Goal: Task Accomplishment & Management: Manage account settings

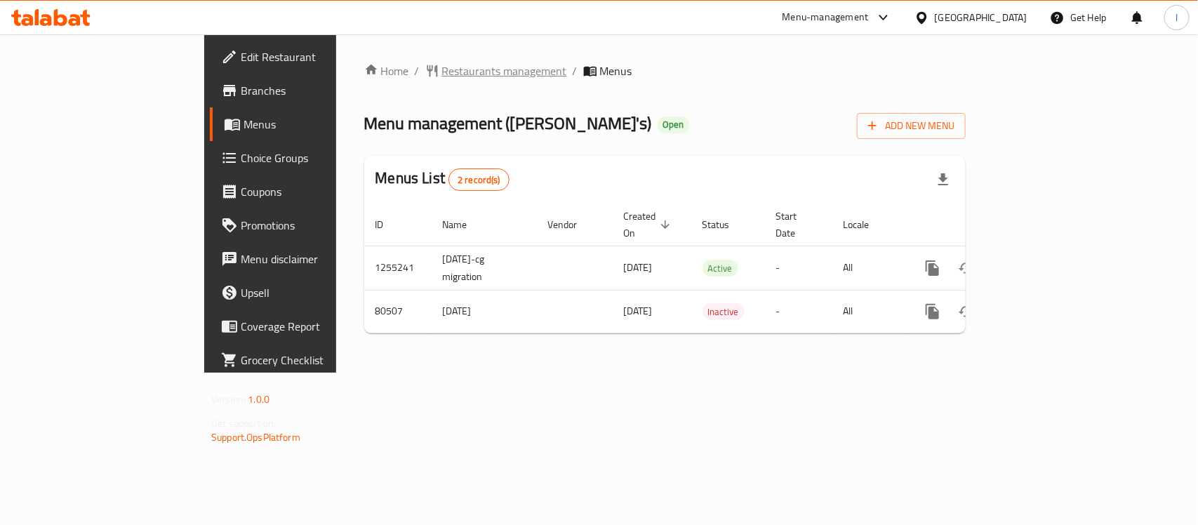
click at [442, 62] on span "Restaurants management" at bounding box center [504, 70] width 125 height 17
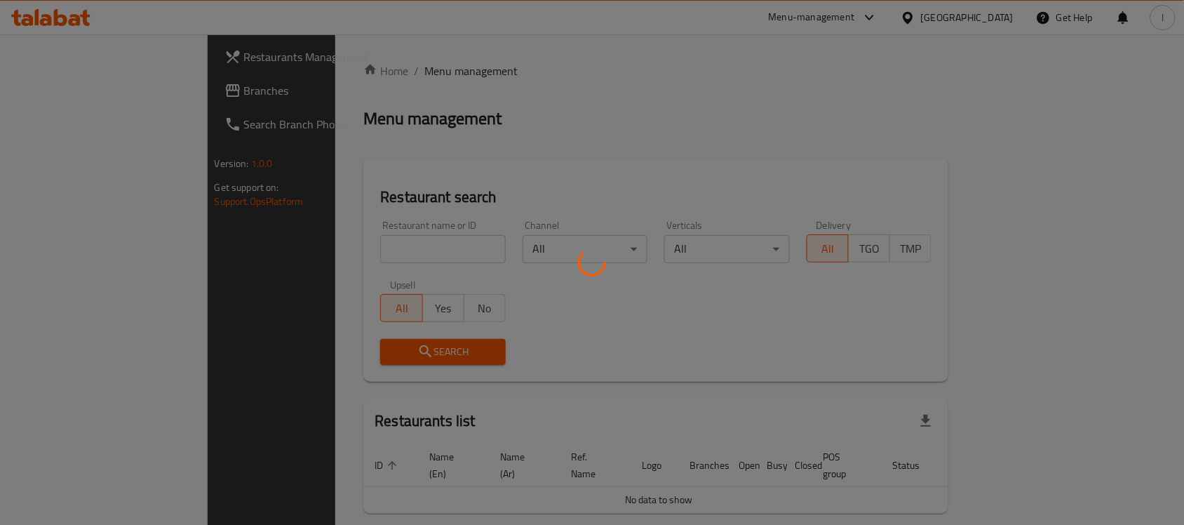
click at [296, 244] on div at bounding box center [592, 262] width 1184 height 525
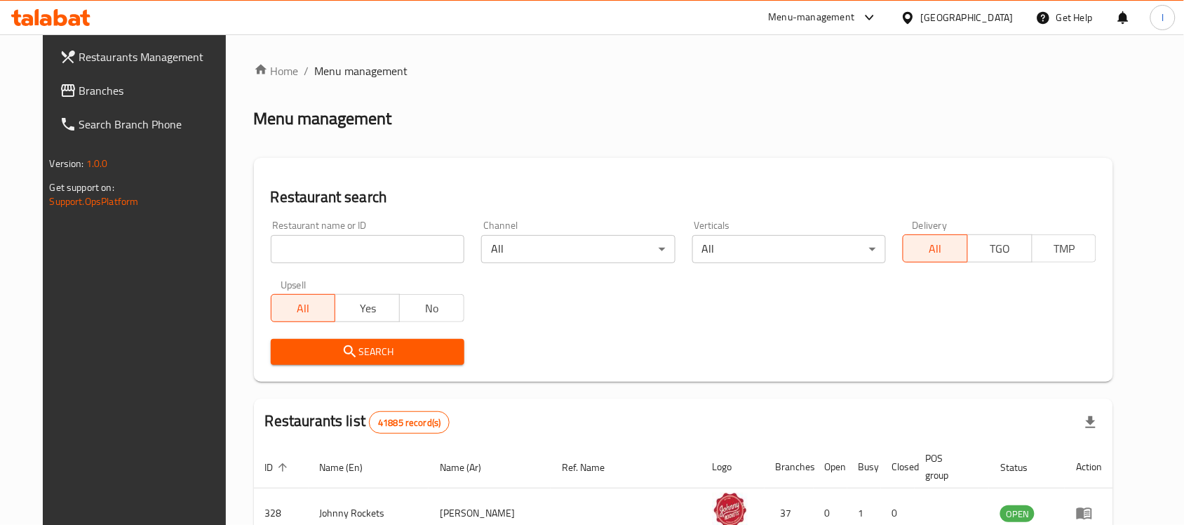
click at [295, 247] on input "search" at bounding box center [368, 249] width 194 height 28
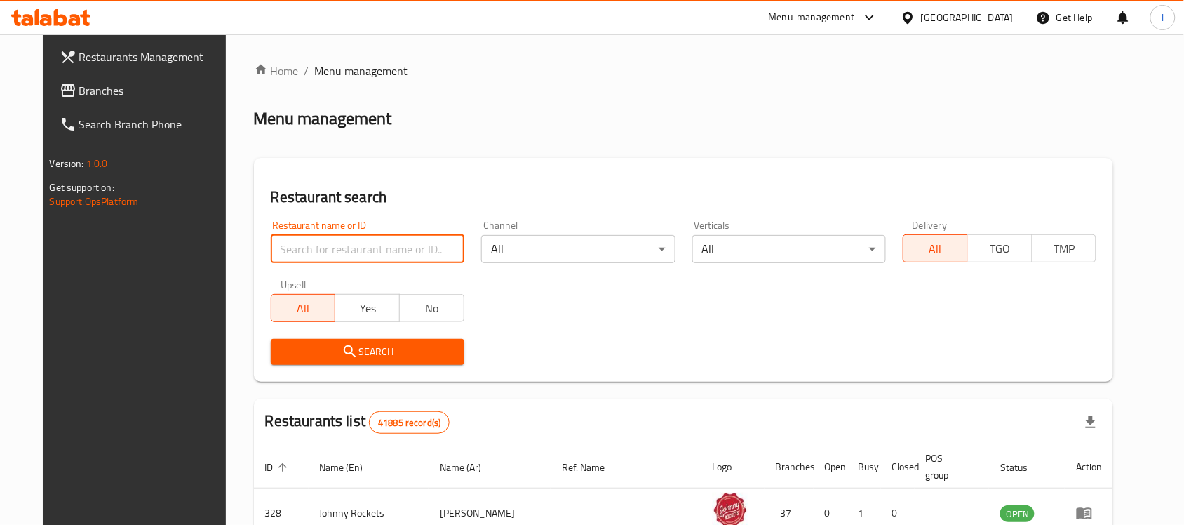
paste input "600358"
type input "600358"
click button "Search" at bounding box center [368, 352] width 194 height 26
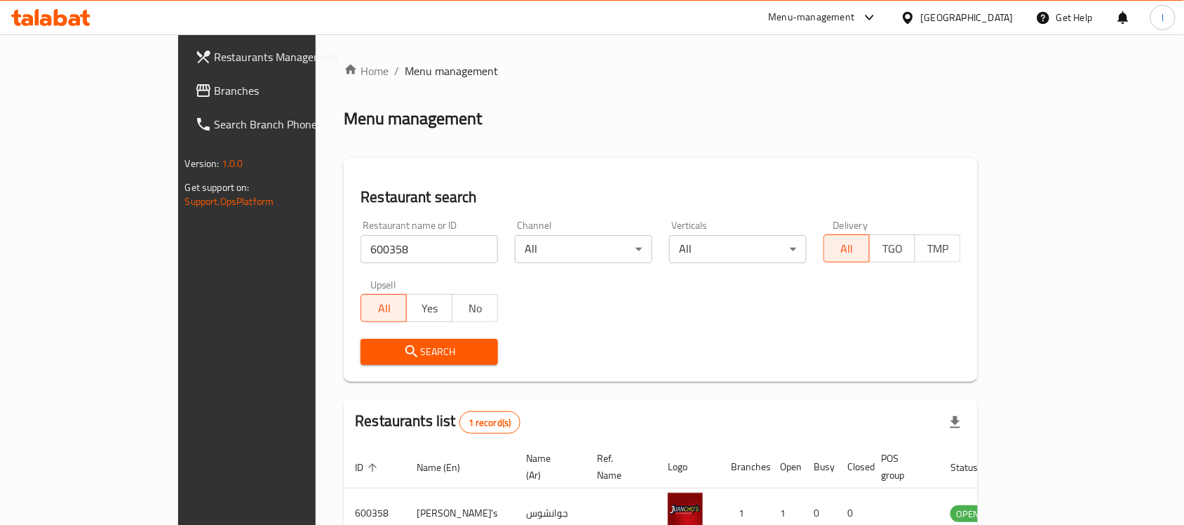
drag, startPoint x: 118, startPoint y: 84, endPoint x: 124, endPoint y: 54, distance: 30.8
click at [215, 84] on span "Branches" at bounding box center [290, 90] width 150 height 17
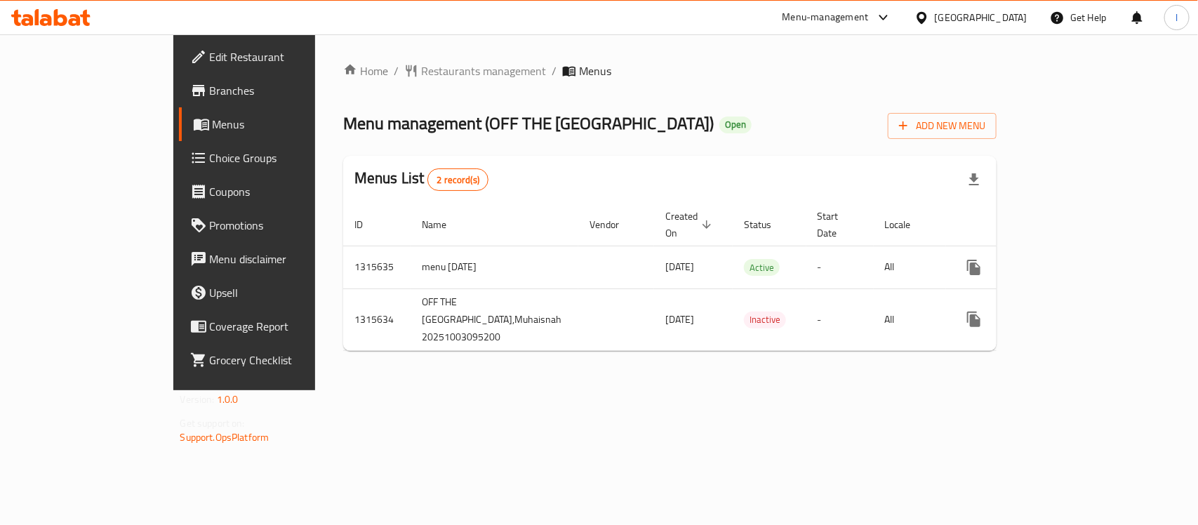
click at [421, 65] on span "Restaurants management" at bounding box center [483, 70] width 125 height 17
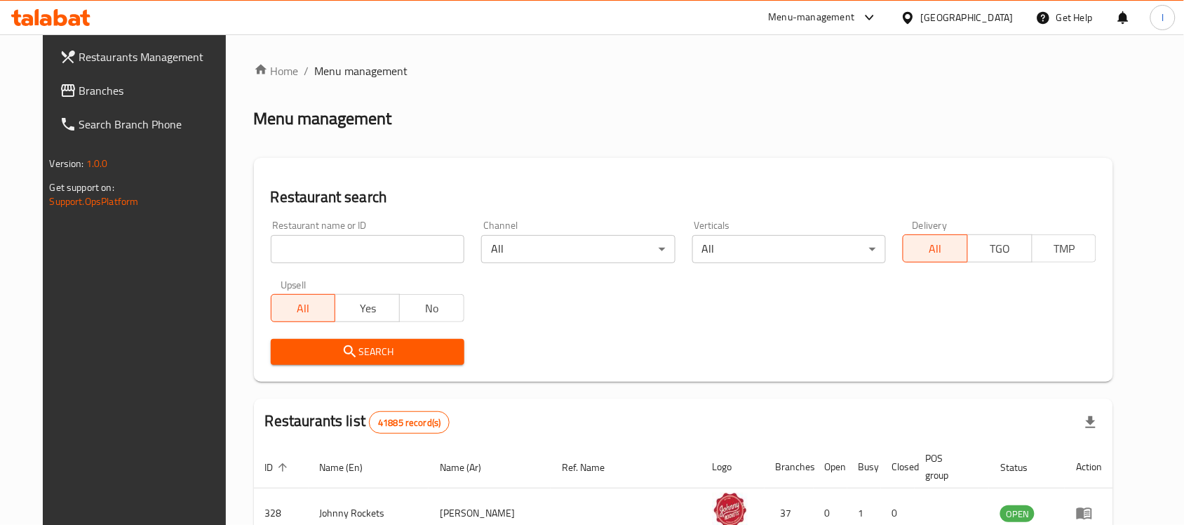
click at [353, 244] on input "search" at bounding box center [368, 249] width 194 height 28
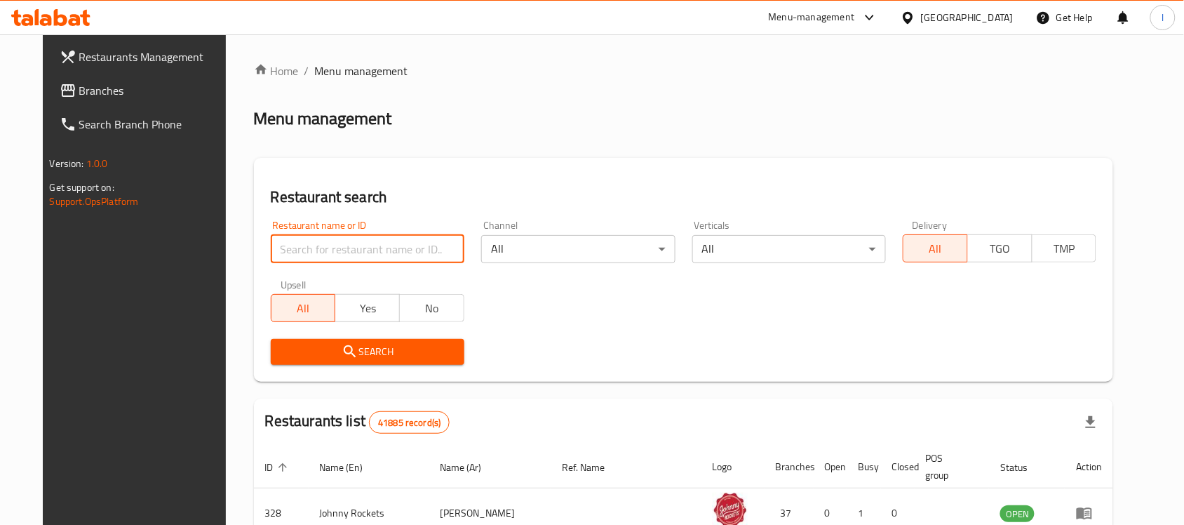
paste input "707361"
type input "707361"
click button "Search" at bounding box center [368, 352] width 194 height 26
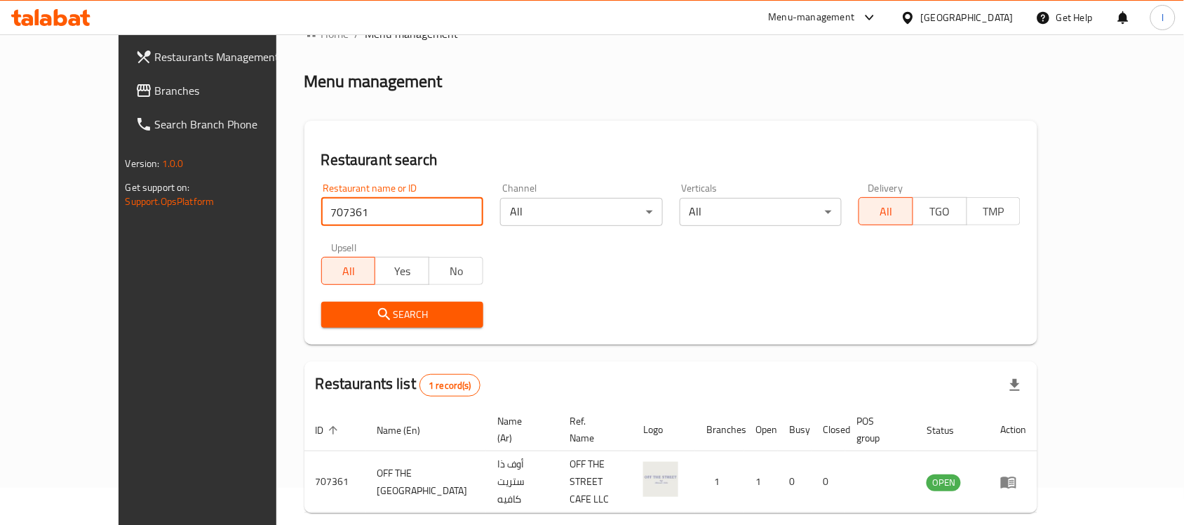
scroll to position [74, 0]
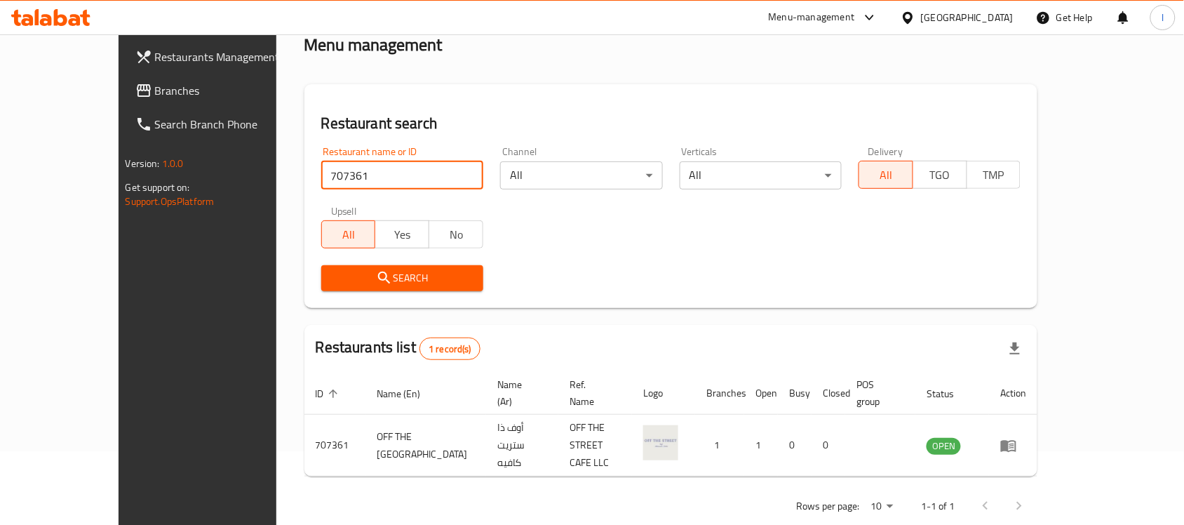
click at [155, 89] on span "Branches" at bounding box center [230, 90] width 150 height 17
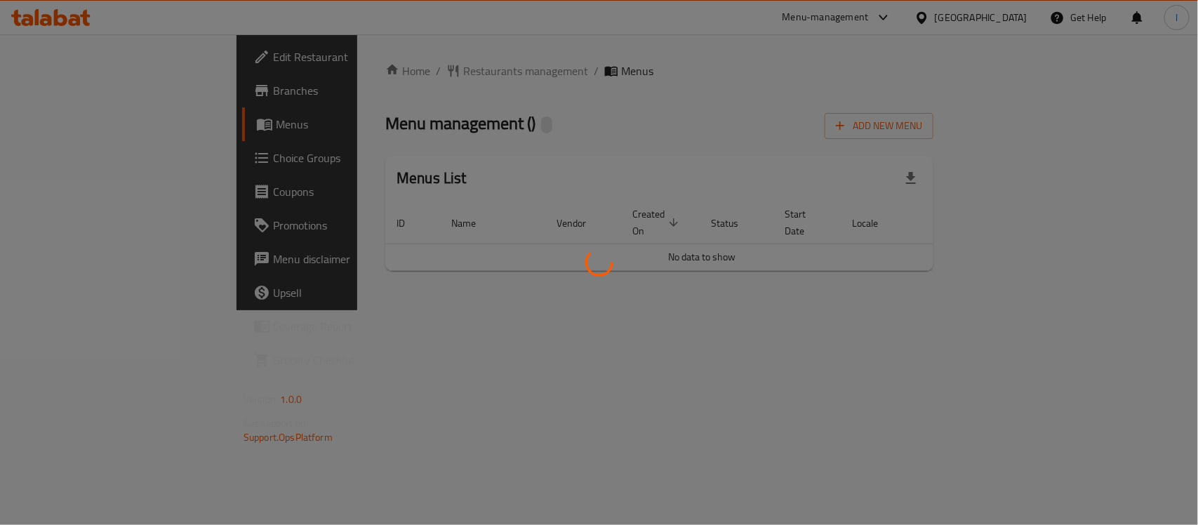
click at [435, 126] on div at bounding box center [599, 262] width 1198 height 525
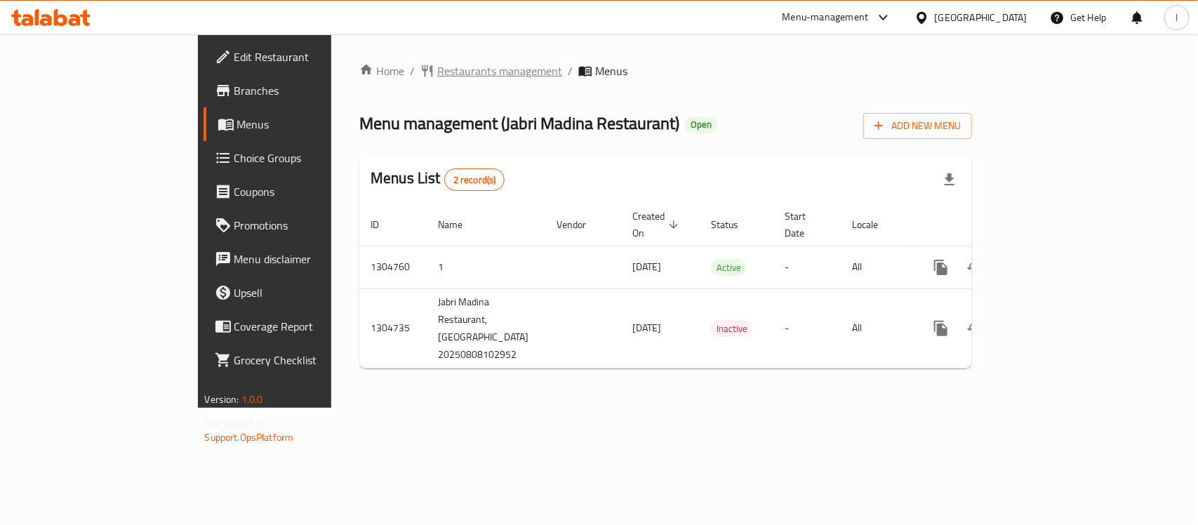
click at [437, 72] on span "Restaurants management" at bounding box center [499, 70] width 125 height 17
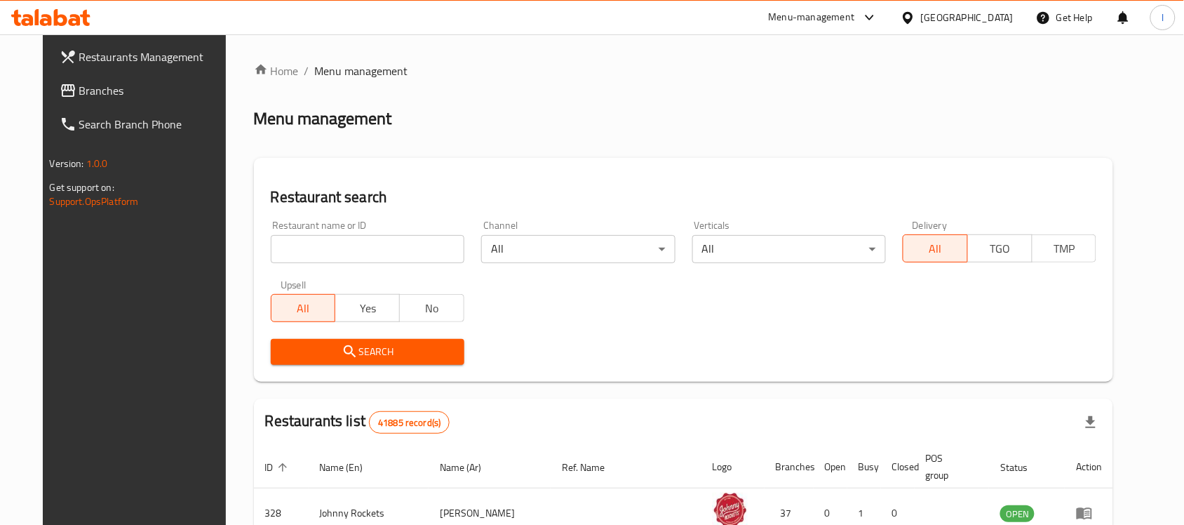
click at [286, 249] on input "search" at bounding box center [368, 249] width 194 height 28
paste input "703388"
type input "703388"
click button "Search" at bounding box center [368, 352] width 194 height 26
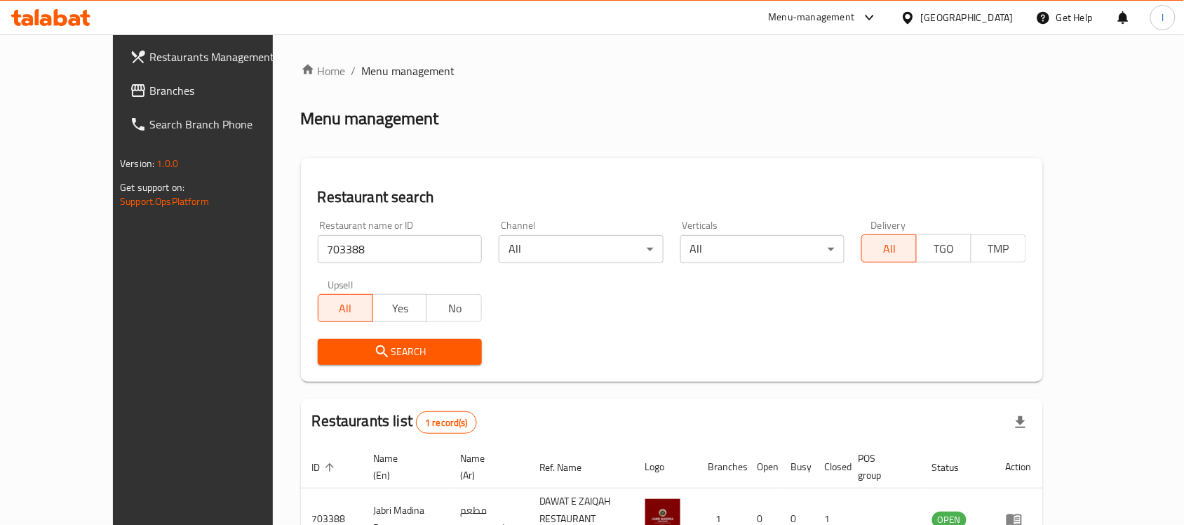
drag, startPoint x: 106, startPoint y: 89, endPoint x: 134, endPoint y: 65, distance: 36.8
click at [149, 89] on span "Branches" at bounding box center [224, 90] width 150 height 17
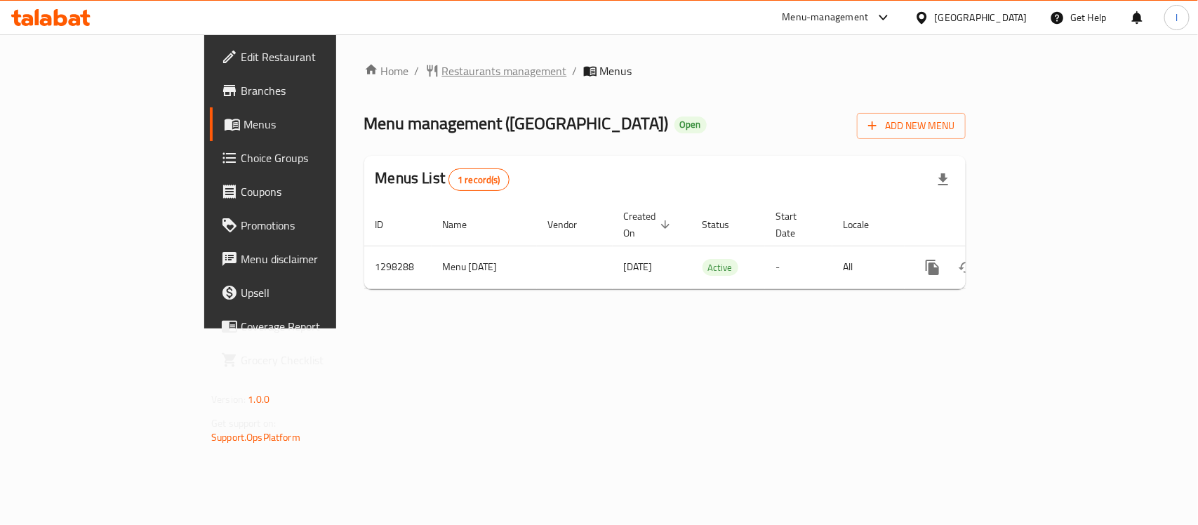
click at [442, 68] on span "Restaurants management" at bounding box center [504, 70] width 125 height 17
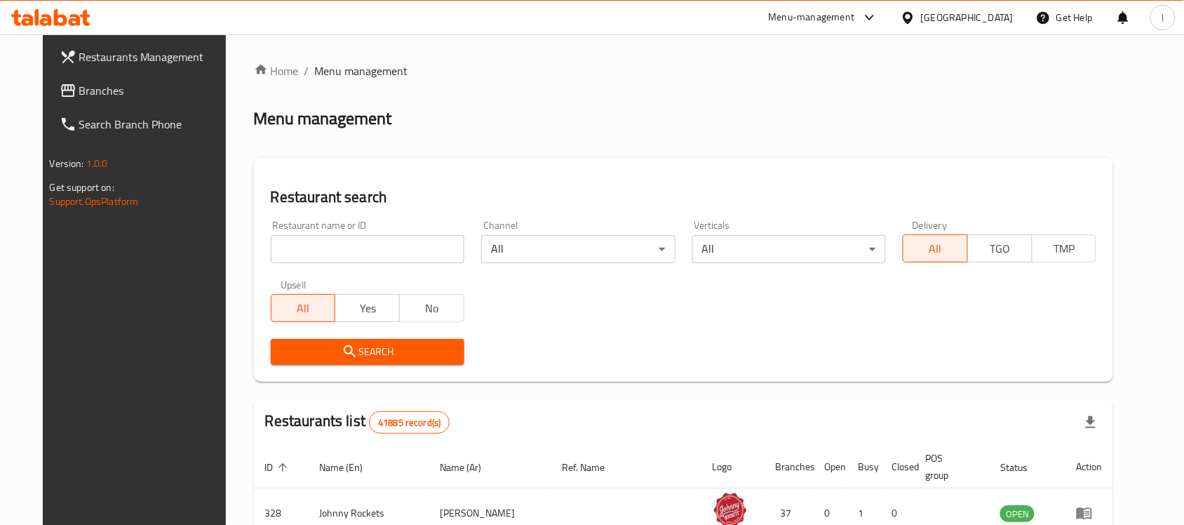
click at [328, 247] on input "search" at bounding box center [368, 249] width 194 height 28
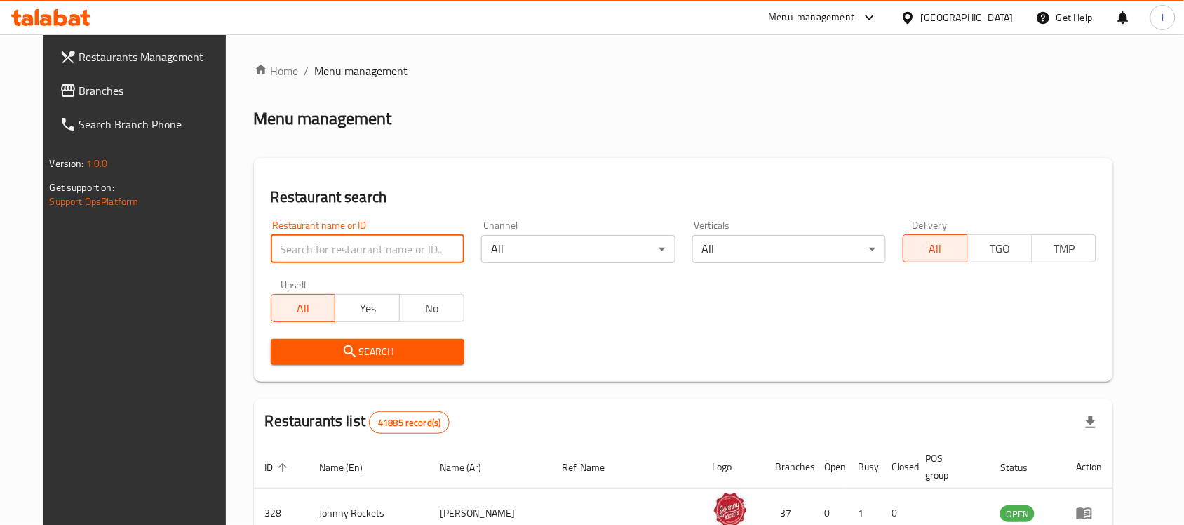
paste input "700881"
type input "700881"
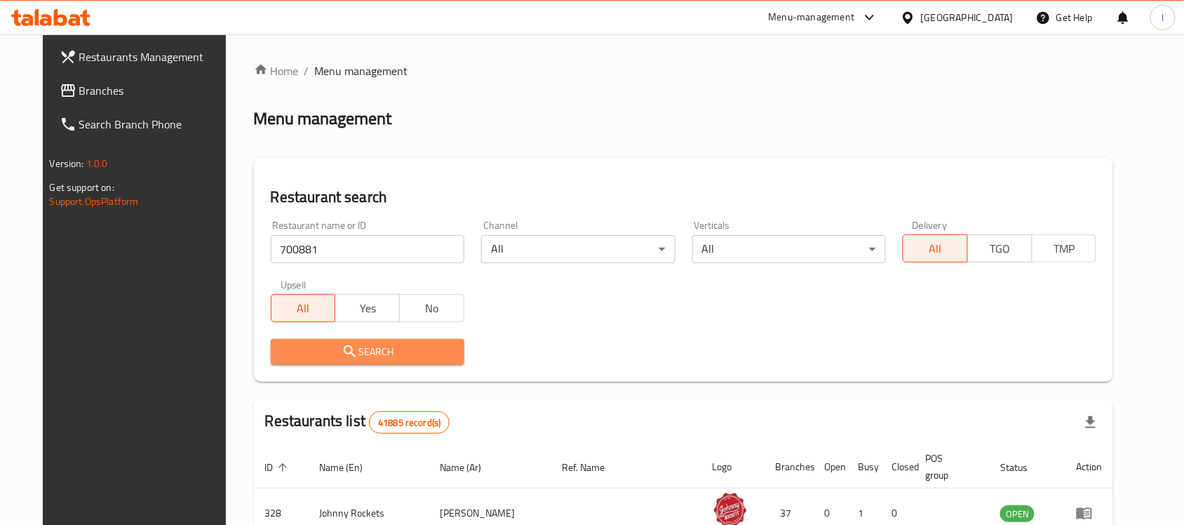
click at [403, 349] on span "Search" at bounding box center [367, 352] width 171 height 18
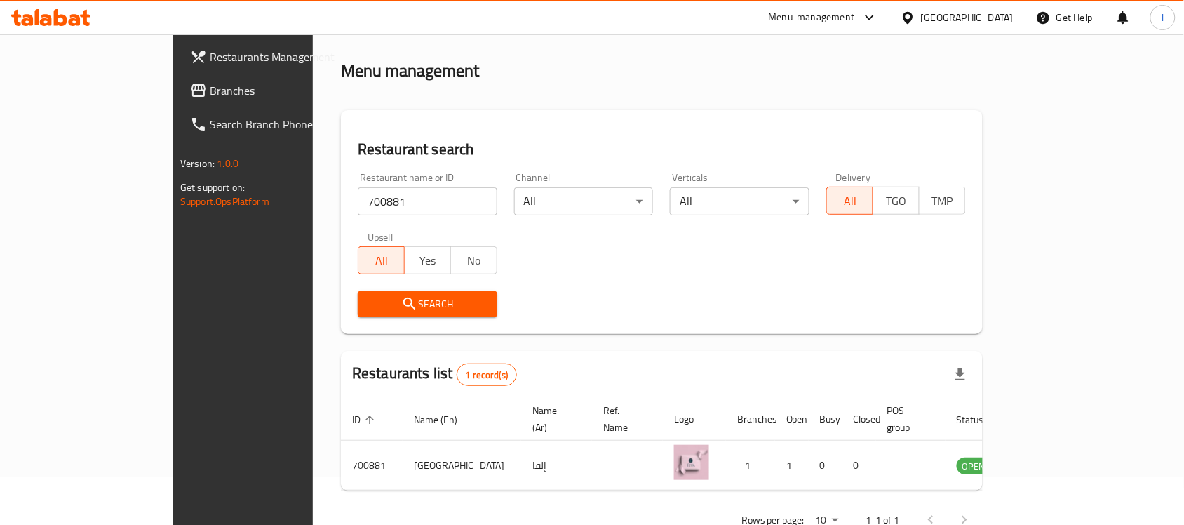
scroll to position [74, 0]
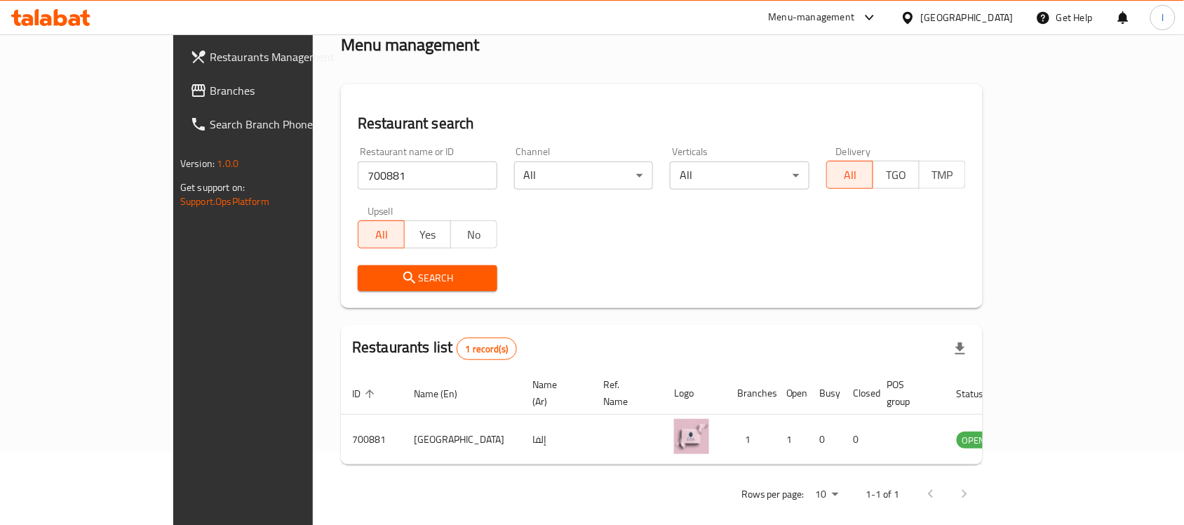
click at [210, 86] on span "Branches" at bounding box center [285, 90] width 150 height 17
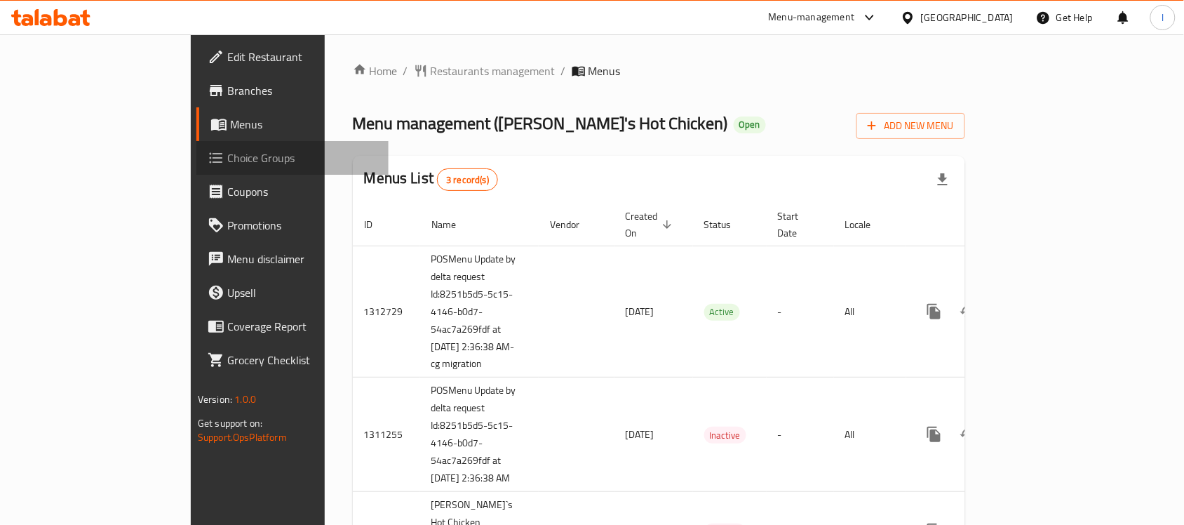
click at [227, 159] on span "Choice Groups" at bounding box center [302, 157] width 150 height 17
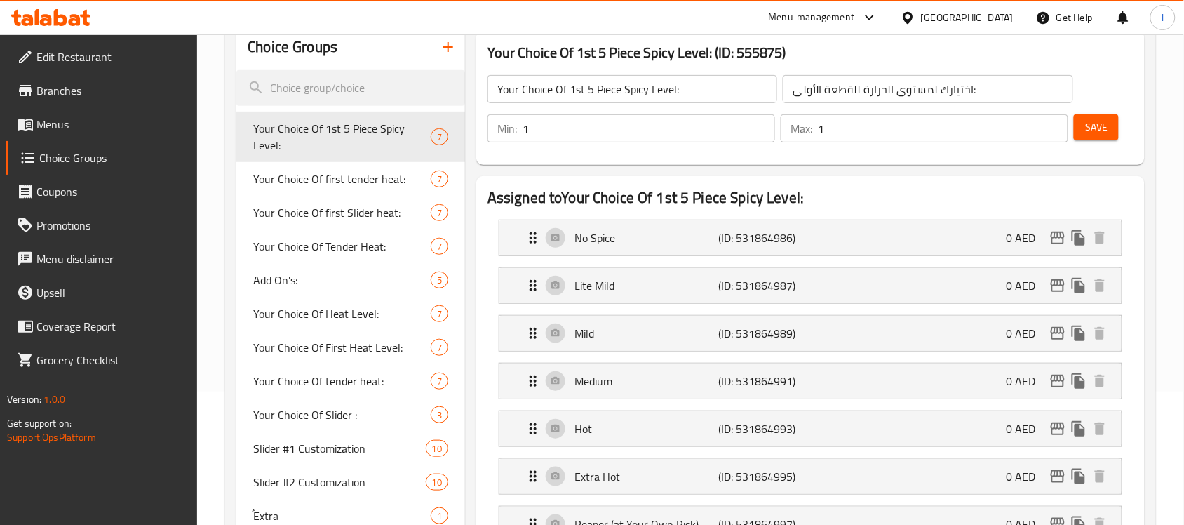
scroll to position [175, 0]
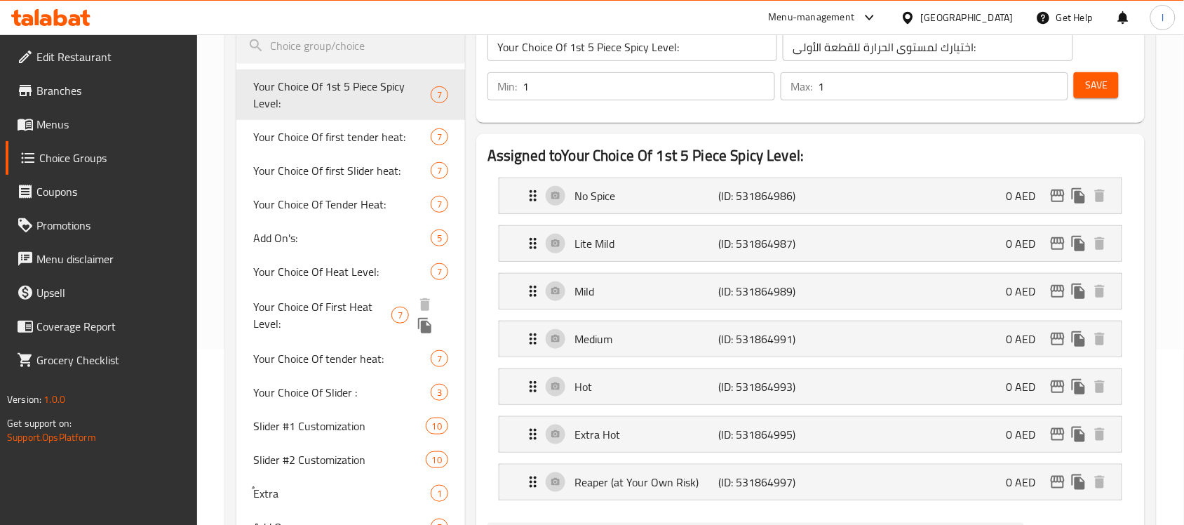
click at [349, 307] on span "Your Choice Of First Heat Level:" at bounding box center [322, 315] width 138 height 34
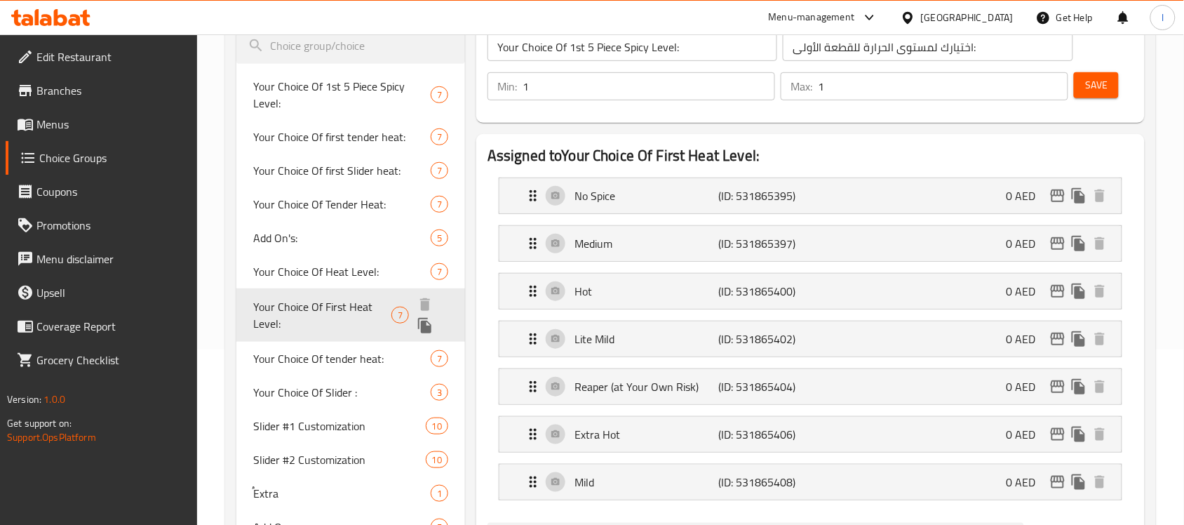
type input "Your Choice Of First Heat Level:"
type input "أختيارك من مستوى السبايسي:"
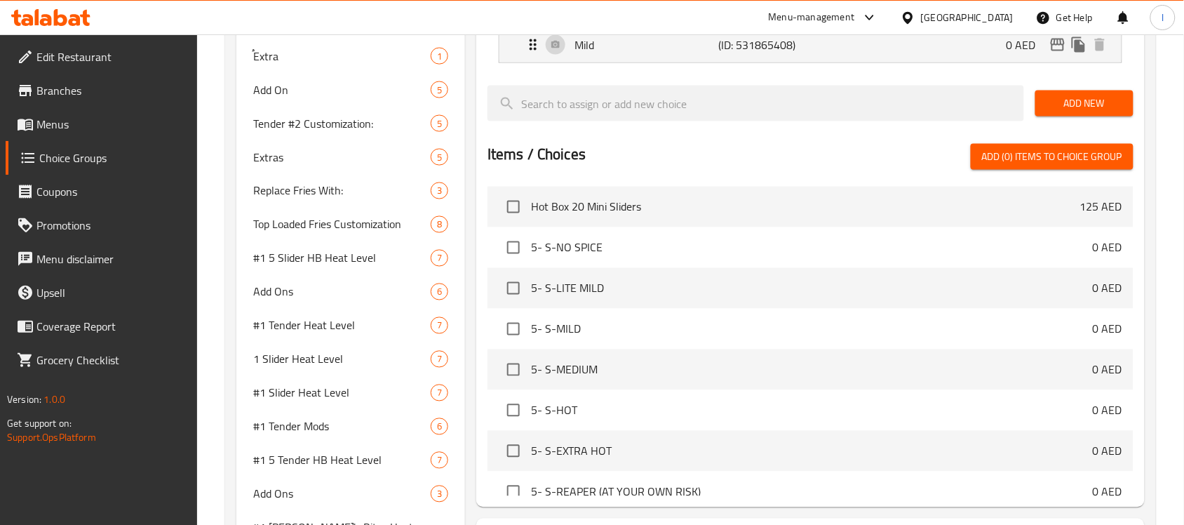
scroll to position [614, 0]
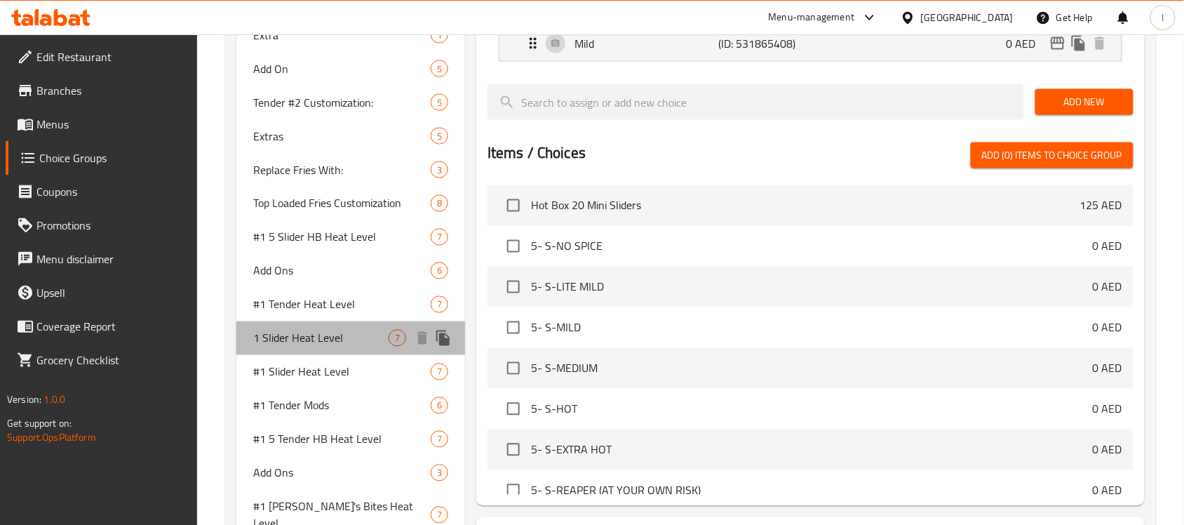
click at [316, 344] on span "1 Slider Heat Level" at bounding box center [320, 338] width 135 height 17
type input "1 Slider Heat Level"
type input "1 مستوى الحرارة التندر"
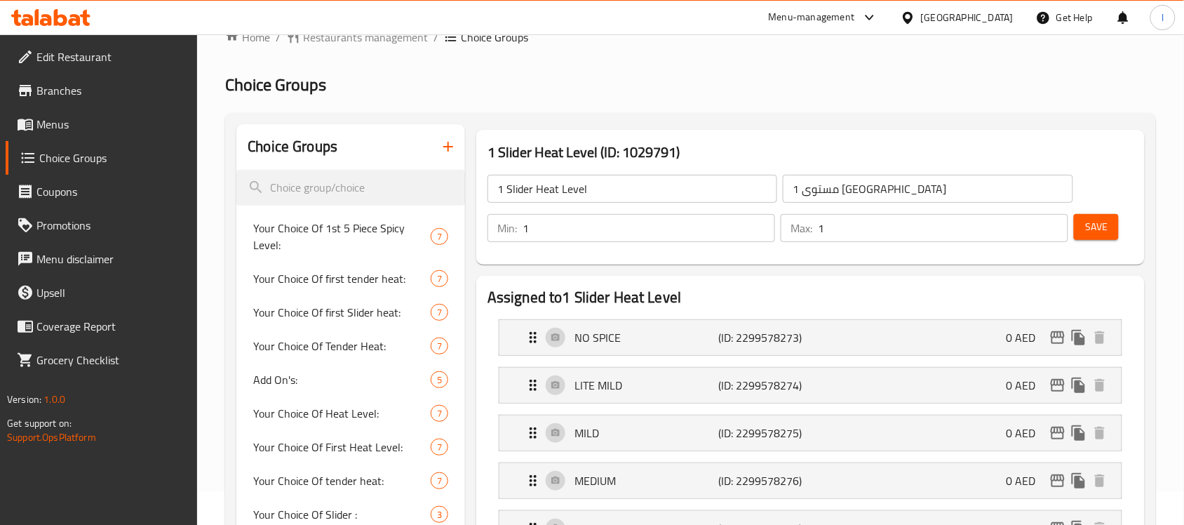
scroll to position [0, 0]
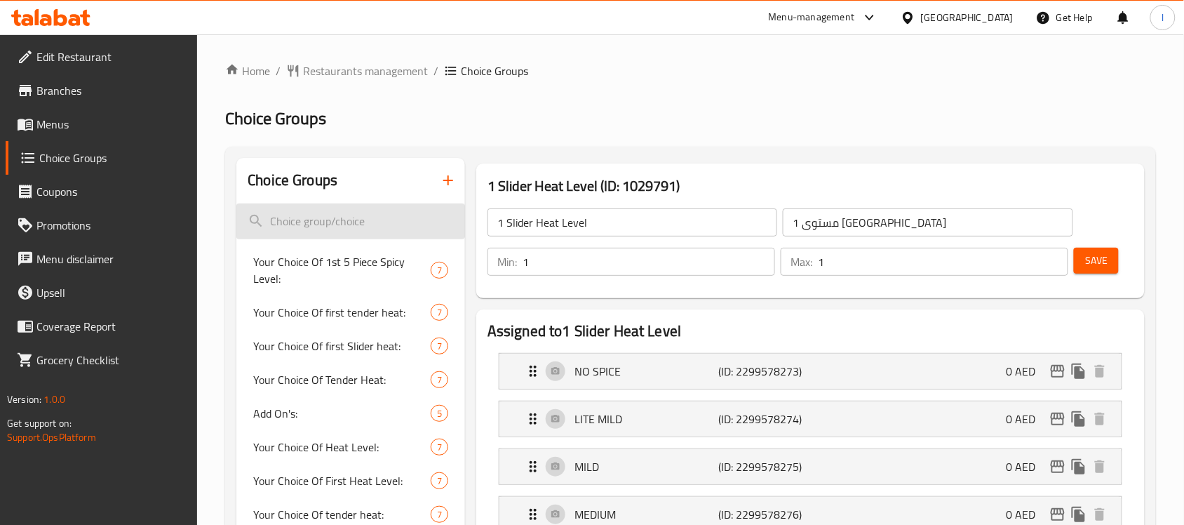
click at [392, 216] on input "search" at bounding box center [350, 221] width 229 height 36
paste input "1 Slider Heat Level"
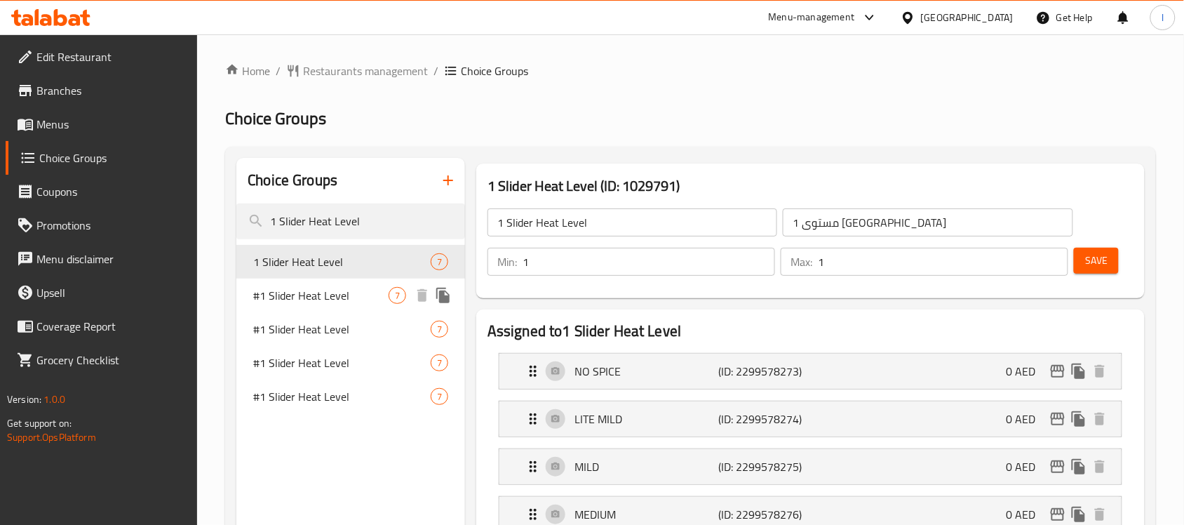
type input "1 Slider Heat Level"
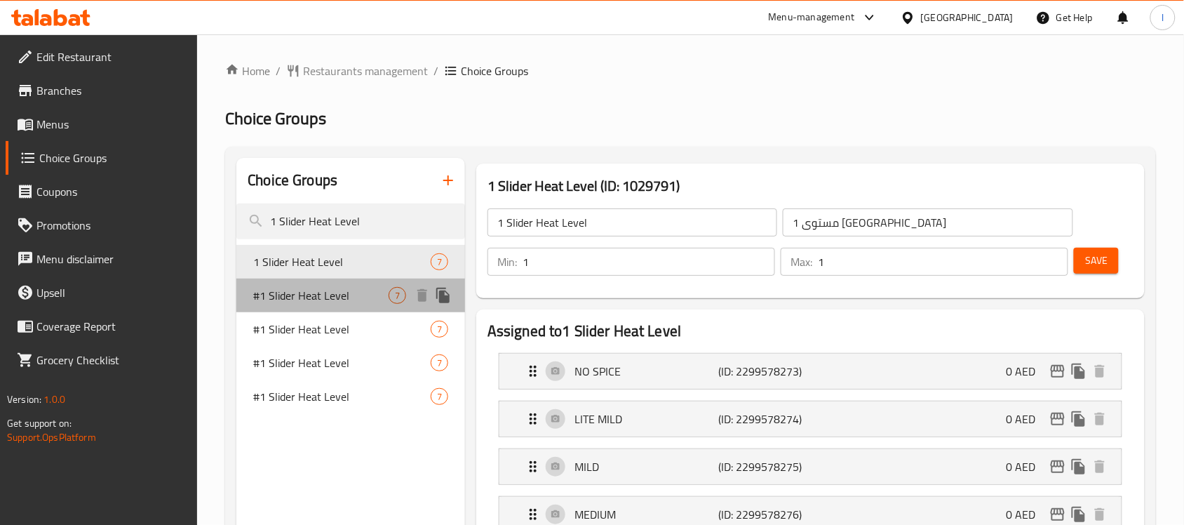
click at [302, 295] on span "#1 Slider Heat Level" at bounding box center [320, 295] width 135 height 17
type input "#1 Slider Heat Level"
type input "#1 مستوى حرارة السلايدر"
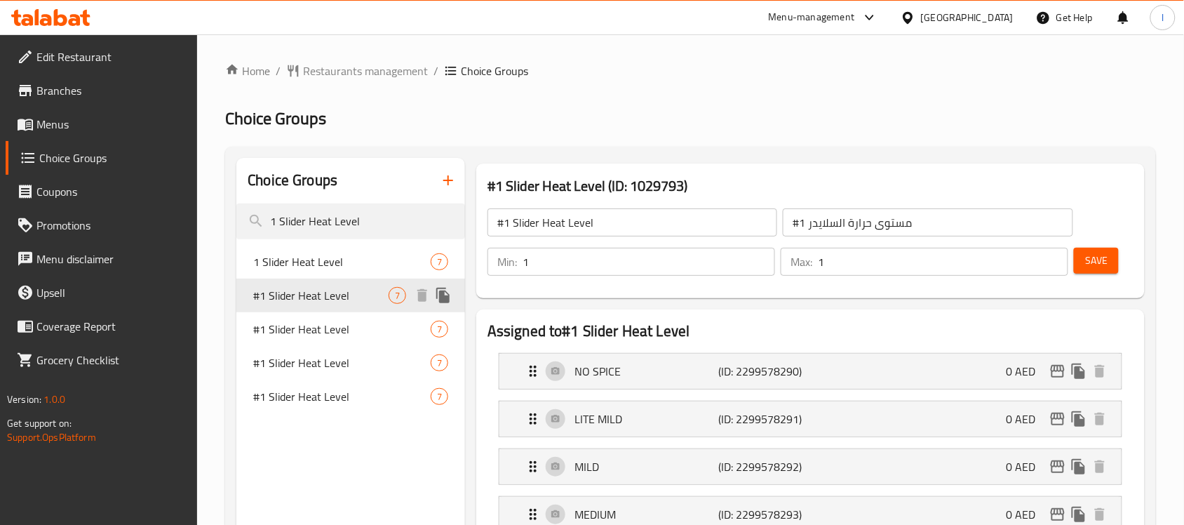
click at [282, 307] on div "#1 Slider Heat Level 7" at bounding box center [350, 296] width 229 height 34
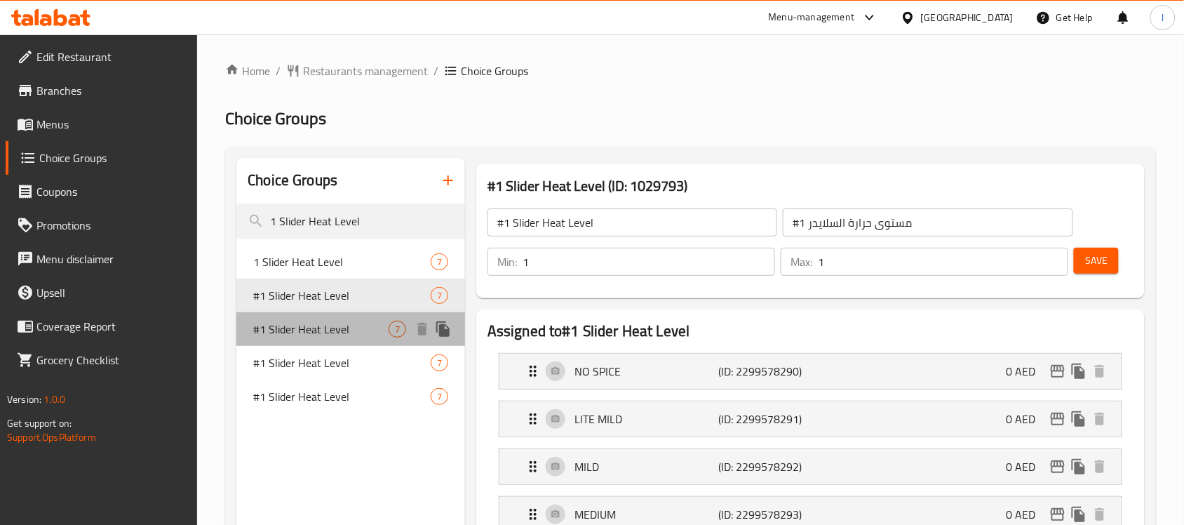
click at [289, 334] on span "#1 Slider Heat Level" at bounding box center [320, 329] width 135 height 17
type input "0"
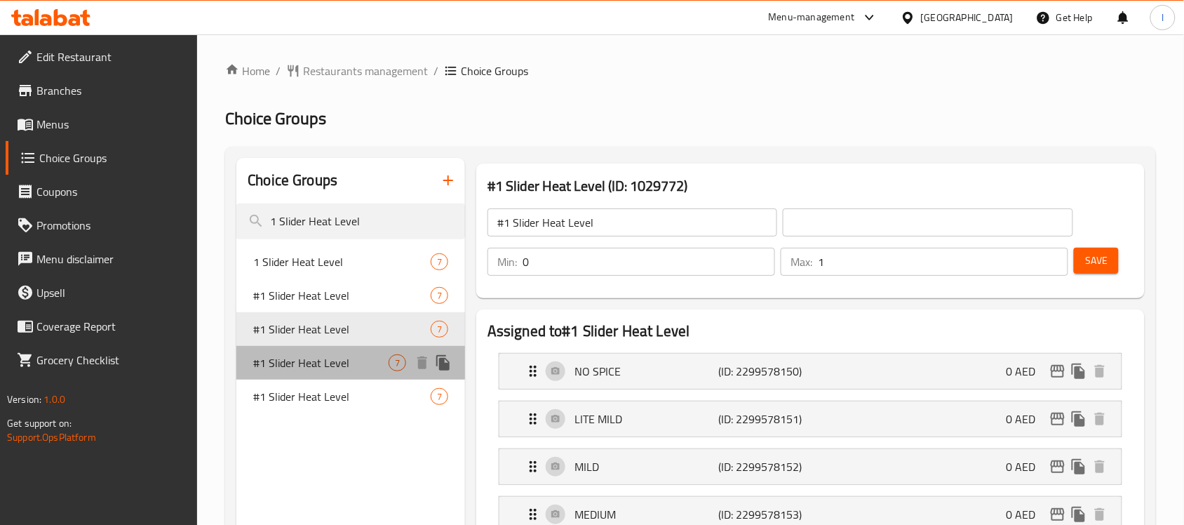
click at [298, 356] on span "#1 Slider Heat Level" at bounding box center [320, 362] width 135 height 17
type input "#1 مستوى حرارة السلايدر"
type input "1"
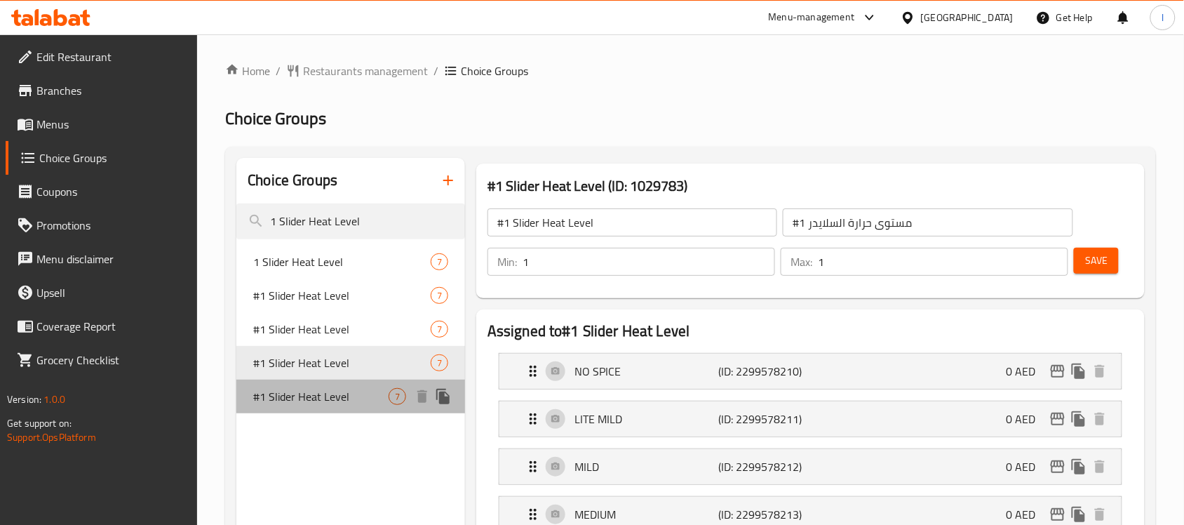
click at [306, 380] on div "#1 Slider Heat Level 7" at bounding box center [350, 397] width 229 height 34
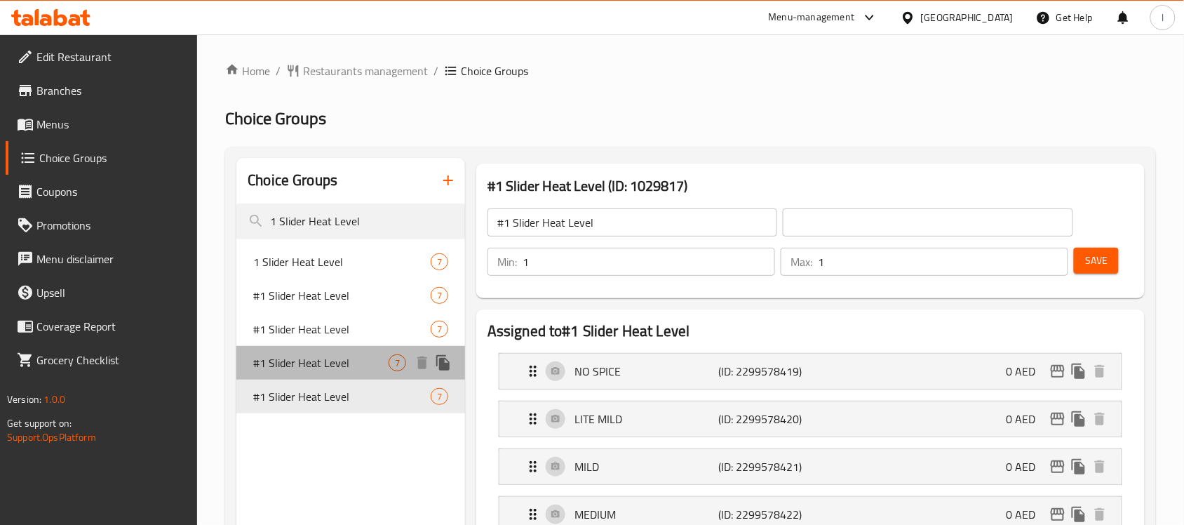
click at [319, 354] on span "#1 Slider Heat Level" at bounding box center [320, 362] width 135 height 17
type input "#1 مستوى حرارة السلايدر"
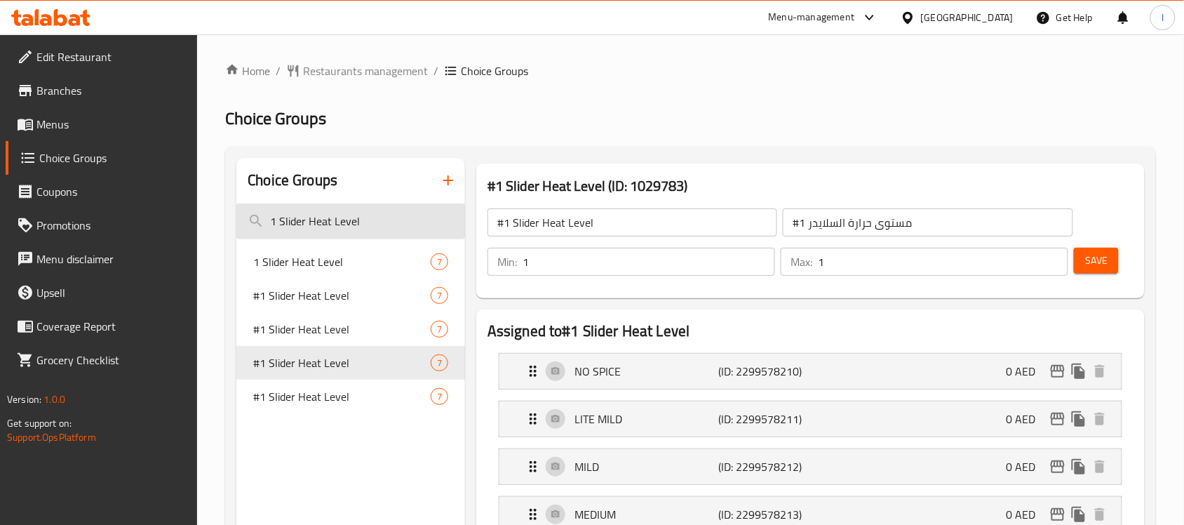
click at [421, 225] on input "1 Slider Heat Level" at bounding box center [350, 221] width 229 height 36
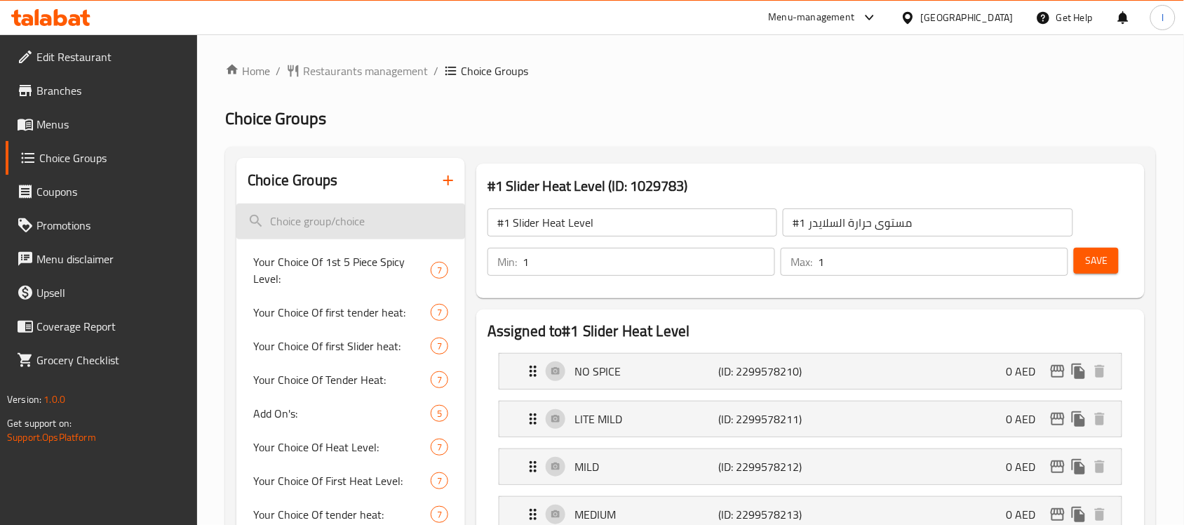
drag, startPoint x: 363, startPoint y: 214, endPoint x: 354, endPoint y: 213, distance: 8.5
click at [358, 214] on input "search" at bounding box center [350, 221] width 229 height 36
paste input "Daves #1"
type input "Daves #1"
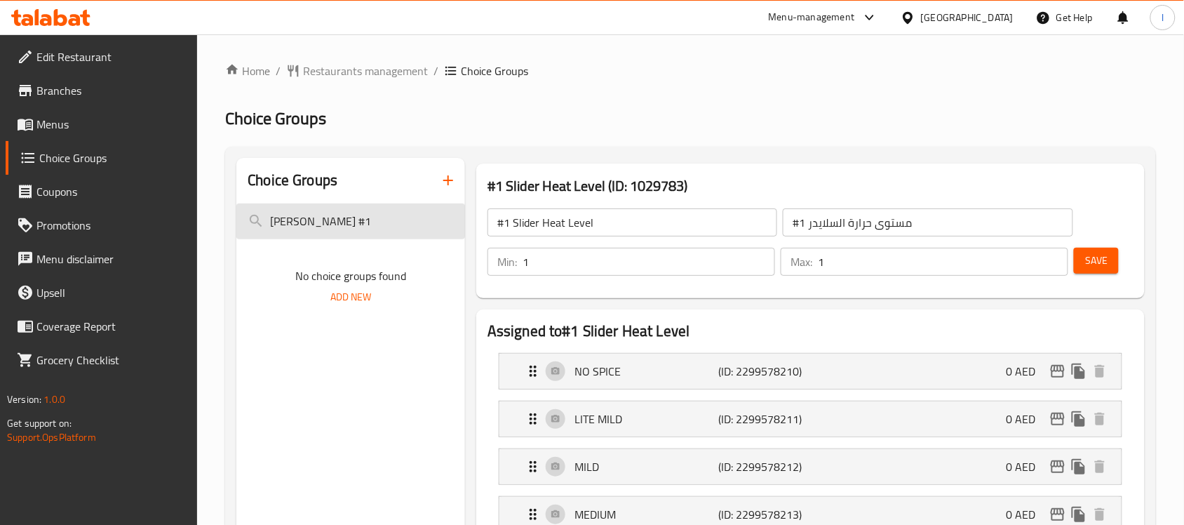
drag, startPoint x: 349, startPoint y: 222, endPoint x: 263, endPoint y: 229, distance: 85.9
click at [263, 229] on input "Daves #1" at bounding box center [350, 221] width 229 height 36
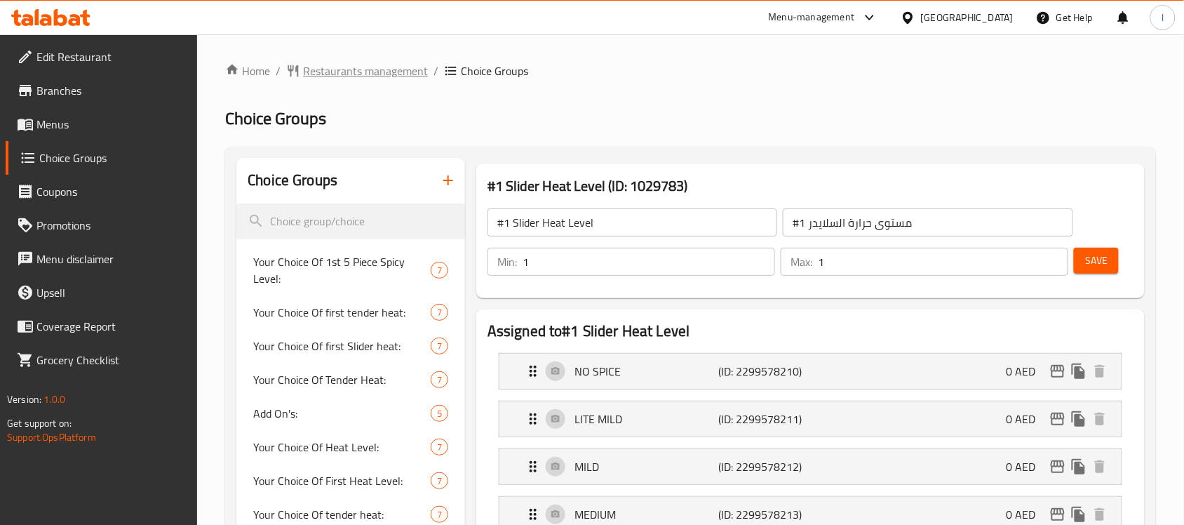
click at [342, 62] on span "Restaurants management" at bounding box center [365, 70] width 125 height 17
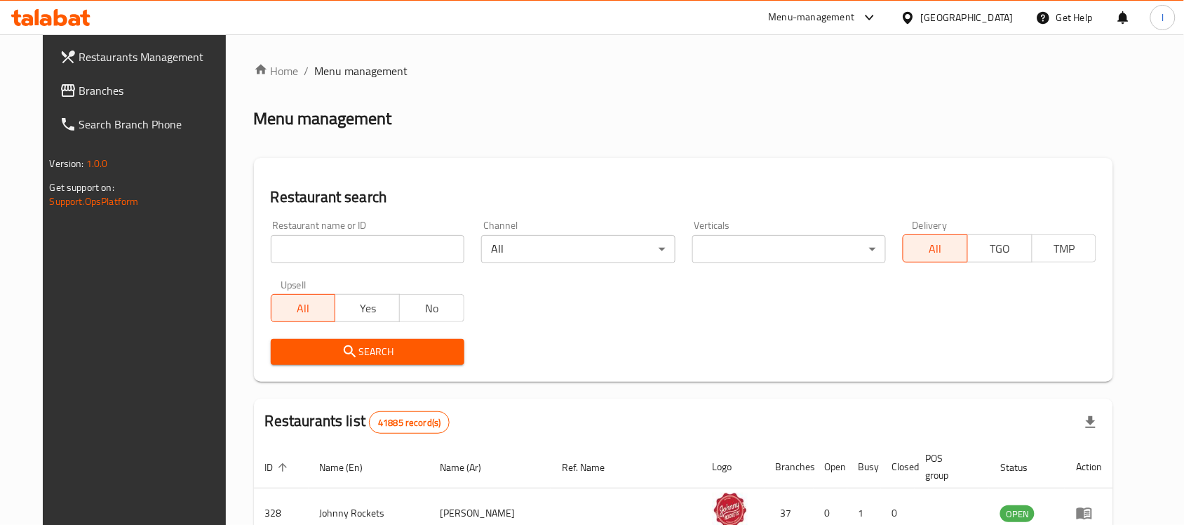
click at [79, 86] on span "Branches" at bounding box center [154, 90] width 150 height 17
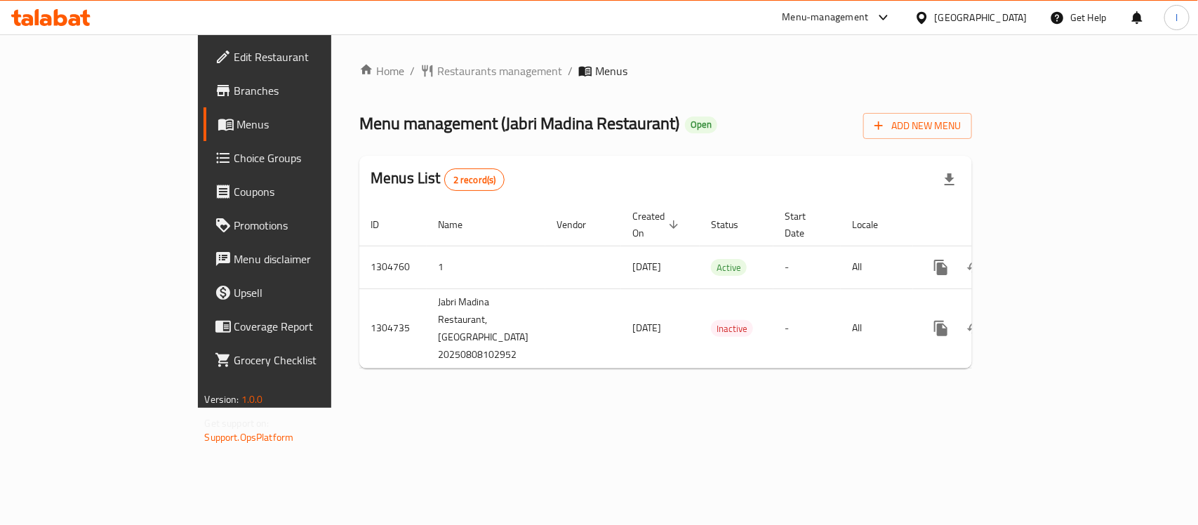
click at [437, 65] on span "Restaurants management" at bounding box center [499, 70] width 125 height 17
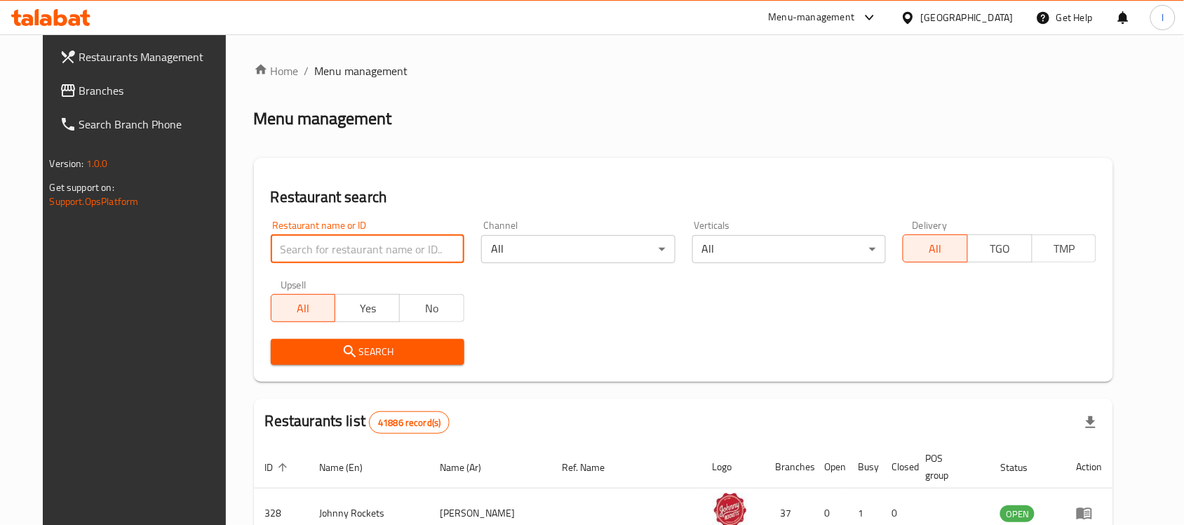
click at [355, 243] on input "search" at bounding box center [368, 249] width 194 height 28
paste input "703388"
type input "703388"
click button "Search" at bounding box center [368, 352] width 194 height 26
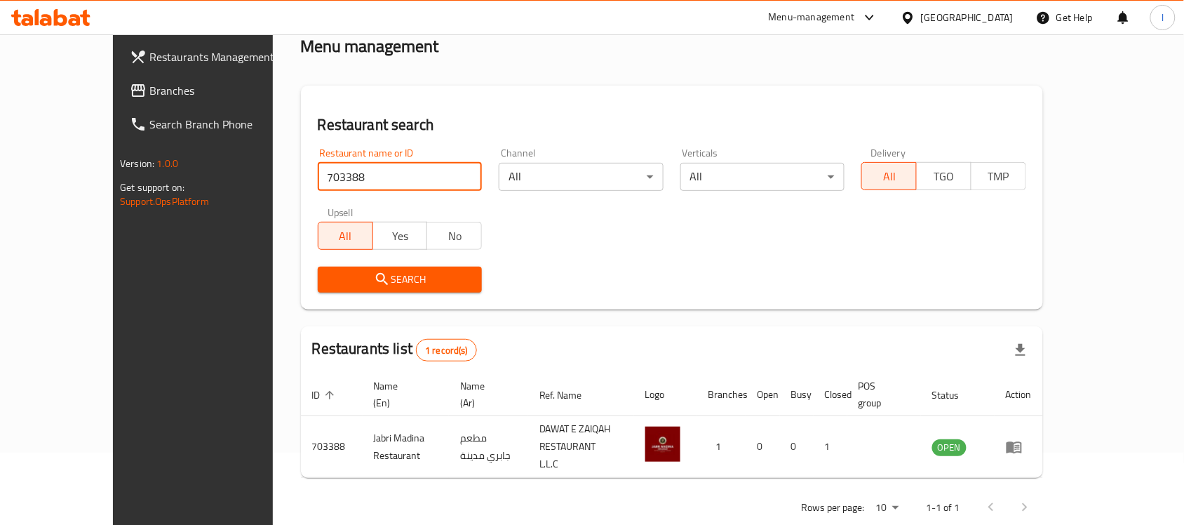
scroll to position [74, 0]
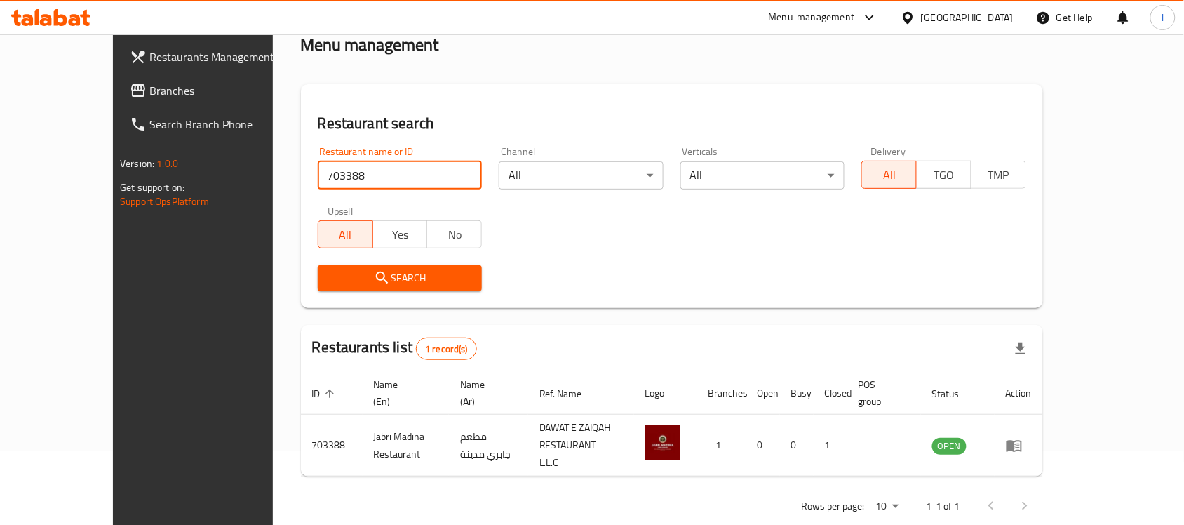
click at [119, 102] on link "Branches" at bounding box center [215, 91] width 192 height 34
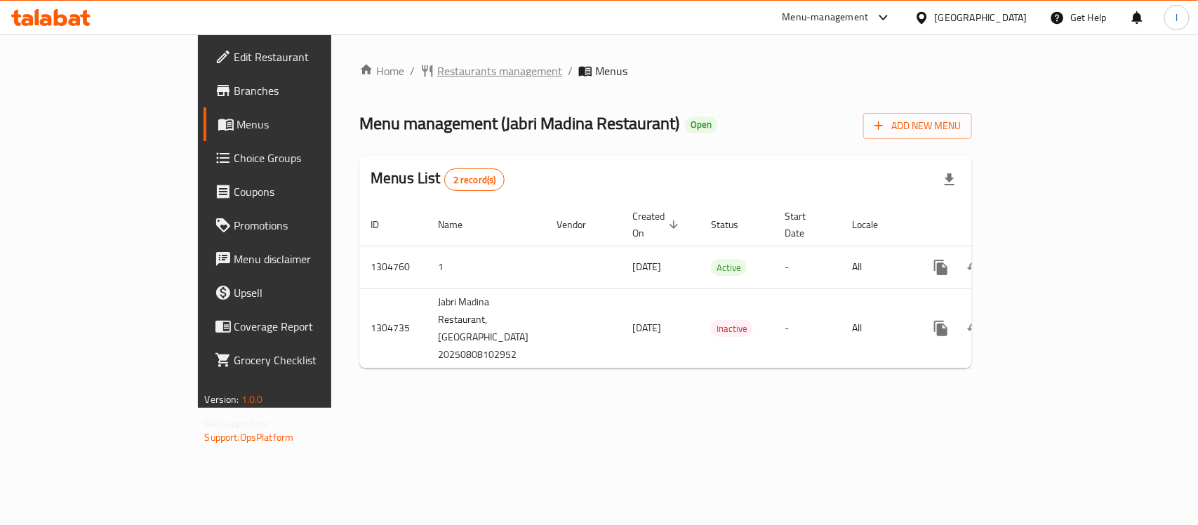
click at [437, 79] on span "Restaurants management" at bounding box center [499, 70] width 125 height 17
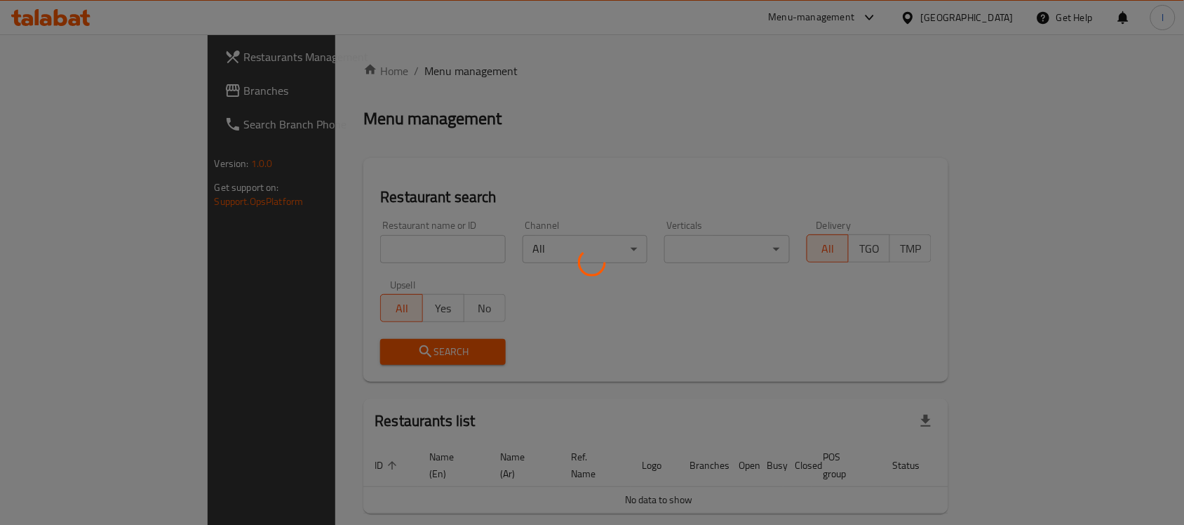
drag, startPoint x: 74, startPoint y: 72, endPoint x: 65, endPoint y: 81, distance: 12.4
click at [75, 72] on div at bounding box center [592, 262] width 1184 height 525
click at [60, 88] on div at bounding box center [592, 262] width 1184 height 525
click at [61, 88] on div at bounding box center [592, 262] width 1184 height 525
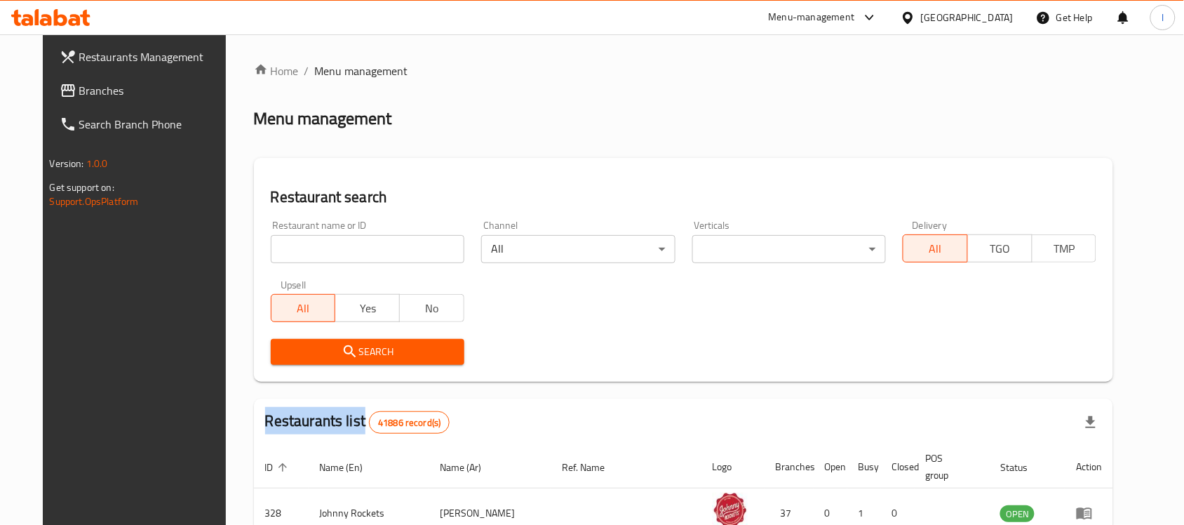
click at [61, 88] on div at bounding box center [592, 262] width 1184 height 525
click at [79, 91] on span "Branches" at bounding box center [154, 90] width 150 height 17
click at [356, 111] on h2 "Menu management" at bounding box center [323, 118] width 138 height 22
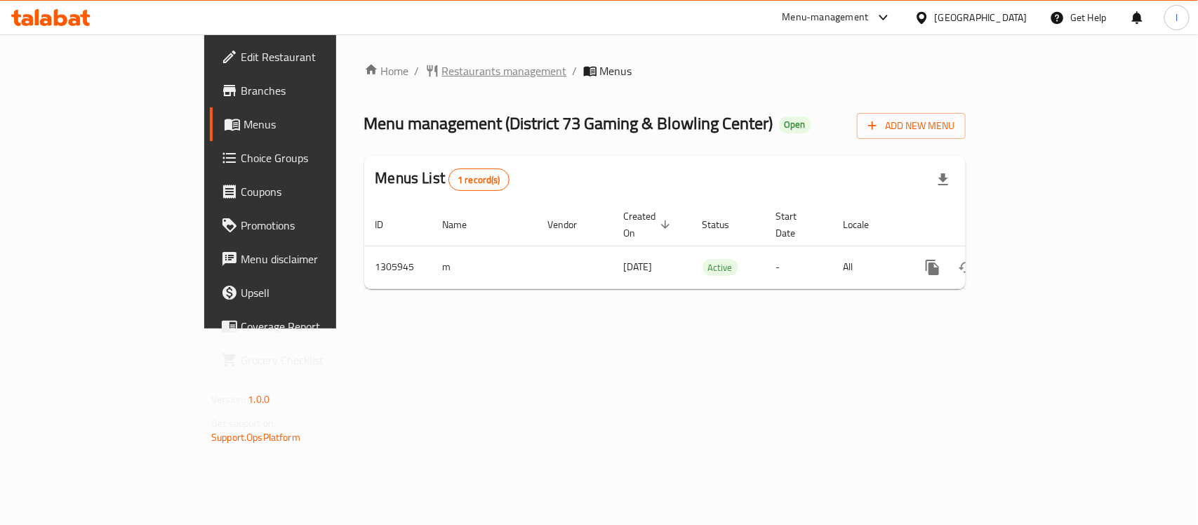
click at [442, 67] on span "Restaurants management" at bounding box center [504, 70] width 125 height 17
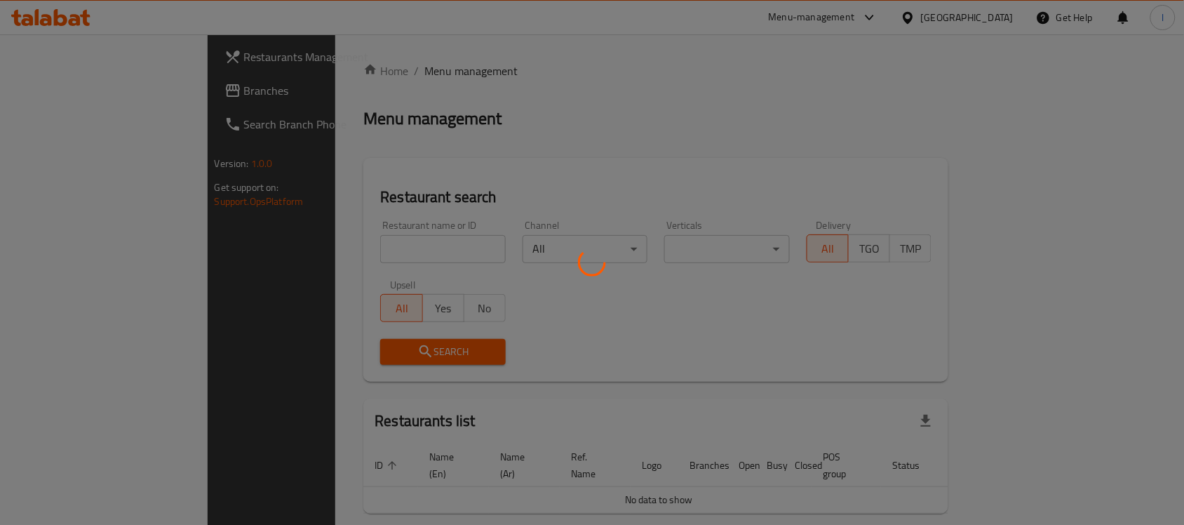
click at [333, 244] on div at bounding box center [592, 262] width 1184 height 525
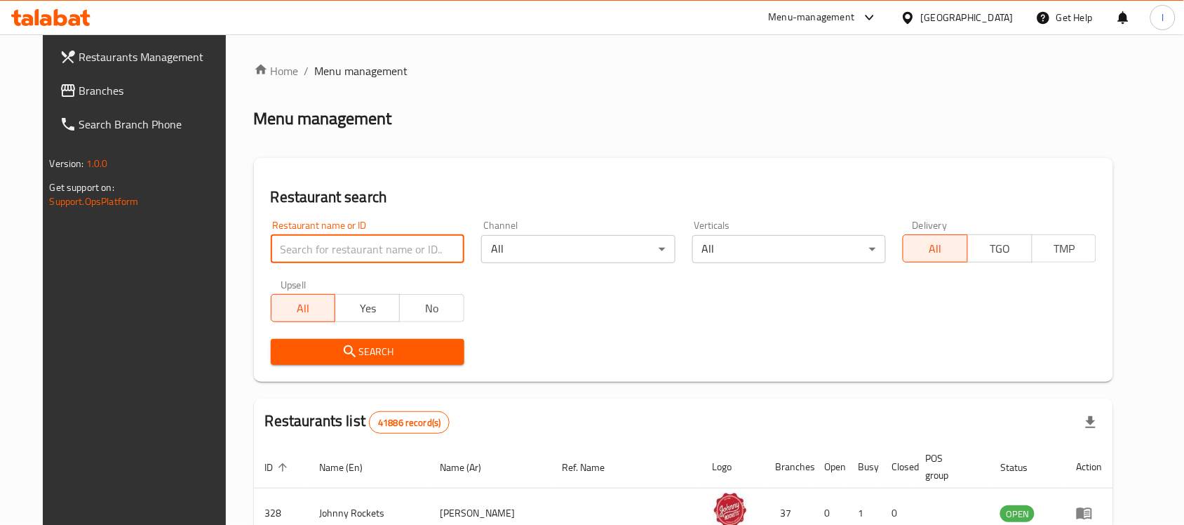
click at [333, 244] on input "search" at bounding box center [368, 249] width 194 height 28
paste input "703921"
type input "703921"
click button "Search" at bounding box center [368, 352] width 194 height 26
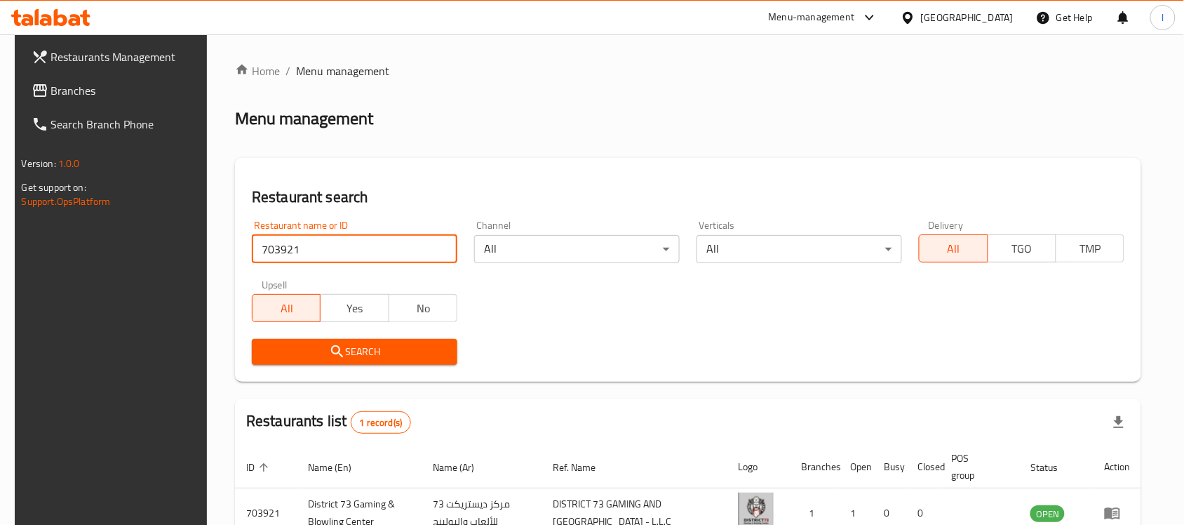
click at [100, 84] on span "Branches" at bounding box center [126, 90] width 150 height 17
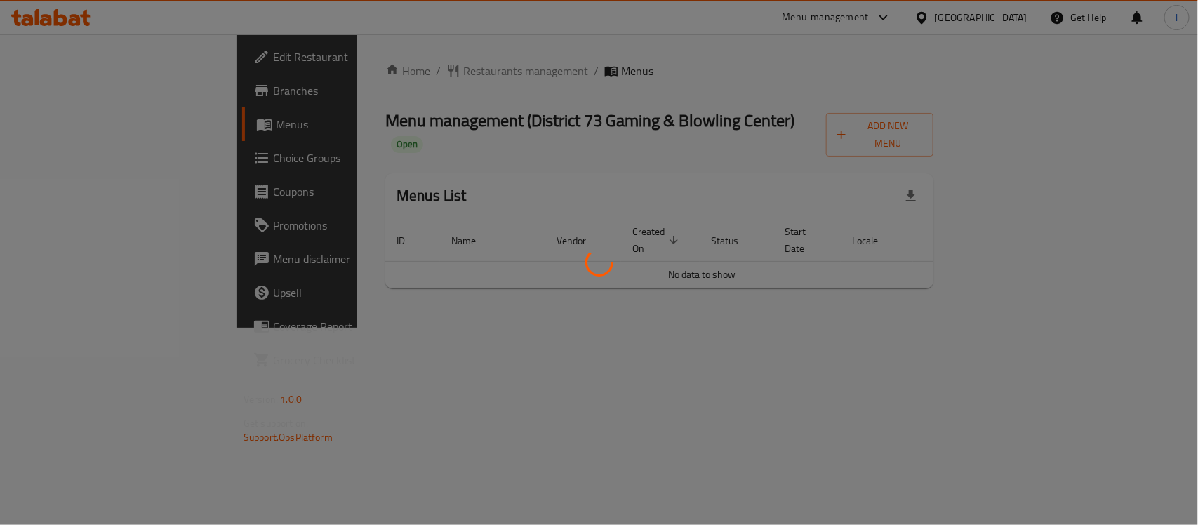
click at [530, 60] on div at bounding box center [599, 262] width 1198 height 525
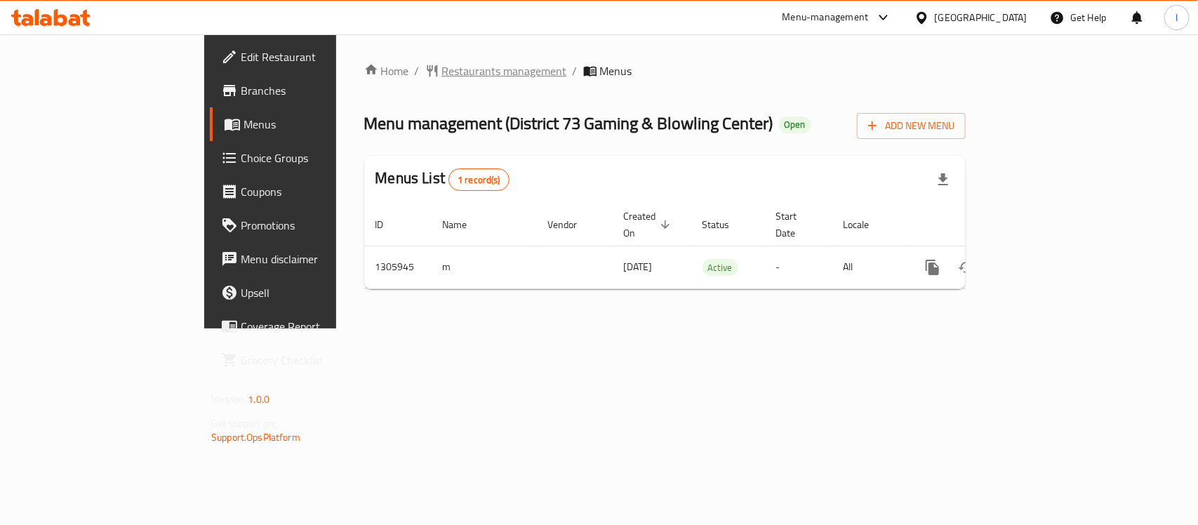
click at [442, 65] on span "Restaurants management" at bounding box center [504, 70] width 125 height 17
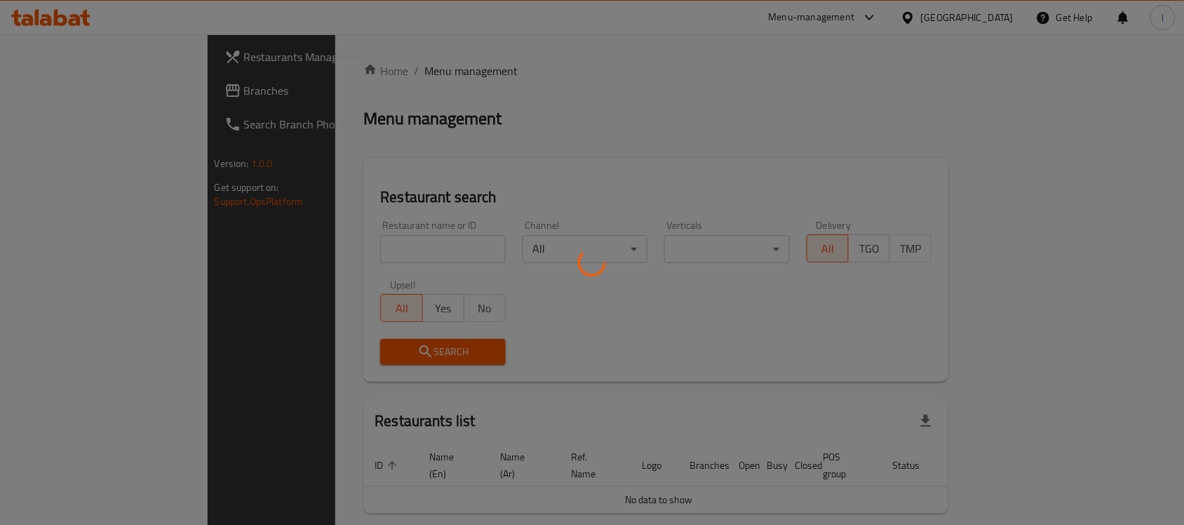
click at [295, 240] on div at bounding box center [592, 262] width 1184 height 525
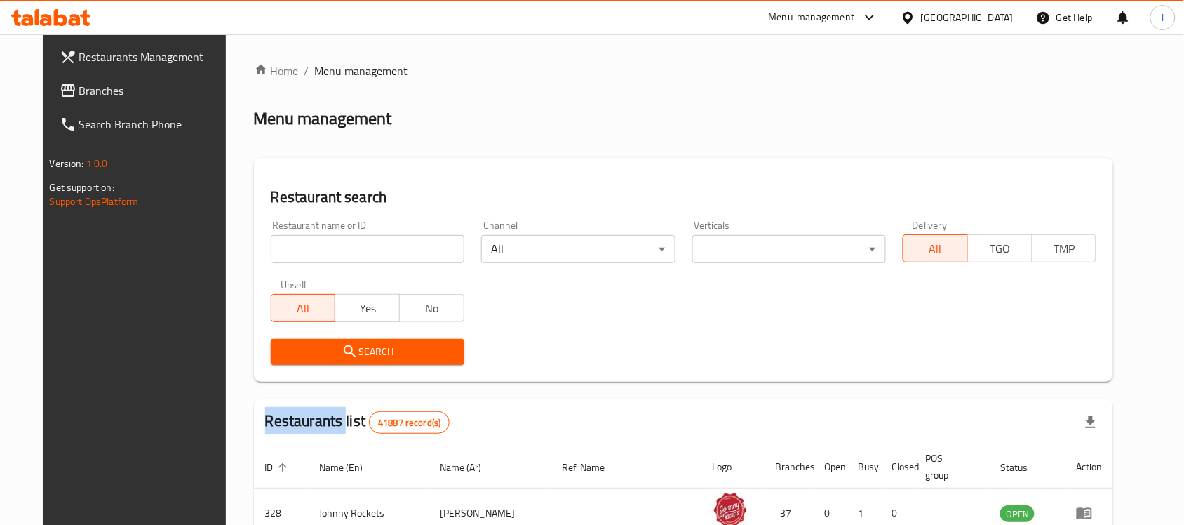
click at [295, 240] on div "Home / Menu management Menu management Restaurant search Restaurant name or ID …" at bounding box center [684, 494] width 860 height 864
click at [295, 240] on input "search" at bounding box center [368, 249] width 194 height 28
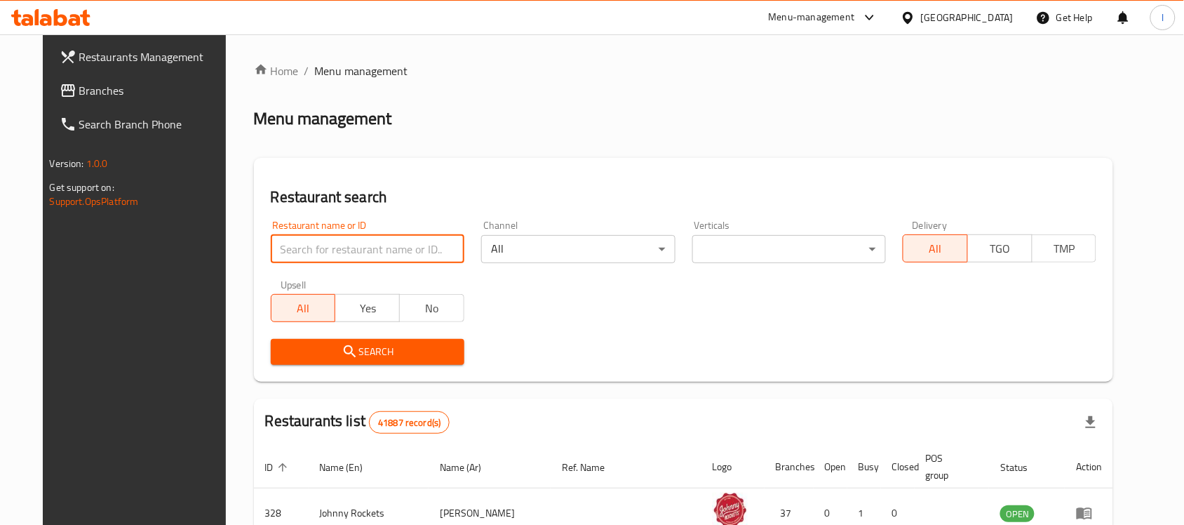
click at [295, 240] on input "search" at bounding box center [368, 249] width 194 height 28
paste input "703921"
type input "703921"
click button "Search" at bounding box center [368, 352] width 194 height 26
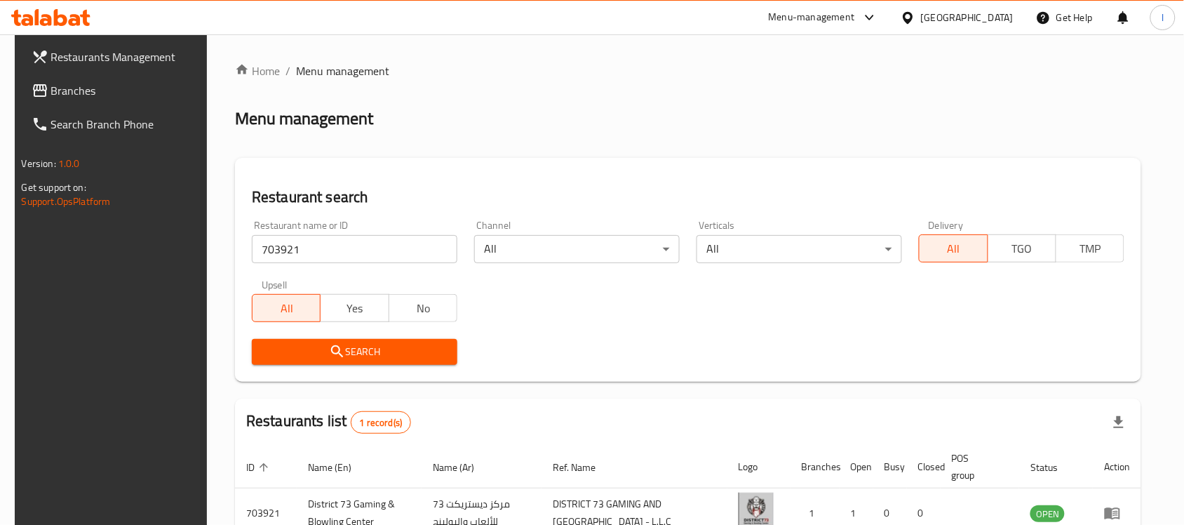
click at [406, 149] on div "Home / Menu management Menu management Restaurant search Restaurant name or ID …" at bounding box center [688, 323] width 906 height 523
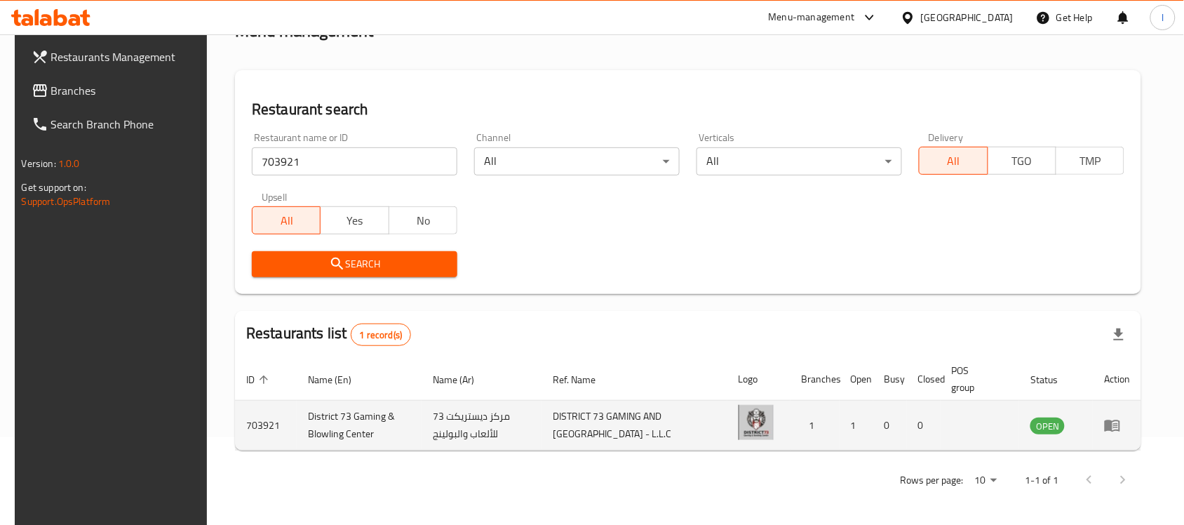
scroll to position [89, 0]
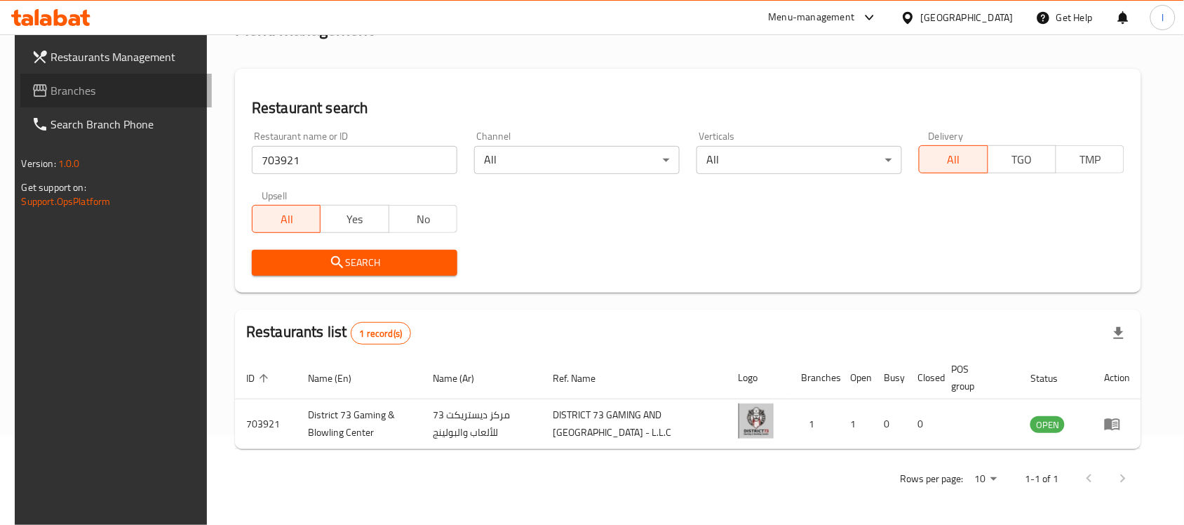
drag, startPoint x: 78, startPoint y: 96, endPoint x: 134, endPoint y: 47, distance: 74.6
click at [79, 96] on span "Branches" at bounding box center [126, 90] width 150 height 17
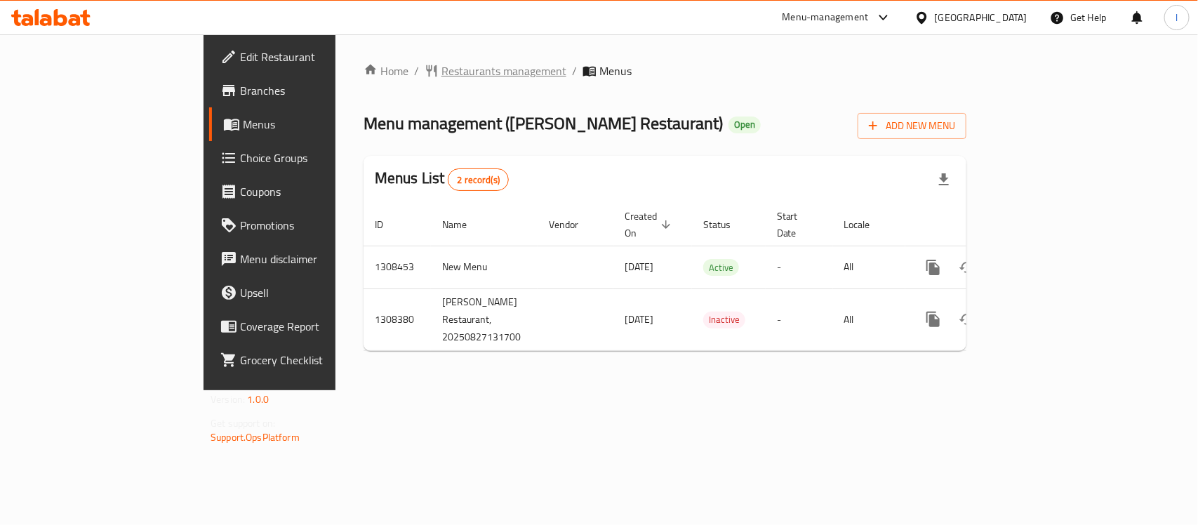
click at [441, 71] on span "Restaurants management" at bounding box center [503, 70] width 125 height 17
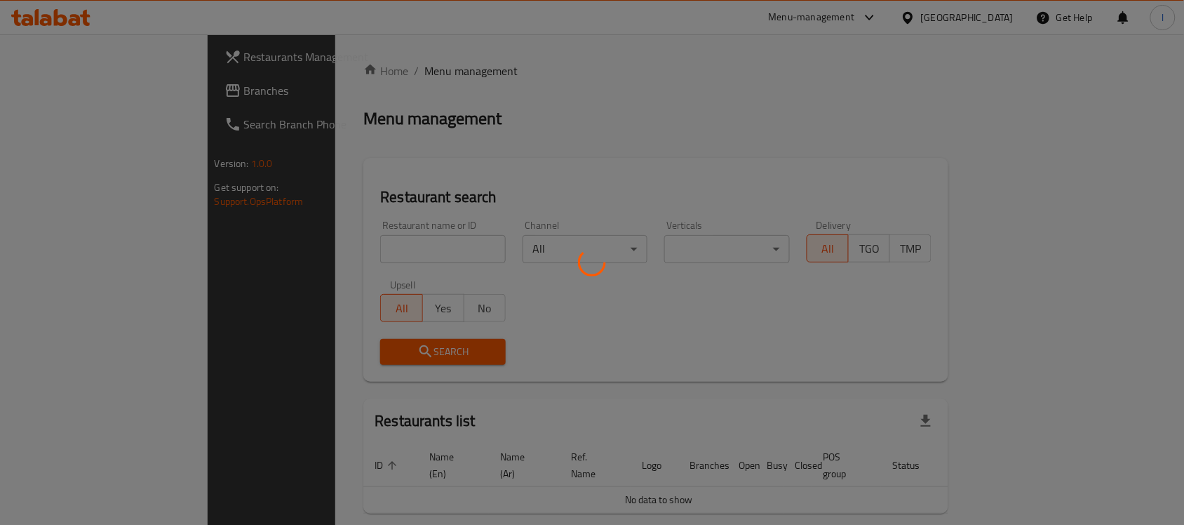
click at [356, 242] on div at bounding box center [592, 262] width 1184 height 525
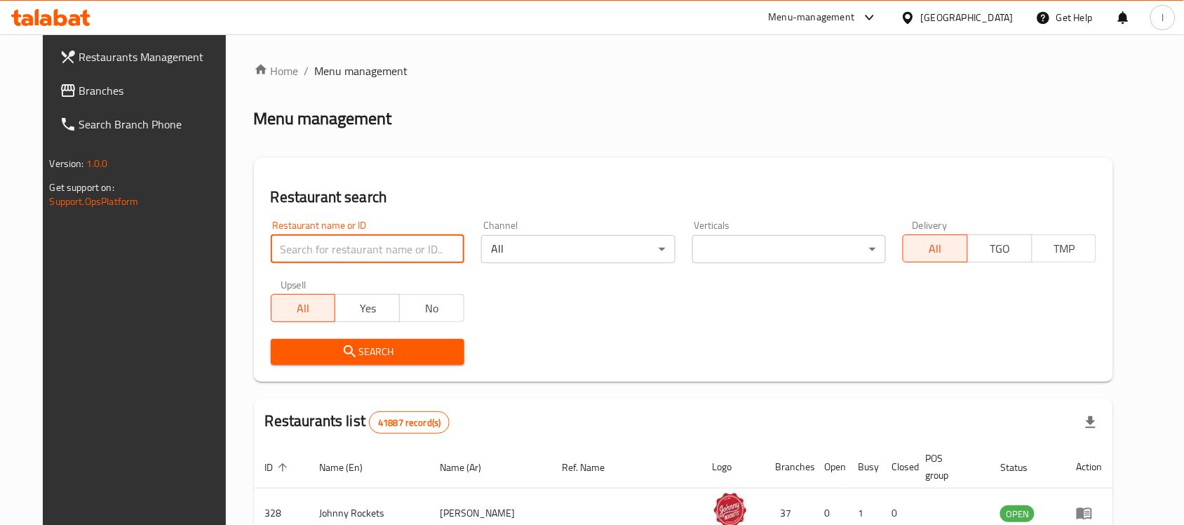
click at [341, 250] on input "search" at bounding box center [368, 249] width 194 height 28
paste input "704885"
type input "704885"
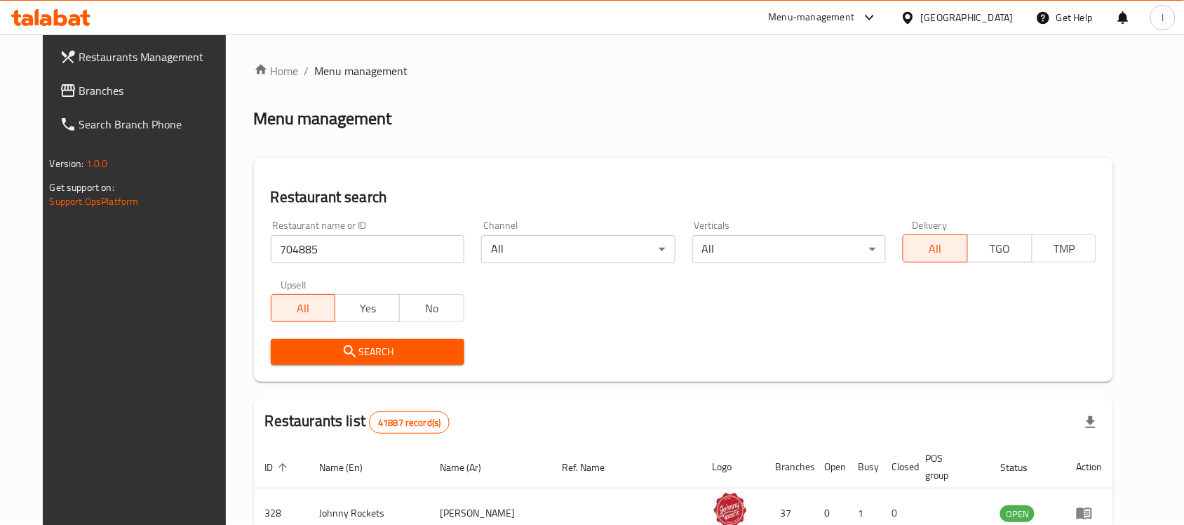
click at [408, 347] on span "Search" at bounding box center [367, 352] width 171 height 18
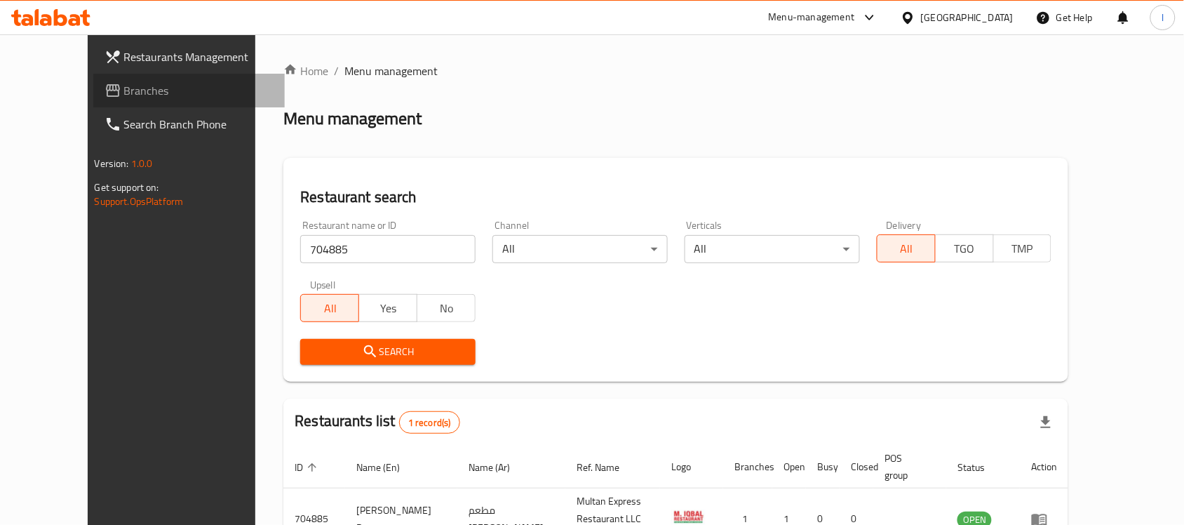
click at [124, 92] on span "Branches" at bounding box center [199, 90] width 150 height 17
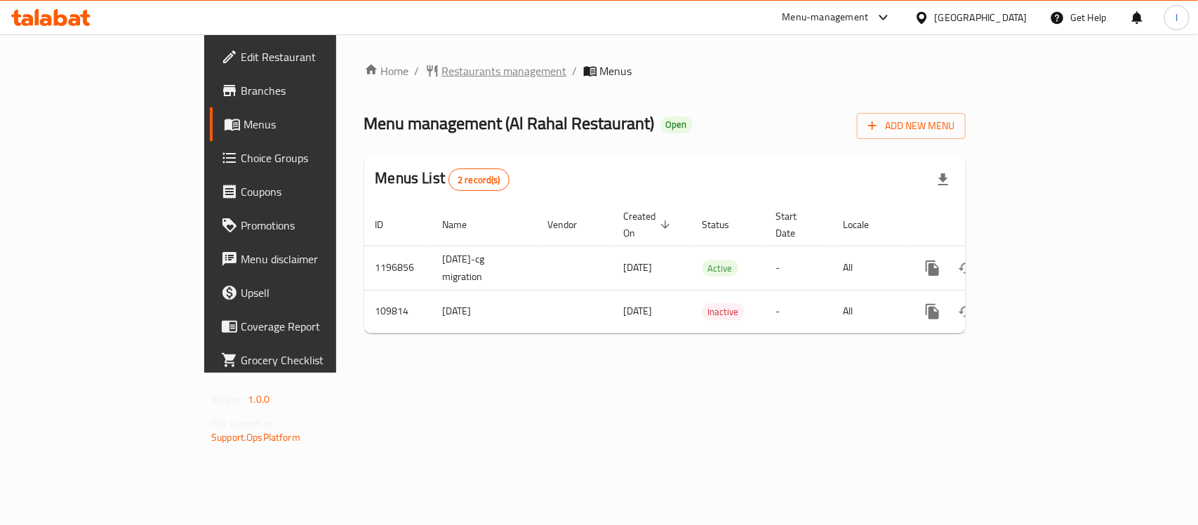
click at [442, 72] on span "Restaurants management" at bounding box center [504, 70] width 125 height 17
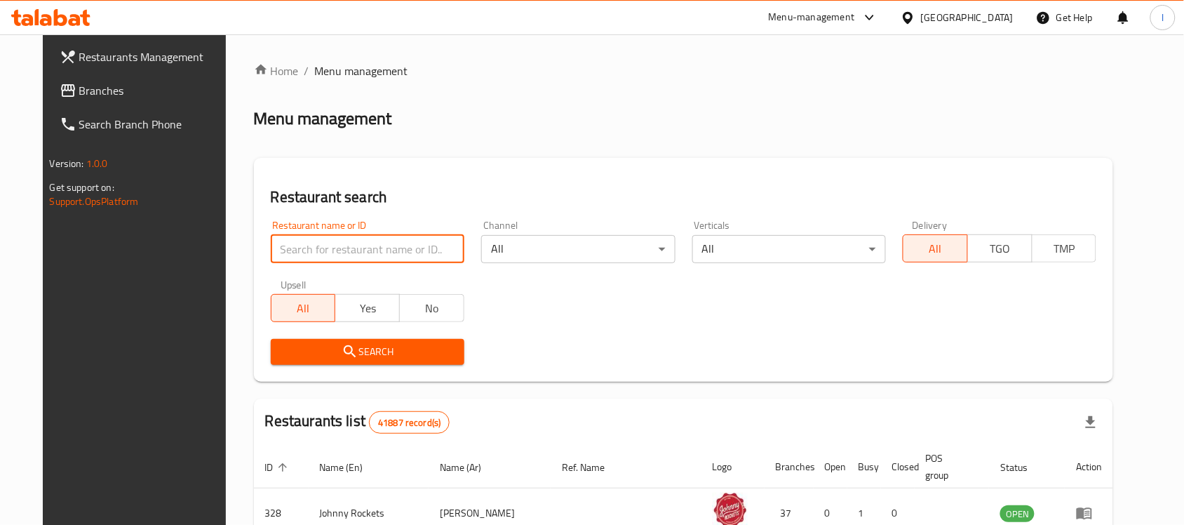
click at [332, 247] on input "search" at bounding box center [368, 249] width 194 height 28
paste input "604097"
type input "604097"
click button "Search" at bounding box center [368, 352] width 194 height 26
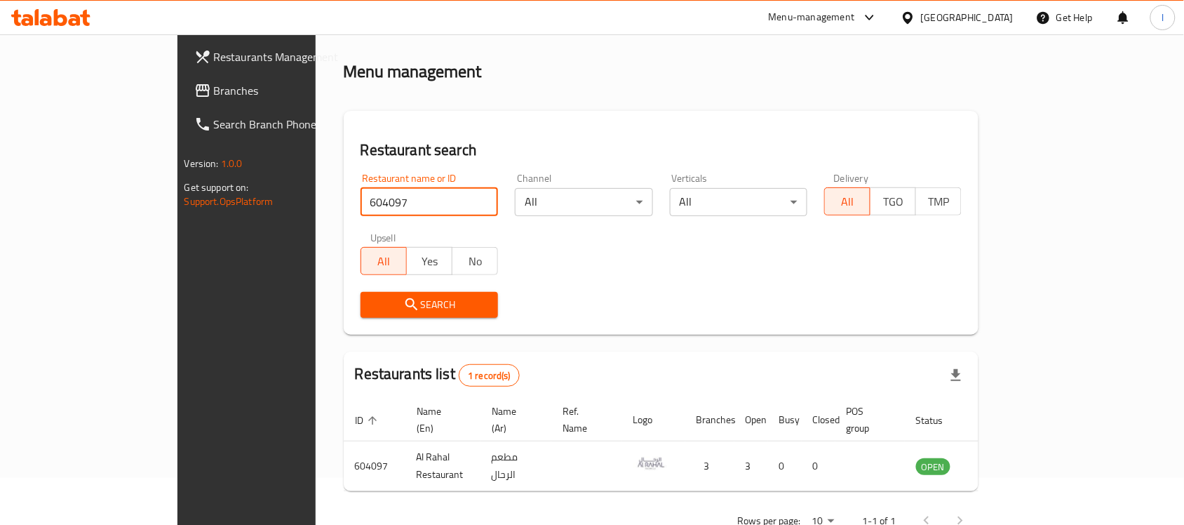
scroll to position [74, 0]
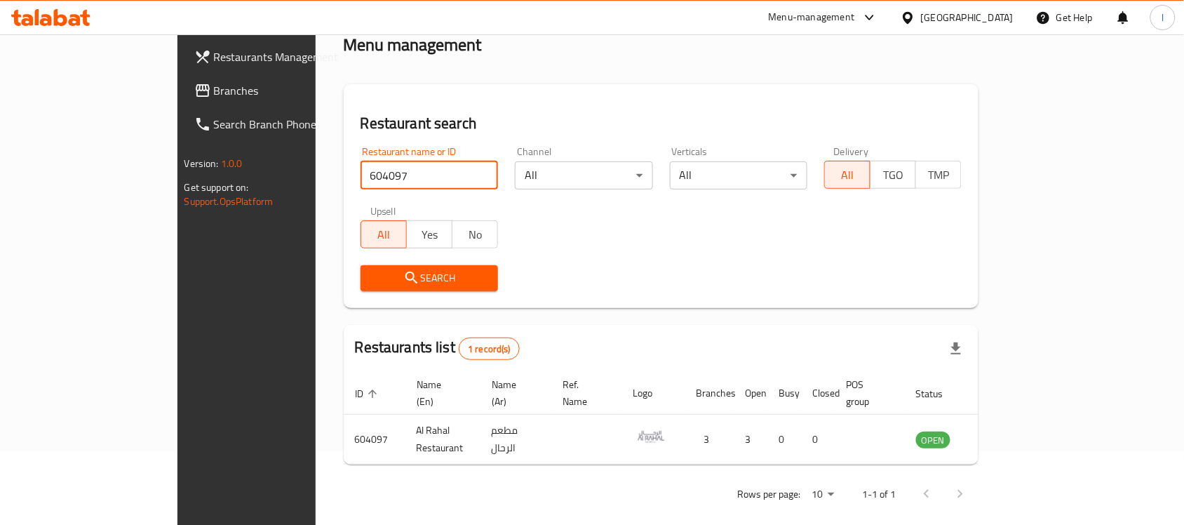
click at [214, 96] on span "Branches" at bounding box center [289, 90] width 150 height 17
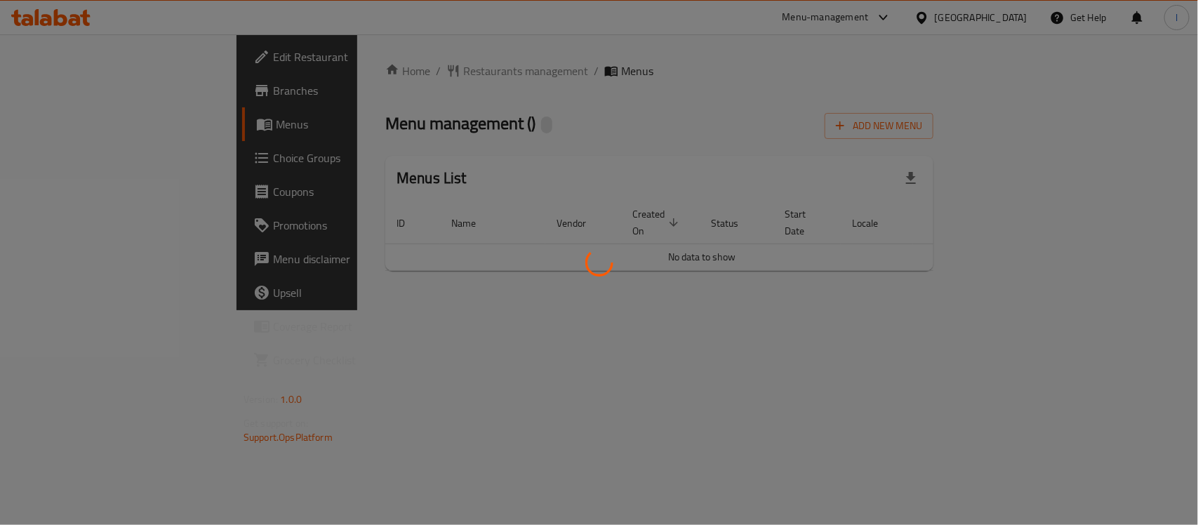
click at [878, 123] on div at bounding box center [599, 262] width 1198 height 525
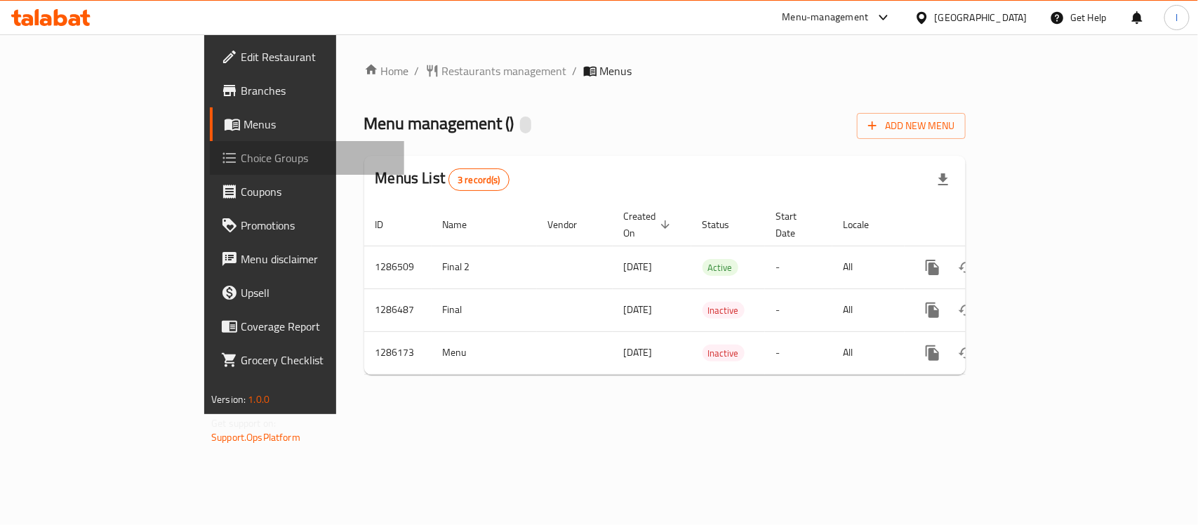
click at [241, 159] on span "Choice Groups" at bounding box center [317, 157] width 152 height 17
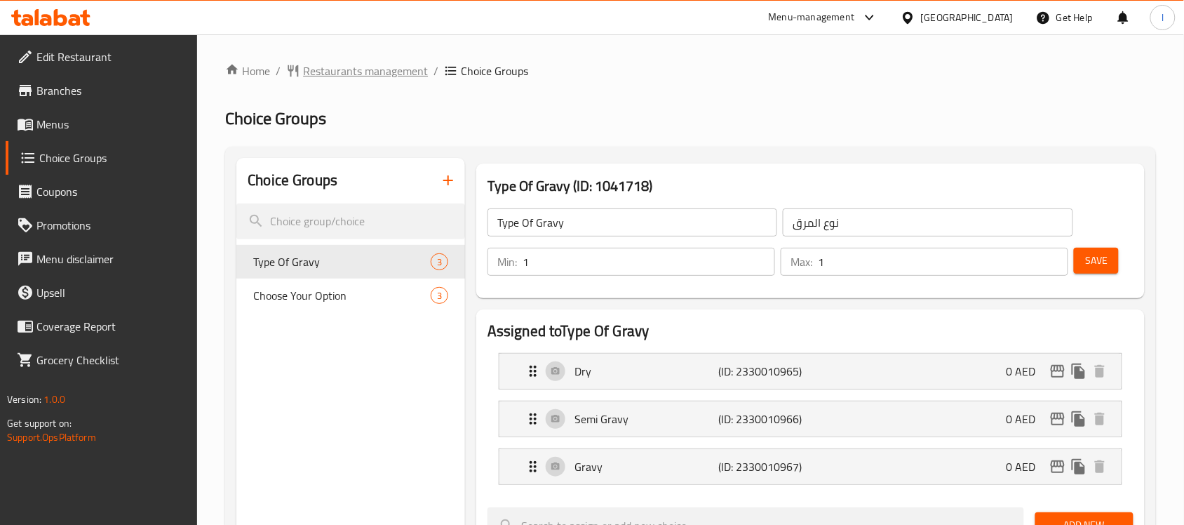
click at [379, 65] on span "Restaurants management" at bounding box center [365, 70] width 125 height 17
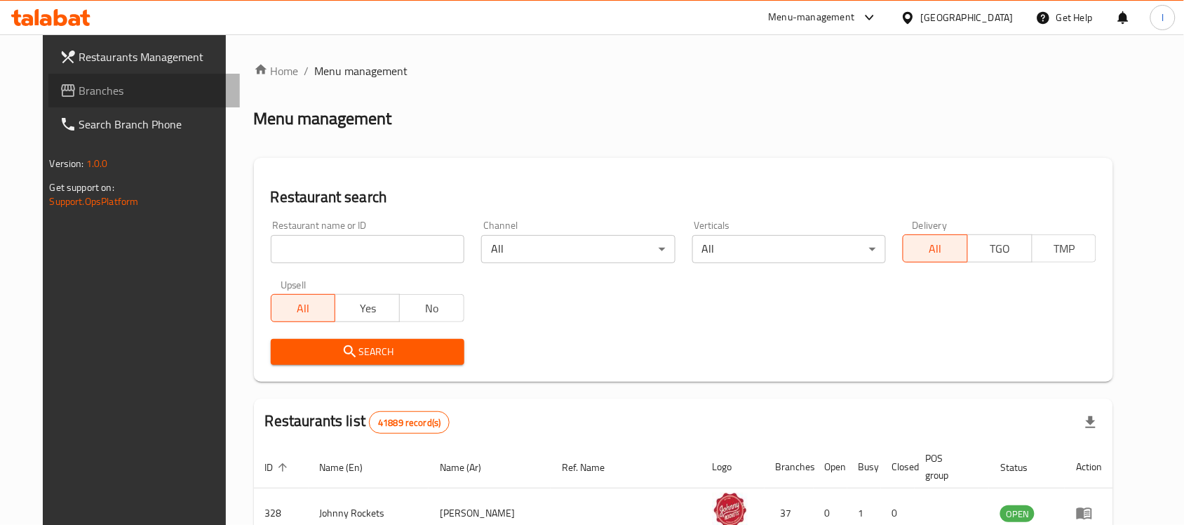
click at [79, 88] on span "Branches" at bounding box center [154, 90] width 150 height 17
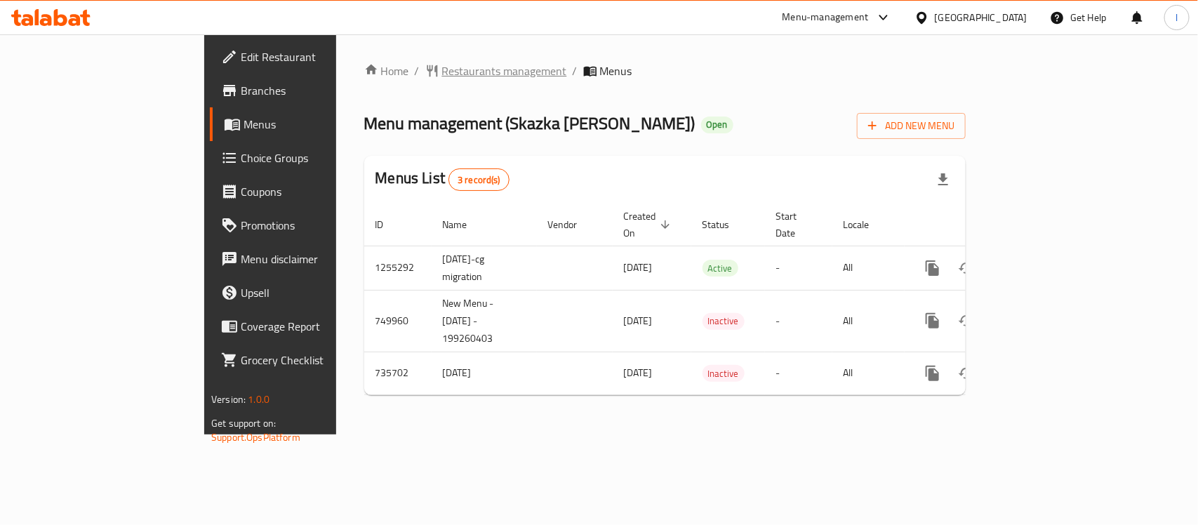
click at [442, 67] on span "Restaurants management" at bounding box center [504, 70] width 125 height 17
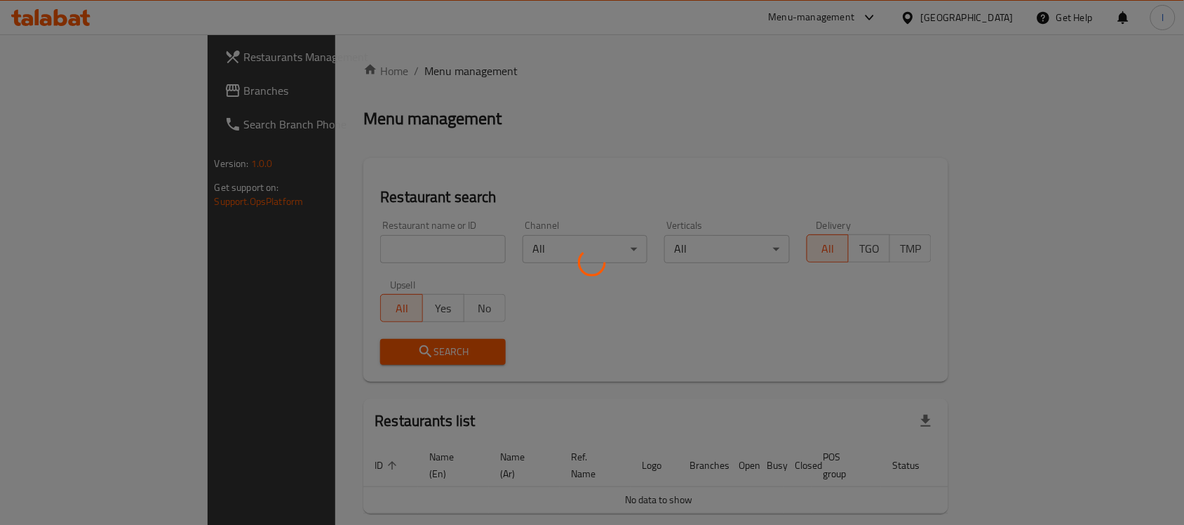
click at [314, 246] on div at bounding box center [592, 262] width 1184 height 525
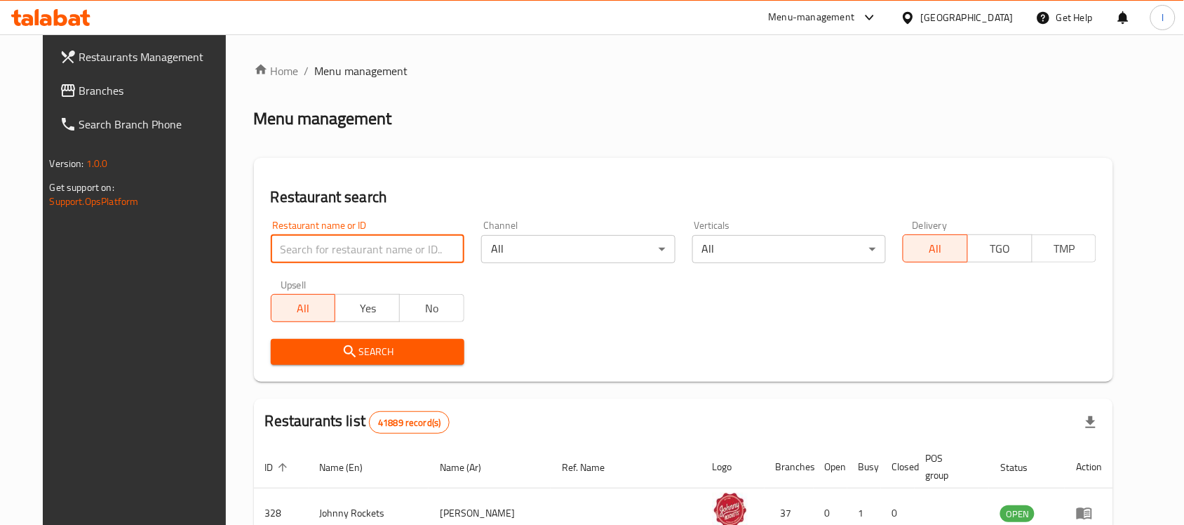
click at [314, 246] on input "search" at bounding box center [368, 249] width 194 height 28
paste input "647199"
type input "647199"
click button "Search" at bounding box center [368, 352] width 194 height 26
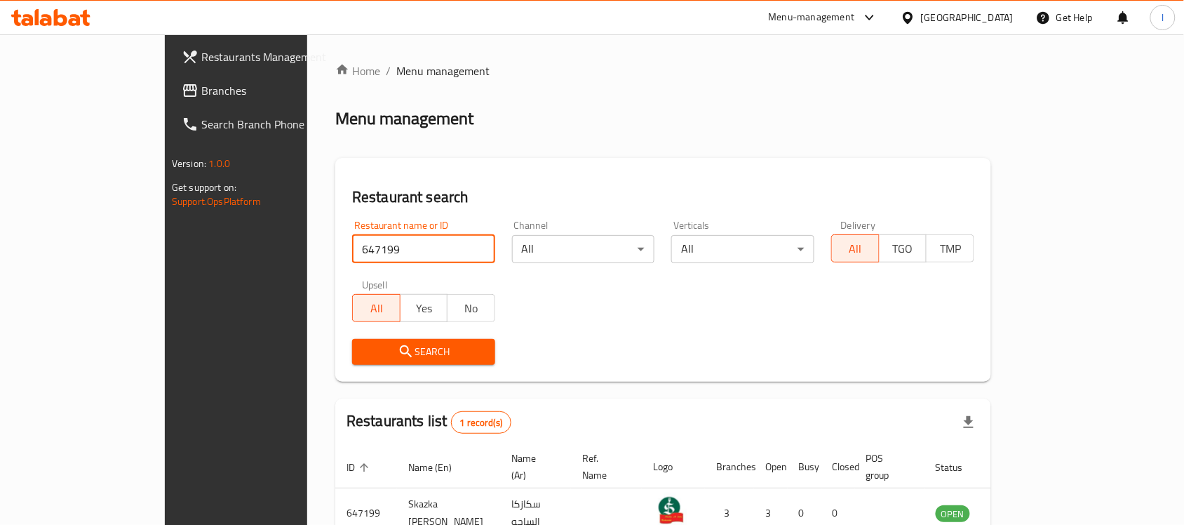
click at [676, 337] on div "Search" at bounding box center [663, 351] width 639 height 43
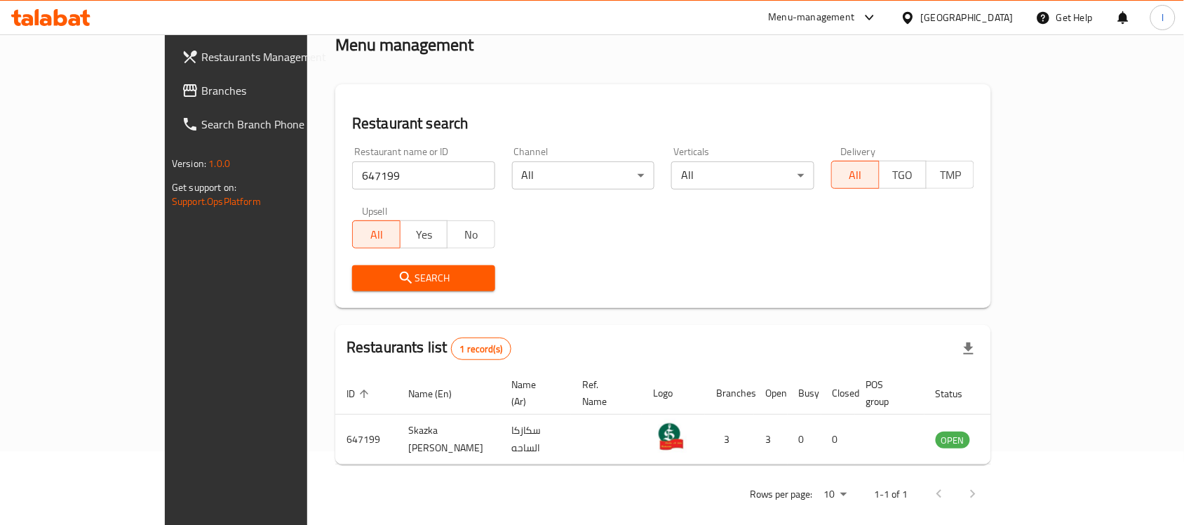
click at [201, 88] on span "Branches" at bounding box center [276, 90] width 150 height 17
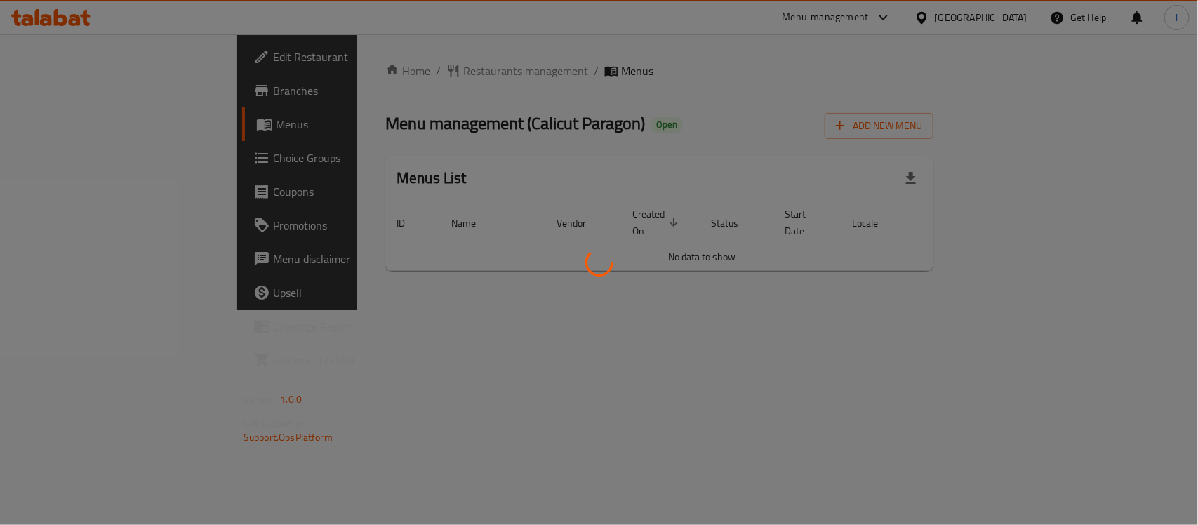
click at [474, 92] on div at bounding box center [599, 262] width 1198 height 525
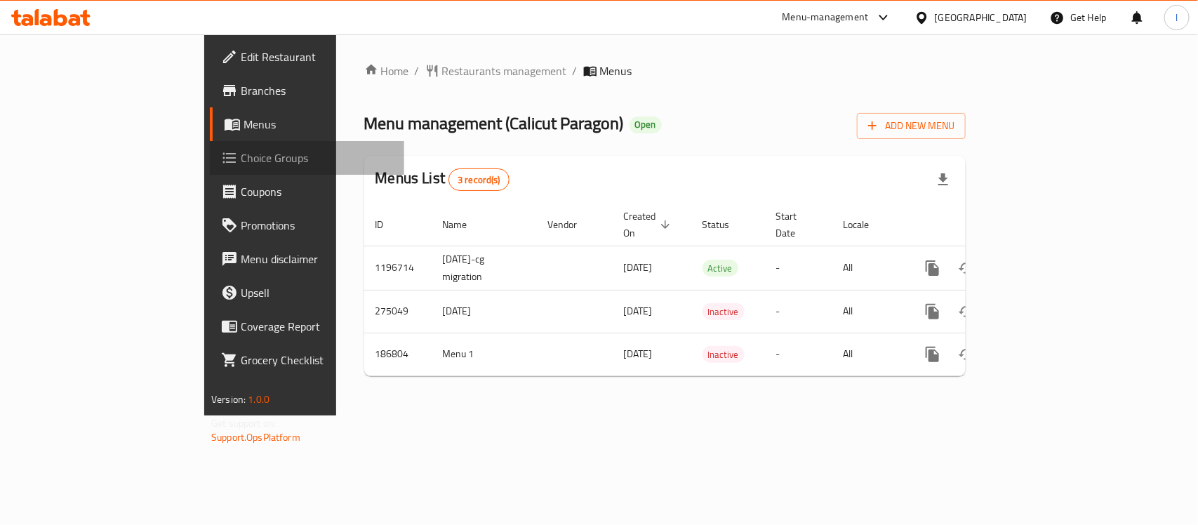
click at [241, 154] on span "Choice Groups" at bounding box center [317, 157] width 152 height 17
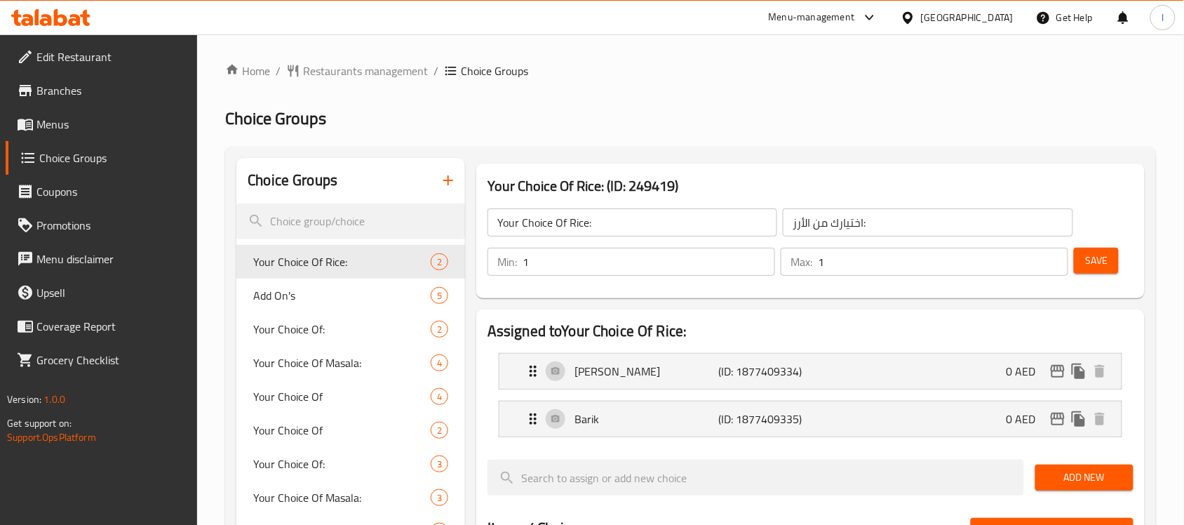
scroll to position [175, 0]
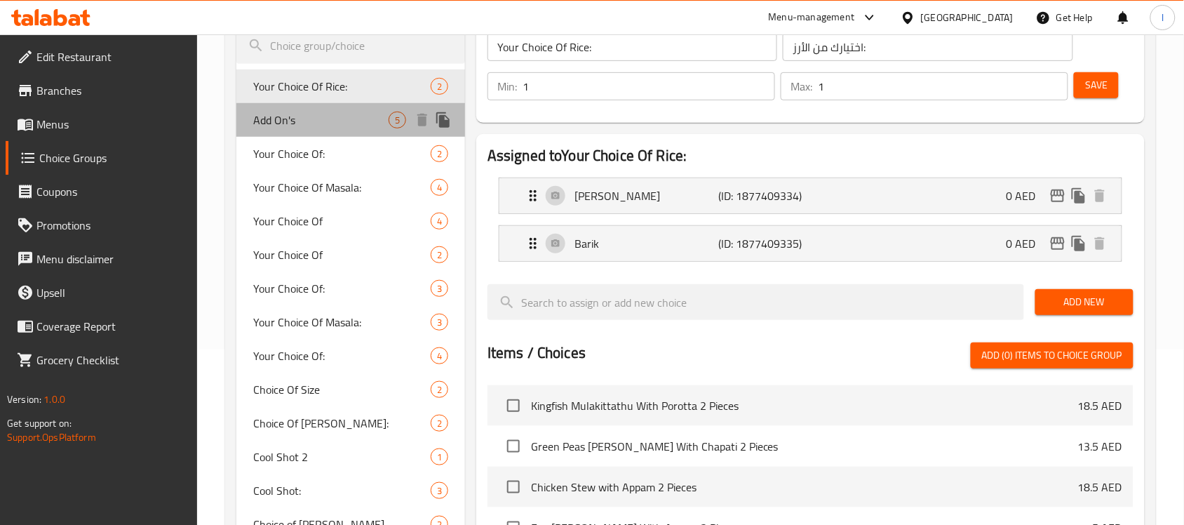
click at [303, 123] on span "Add On's" at bounding box center [320, 120] width 135 height 17
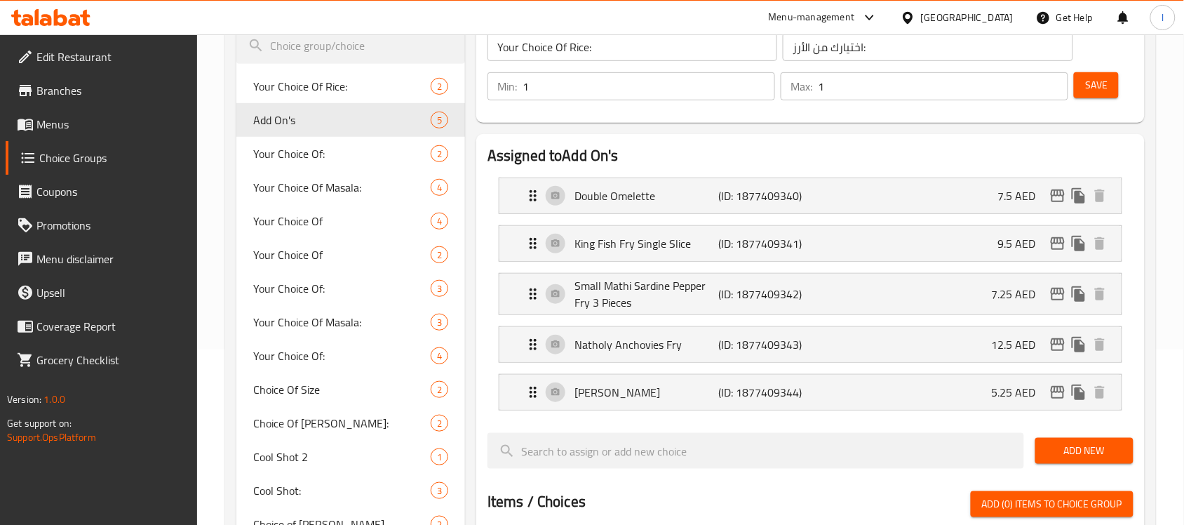
type input "Add On's"
type input "الإضافات:"
type input "0"
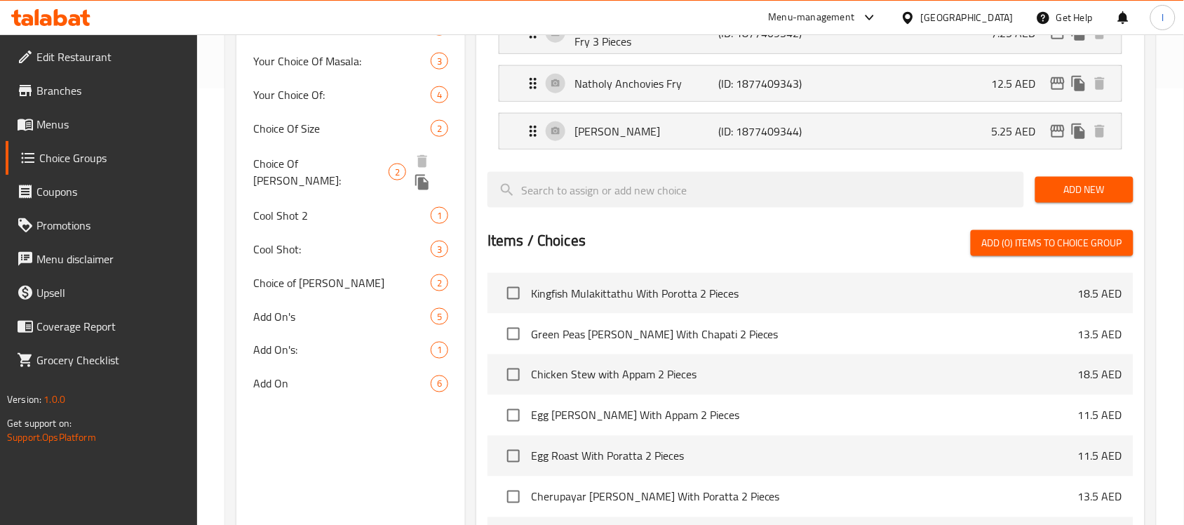
scroll to position [439, 0]
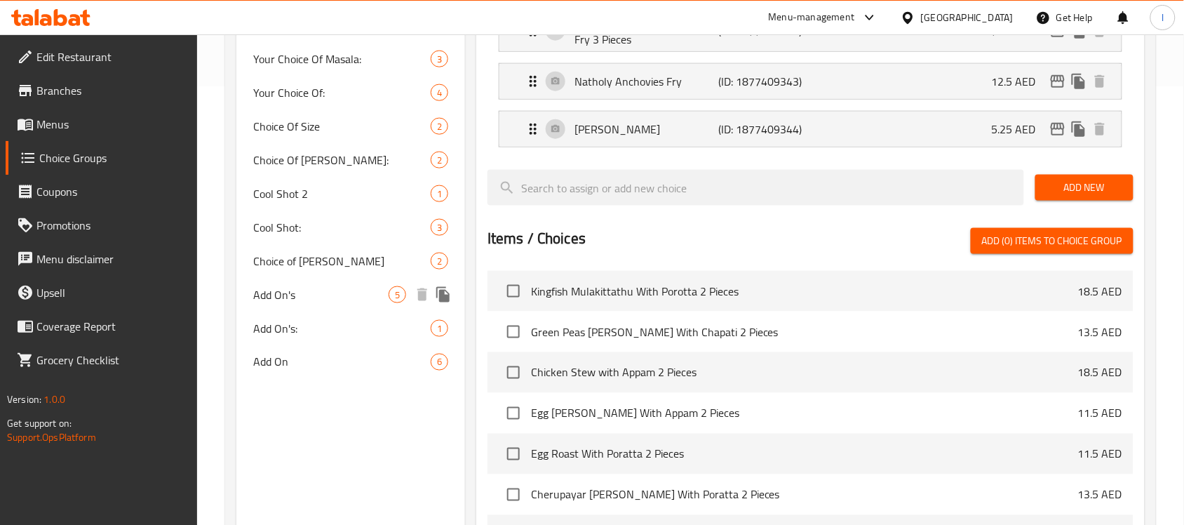
click at [307, 286] on span "Add On's" at bounding box center [320, 294] width 135 height 17
type input "4"
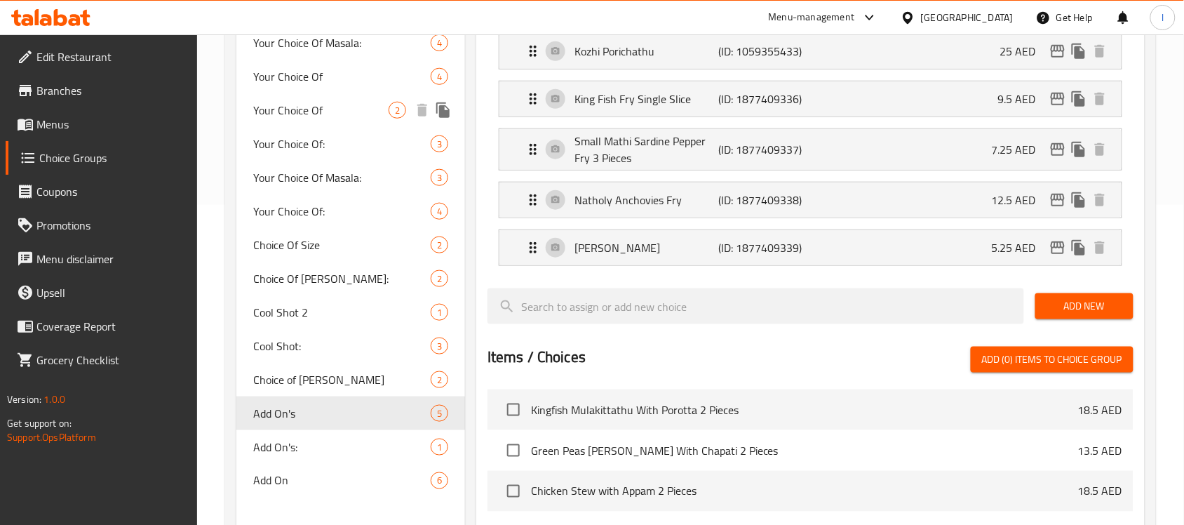
scroll to position [351, 0]
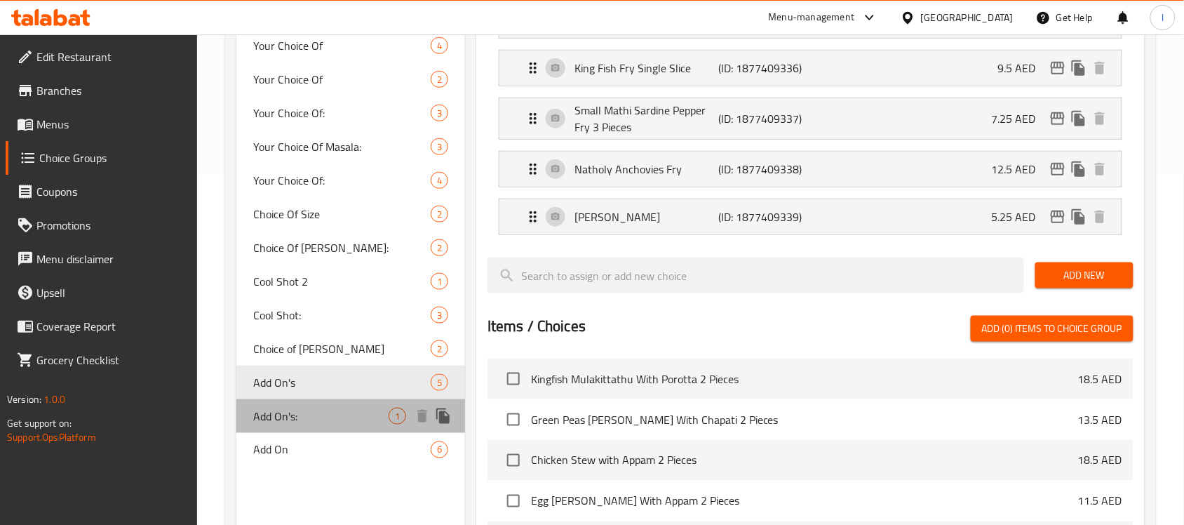
click at [318, 412] on span "Add On's:" at bounding box center [320, 416] width 135 height 17
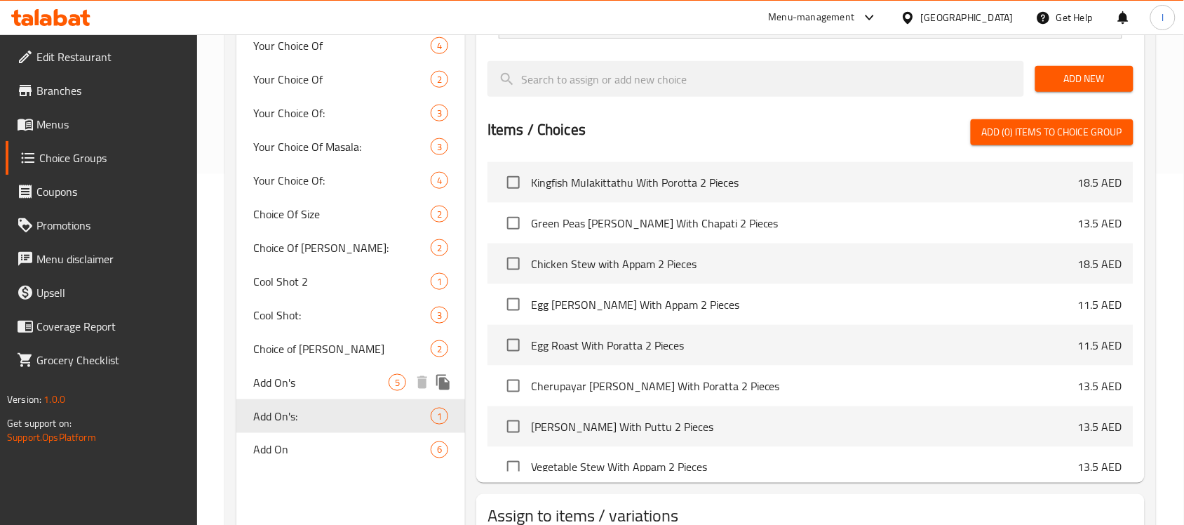
type input "Add On's:"
type input "إضافات:"
type input "1"
click at [389, 457] on div "Add On 6" at bounding box center [350, 450] width 229 height 34
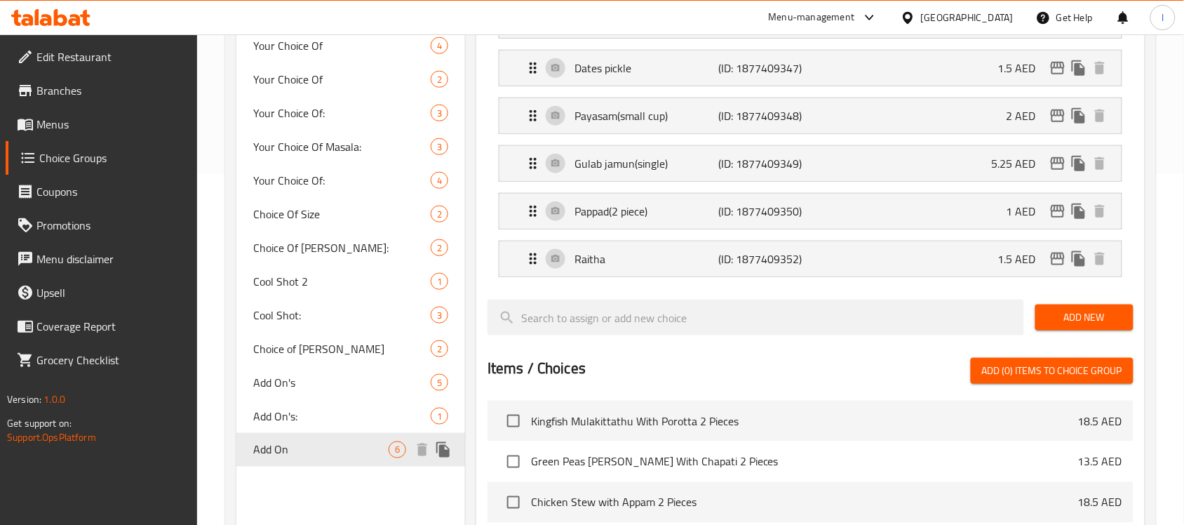
type input "Add On"
type input "إضافة على"
type input "6"
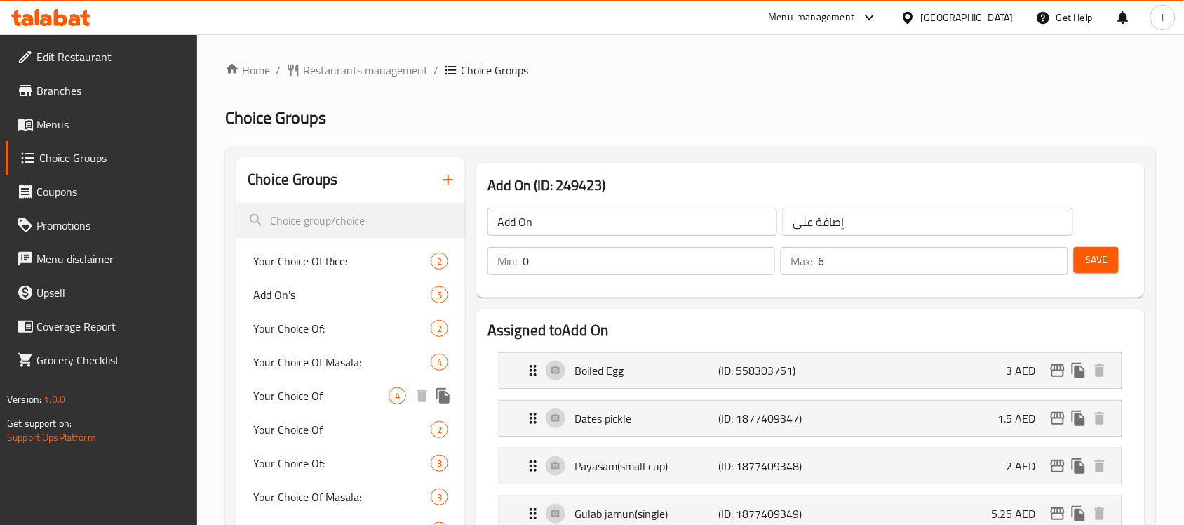
scroll to position [0, 0]
click at [359, 69] on span "Restaurants management" at bounding box center [365, 70] width 125 height 17
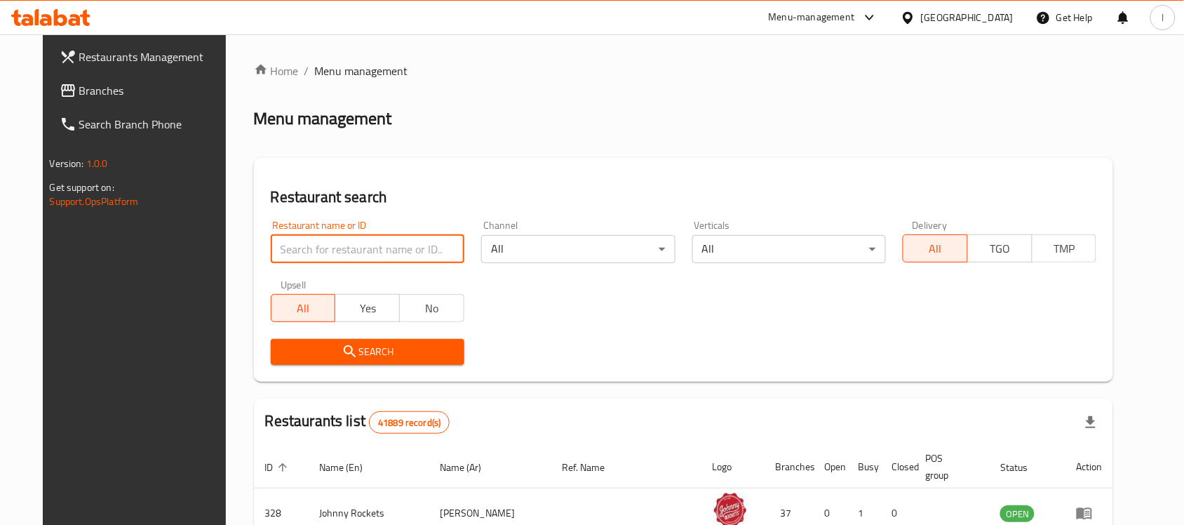
click at [337, 243] on input "search" at bounding box center [368, 249] width 194 height 28
paste input "620043"
type input "620043"
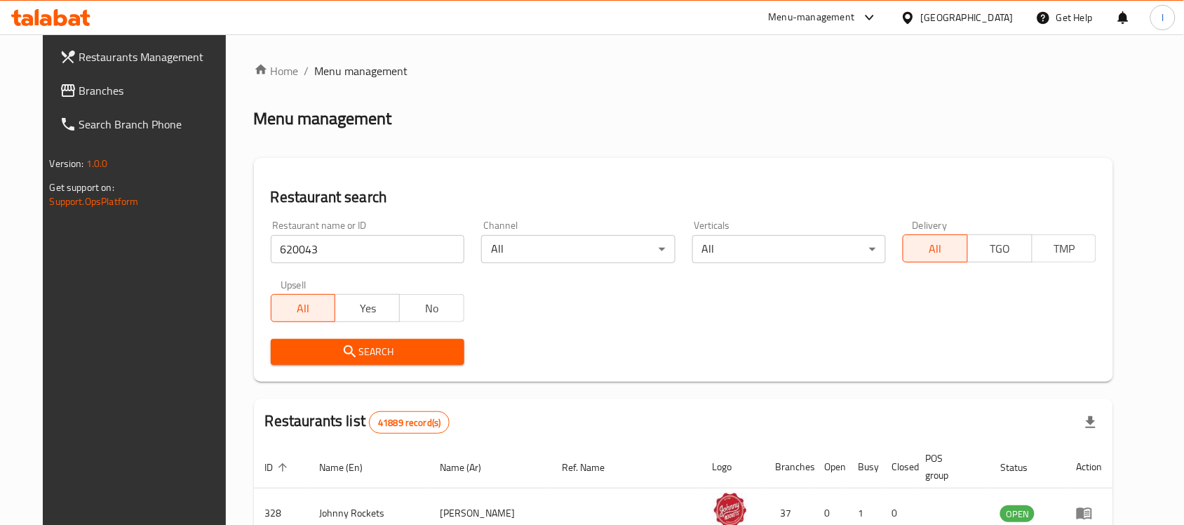
click at [389, 351] on span "Search" at bounding box center [367, 352] width 171 height 18
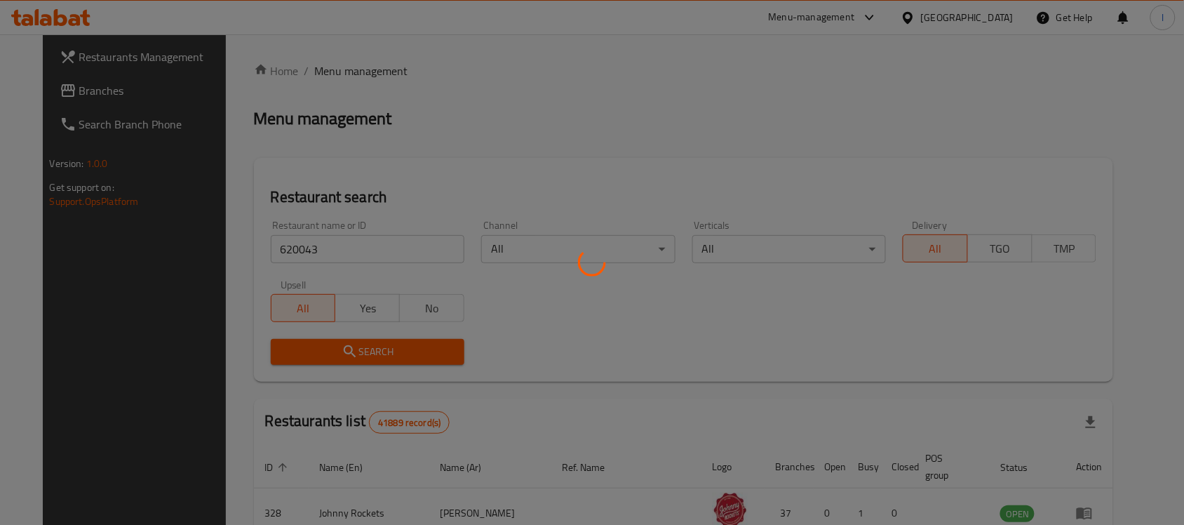
click at [389, 351] on div at bounding box center [592, 262] width 1184 height 525
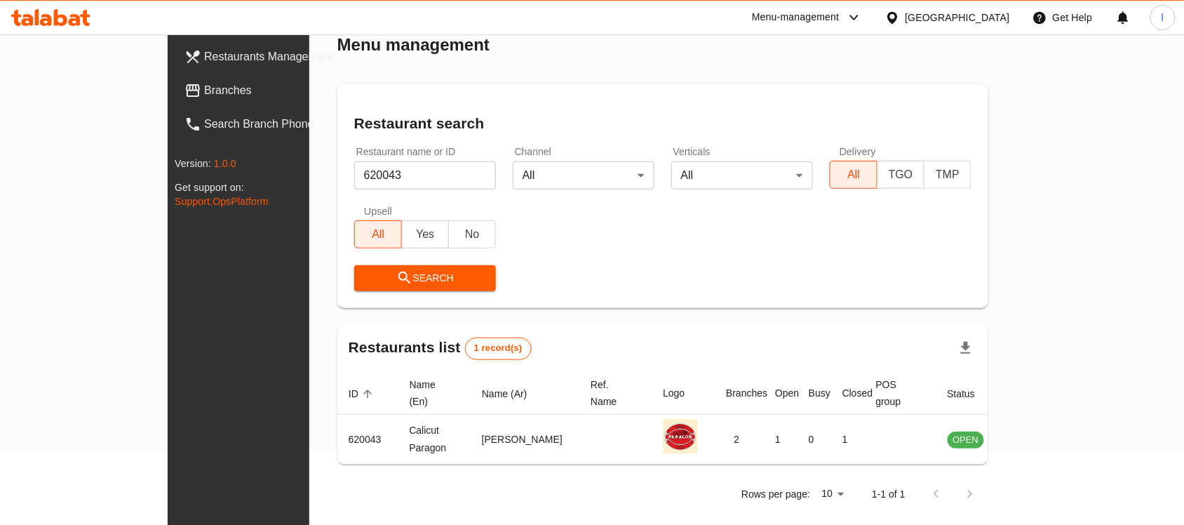
scroll to position [72, 0]
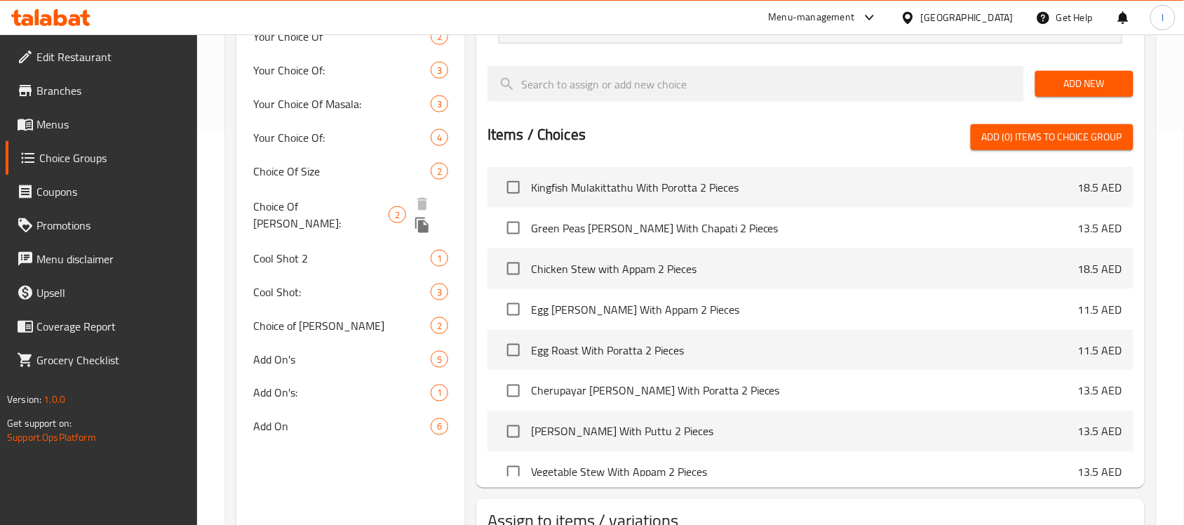
scroll to position [502, 0]
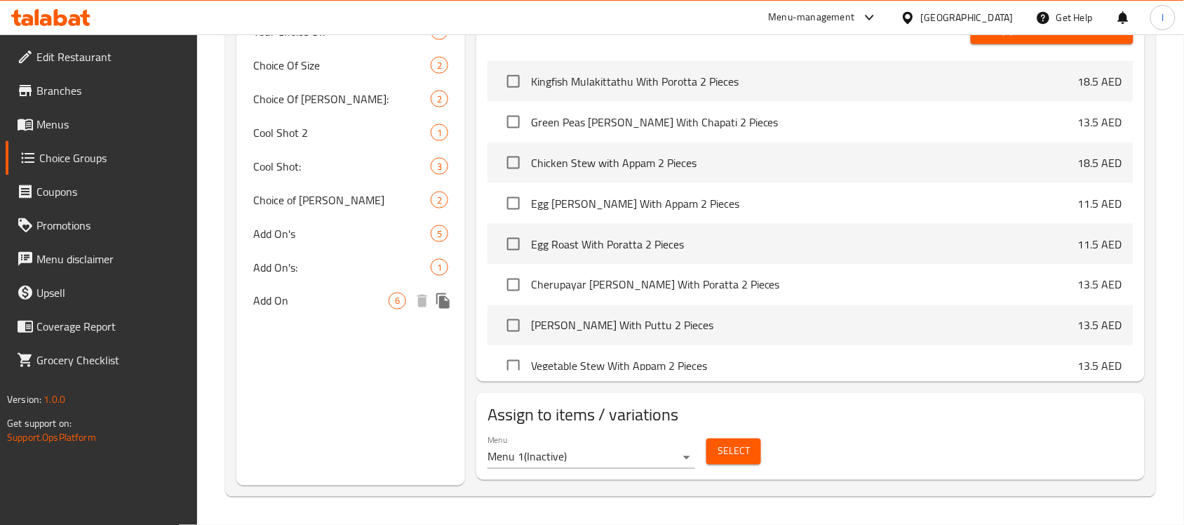
click at [341, 302] on span "Add On" at bounding box center [320, 301] width 135 height 17
type input "Add On"
type input "إضافة على"
type input "0"
type input "6"
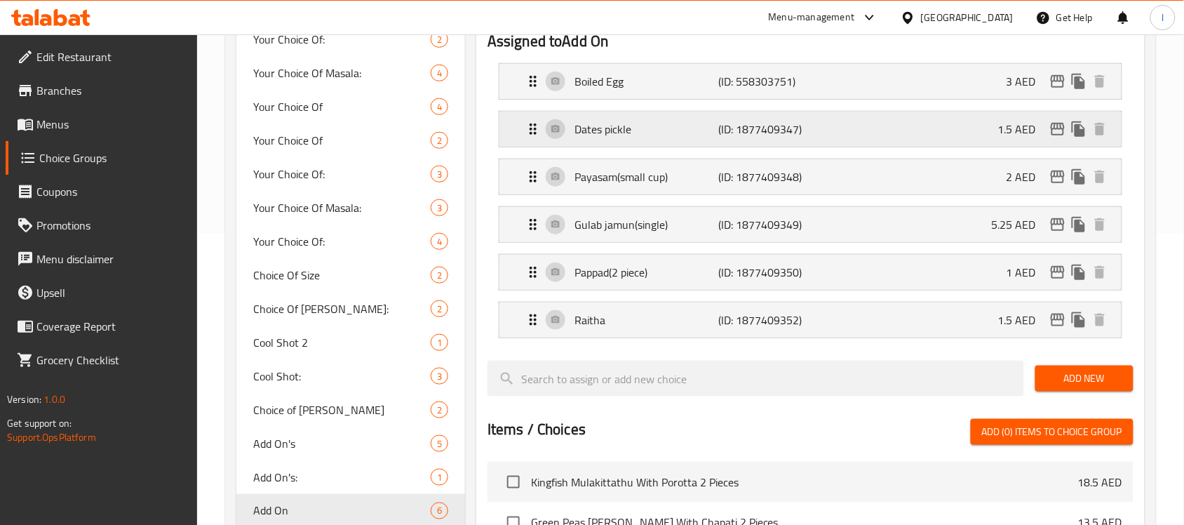
scroll to position [239, 0]
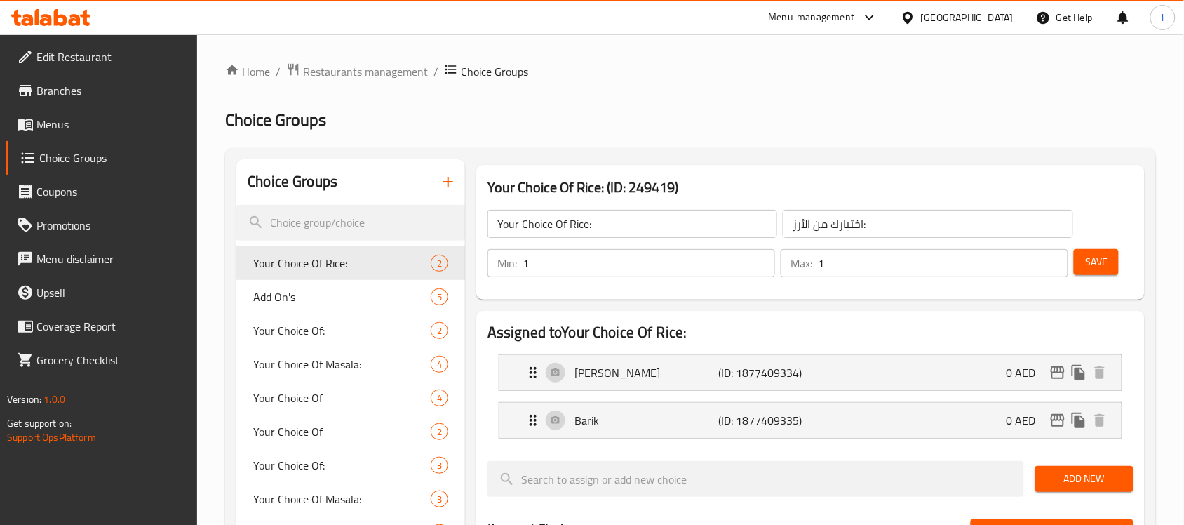
click at [370, 74] on div at bounding box center [592, 262] width 1184 height 525
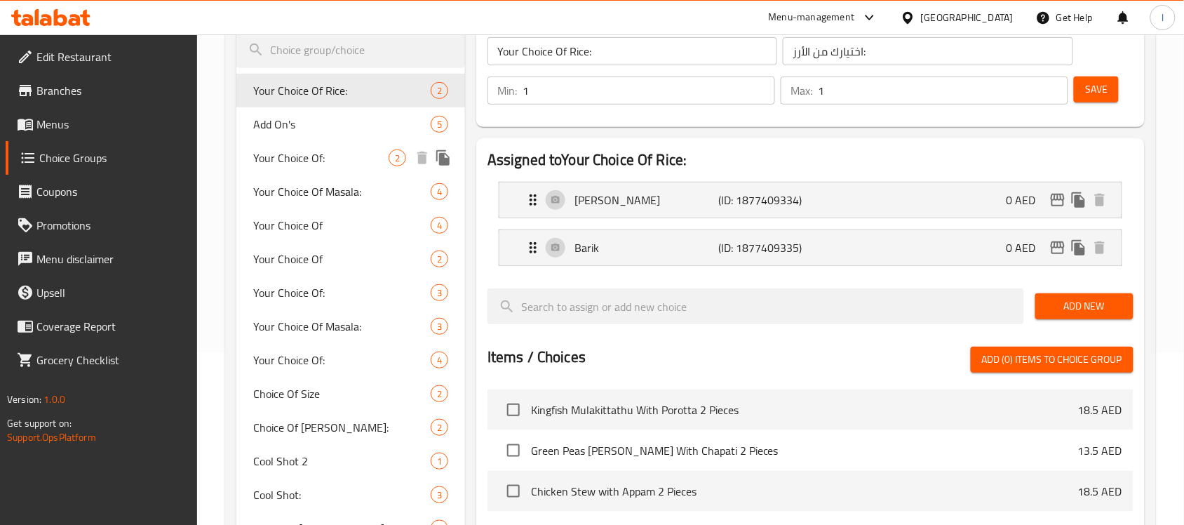
scroll to position [429, 0]
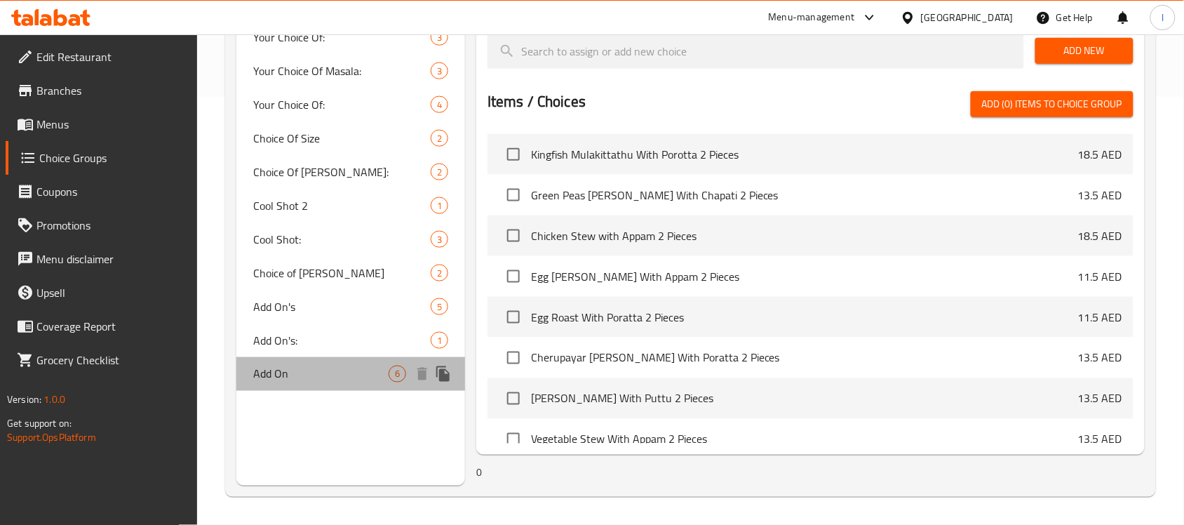
click at [296, 366] on span "Add On" at bounding box center [320, 374] width 135 height 17
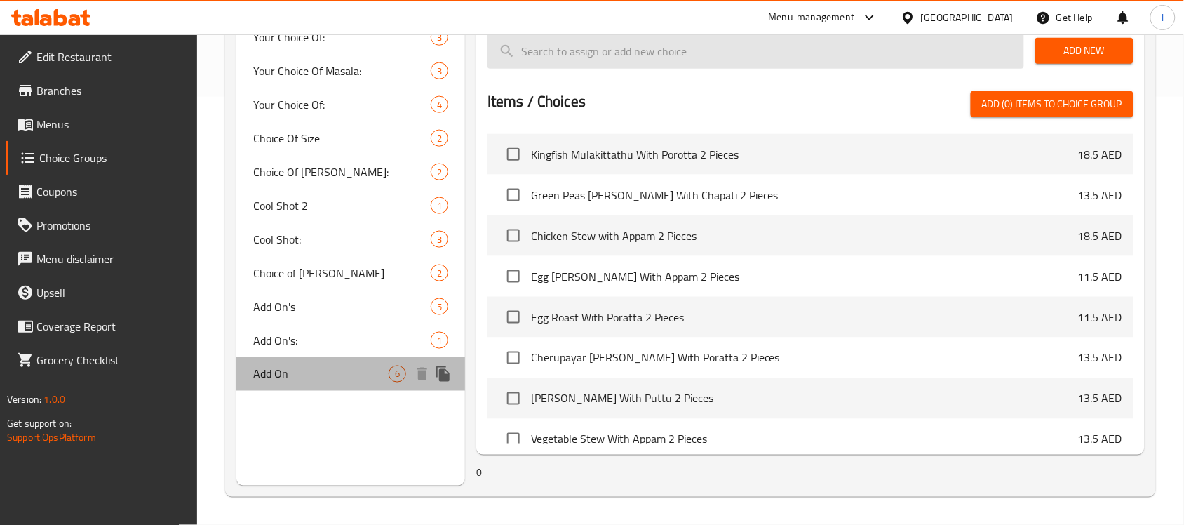
type input "Add On"
type input "إضافة على"
type input "0"
type input "6"
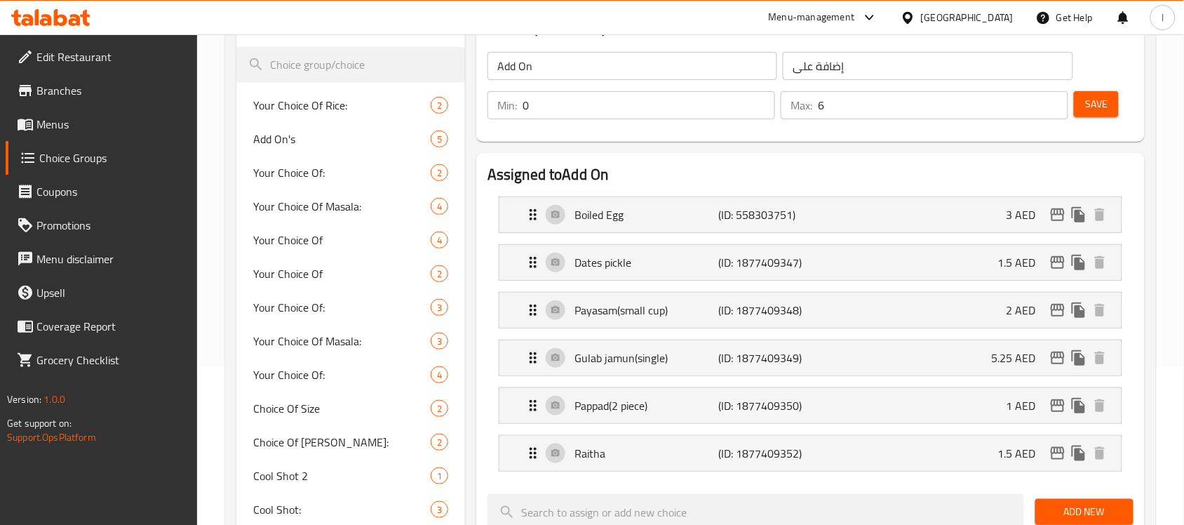
scroll to position [0, 0]
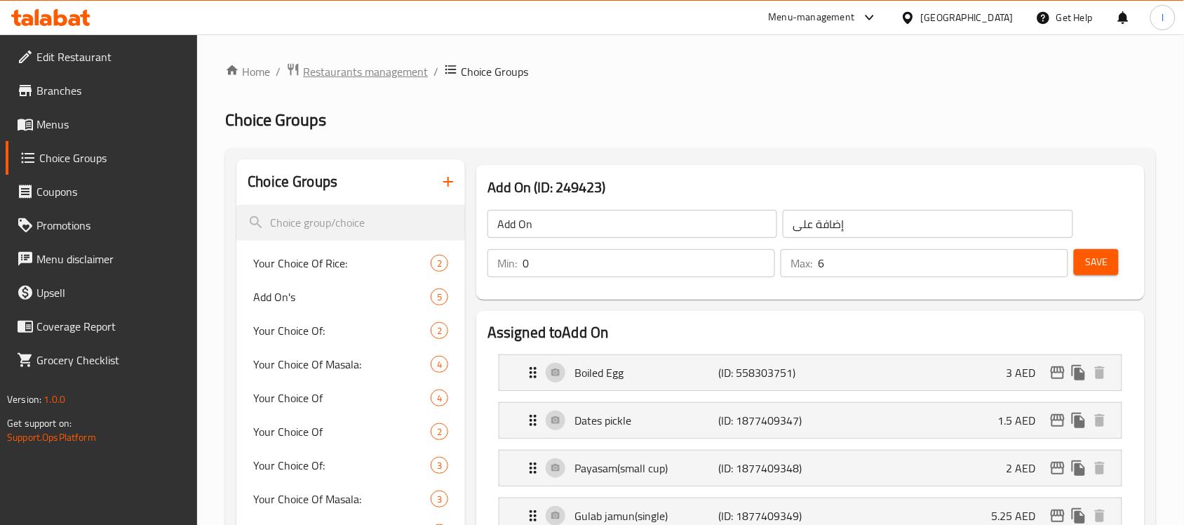
click at [366, 74] on span "Restaurants management" at bounding box center [365, 71] width 125 height 17
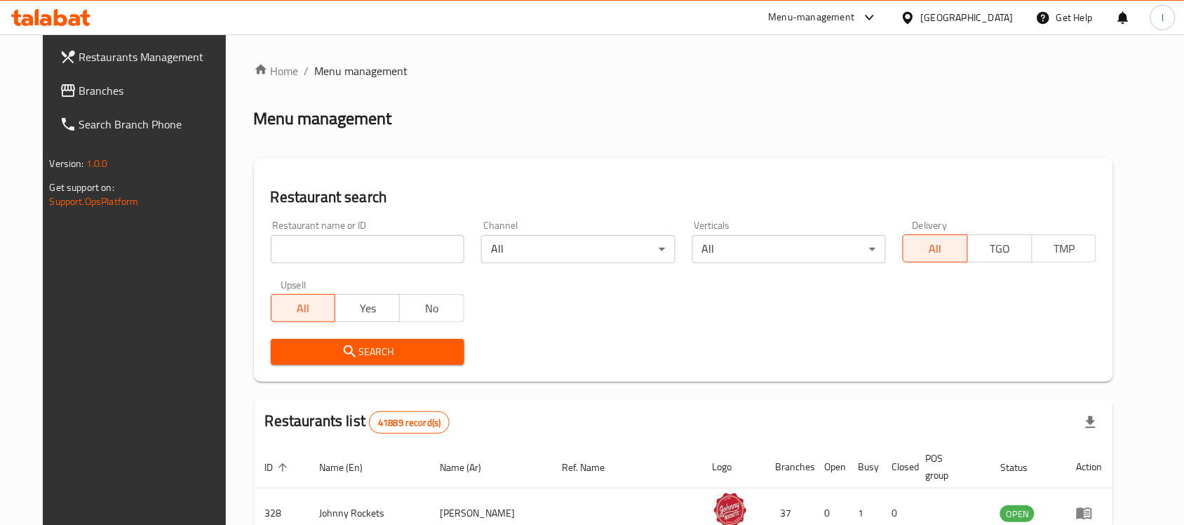
drag, startPoint x: 121, startPoint y: 90, endPoint x: 145, endPoint y: 90, distance: 23.9
click at [121, 90] on span "Branches" at bounding box center [154, 90] width 150 height 17
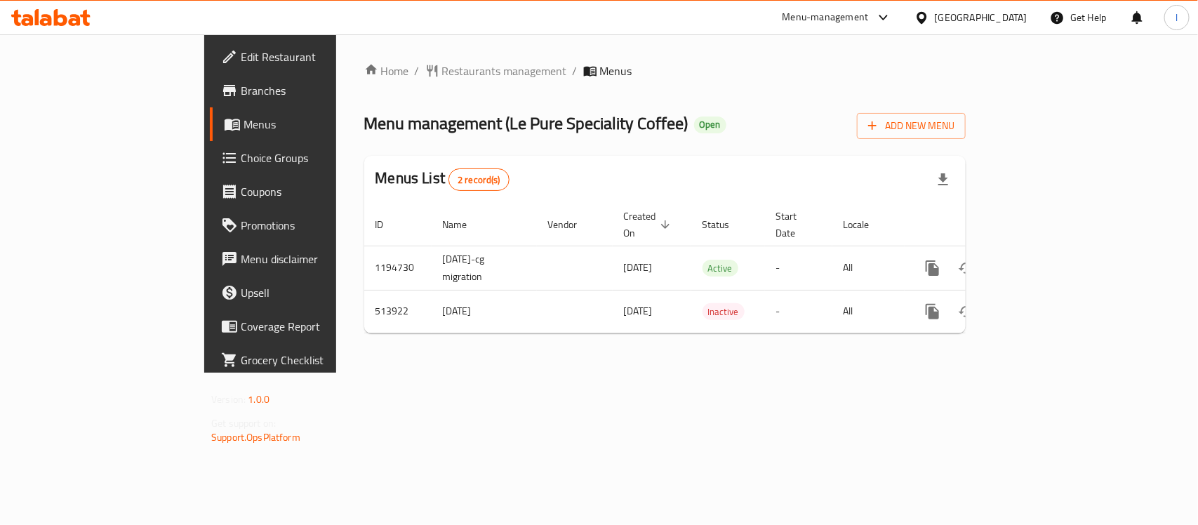
click at [828, 88] on div at bounding box center [599, 262] width 1198 height 525
click at [442, 67] on span "Restaurants management" at bounding box center [504, 70] width 125 height 17
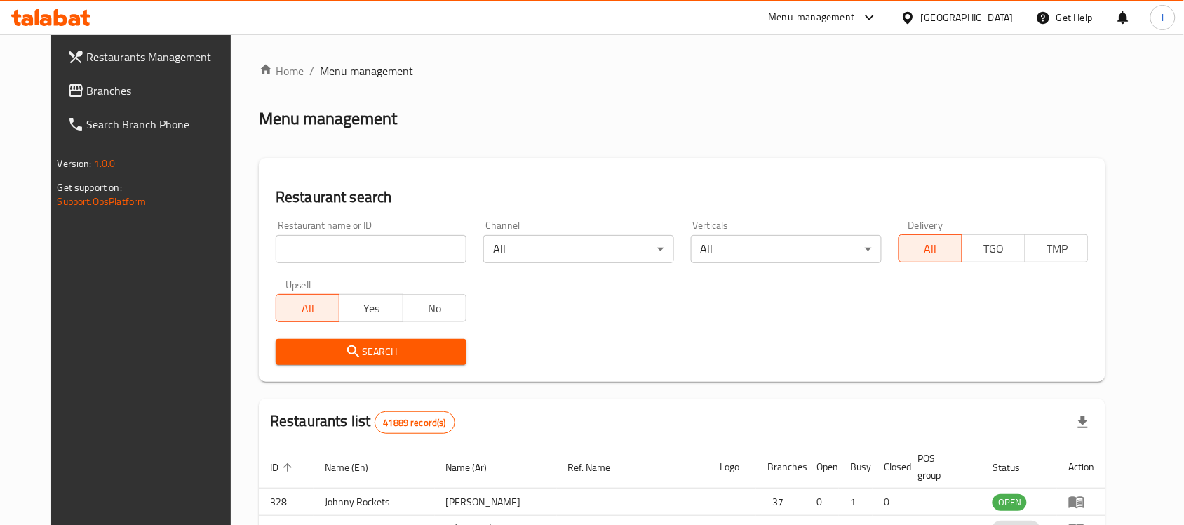
click at [285, 246] on div at bounding box center [592, 262] width 1184 height 525
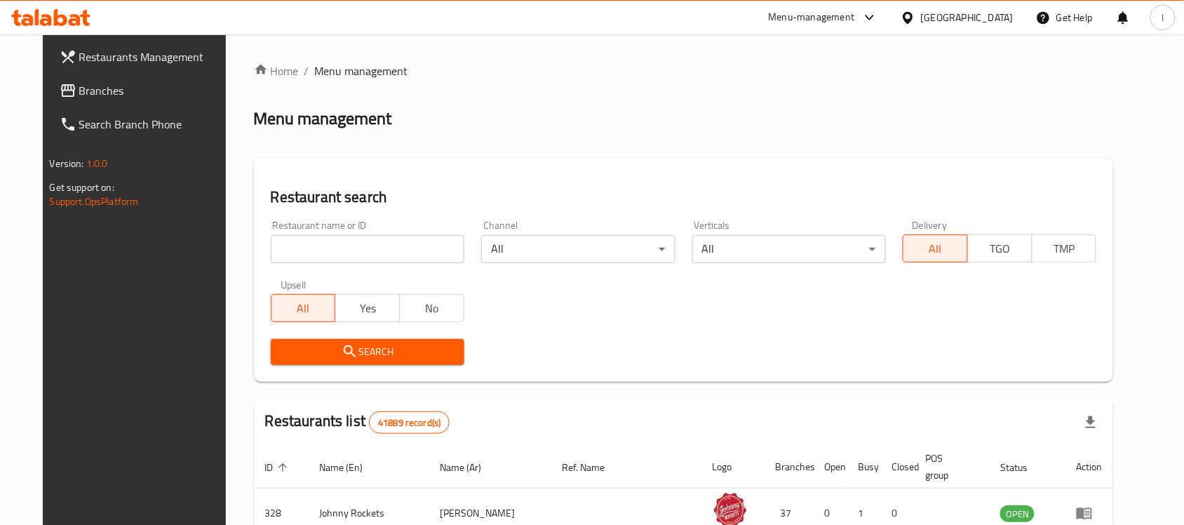
click at [285, 246] on input "search" at bounding box center [368, 249] width 194 height 28
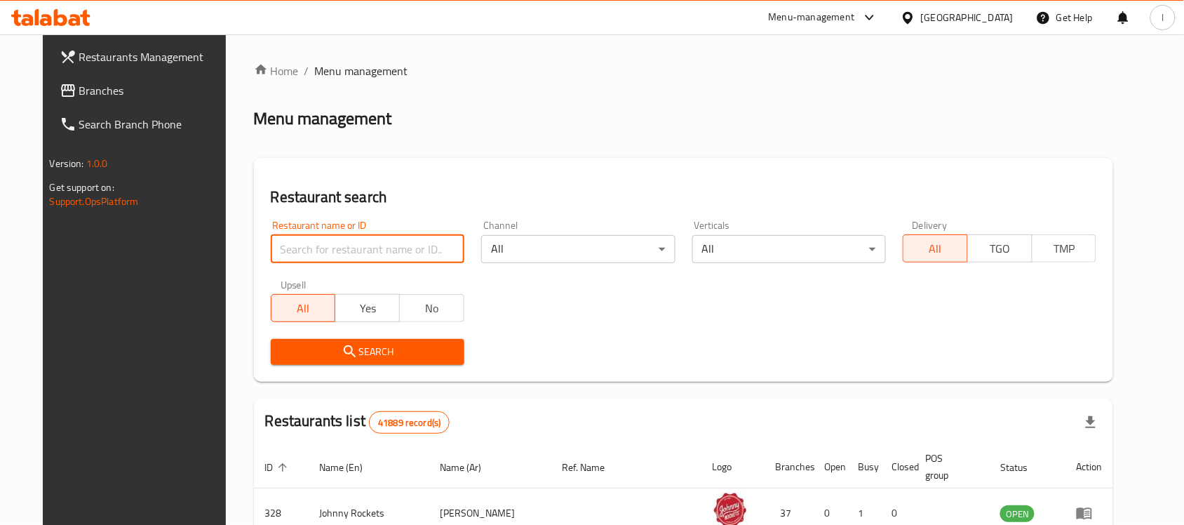
paste input "635007"
type input "635007"
click button "Search" at bounding box center [368, 352] width 194 height 26
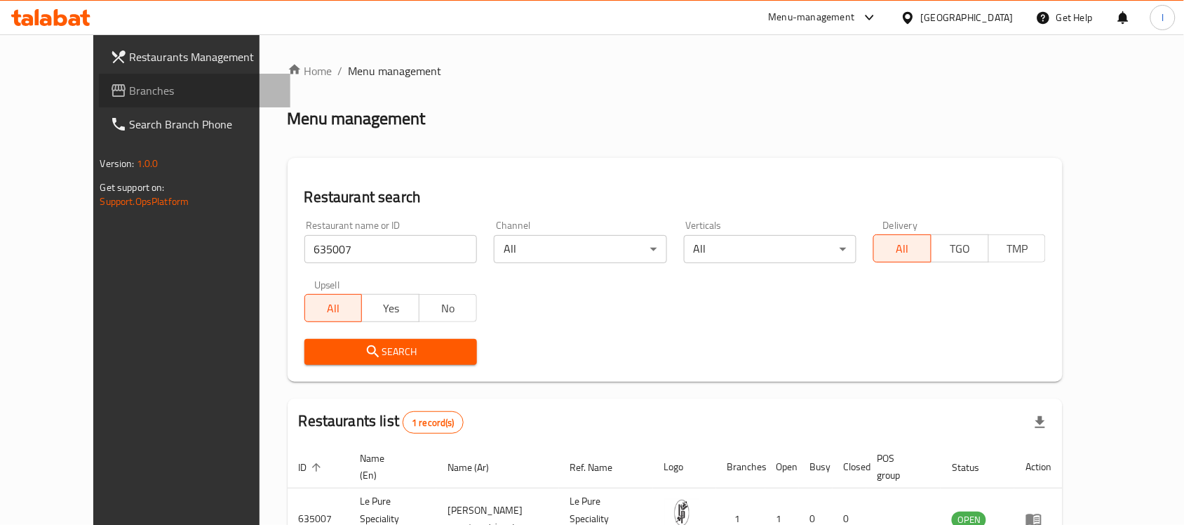
click at [130, 95] on span "Branches" at bounding box center [205, 90] width 150 height 17
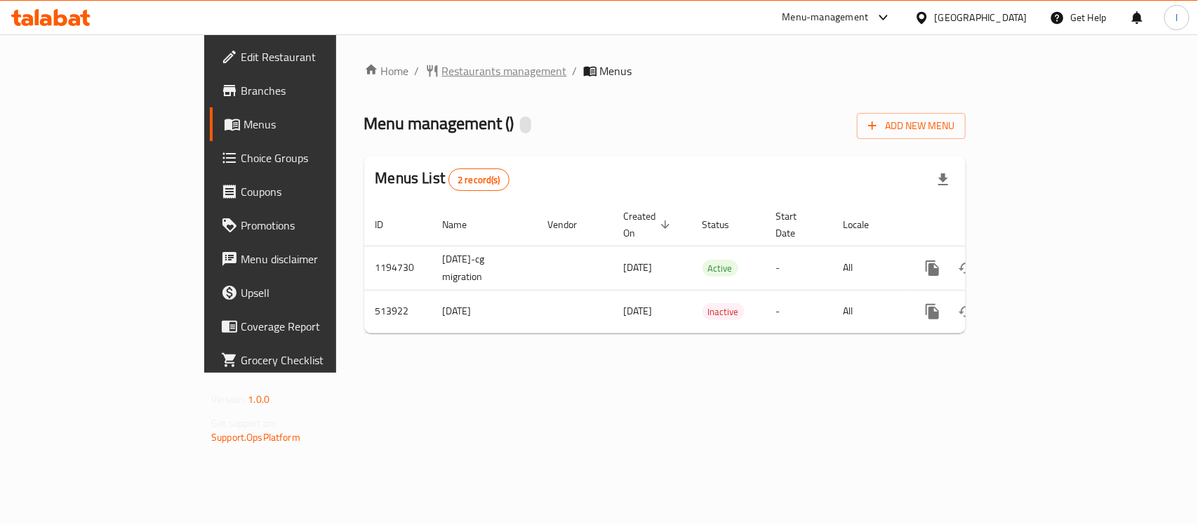
click at [442, 78] on span "Restaurants management" at bounding box center [504, 70] width 125 height 17
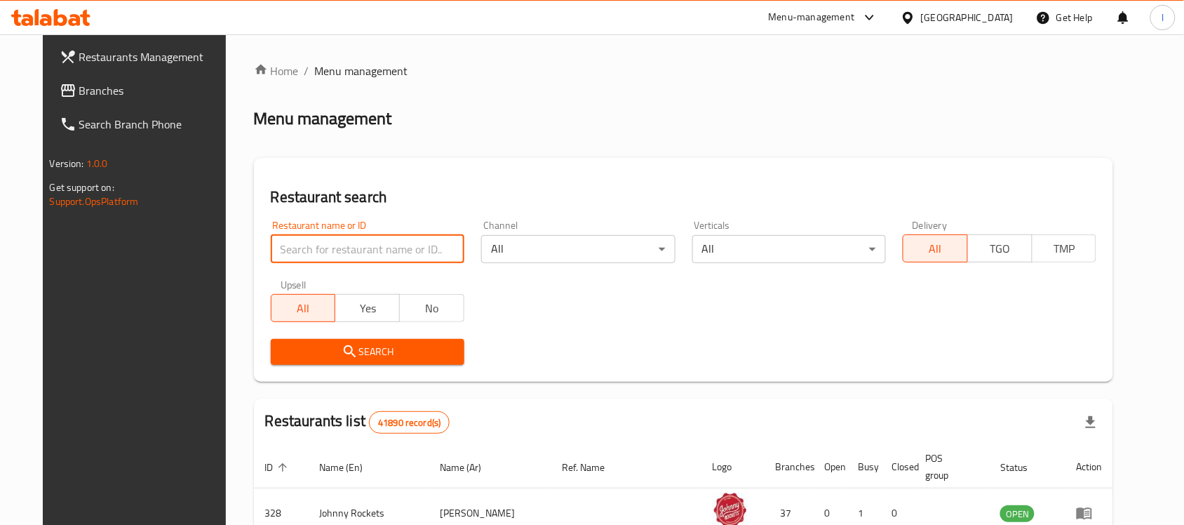
click at [355, 243] on input "search" at bounding box center [368, 249] width 194 height 28
paste input "635007"
type input "635007"
click button "Search" at bounding box center [368, 352] width 194 height 26
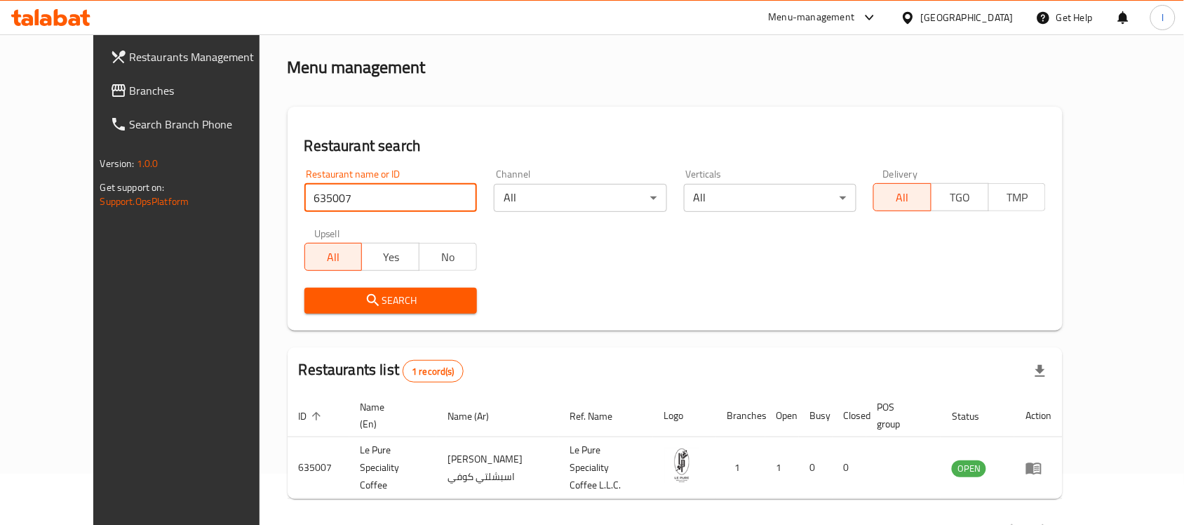
scroll to position [74, 0]
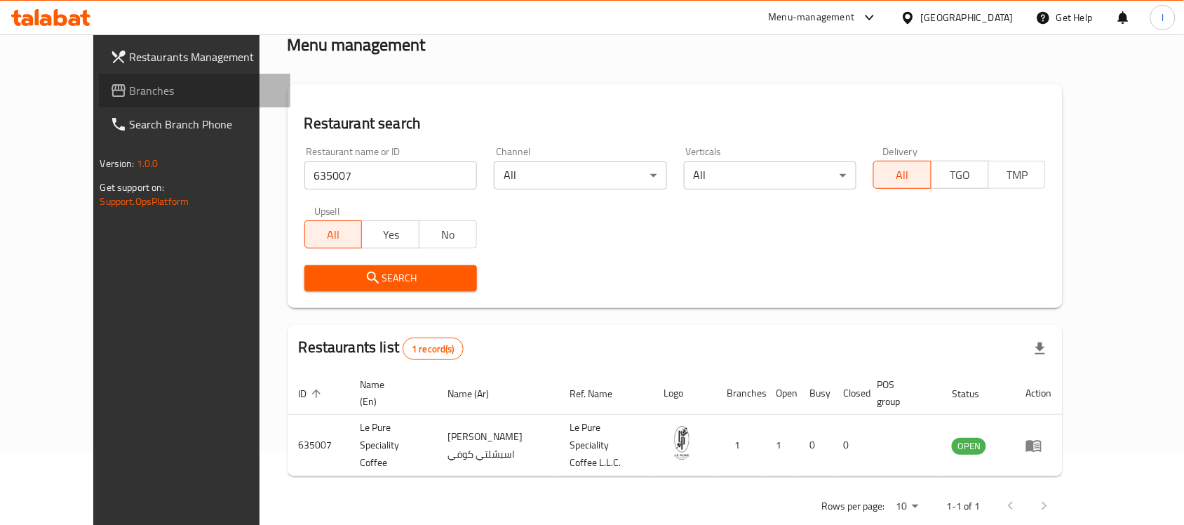
drag, startPoint x: 36, startPoint y: 93, endPoint x: 64, endPoint y: 79, distance: 31.1
click at [130, 93] on span "Branches" at bounding box center [205, 90] width 150 height 17
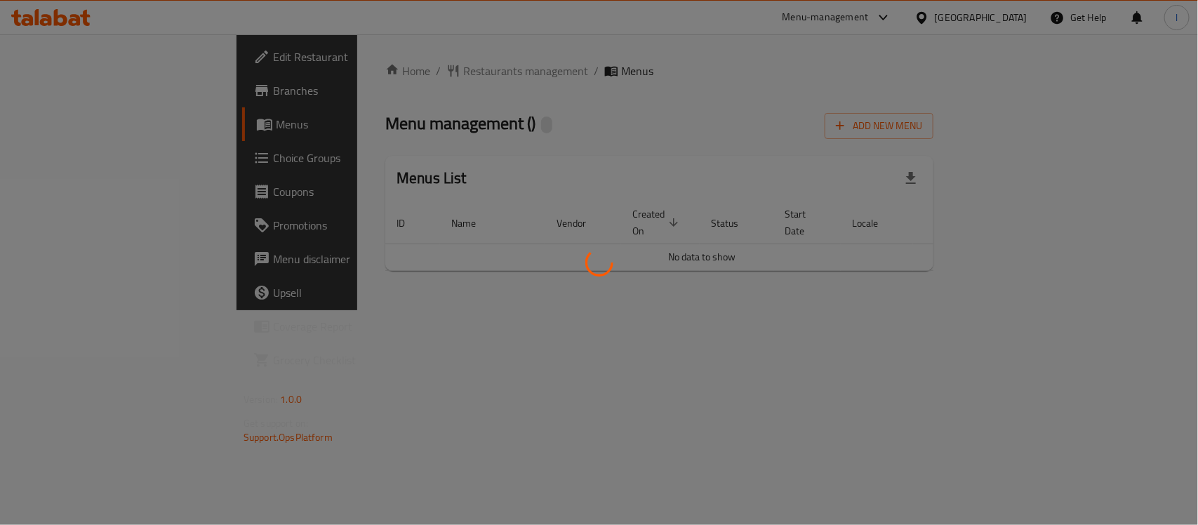
click at [394, 39] on div at bounding box center [599, 262] width 1198 height 525
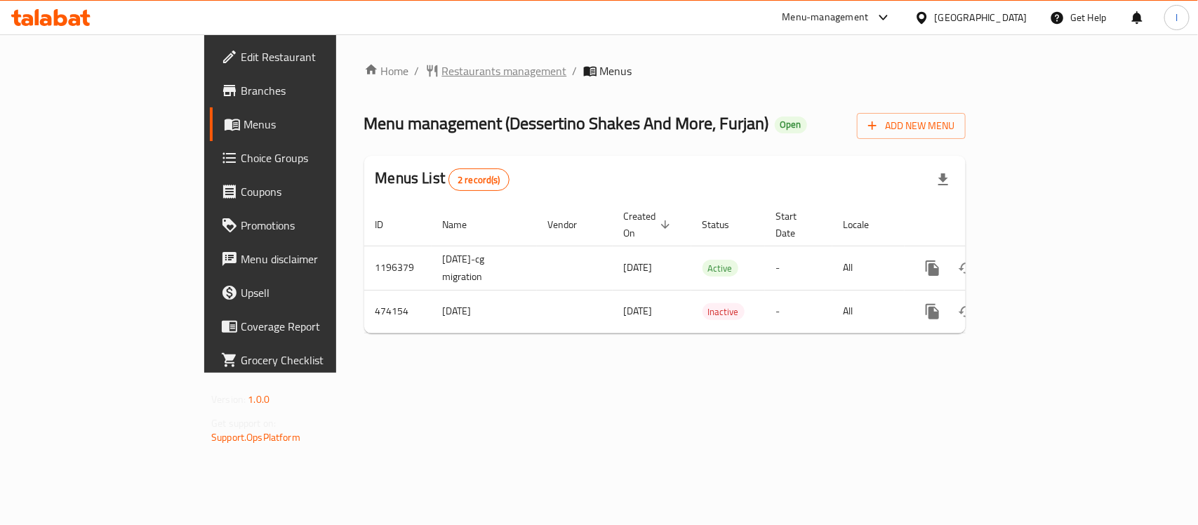
click at [442, 62] on span "Restaurants management" at bounding box center [504, 70] width 125 height 17
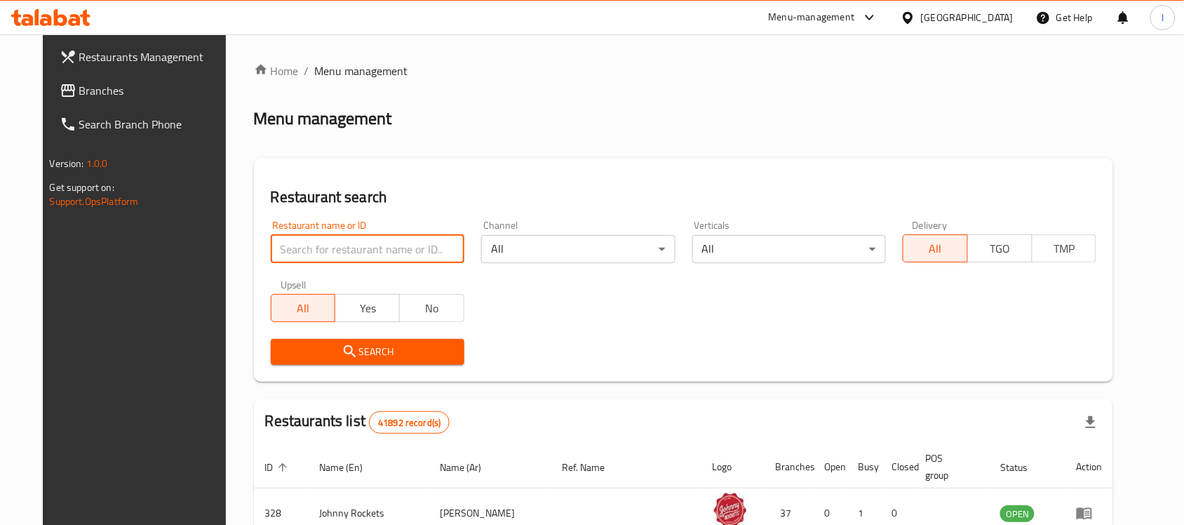
click at [309, 241] on input "search" at bounding box center [368, 249] width 194 height 28
paste input "633597"
type input "633597"
click button "Search" at bounding box center [368, 352] width 194 height 26
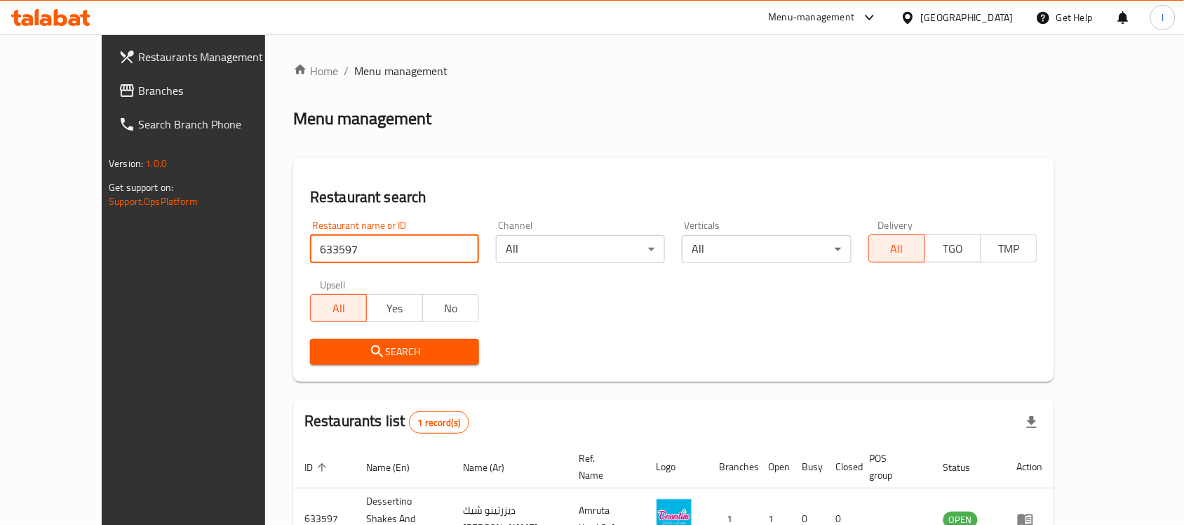
scroll to position [74, 0]
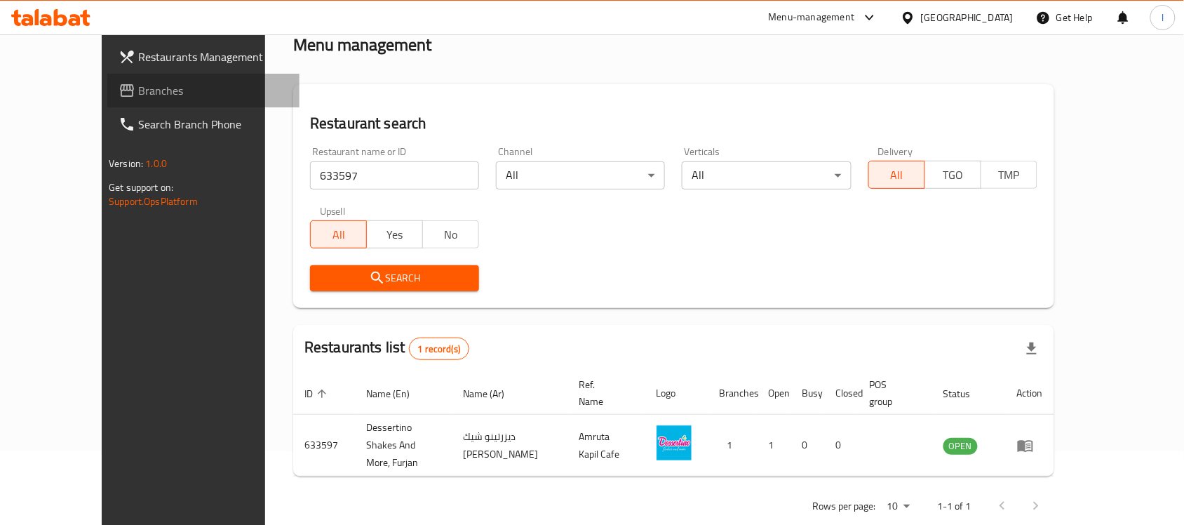
click at [138, 91] on span "Branches" at bounding box center [213, 90] width 150 height 17
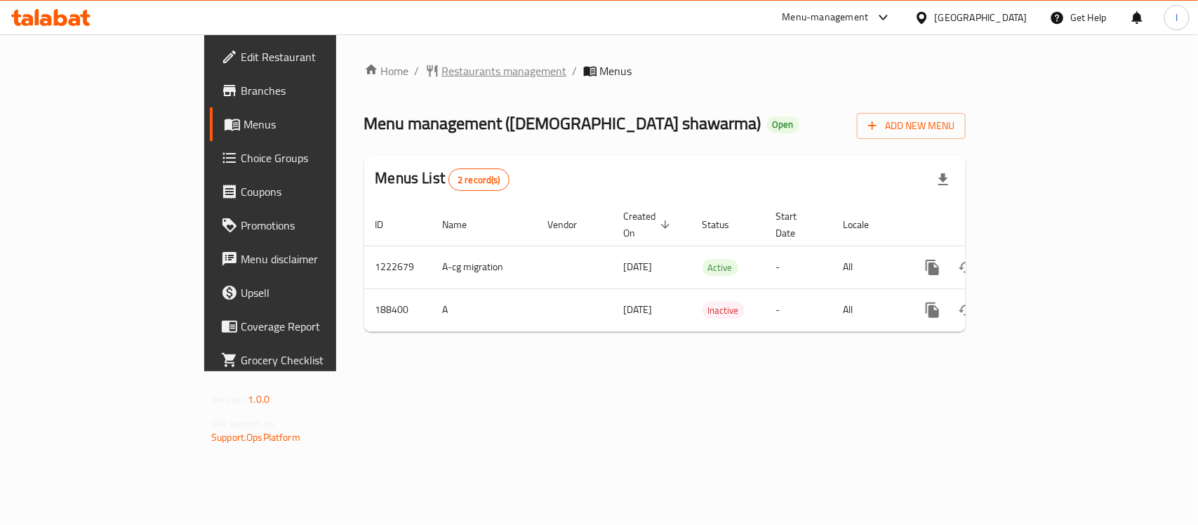
click at [442, 71] on span "Restaurants management" at bounding box center [504, 70] width 125 height 17
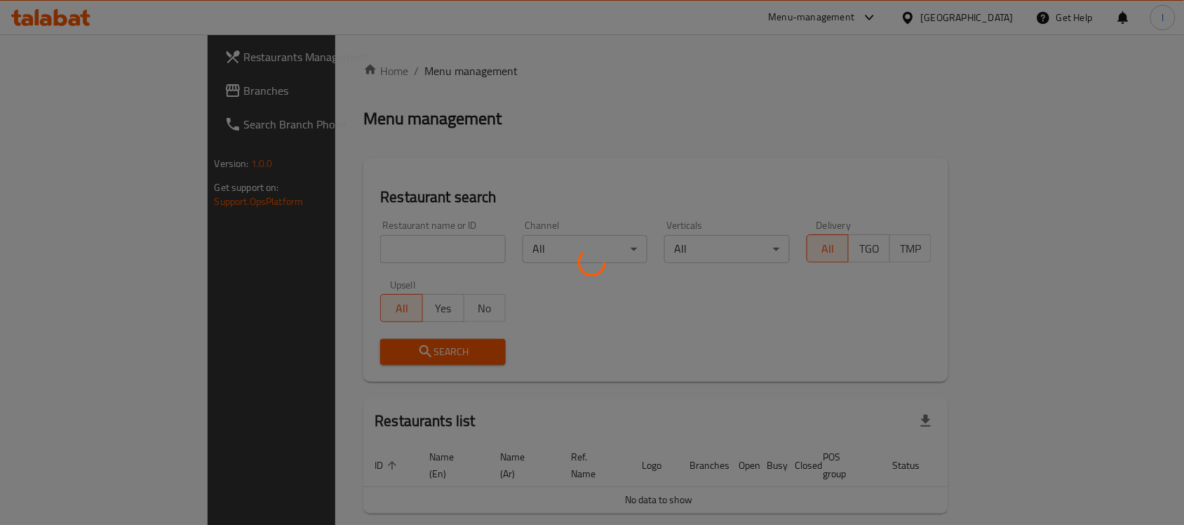
click at [361, 243] on div at bounding box center [592, 262] width 1184 height 525
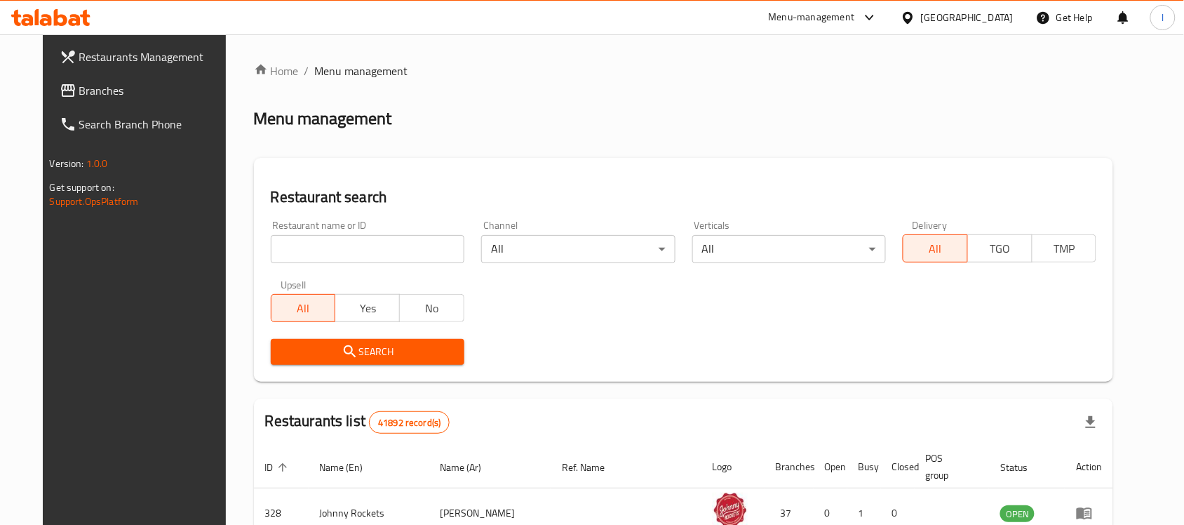
click at [382, 243] on input "search" at bounding box center [368, 249] width 194 height 28
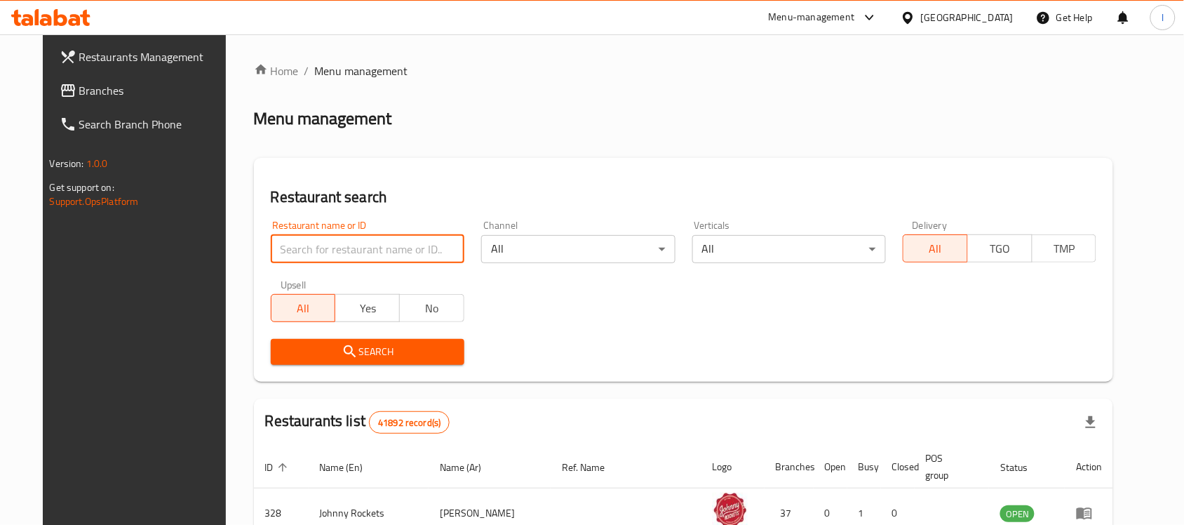
paste input "620314"
type input "620314"
click button "Search" at bounding box center [368, 352] width 194 height 26
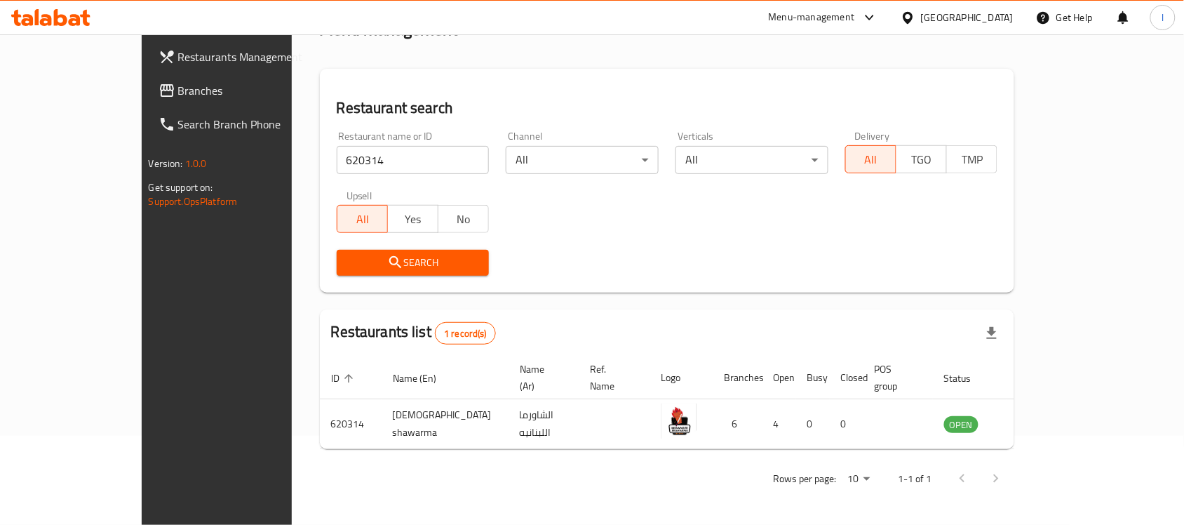
scroll to position [74, 0]
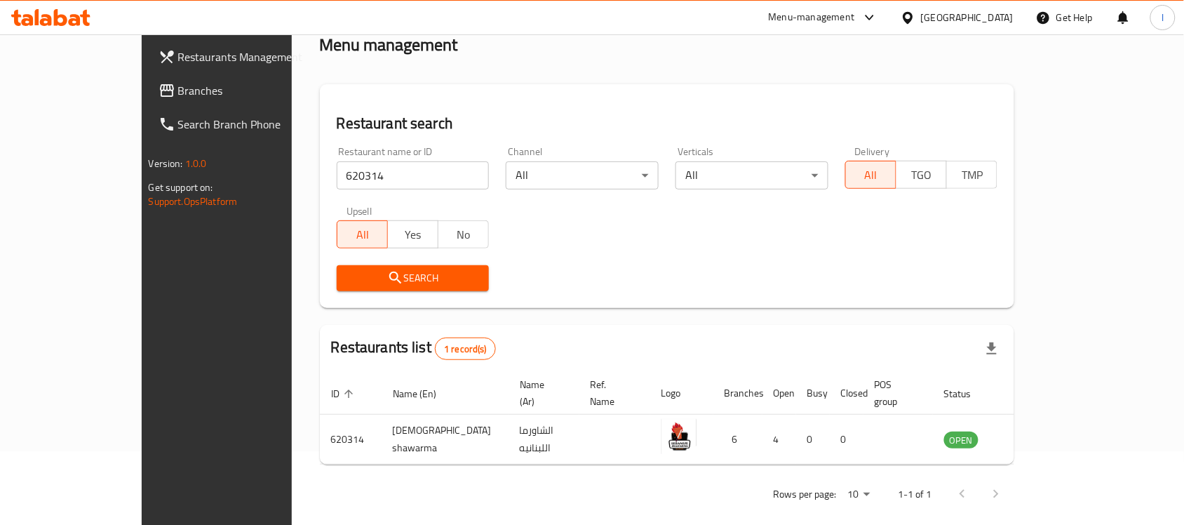
click at [178, 88] on span "Branches" at bounding box center [253, 90] width 150 height 17
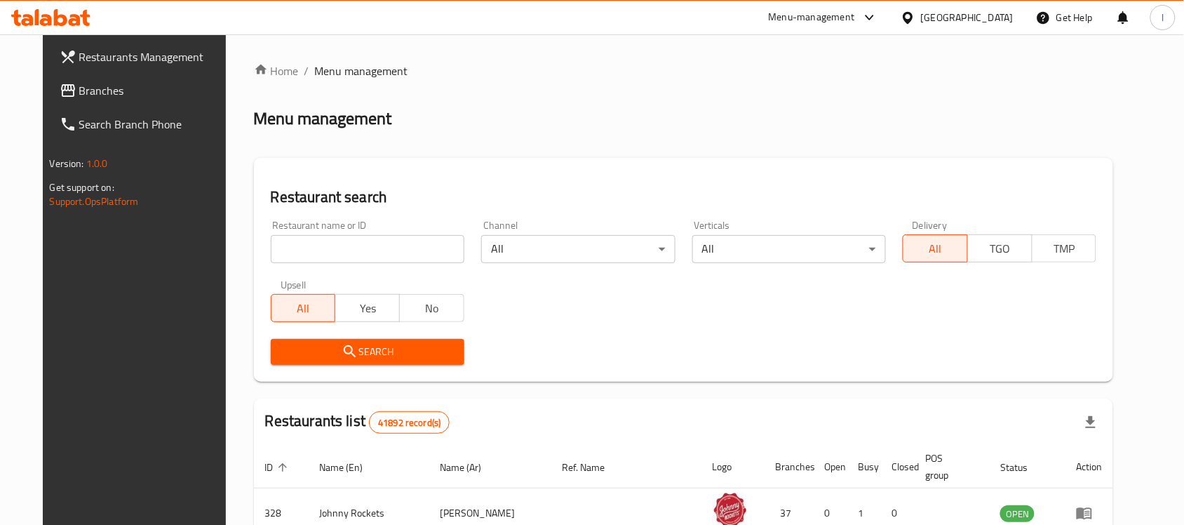
click at [994, 21] on div "[GEOGRAPHIC_DATA]" at bounding box center [967, 17] width 93 height 15
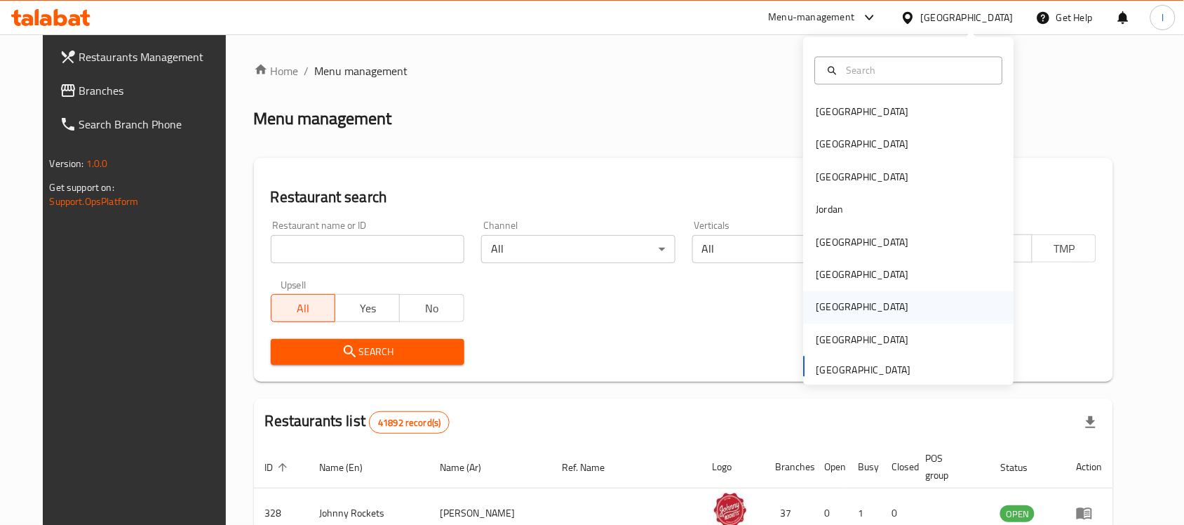
click at [841, 307] on div "[GEOGRAPHIC_DATA]" at bounding box center [909, 307] width 210 height 32
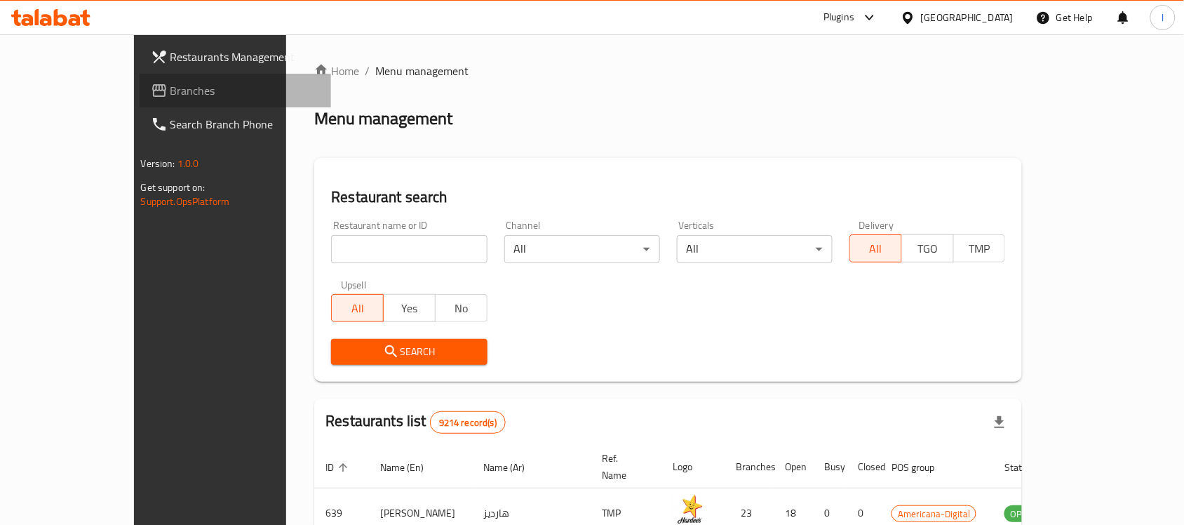
click at [140, 79] on link "Branches" at bounding box center [236, 91] width 192 height 34
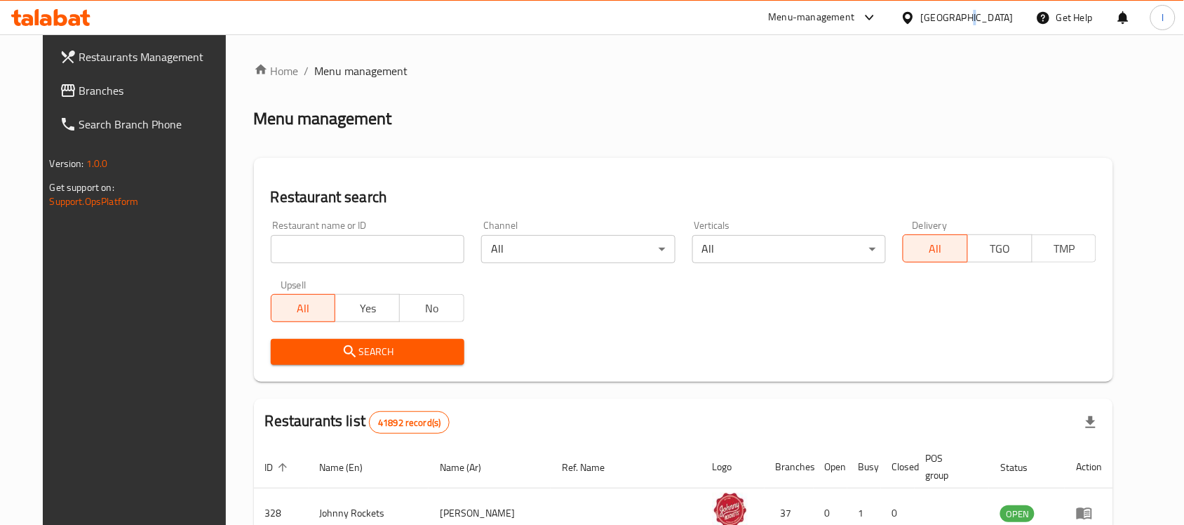
click at [965, 8] on div "[GEOGRAPHIC_DATA]" at bounding box center [957, 18] width 135 height 34
click at [949, 14] on div "[GEOGRAPHIC_DATA]" at bounding box center [967, 17] width 93 height 15
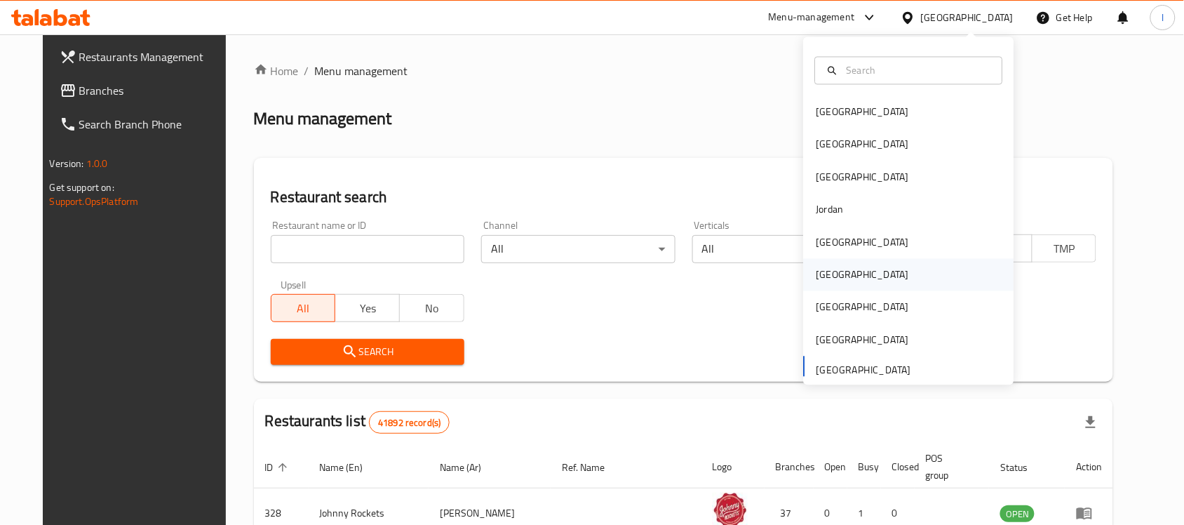
click at [839, 282] on div "[GEOGRAPHIC_DATA]" at bounding box center [862, 275] width 115 height 32
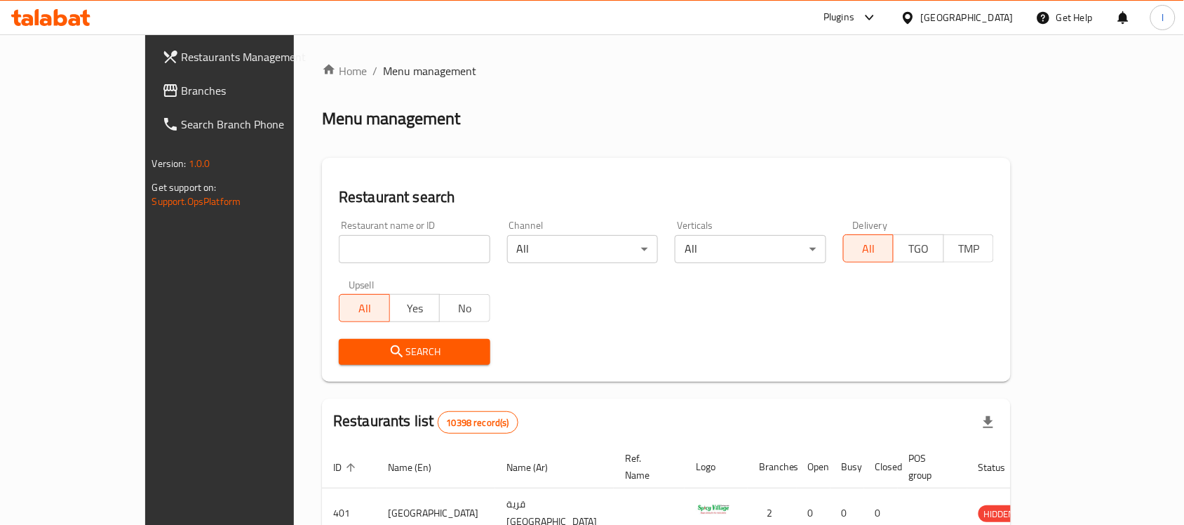
drag, startPoint x: 84, startPoint y: 93, endPoint x: 179, endPoint y: 77, distance: 96.1
click at [182, 93] on span "Branches" at bounding box center [257, 90] width 150 height 17
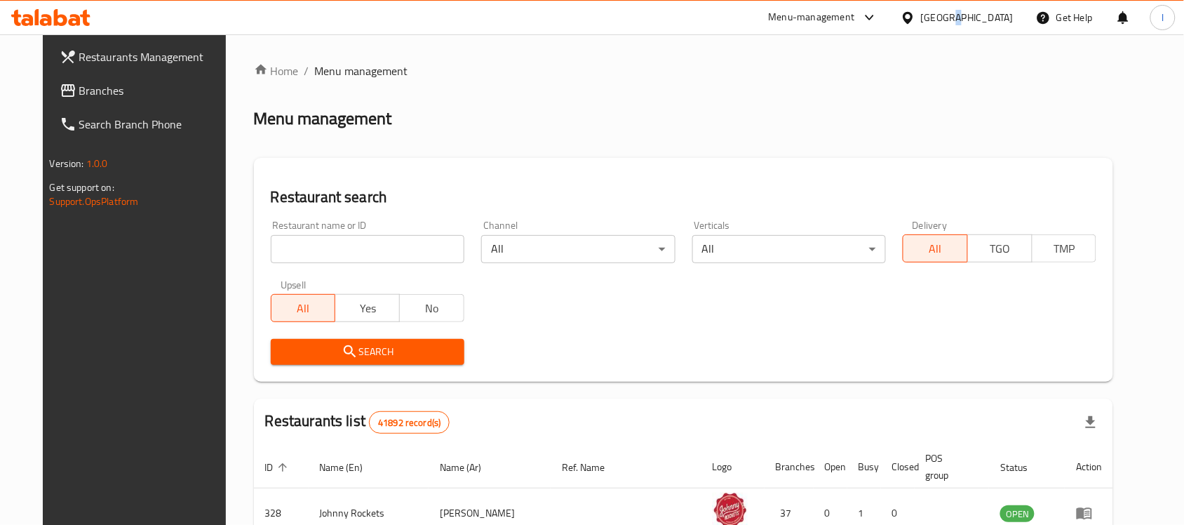
click at [953, 14] on div "[GEOGRAPHIC_DATA]" at bounding box center [967, 17] width 93 height 15
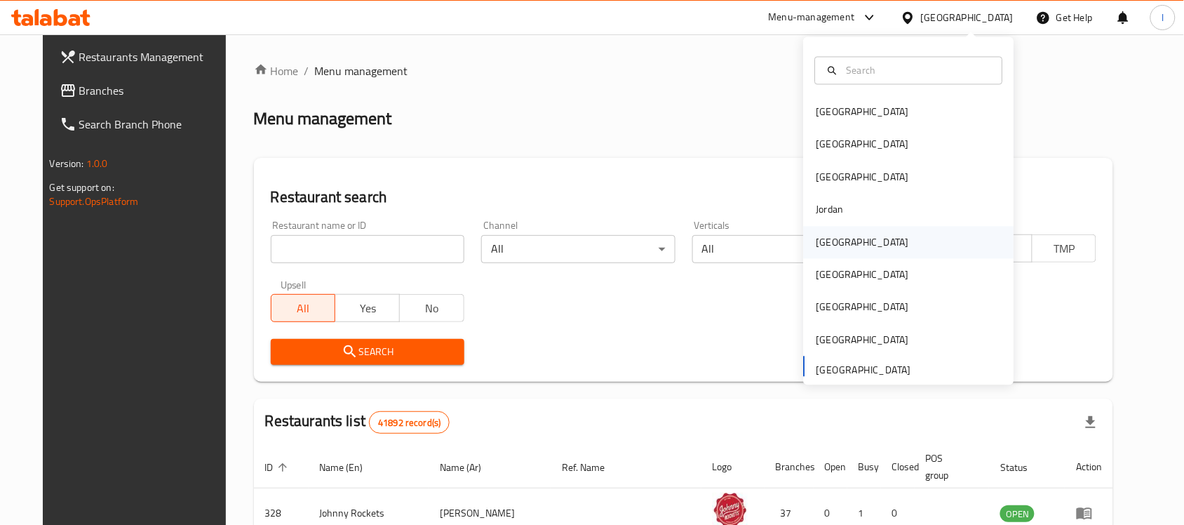
click at [829, 246] on div "[GEOGRAPHIC_DATA]" at bounding box center [863, 241] width 93 height 15
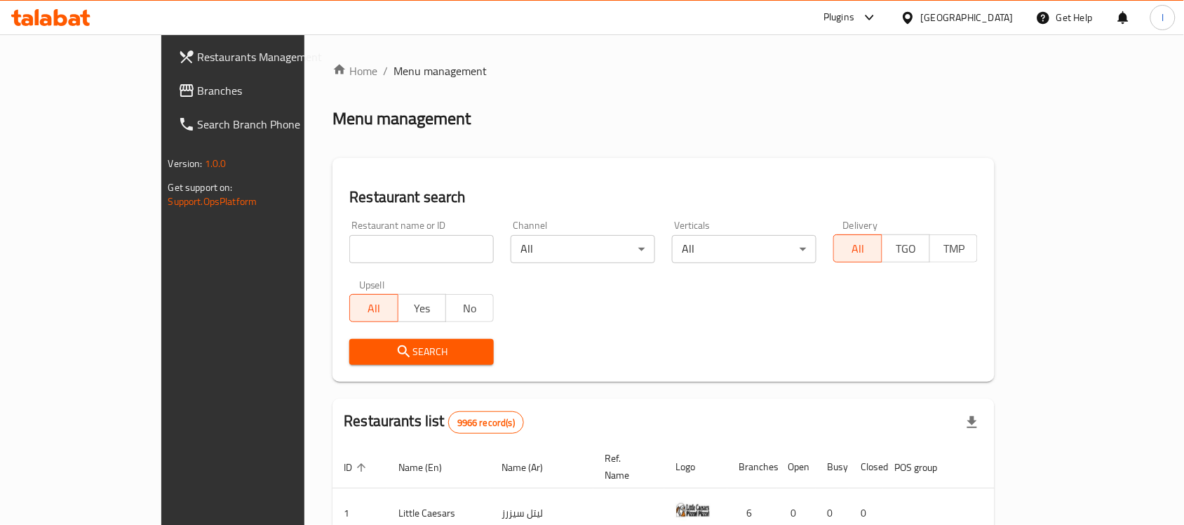
click at [198, 86] on span "Branches" at bounding box center [273, 90] width 150 height 17
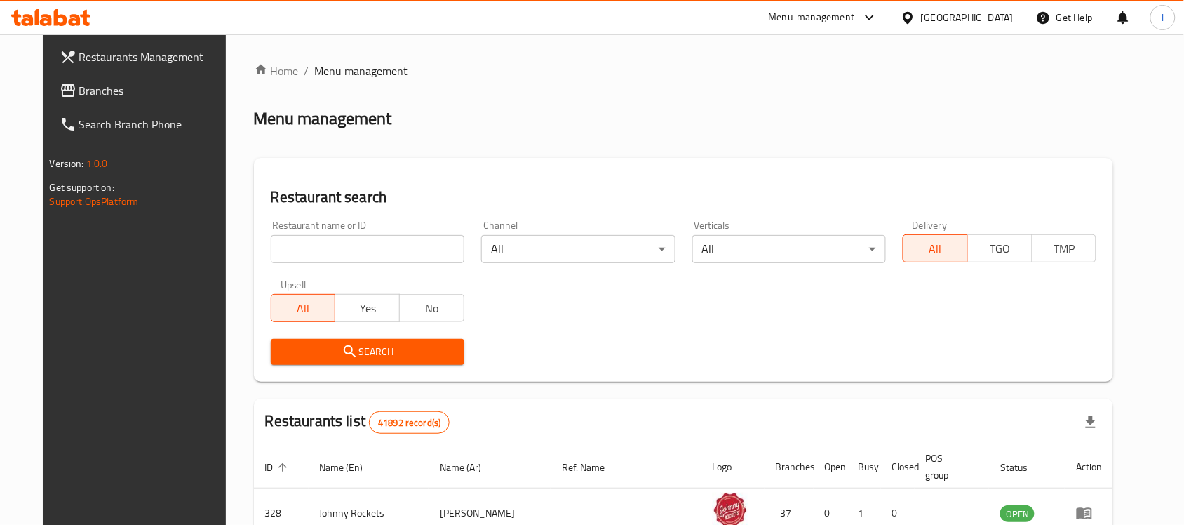
click at [969, 14] on div "[GEOGRAPHIC_DATA]" at bounding box center [967, 17] width 93 height 15
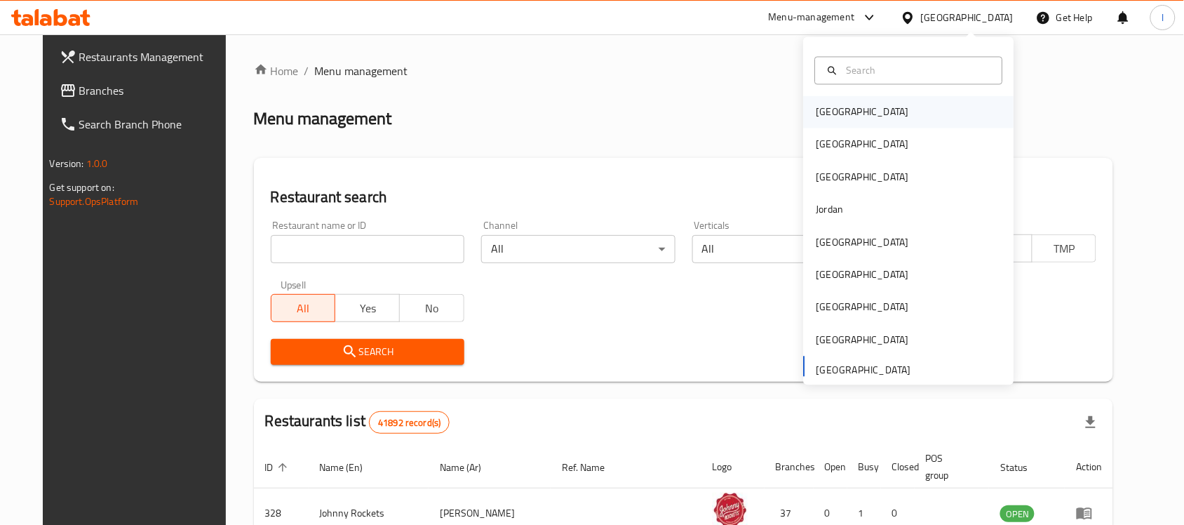
click at [892, 119] on div "[GEOGRAPHIC_DATA]" at bounding box center [909, 112] width 210 height 32
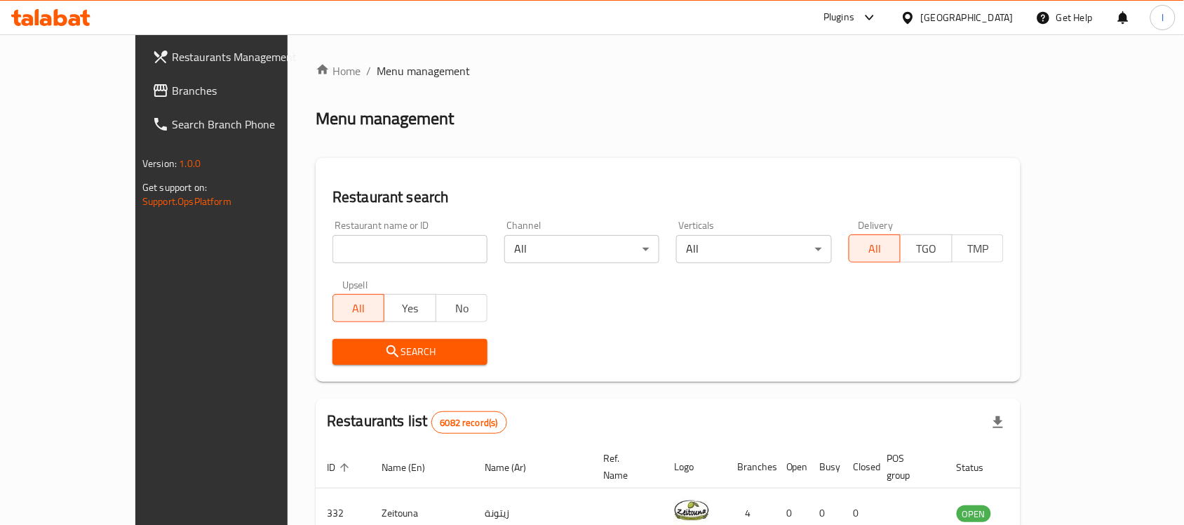
click at [172, 88] on span "Branches" at bounding box center [247, 90] width 150 height 17
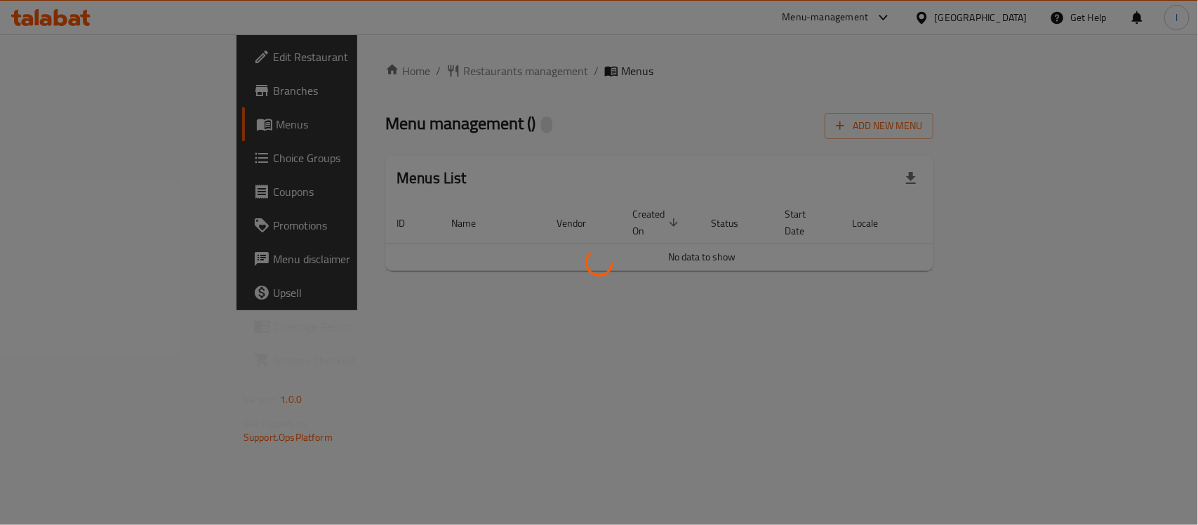
click at [570, 113] on div at bounding box center [599, 262] width 1198 height 525
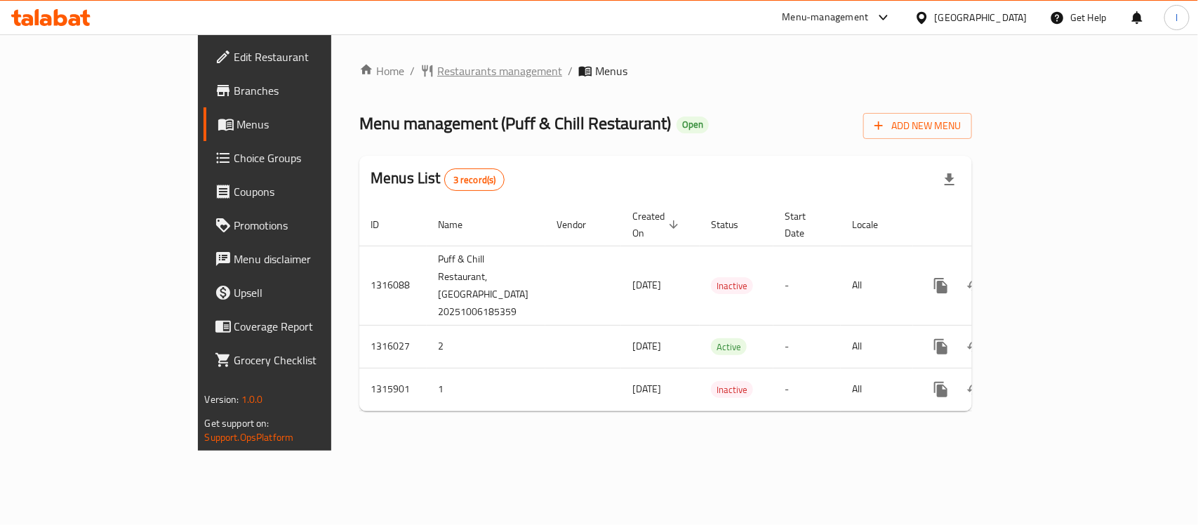
click at [437, 76] on span "Restaurants management" at bounding box center [499, 70] width 125 height 17
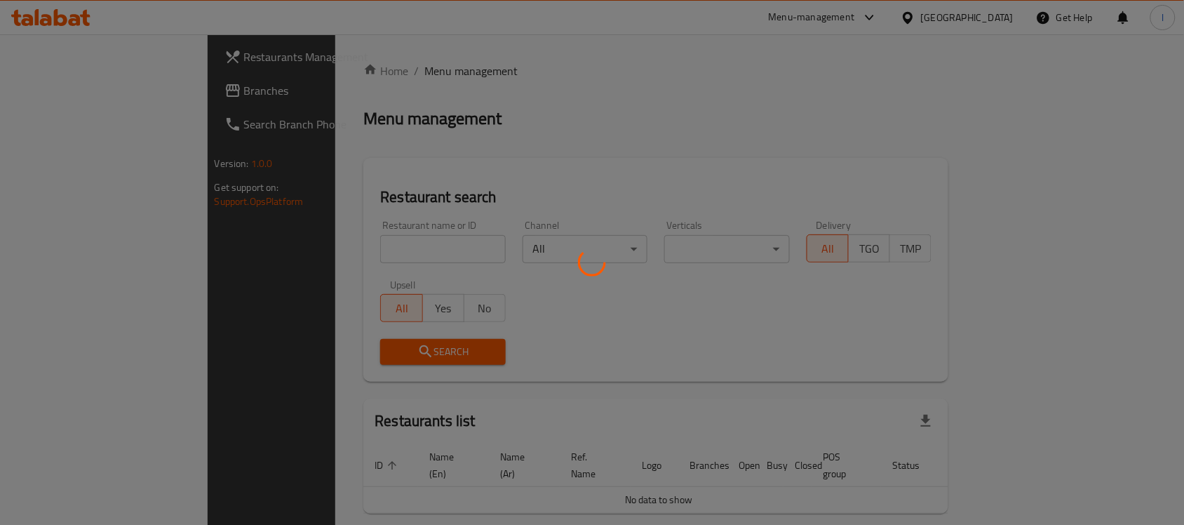
click at [291, 246] on div at bounding box center [592, 262] width 1184 height 525
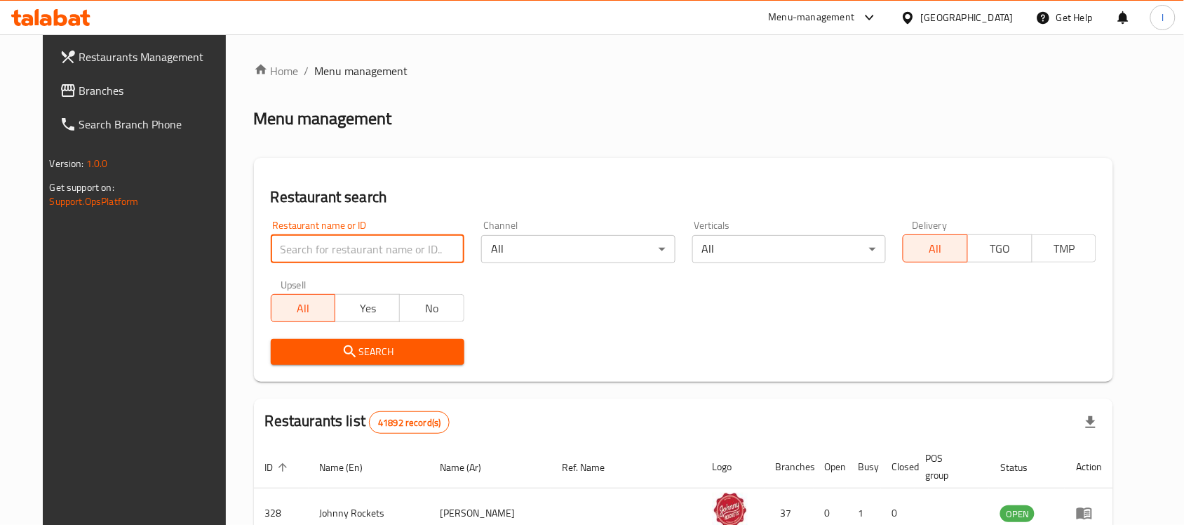
click at [290, 254] on input "search" at bounding box center [368, 249] width 194 height 28
paste input "707457"
type input "707457"
click button "Search" at bounding box center [368, 352] width 194 height 26
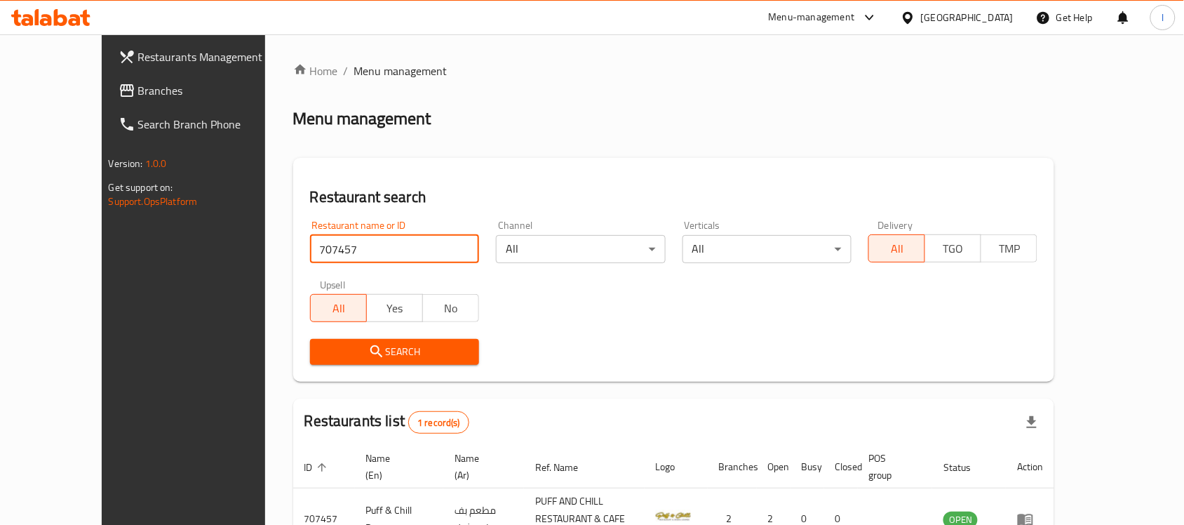
drag, startPoint x: 68, startPoint y: 93, endPoint x: 112, endPoint y: 74, distance: 48.1
click at [138, 93] on span "Branches" at bounding box center [213, 90] width 150 height 17
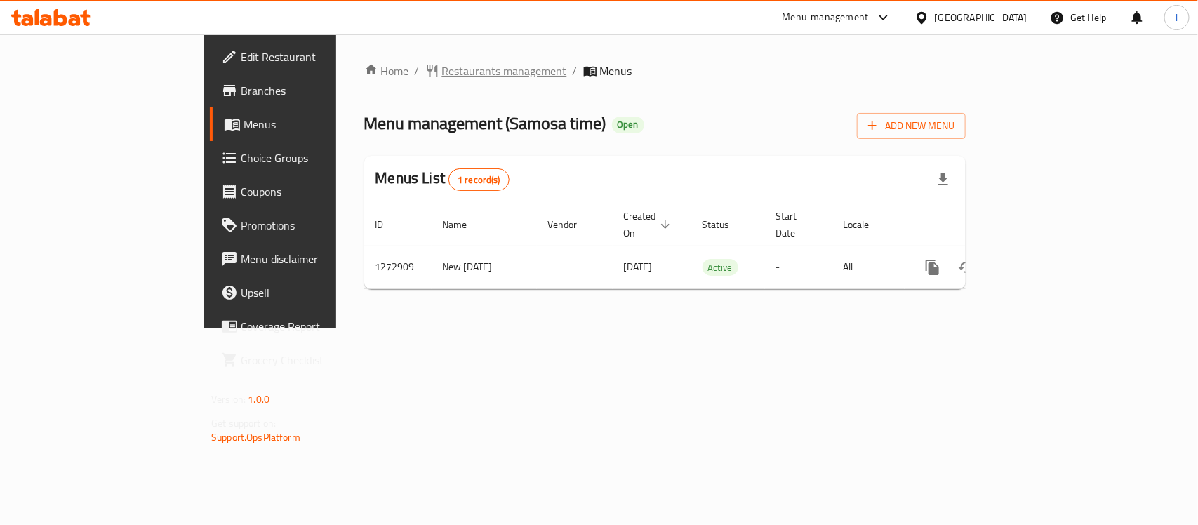
click at [442, 72] on span "Restaurants management" at bounding box center [504, 70] width 125 height 17
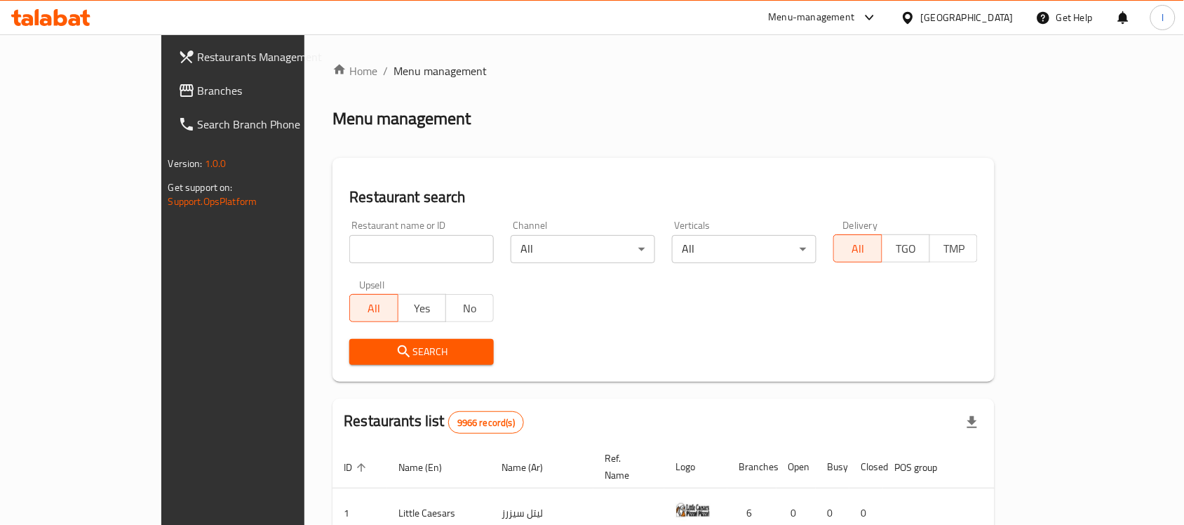
drag, startPoint x: 134, startPoint y: 92, endPoint x: 26, endPoint y: 116, distance: 110.7
click at [198, 92] on span "Branches" at bounding box center [273, 90] width 150 height 17
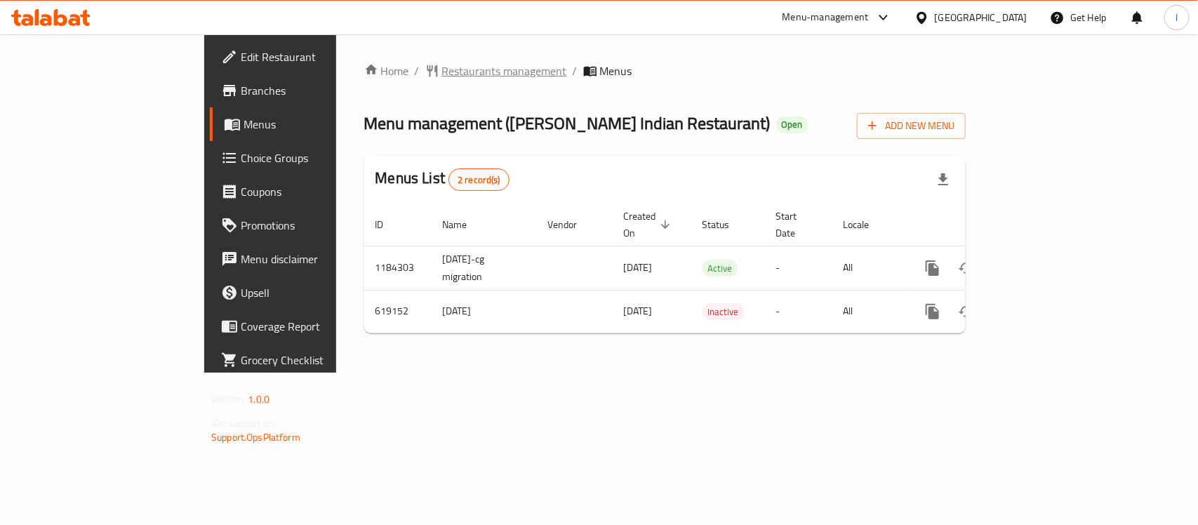
click at [442, 74] on span "Restaurants management" at bounding box center [504, 70] width 125 height 17
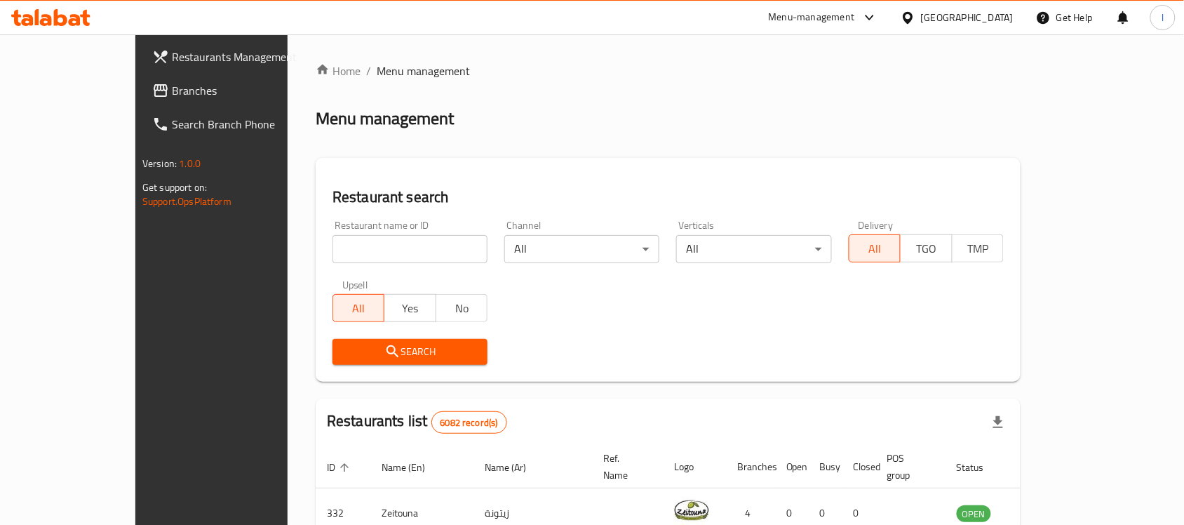
click at [370, 253] on input "search" at bounding box center [410, 249] width 155 height 28
paste input "639058"
type input "639058"
click button "Search" at bounding box center [410, 352] width 155 height 26
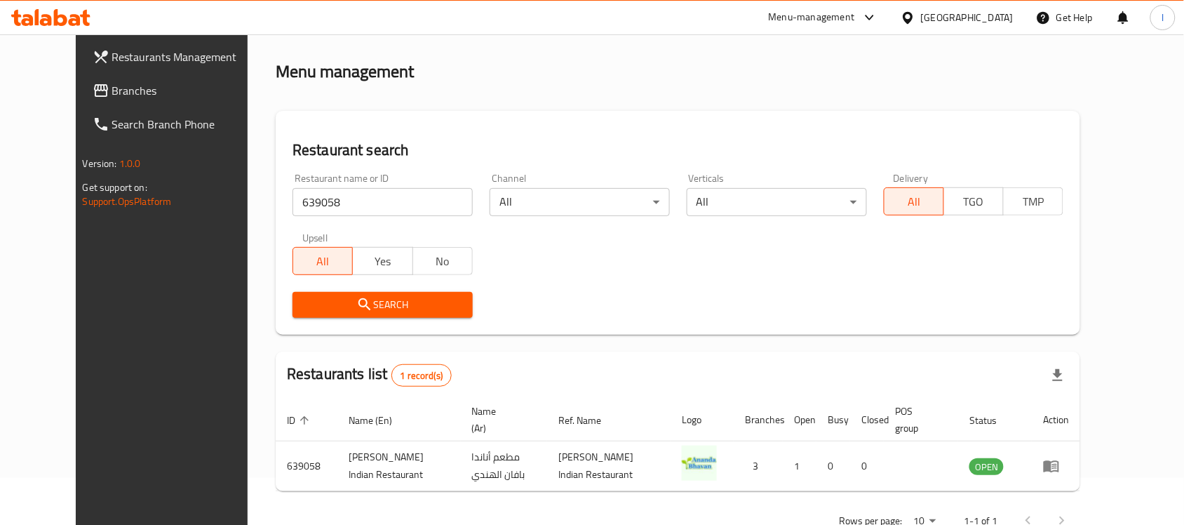
scroll to position [89, 0]
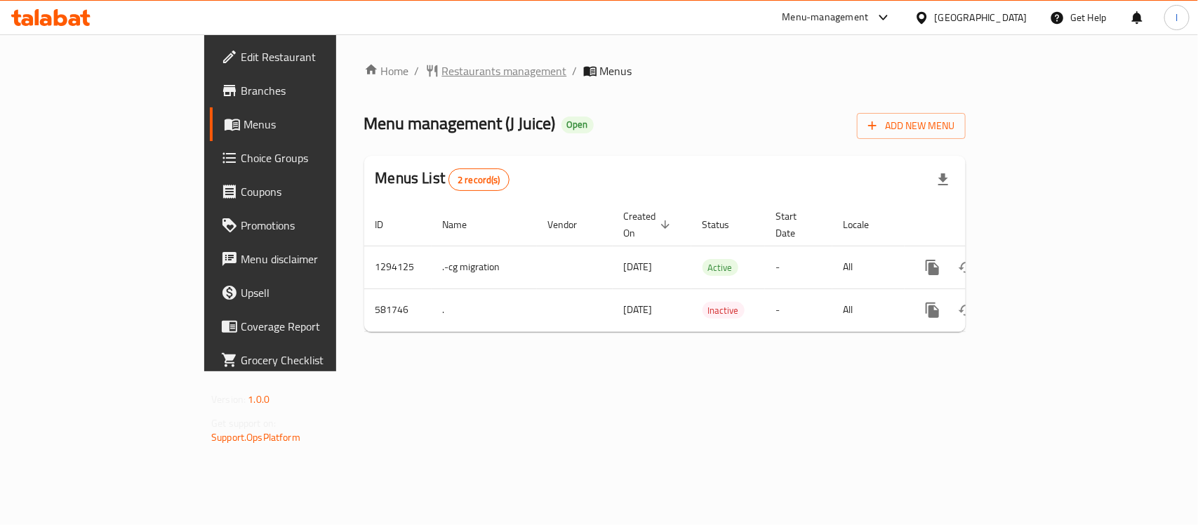
click at [442, 74] on span "Restaurants management" at bounding box center [504, 70] width 125 height 17
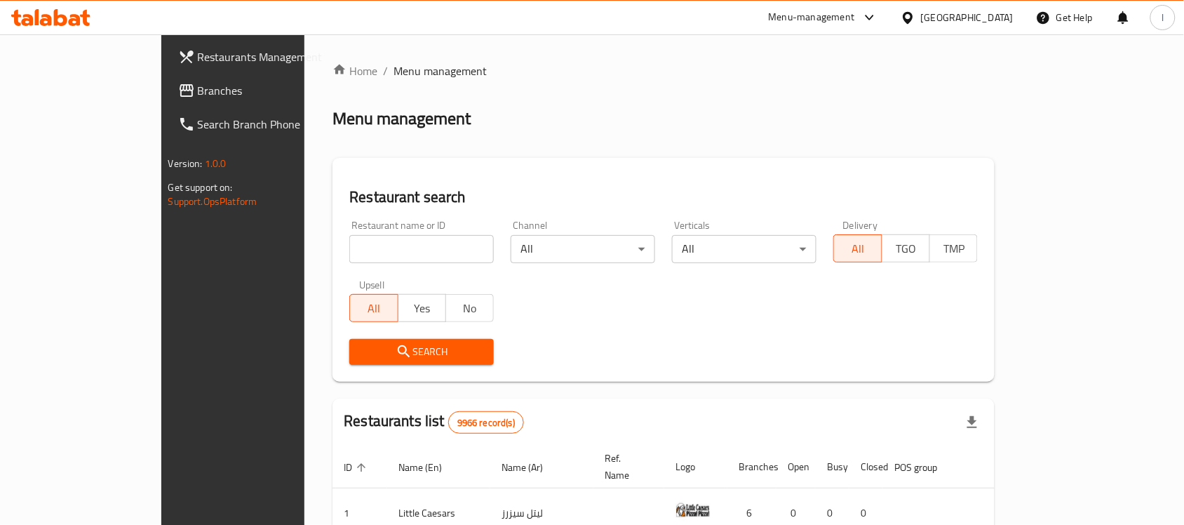
click at [349, 247] on input "search" at bounding box center [421, 249] width 145 height 28
paste input "636874"
type input "636874"
click button "Search" at bounding box center [421, 352] width 145 height 26
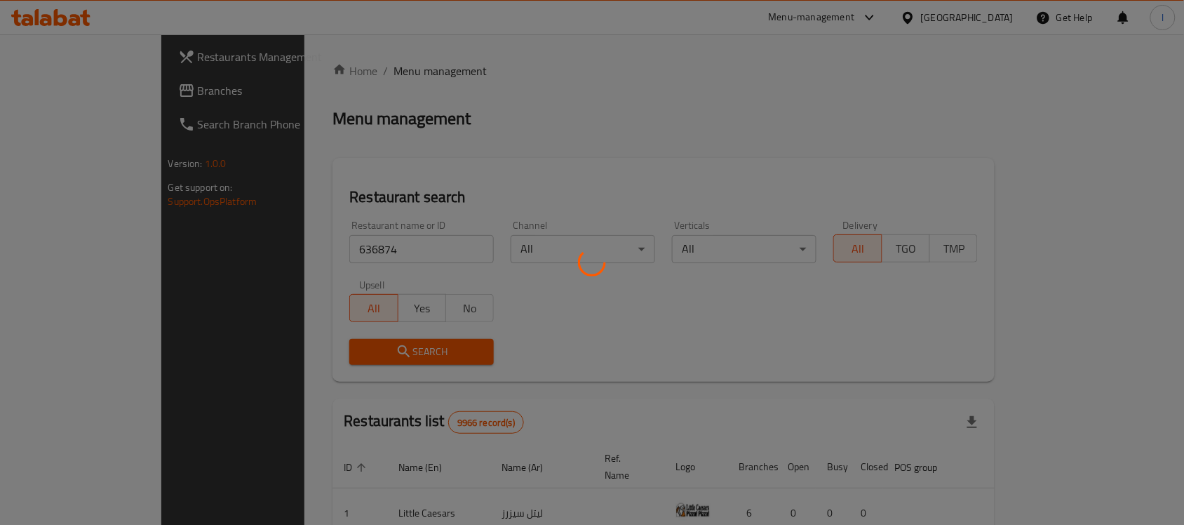
click at [391, 180] on div at bounding box center [592, 262] width 1184 height 525
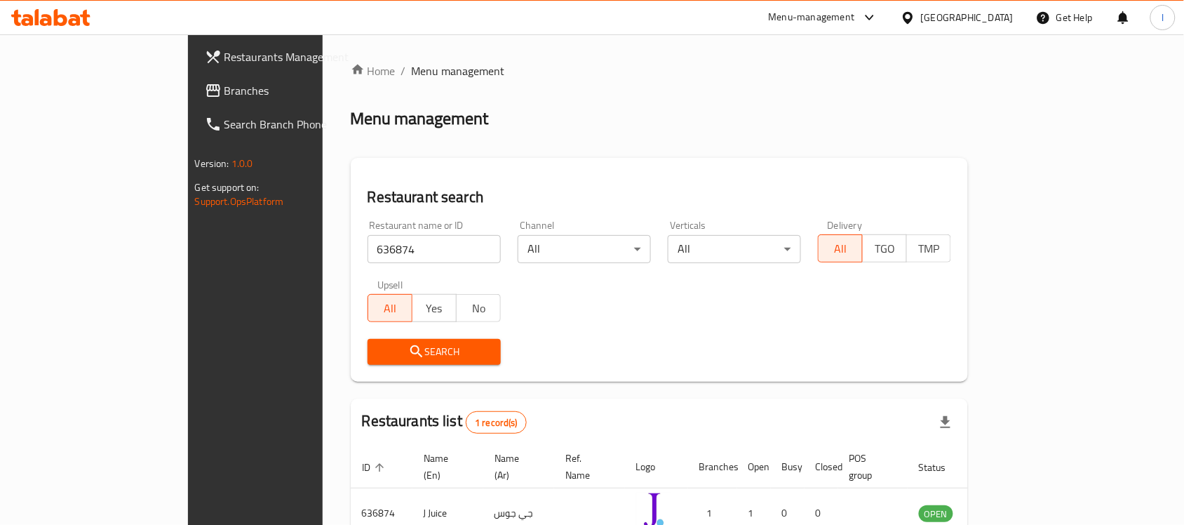
scroll to position [74, 0]
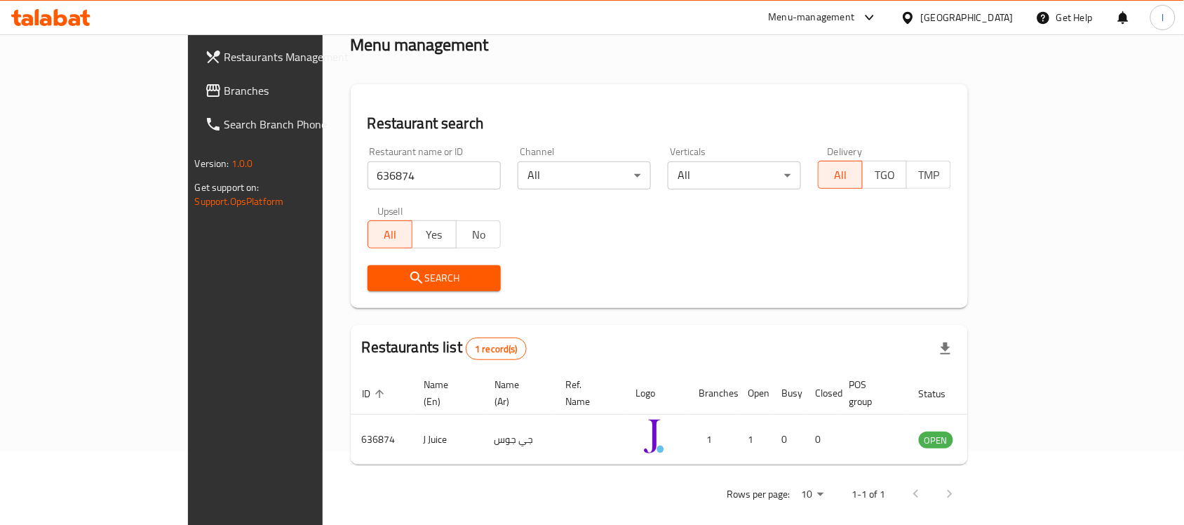
drag, startPoint x: 43, startPoint y: 88, endPoint x: 8, endPoint y: 128, distance: 53.2
click at [225, 88] on span "Branches" at bounding box center [300, 90] width 150 height 17
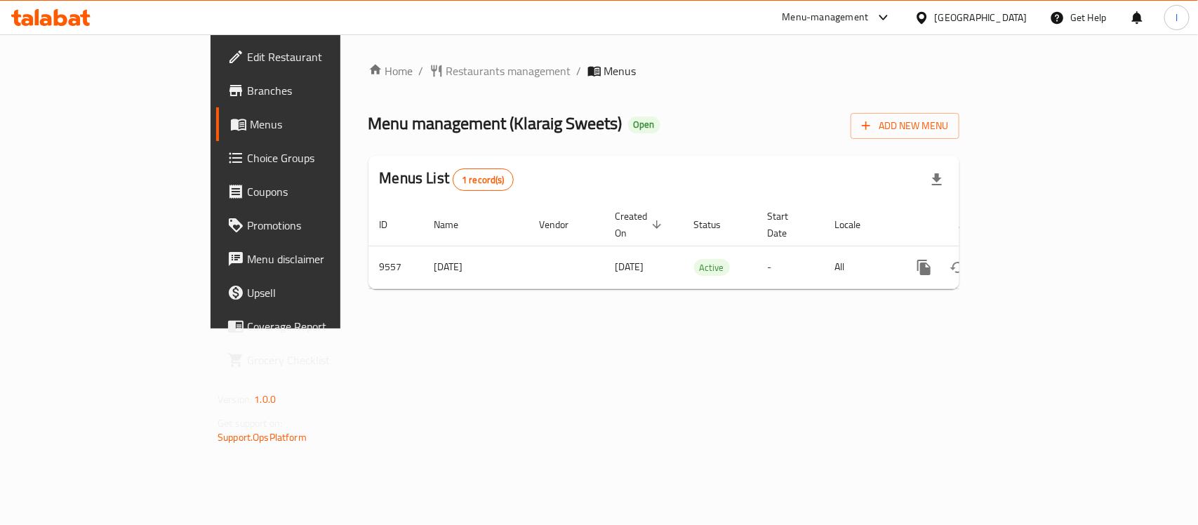
click at [545, 116] on div "Menu management ( [PERSON_NAME] ) Open Add New Menu" at bounding box center [663, 123] width 591 height 32
click at [446, 69] on span "Restaurants management" at bounding box center [508, 70] width 125 height 17
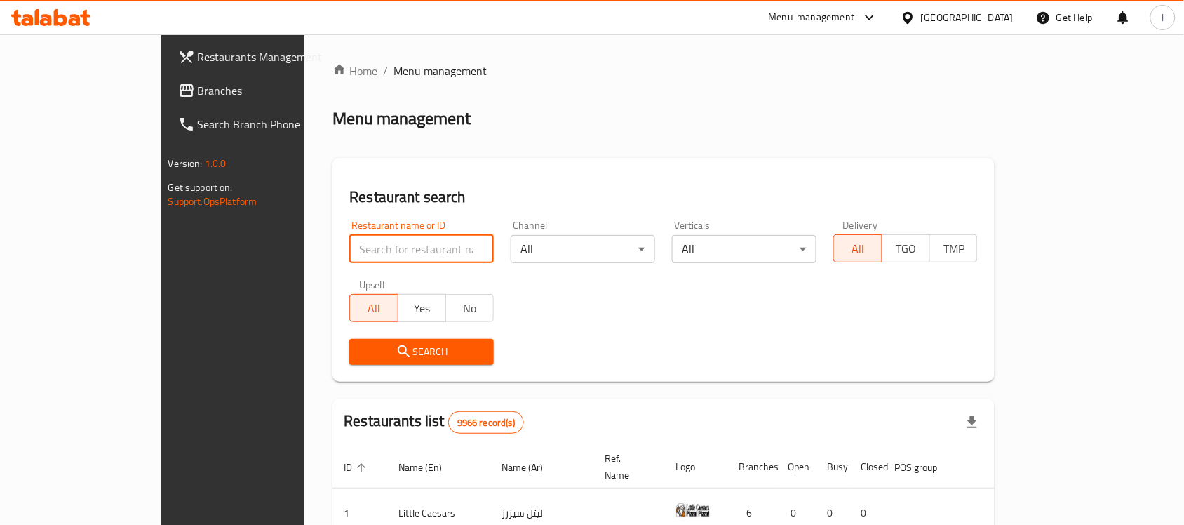
click at [384, 251] on input "search" at bounding box center [421, 249] width 145 height 28
paste input "5784"
type input "5784"
drag, startPoint x: 415, startPoint y: 342, endPoint x: 11, endPoint y: 319, distance: 404.8
click at [408, 345] on span "Search" at bounding box center [422, 352] width 122 height 18
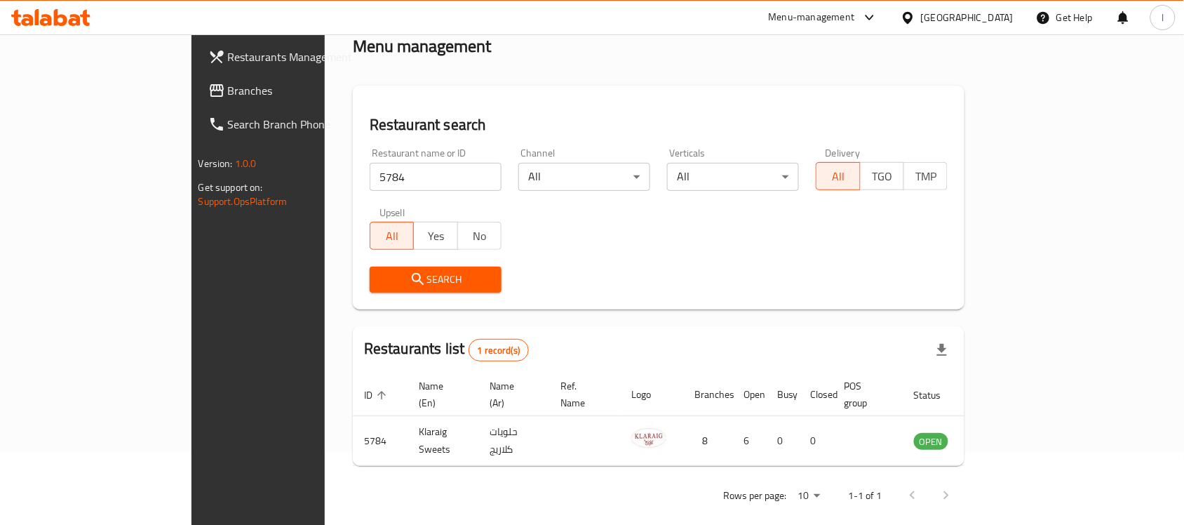
scroll to position [74, 0]
click at [228, 86] on span "Branches" at bounding box center [303, 90] width 150 height 17
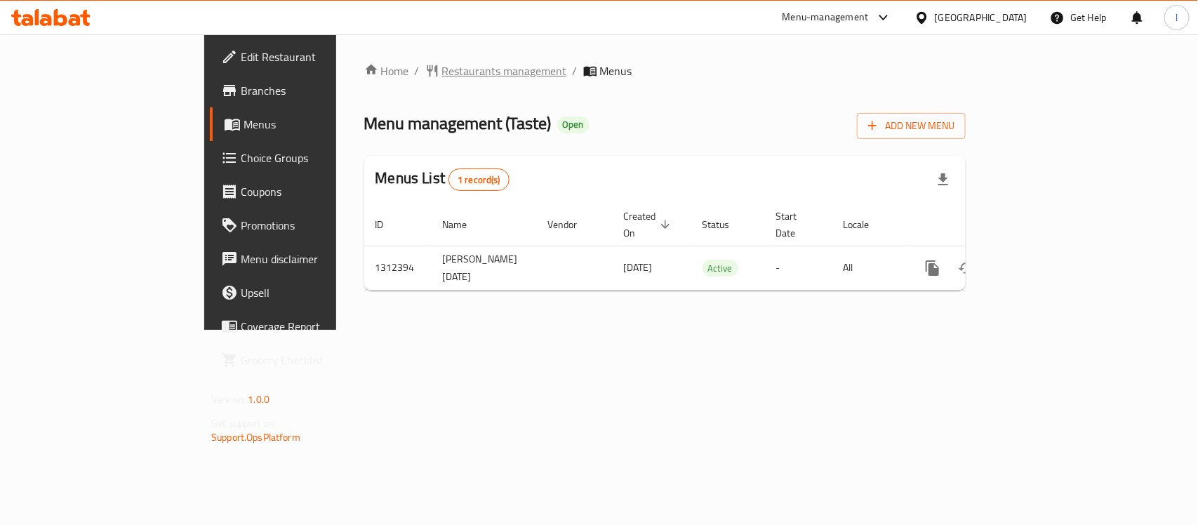
click at [442, 69] on span "Restaurants management" at bounding box center [504, 70] width 125 height 17
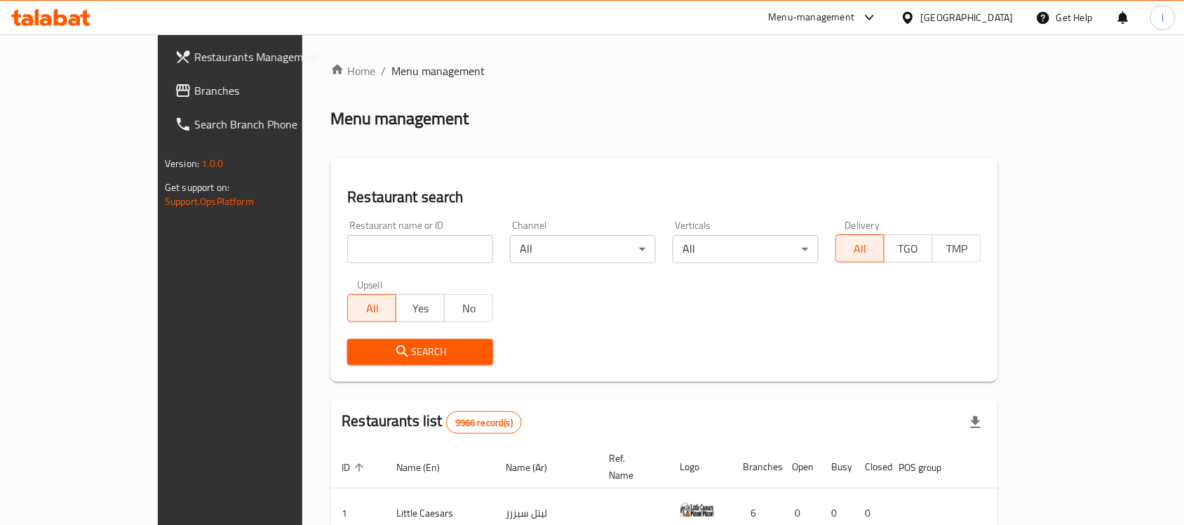
click at [347, 243] on input "search" at bounding box center [420, 249] width 146 height 28
paste input "706102"
type input "706102"
click button "Search" at bounding box center [420, 352] width 146 height 26
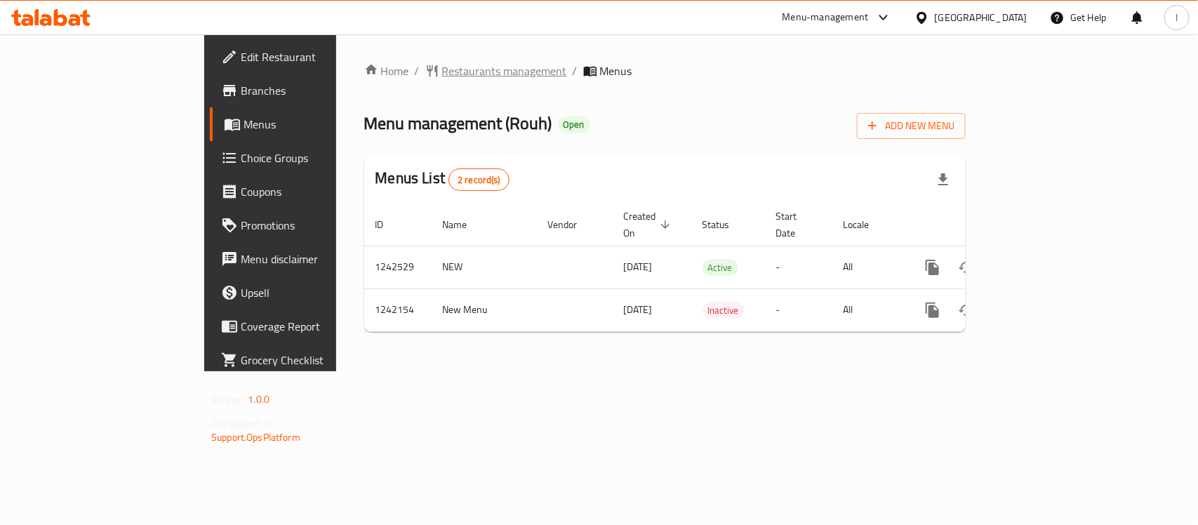
click at [442, 70] on span "Restaurants management" at bounding box center [504, 70] width 125 height 17
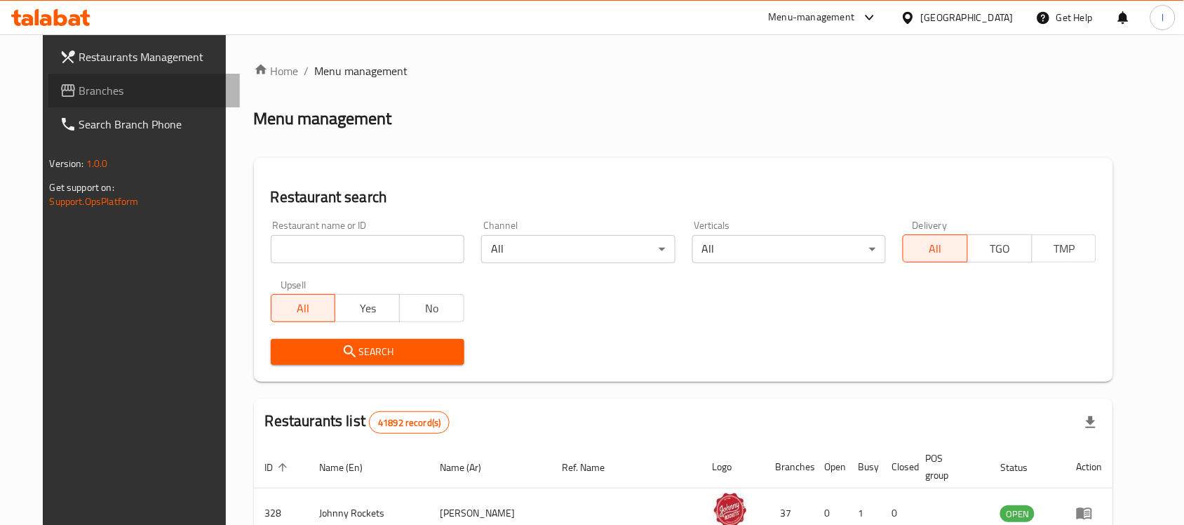
click at [93, 82] on span "Branches" at bounding box center [154, 90] width 150 height 17
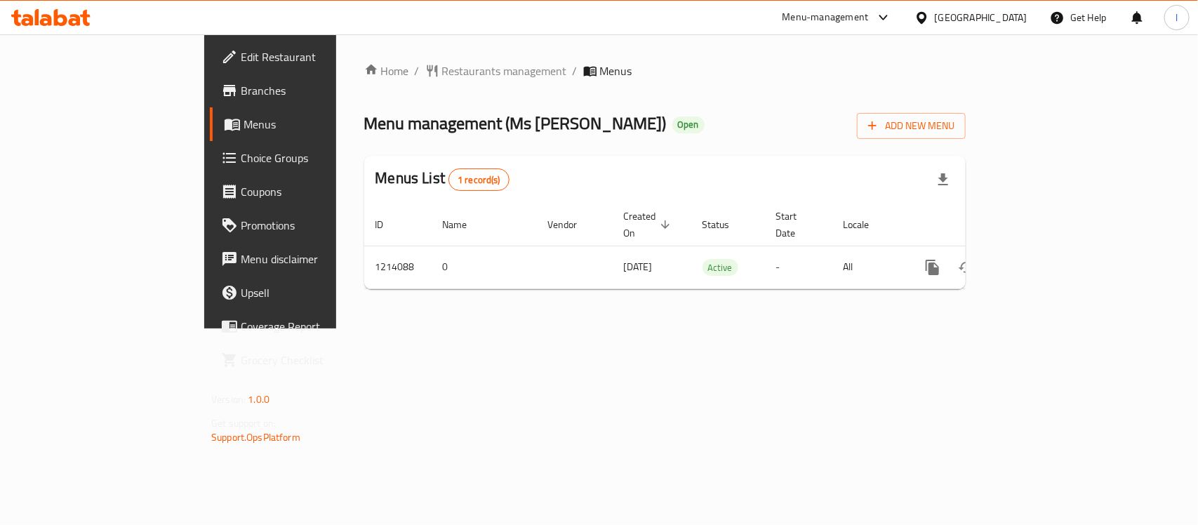
click at [565, 88] on div "Home / Restaurants management / Menus Menu management ( Ms [PERSON_NAME] Bakery…" at bounding box center [664, 181] width 601 height 238
click at [442, 74] on span "Restaurants management" at bounding box center [504, 70] width 125 height 17
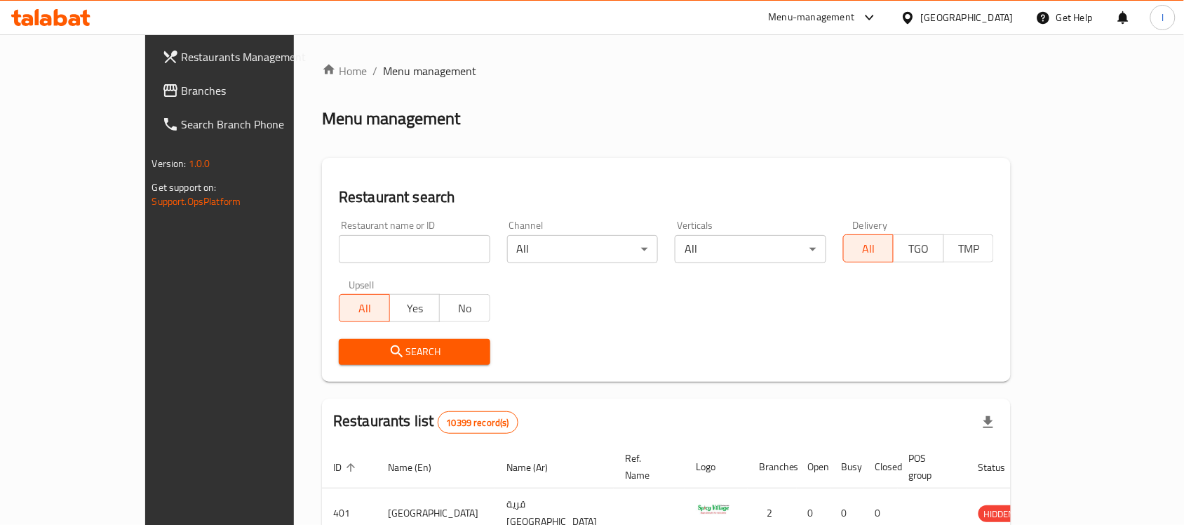
click at [340, 248] on input "search" at bounding box center [415, 249] width 152 height 28
paste input "672079"
type input "672079"
click button "Search" at bounding box center [415, 352] width 152 height 26
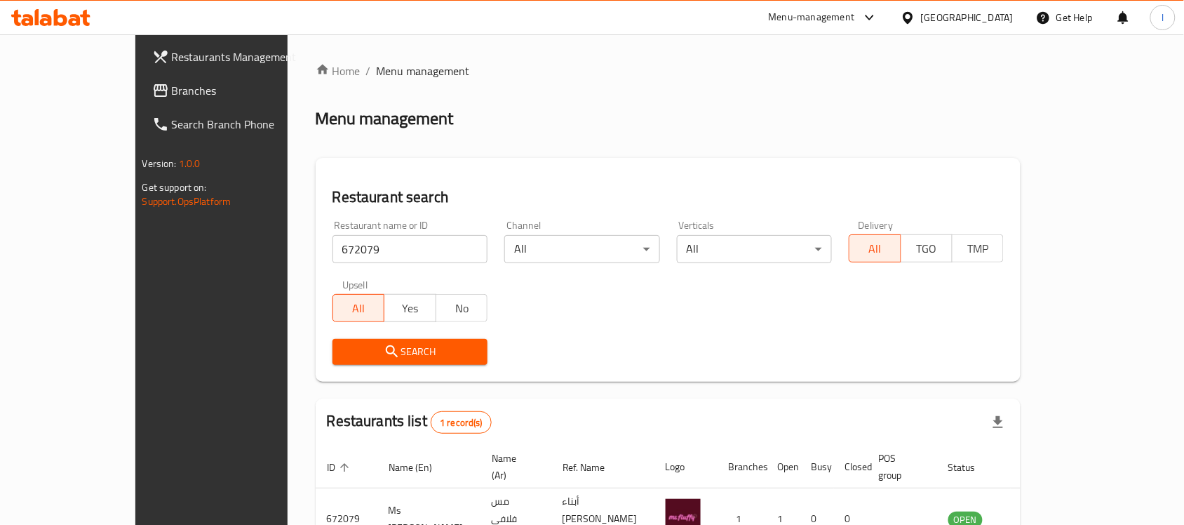
drag, startPoint x: 82, startPoint y: 88, endPoint x: 192, endPoint y: 1, distance: 139.4
click at [172, 88] on span "Branches" at bounding box center [247, 90] width 150 height 17
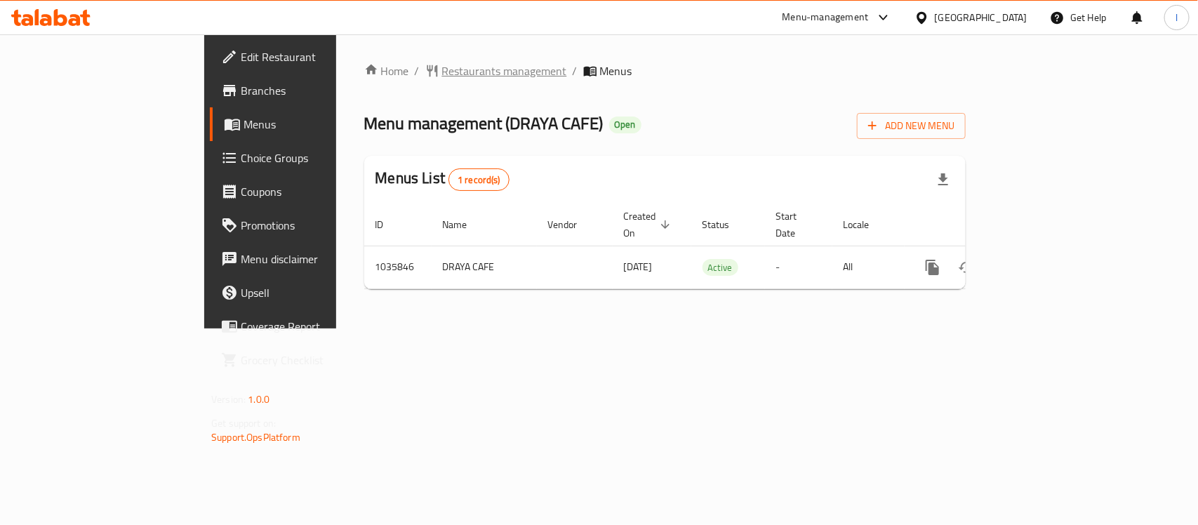
click at [442, 67] on span "Restaurants management" at bounding box center [504, 70] width 125 height 17
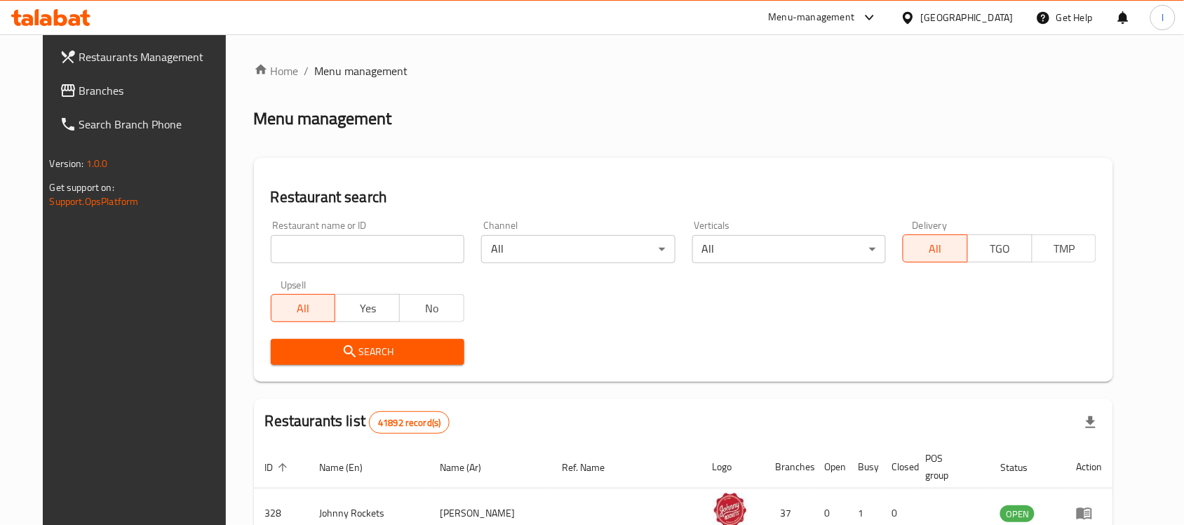
drag, startPoint x: 103, startPoint y: 92, endPoint x: 91, endPoint y: 91, distance: 11.9
click at [103, 92] on span "Branches" at bounding box center [154, 90] width 150 height 17
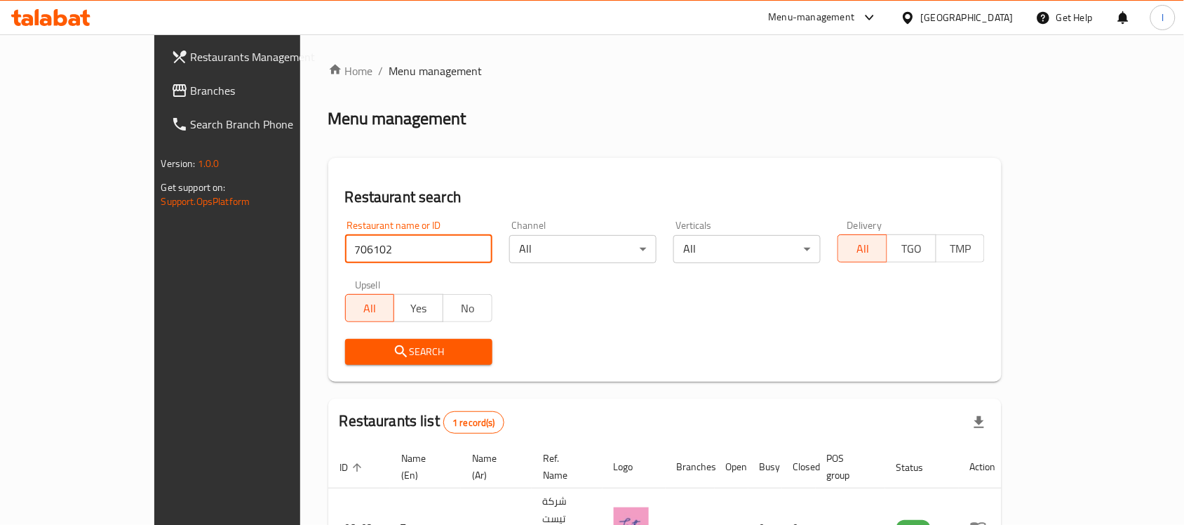
drag, startPoint x: 65, startPoint y: 65, endPoint x: 62, endPoint y: 72, distance: 7.2
click at [191, 65] on span "Restaurants Management" at bounding box center [266, 56] width 150 height 17
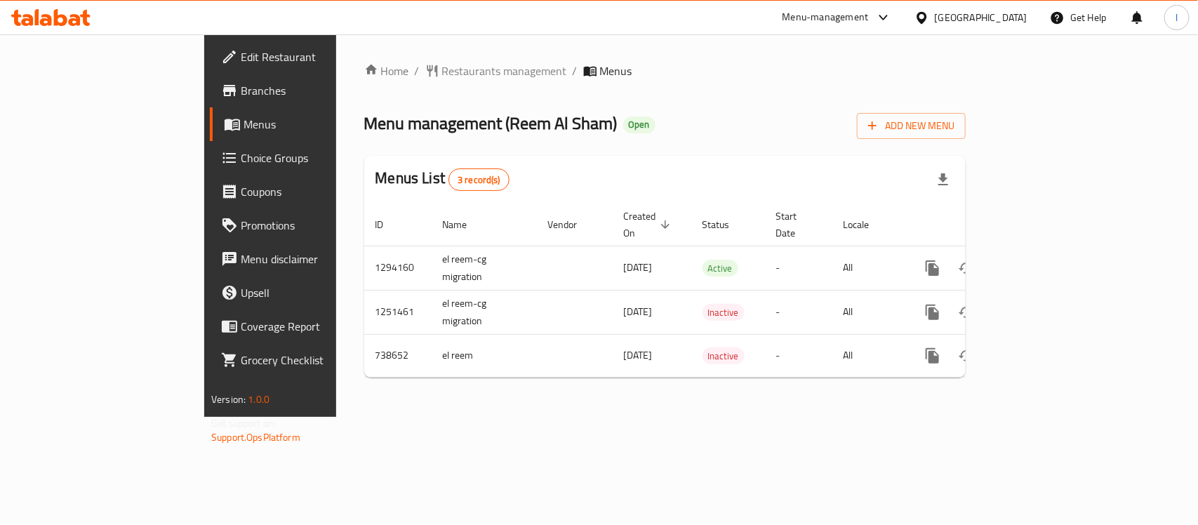
click at [364, 81] on div "Home / Restaurants management / Menus Menu management ( Reem Al Sham ) Open Add…" at bounding box center [664, 225] width 601 height 326
click at [442, 72] on span "Restaurants management" at bounding box center [504, 70] width 125 height 17
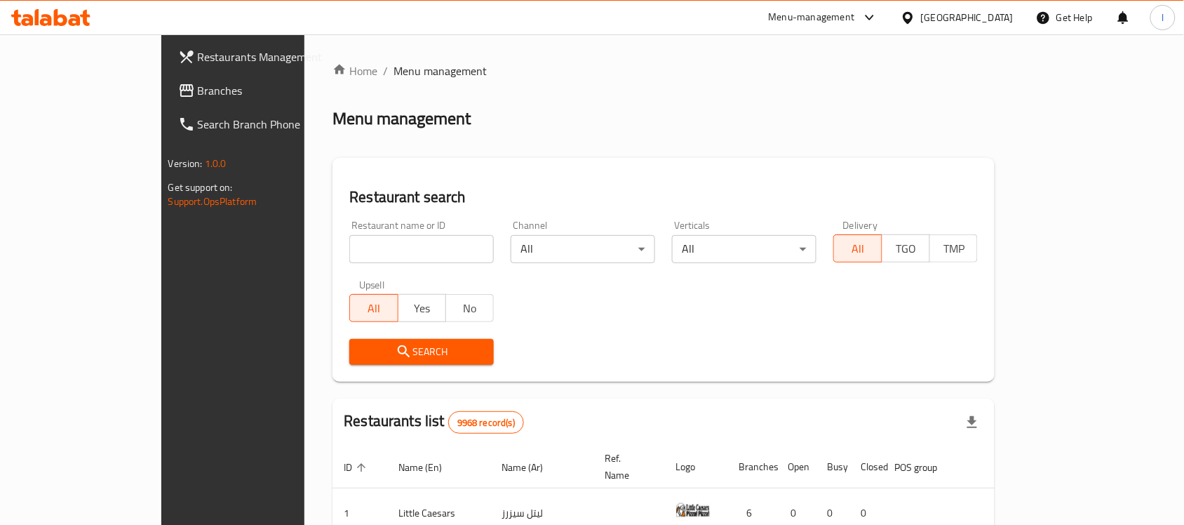
drag, startPoint x: 96, startPoint y: 93, endPoint x: 72, endPoint y: 95, distance: 24.7
click at [198, 93] on span "Branches" at bounding box center [273, 90] width 150 height 17
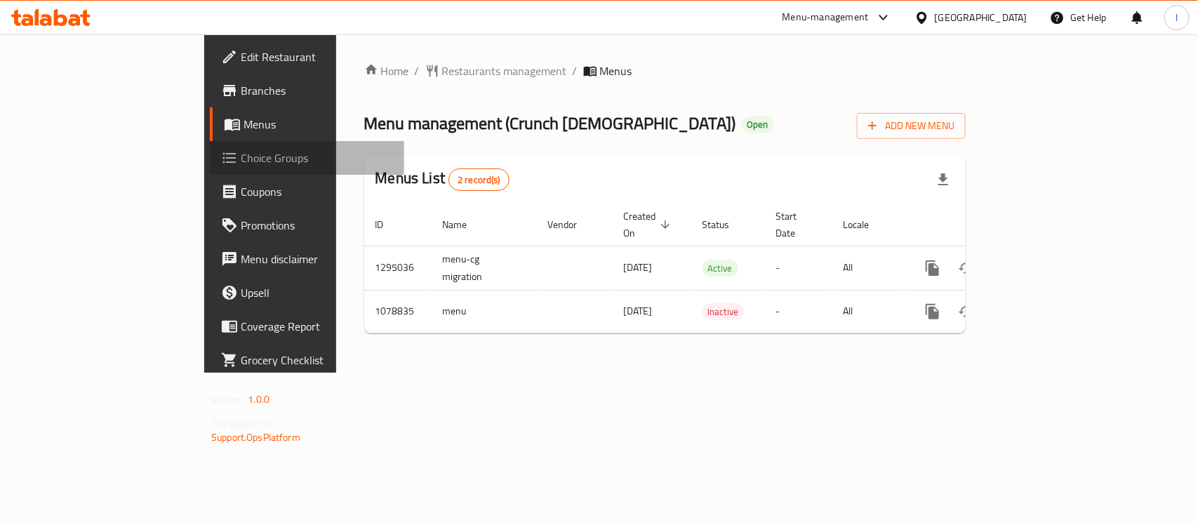
click at [241, 156] on span "Choice Groups" at bounding box center [317, 157] width 152 height 17
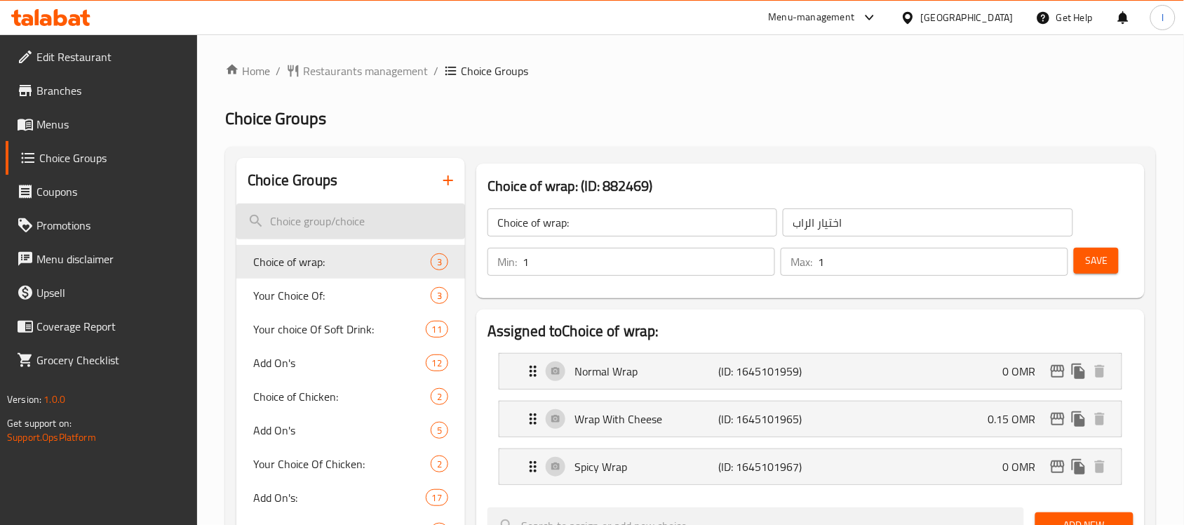
click at [312, 232] on input "search" at bounding box center [350, 221] width 229 height 36
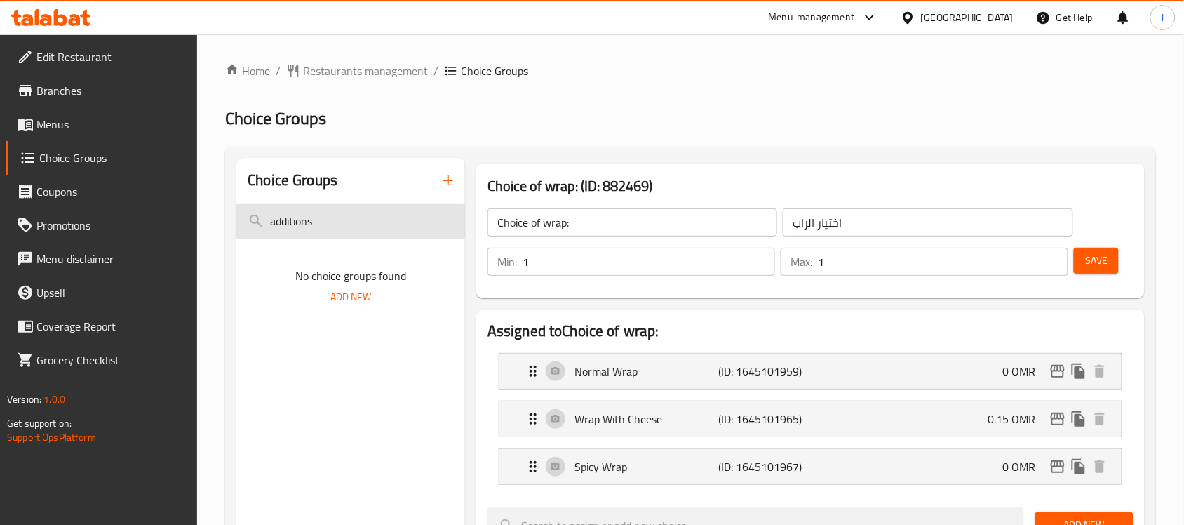
drag, startPoint x: 272, startPoint y: 221, endPoint x: 328, endPoint y: 232, distance: 57.2
click at [328, 232] on input "additions" at bounding box center [350, 221] width 229 height 36
type input "Additions"
click at [344, 214] on input "Additions" at bounding box center [350, 221] width 229 height 36
drag, startPoint x: 368, startPoint y: 225, endPoint x: 198, endPoint y: 229, distance: 170.5
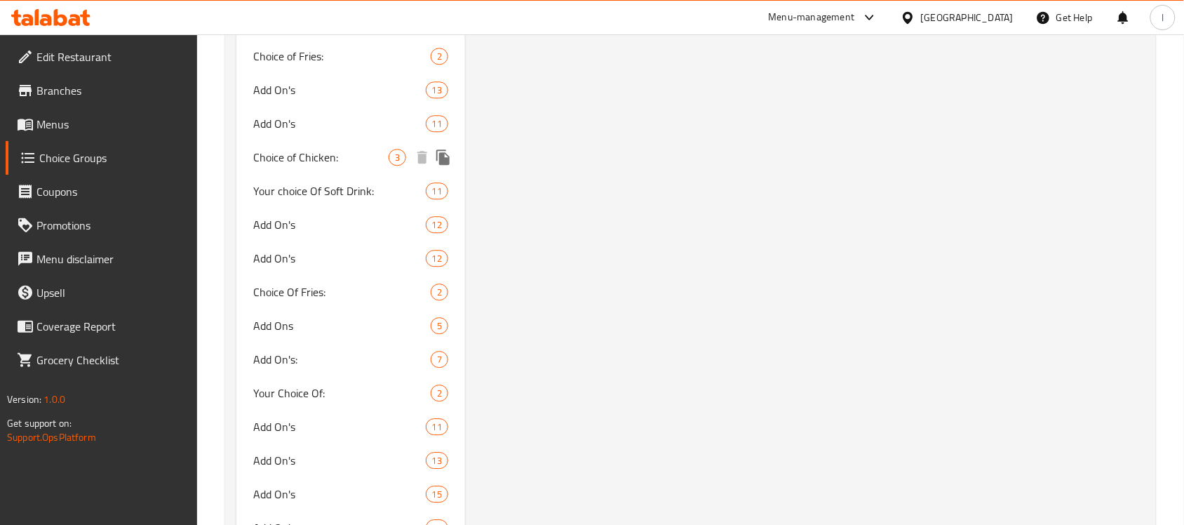
scroll to position [1052, 0]
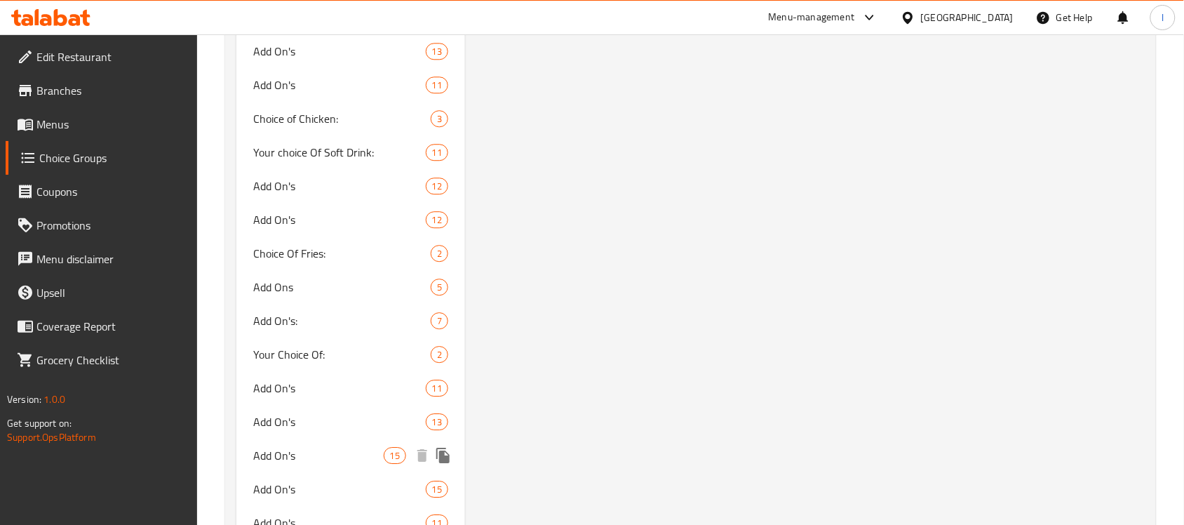
click at [327, 449] on span "Add On's" at bounding box center [318, 455] width 130 height 17
type input "Add On's"
type input "الإضافات"
type input "0"
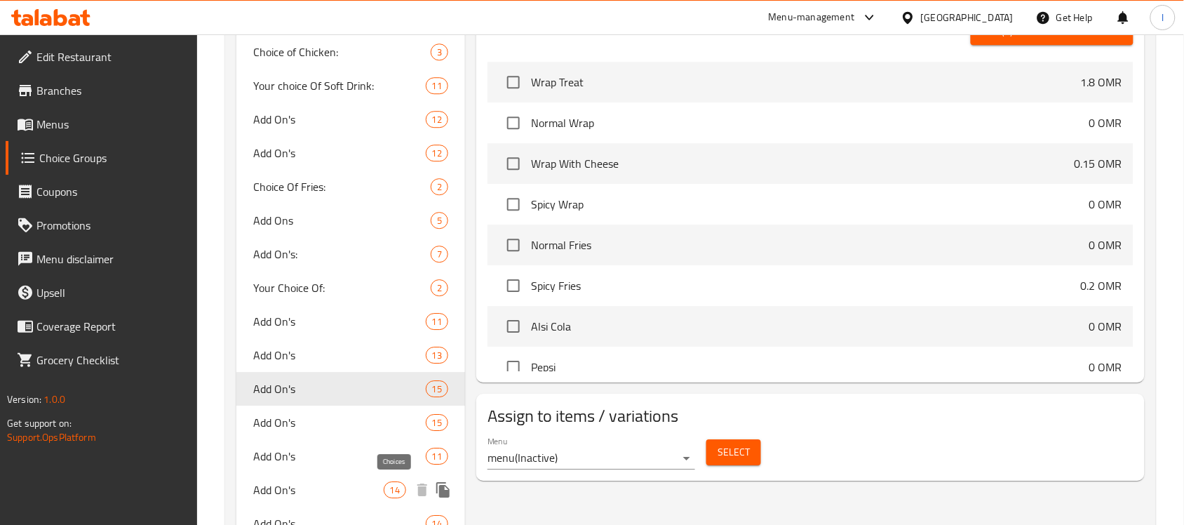
scroll to position [1228, 0]
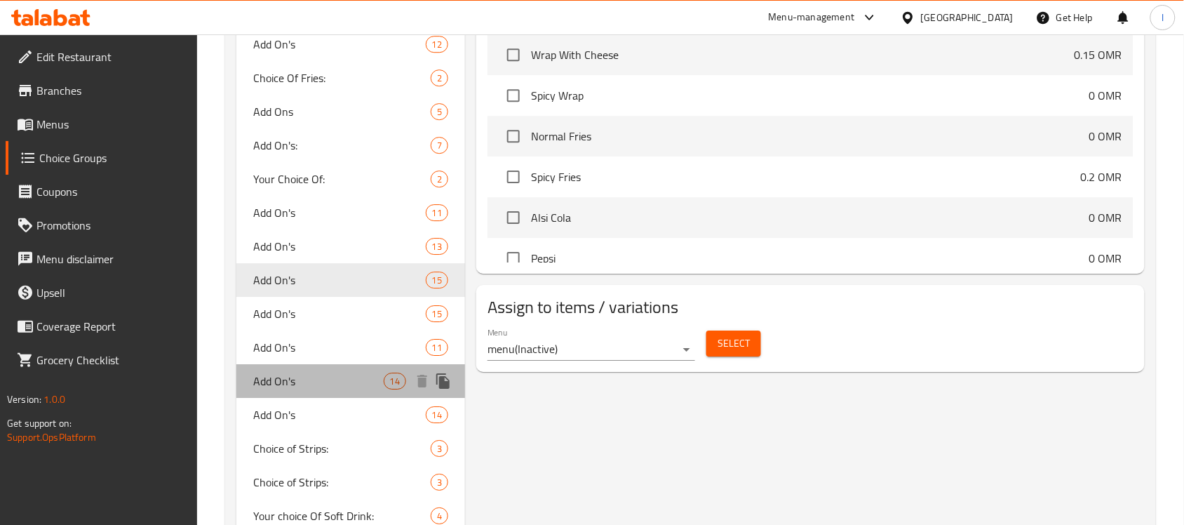
click at [354, 375] on span "Add On's" at bounding box center [318, 381] width 130 height 17
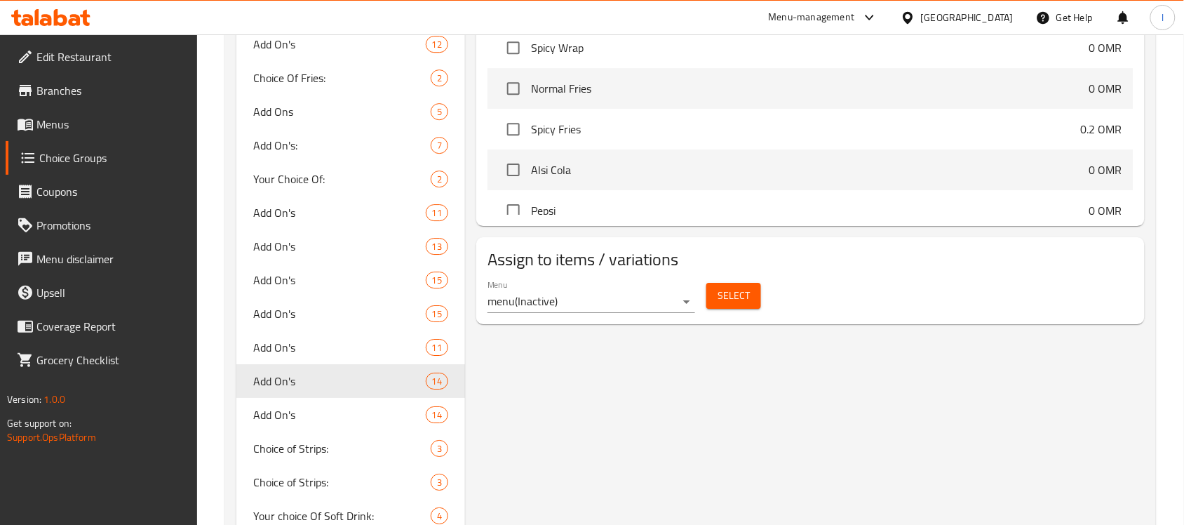
type input "14"
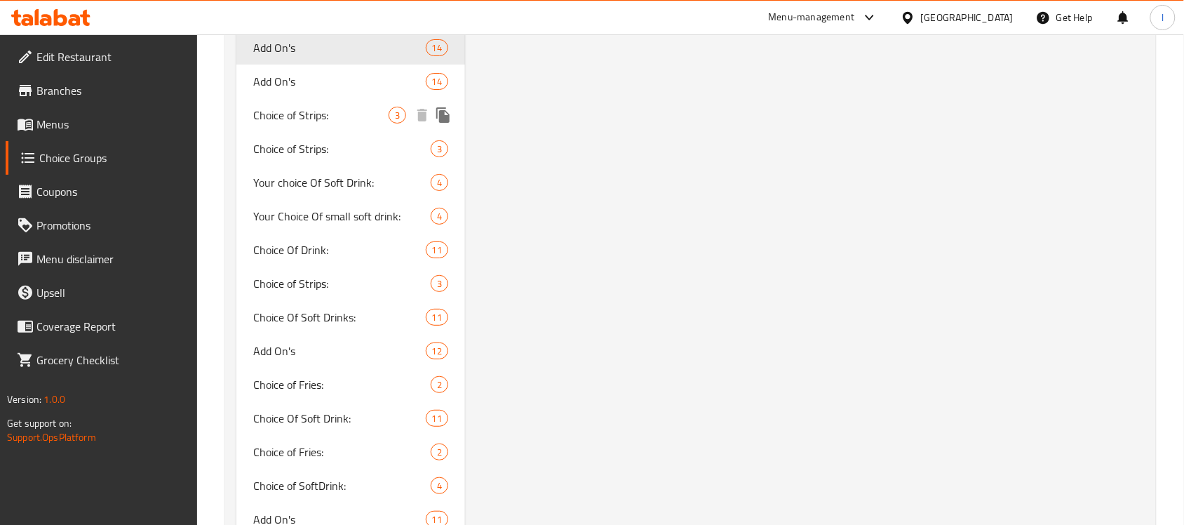
scroll to position [1579, 0]
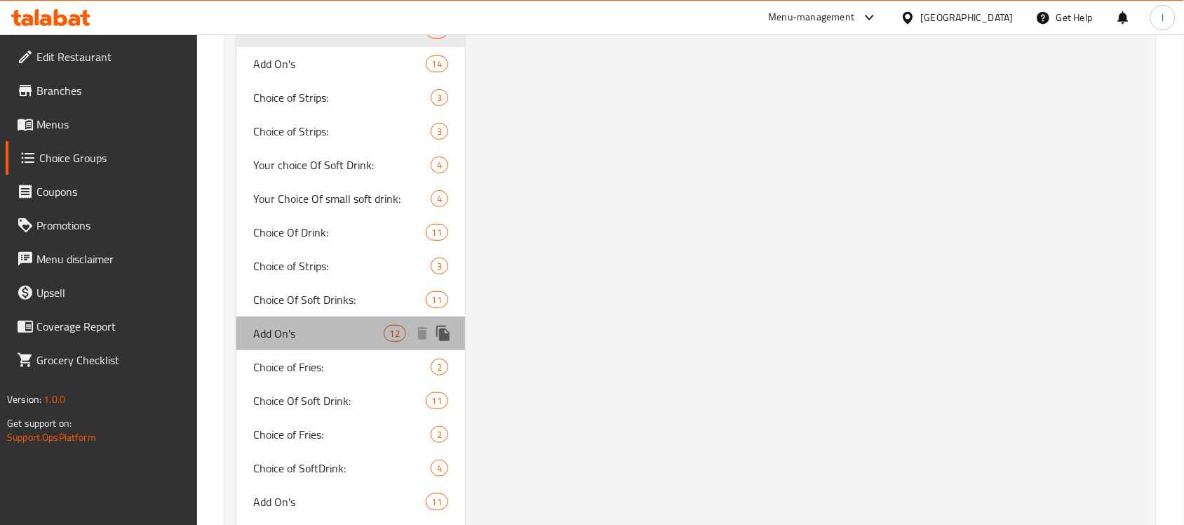
click at [332, 325] on span "Add On's" at bounding box center [318, 333] width 130 height 17
type input "إضافات"
type input "6"
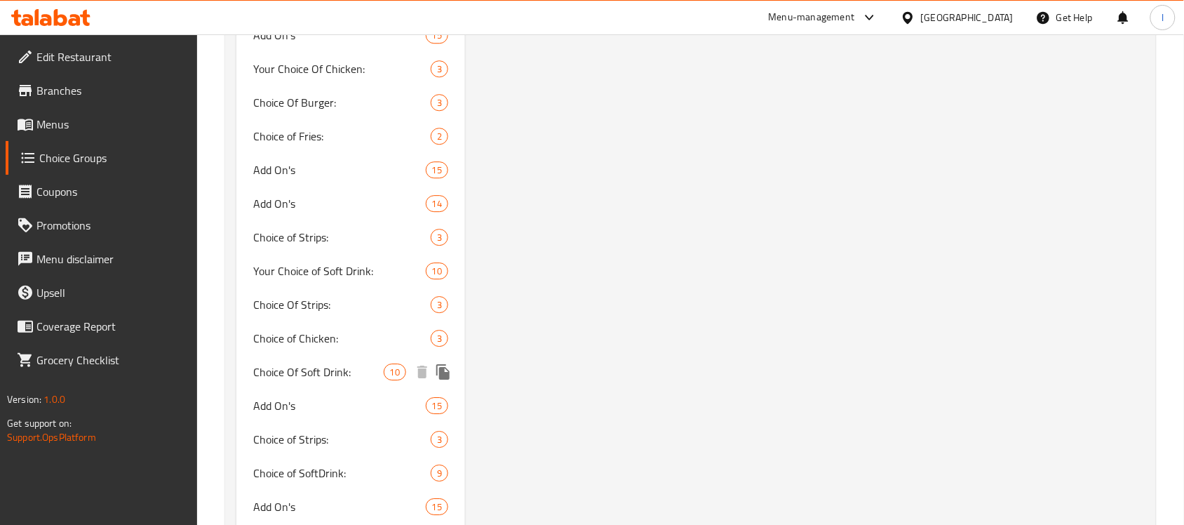
scroll to position [2806, 0]
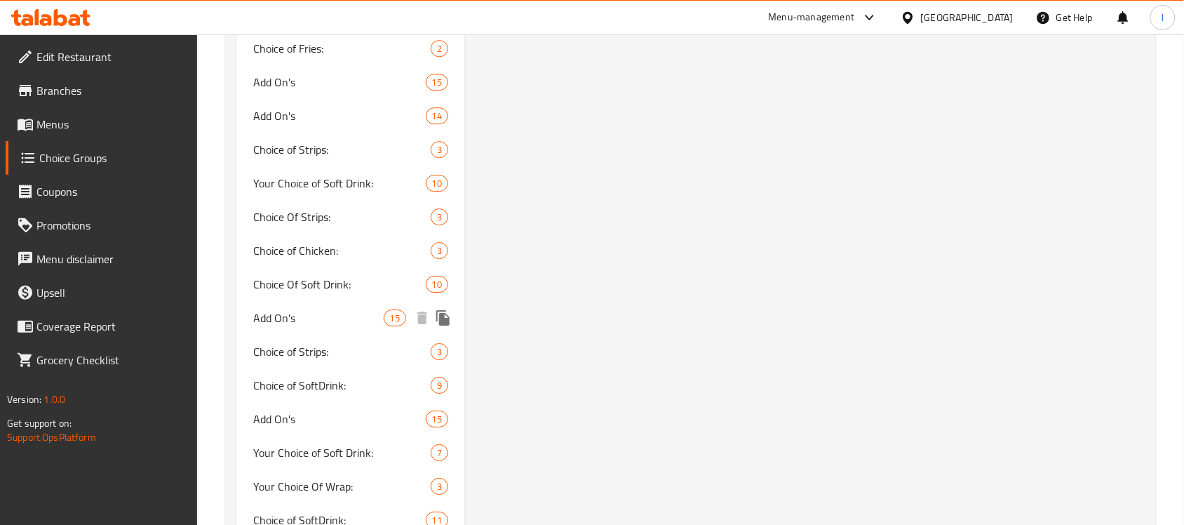
click at [363, 309] on span "Add On's" at bounding box center [318, 317] width 130 height 17
type input "Add On's"
type input "إضافات"
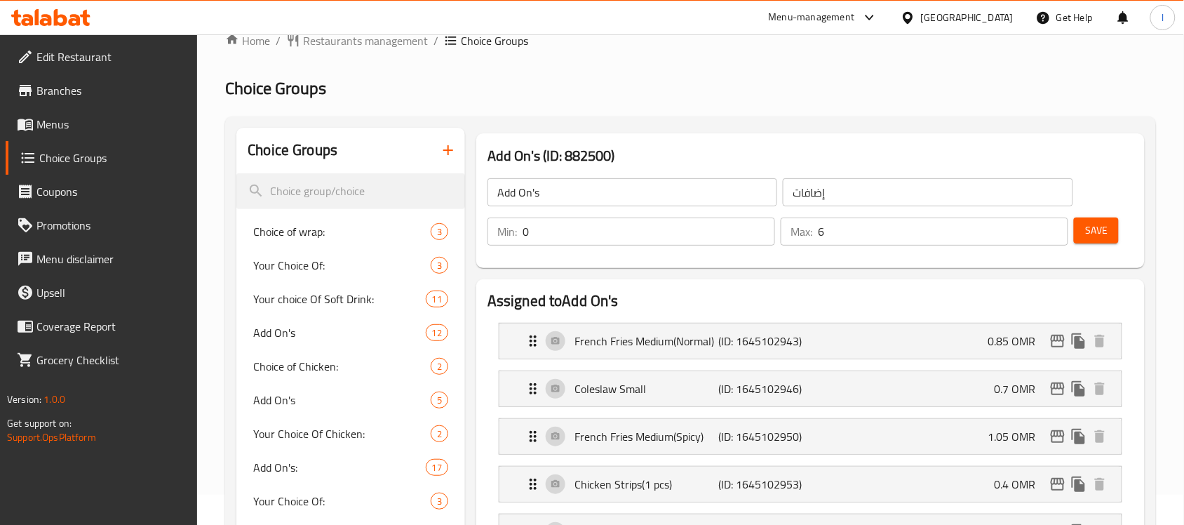
scroll to position [0, 0]
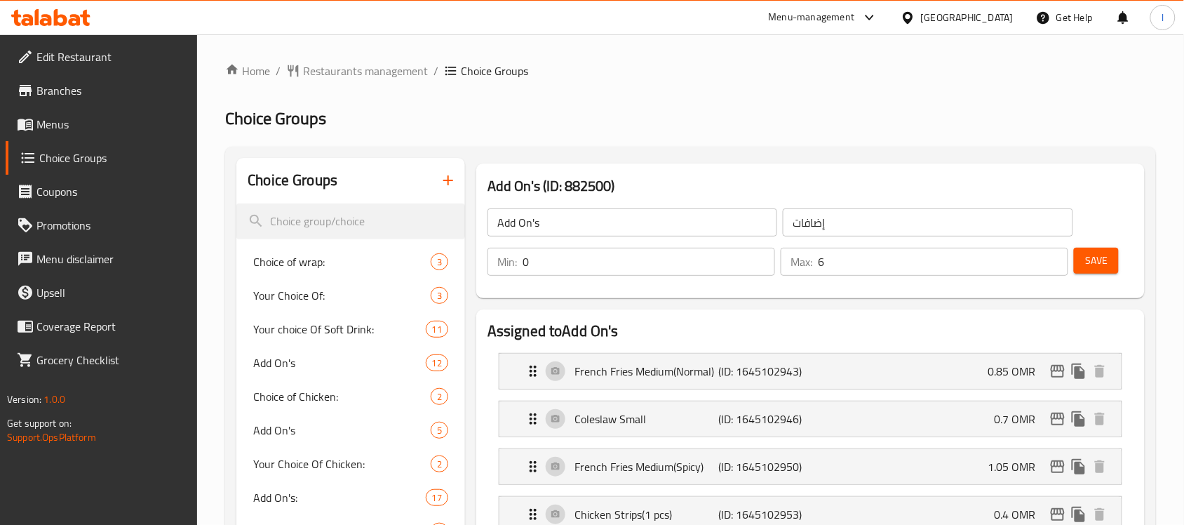
click at [76, 126] on span "Menus" at bounding box center [111, 124] width 150 height 17
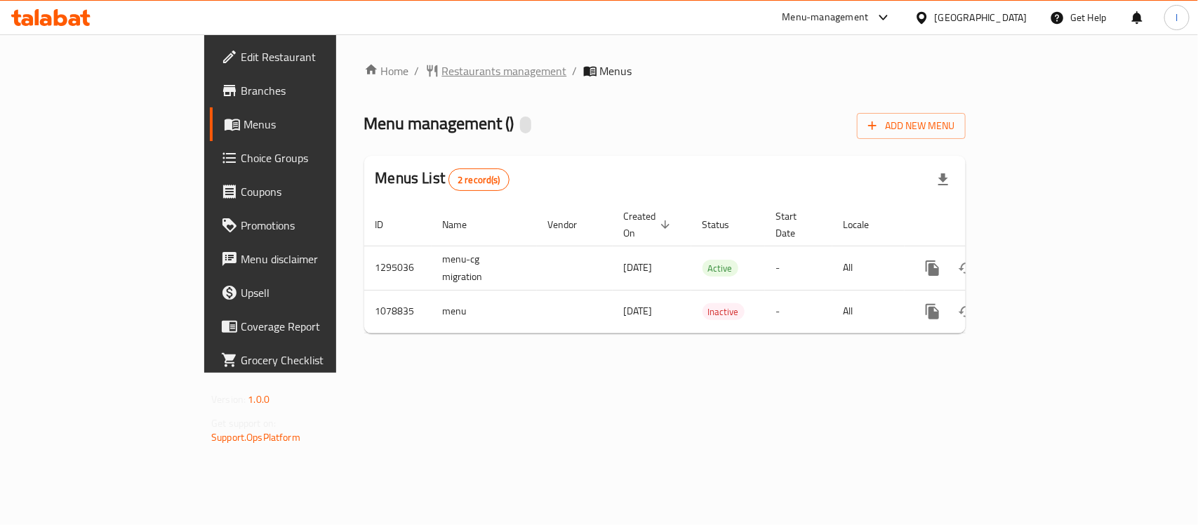
click at [442, 72] on span "Restaurants management" at bounding box center [504, 70] width 125 height 17
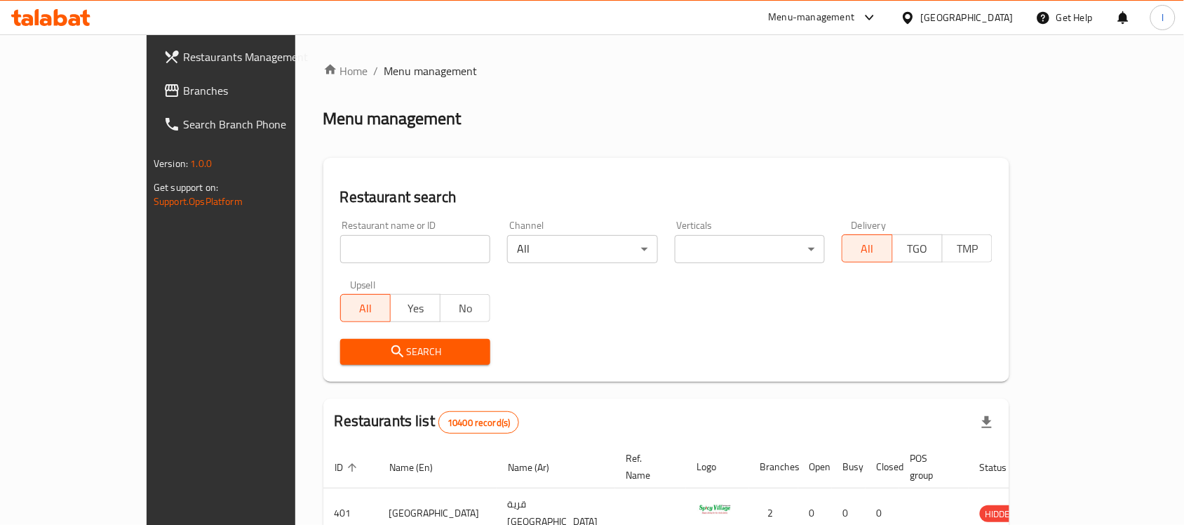
click at [152, 78] on link "Branches" at bounding box center [248, 91] width 192 height 34
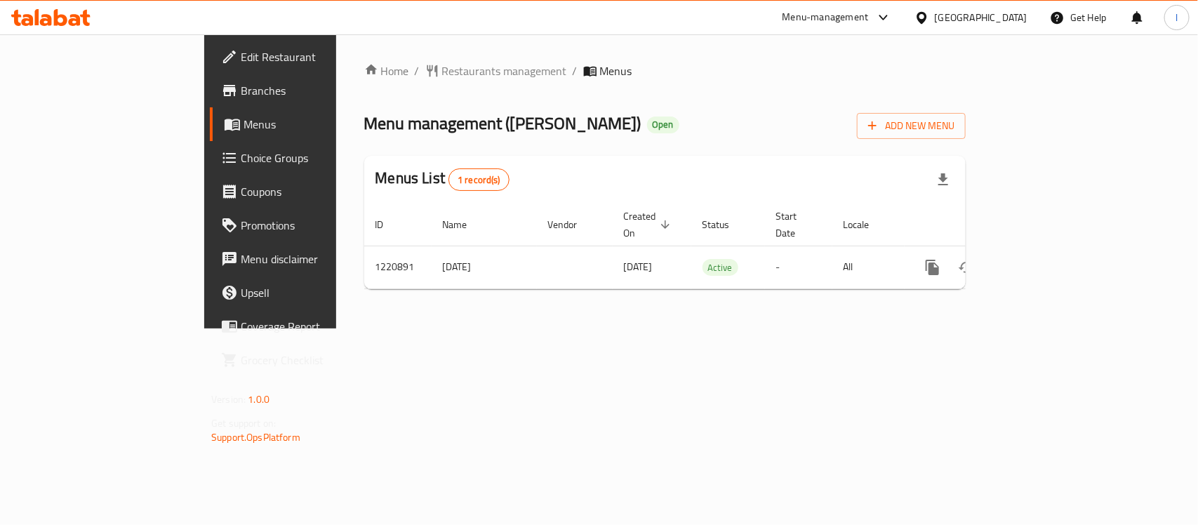
click at [342, 57] on div "Home / Restaurants management / Menus Menu management ( [PERSON_NAME] ) Open Ad…" at bounding box center [664, 181] width 657 height 294
click at [241, 84] on span "Branches" at bounding box center [317, 90] width 152 height 17
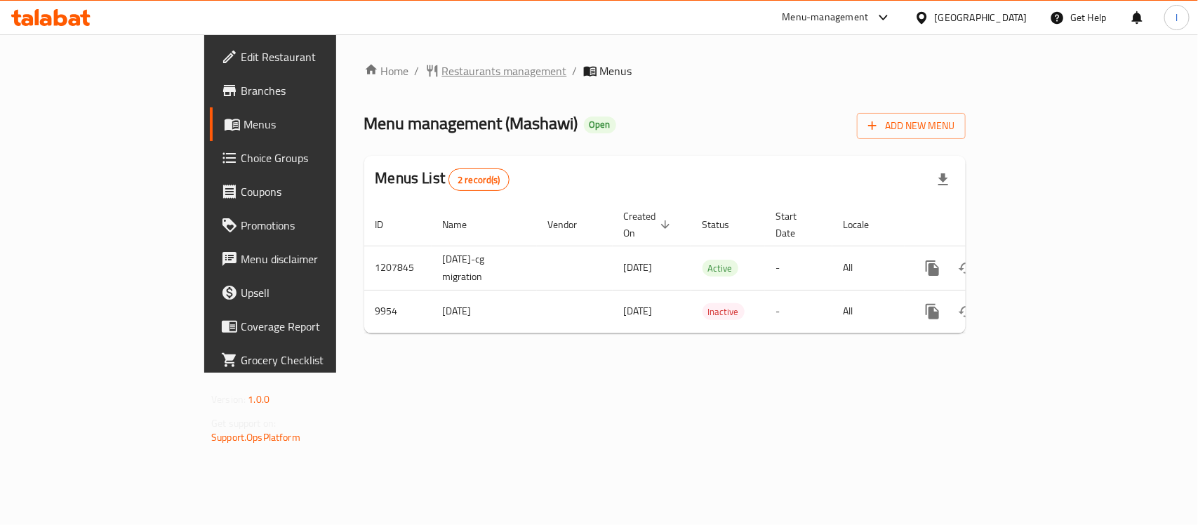
click at [442, 78] on span "Restaurants management" at bounding box center [504, 70] width 125 height 17
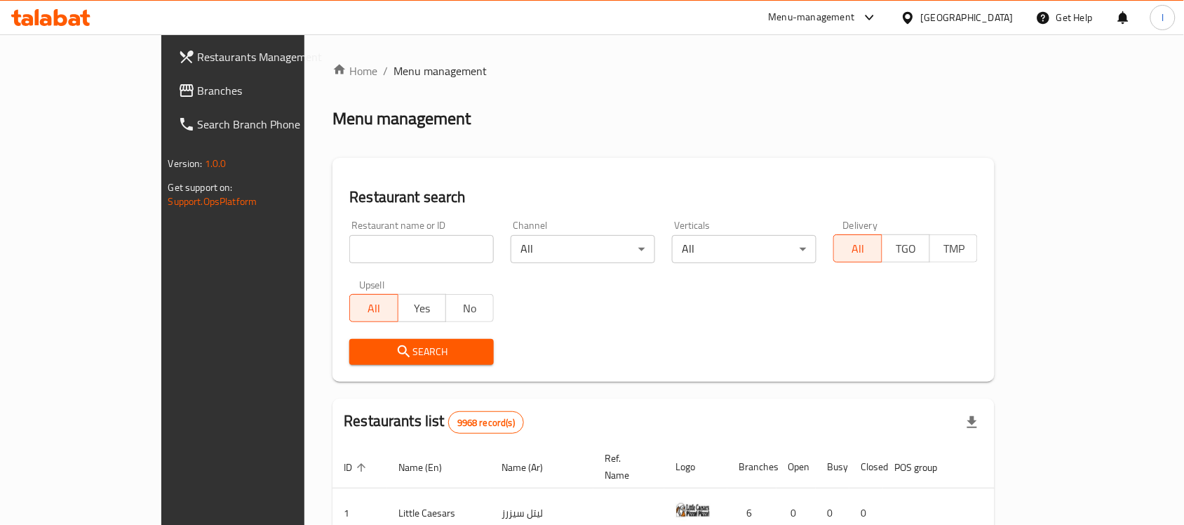
drag, startPoint x: 119, startPoint y: 93, endPoint x: 114, endPoint y: 104, distance: 11.9
click at [198, 93] on span "Branches" at bounding box center [273, 90] width 150 height 17
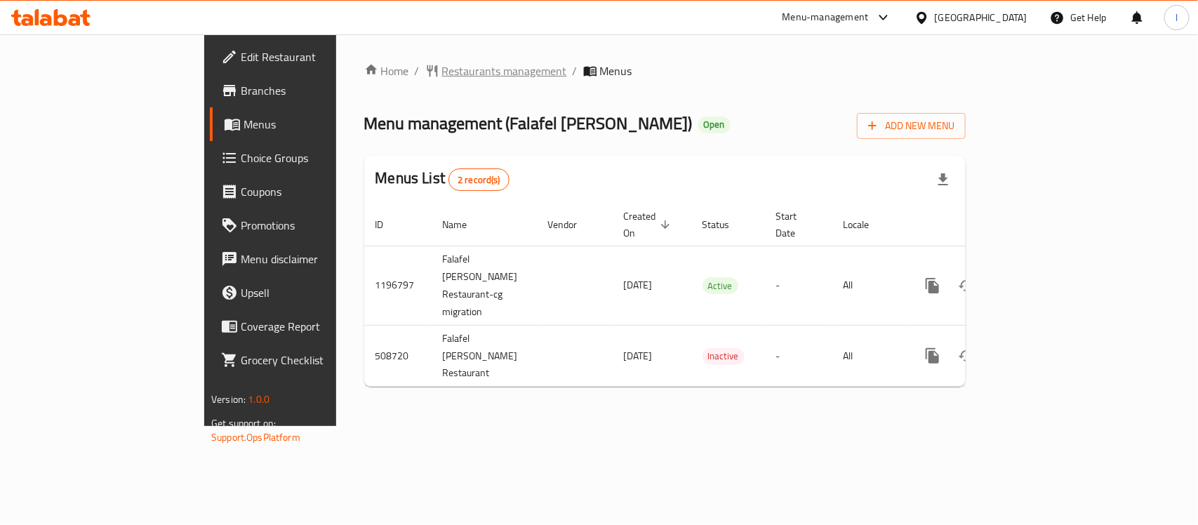
drag, startPoint x: 0, startPoint y: 0, endPoint x: 352, endPoint y: 72, distance: 359.5
click at [442, 72] on span "Restaurants management" at bounding box center [504, 70] width 125 height 17
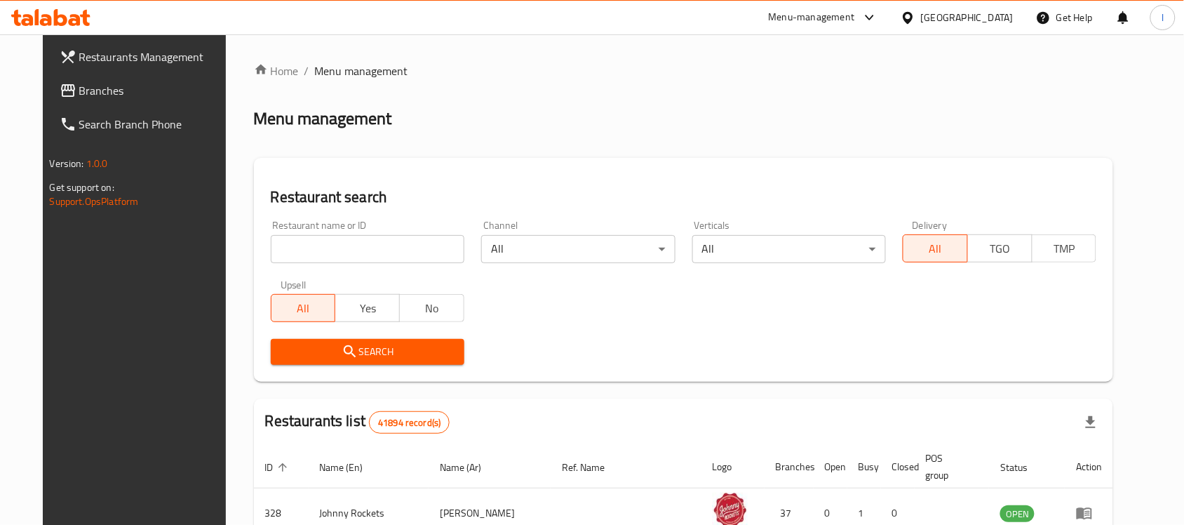
drag, startPoint x: 91, startPoint y: 91, endPoint x: 82, endPoint y: 93, distance: 9.4
click at [91, 91] on span "Branches" at bounding box center [154, 90] width 150 height 17
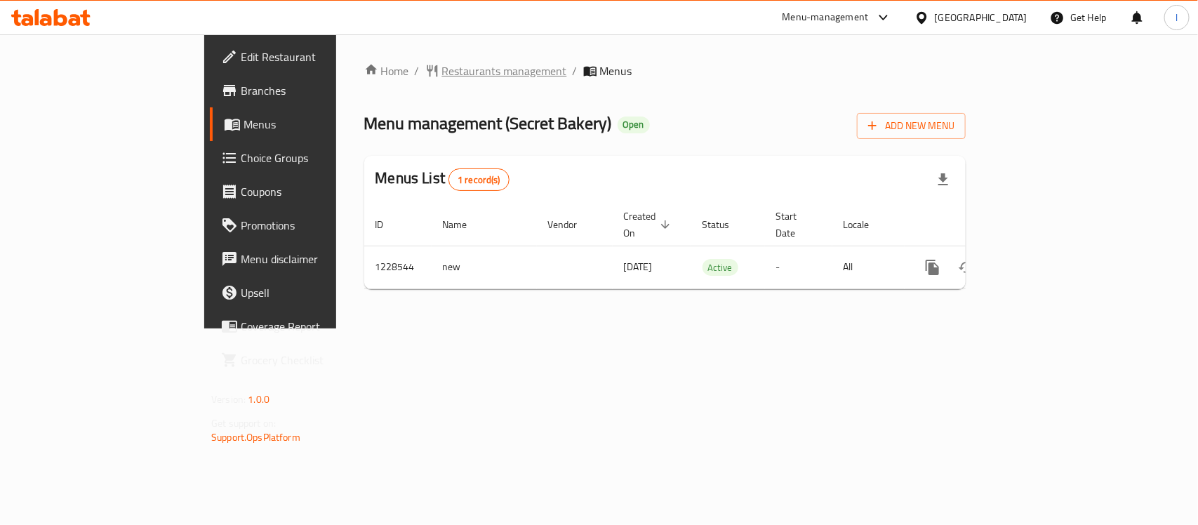
click at [442, 69] on span "Restaurants management" at bounding box center [504, 70] width 125 height 17
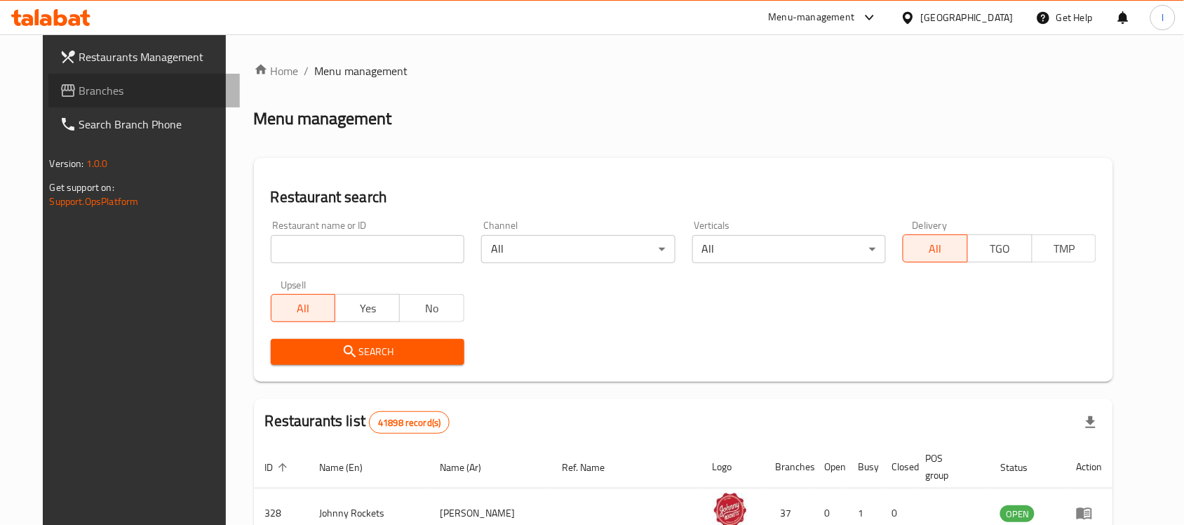
click at [79, 86] on span "Branches" at bounding box center [154, 90] width 150 height 17
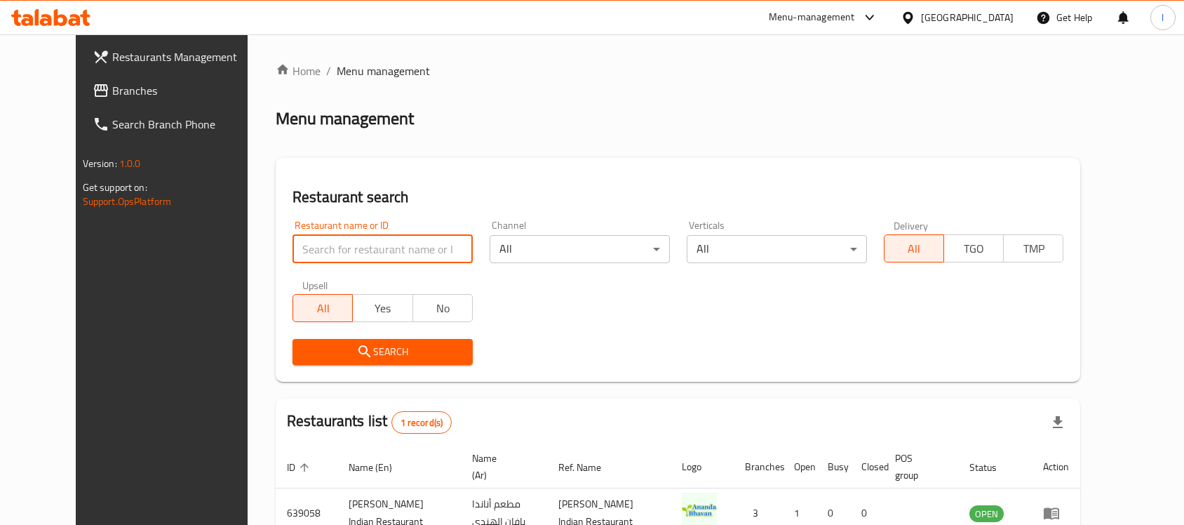
scroll to position [89, 0]
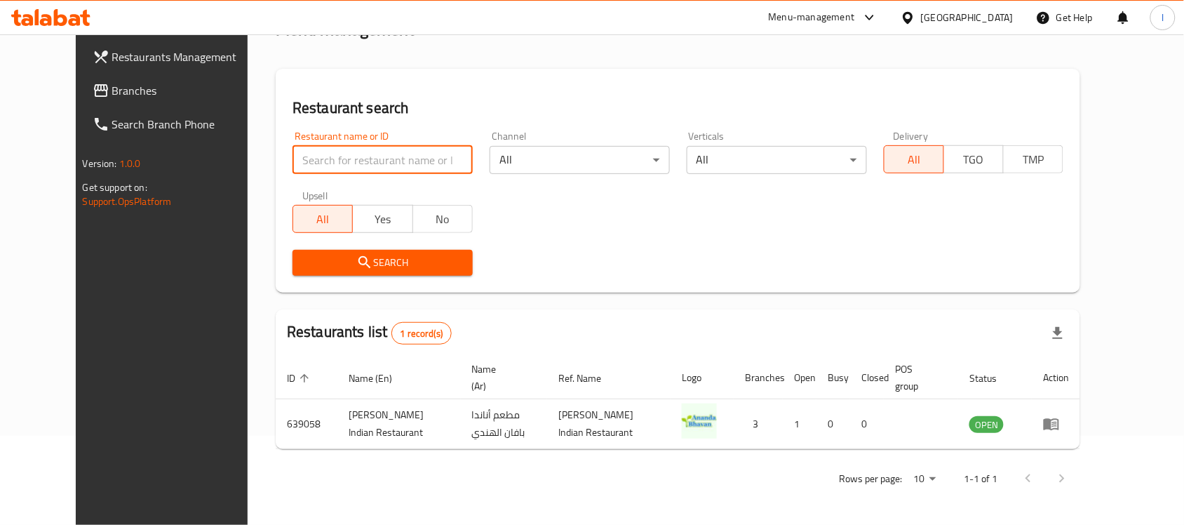
click at [112, 88] on span "Branches" at bounding box center [187, 90] width 150 height 17
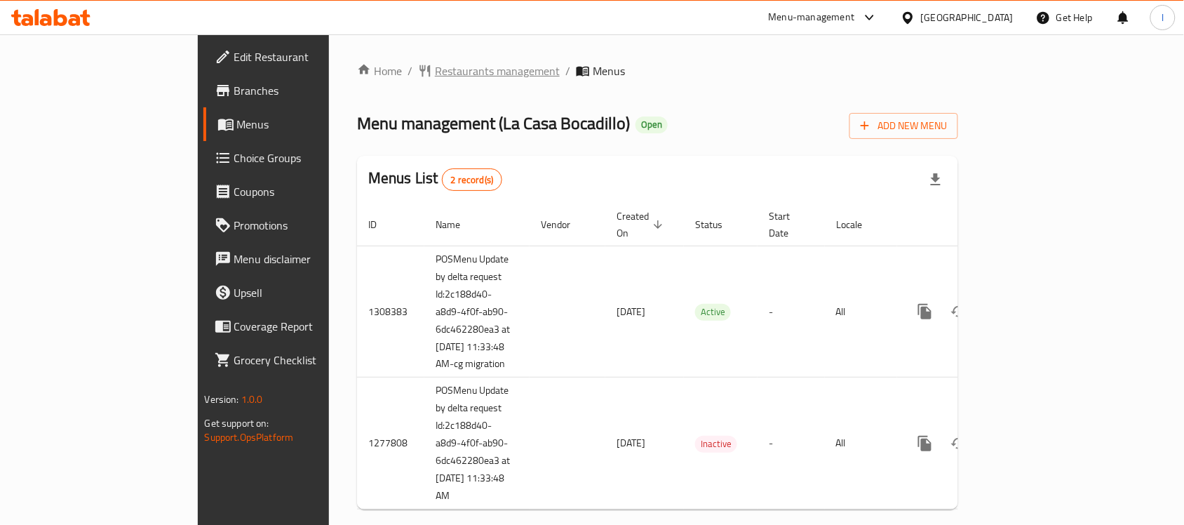
click at [435, 68] on span "Restaurants management" at bounding box center [497, 70] width 125 height 17
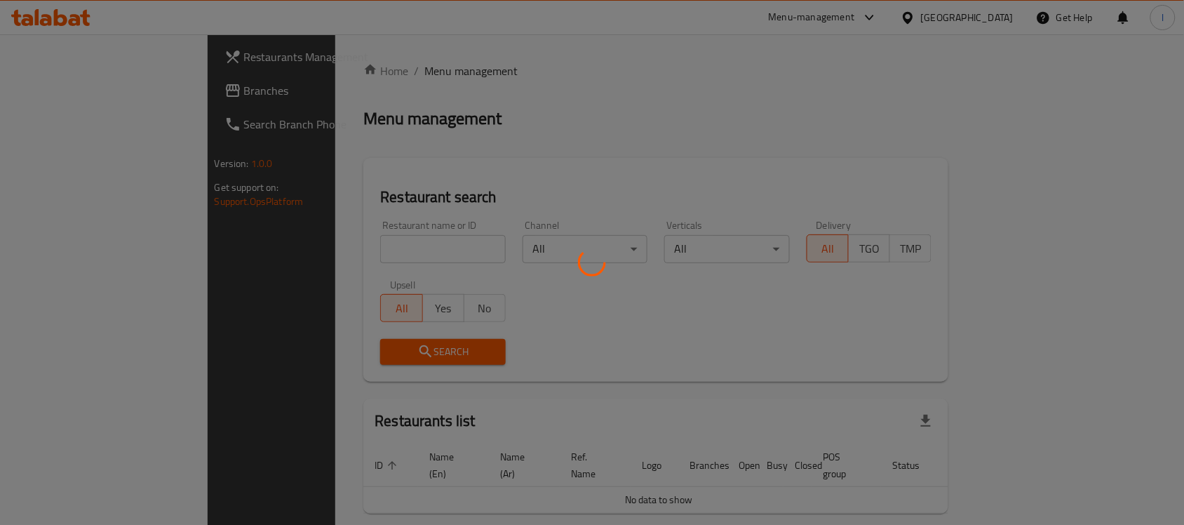
click at [324, 246] on div at bounding box center [592, 262] width 1184 height 525
click at [316, 243] on div at bounding box center [592, 262] width 1184 height 525
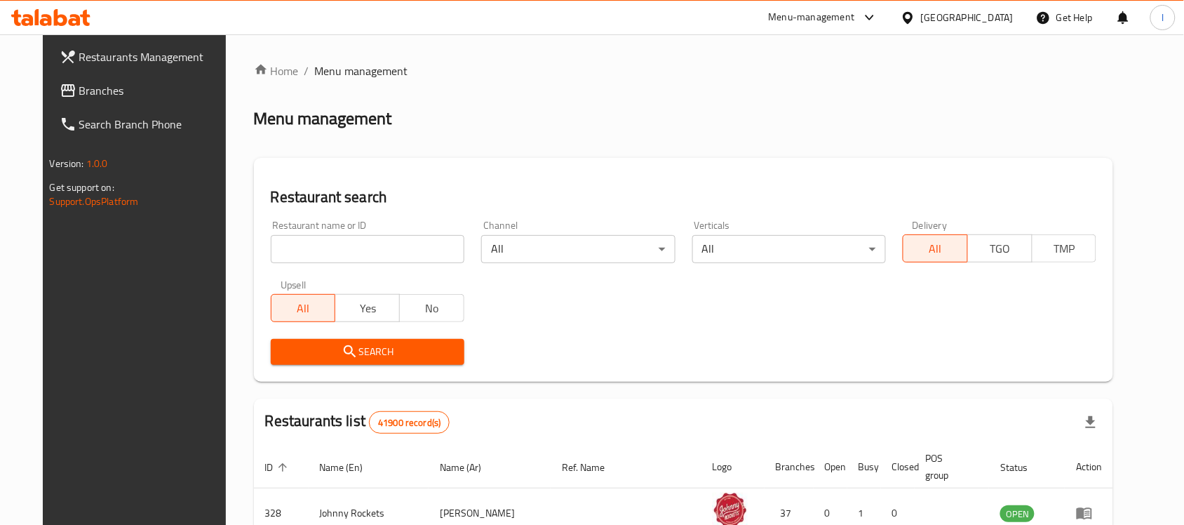
click at [307, 243] on input "search" at bounding box center [368, 249] width 194 height 28
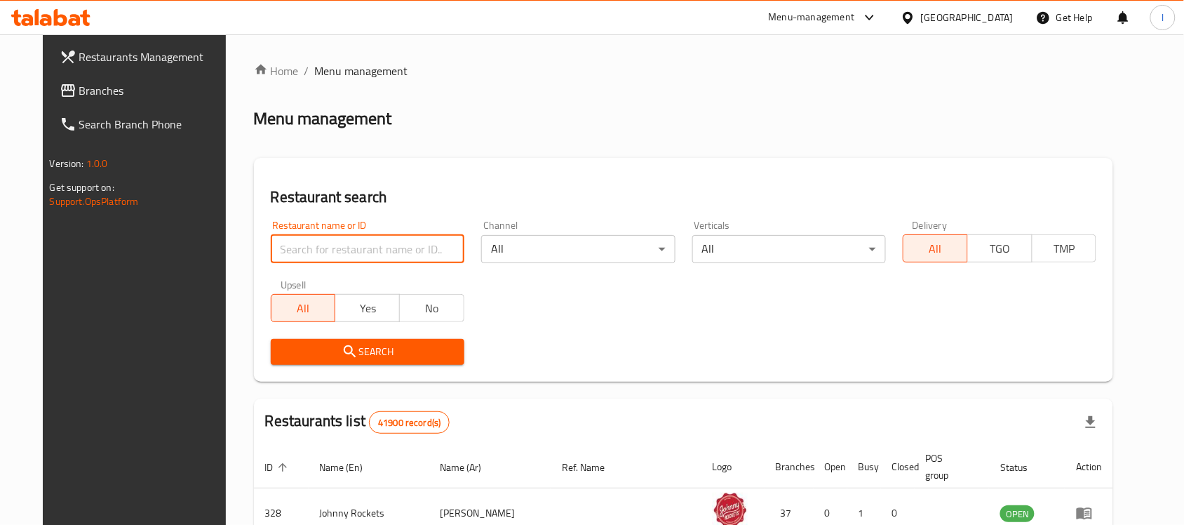
paste input "692637"
type input "692637"
click button "Search" at bounding box center [368, 352] width 194 height 26
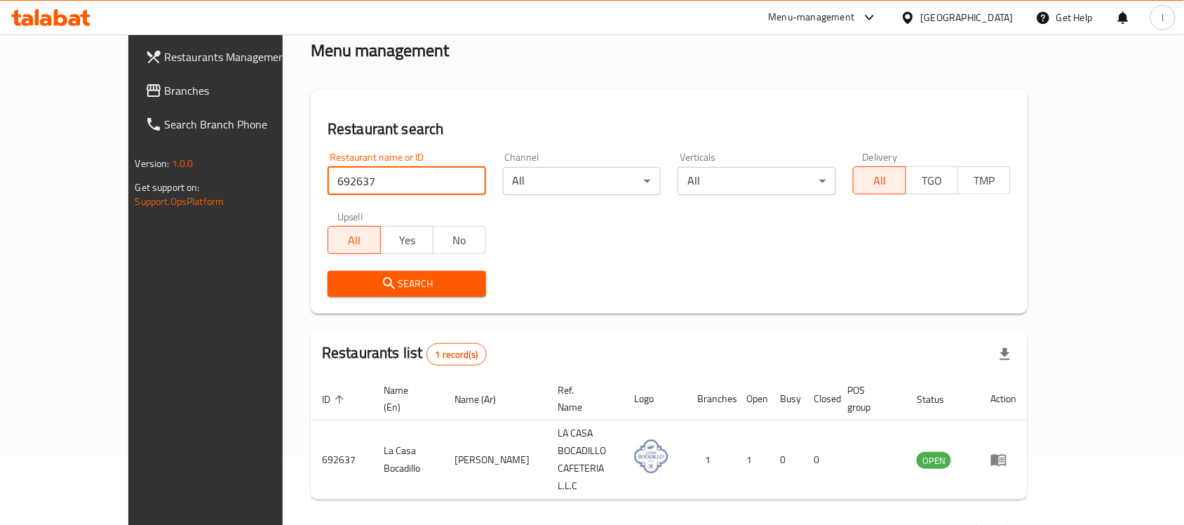
scroll to position [74, 0]
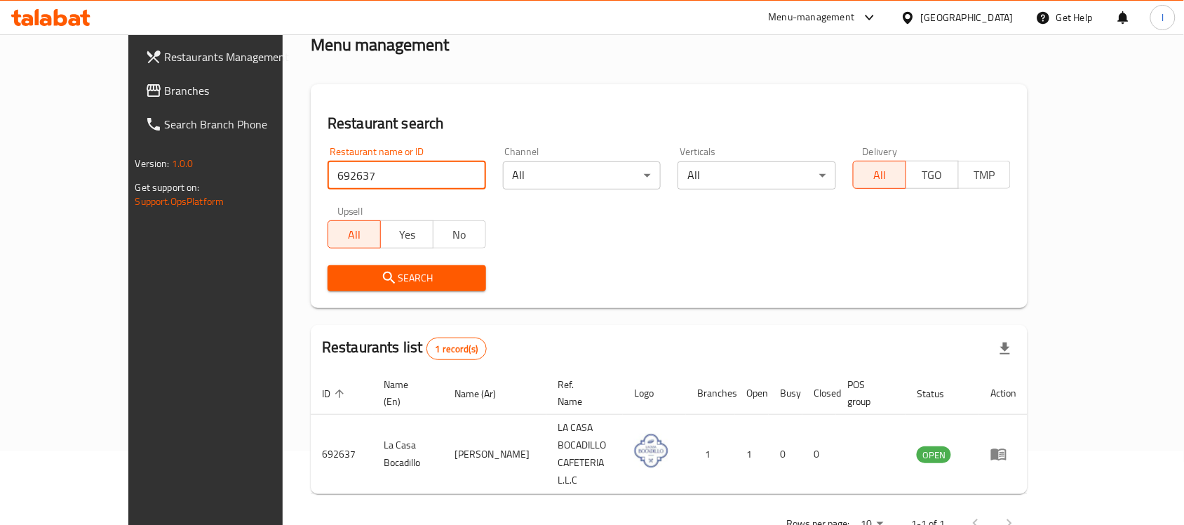
click at [165, 83] on span "Branches" at bounding box center [240, 90] width 150 height 17
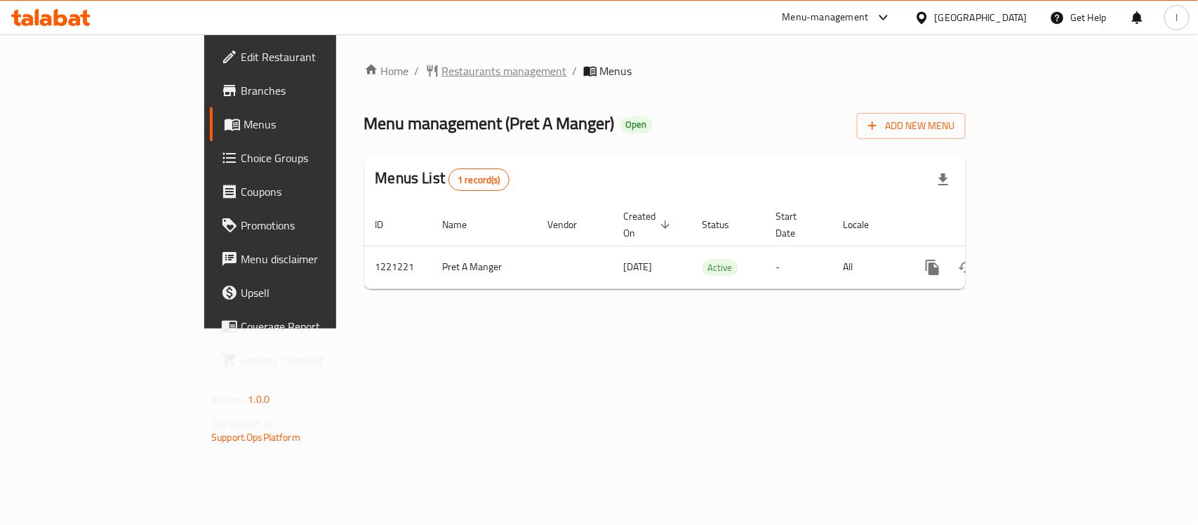
click at [442, 74] on span "Restaurants management" at bounding box center [504, 70] width 125 height 17
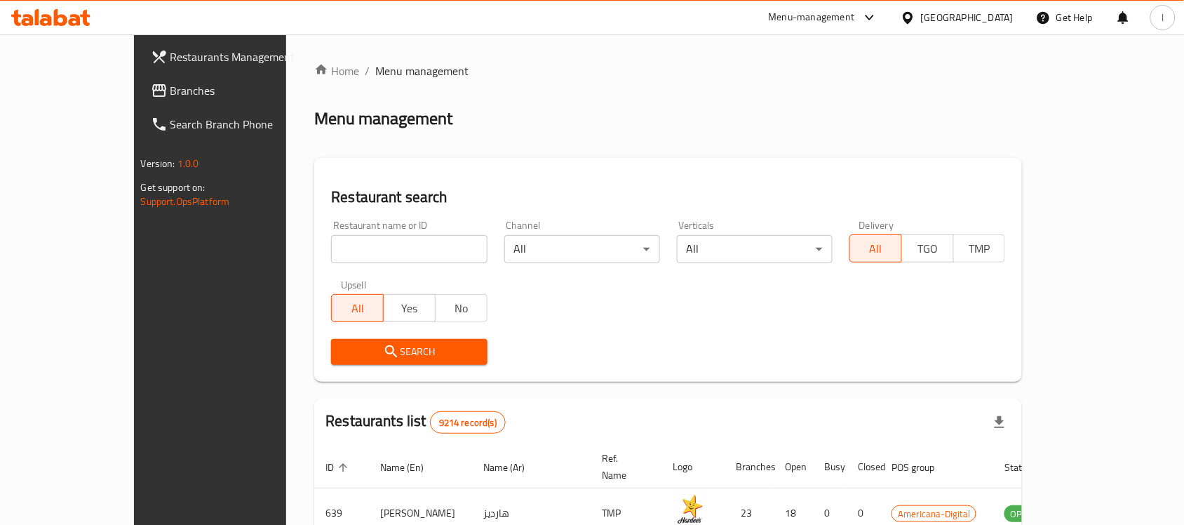
click at [314, 246] on div "Home / Menu management Menu management Restaurant search Restaurant name or ID …" at bounding box center [668, 488] width 708 height 852
click at [331, 246] on input "search" at bounding box center [409, 249] width 156 height 28
paste input "673721"
type input "673721"
click button "Search" at bounding box center [409, 352] width 156 height 26
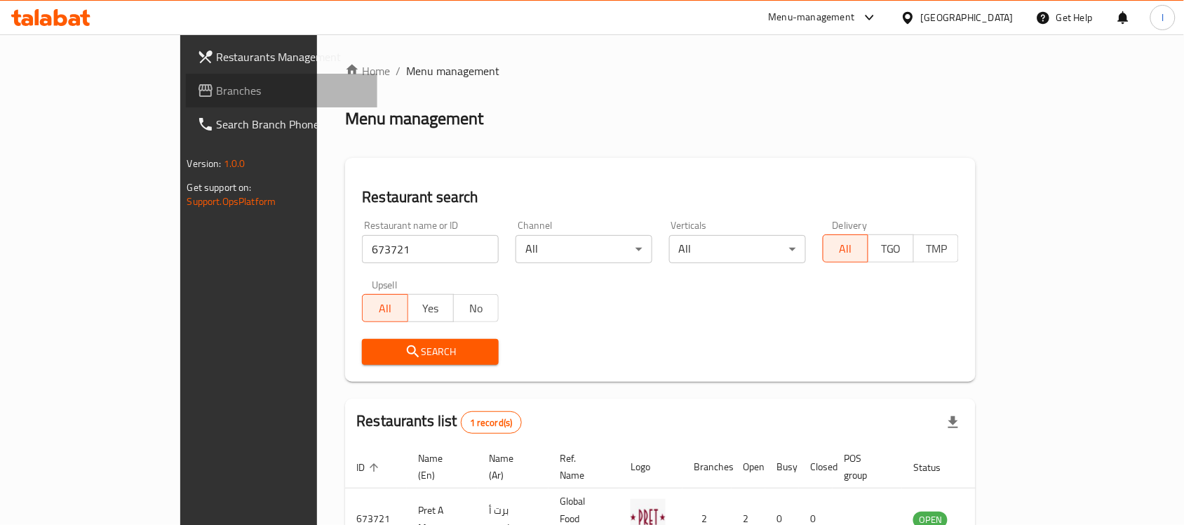
click at [186, 79] on link "Branches" at bounding box center [282, 91] width 192 height 34
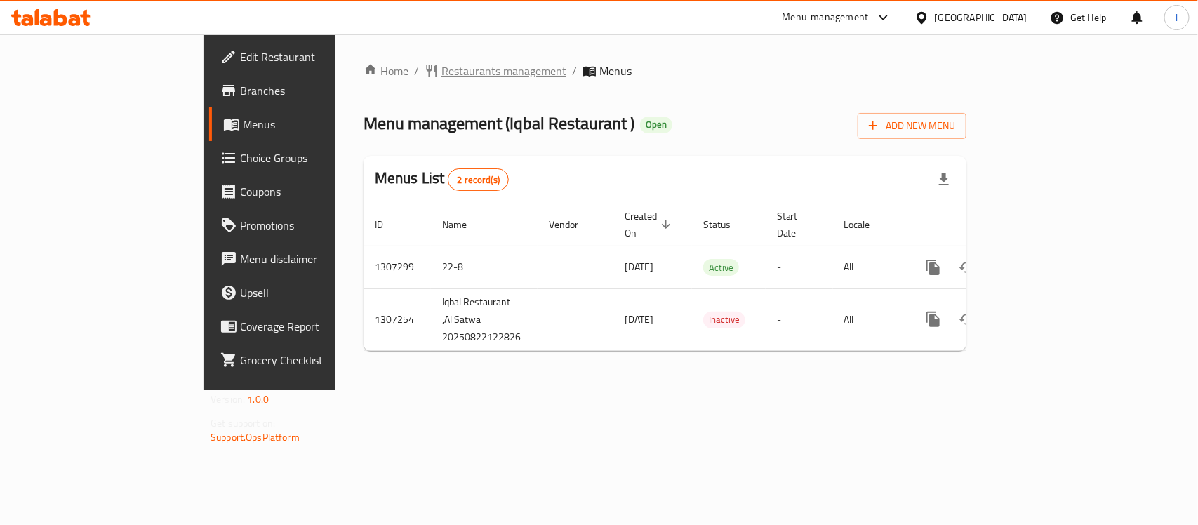
click at [441, 75] on span "Restaurants management" at bounding box center [503, 70] width 125 height 17
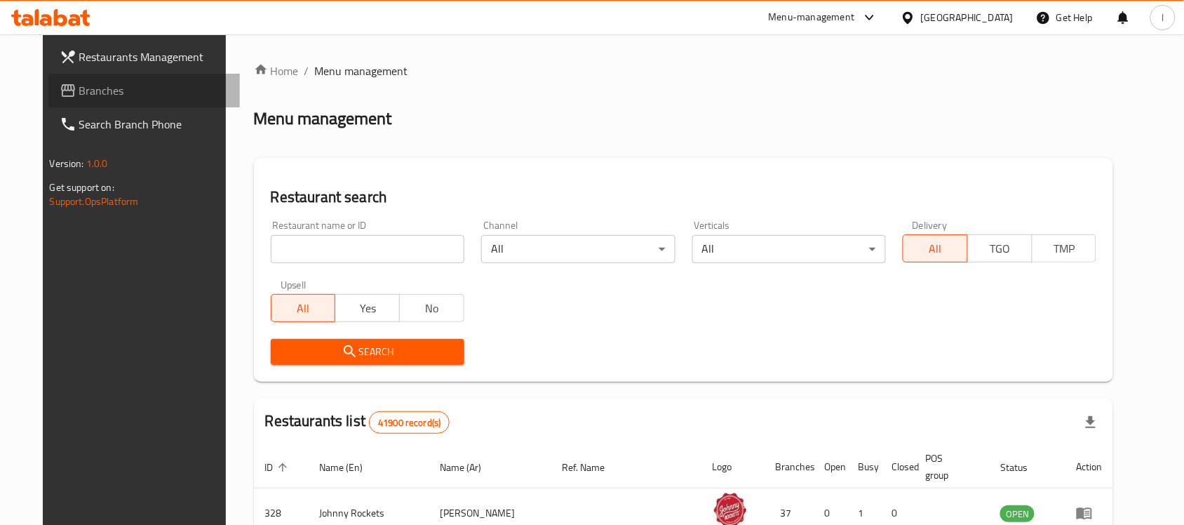
click at [102, 92] on span "Branches" at bounding box center [154, 90] width 150 height 17
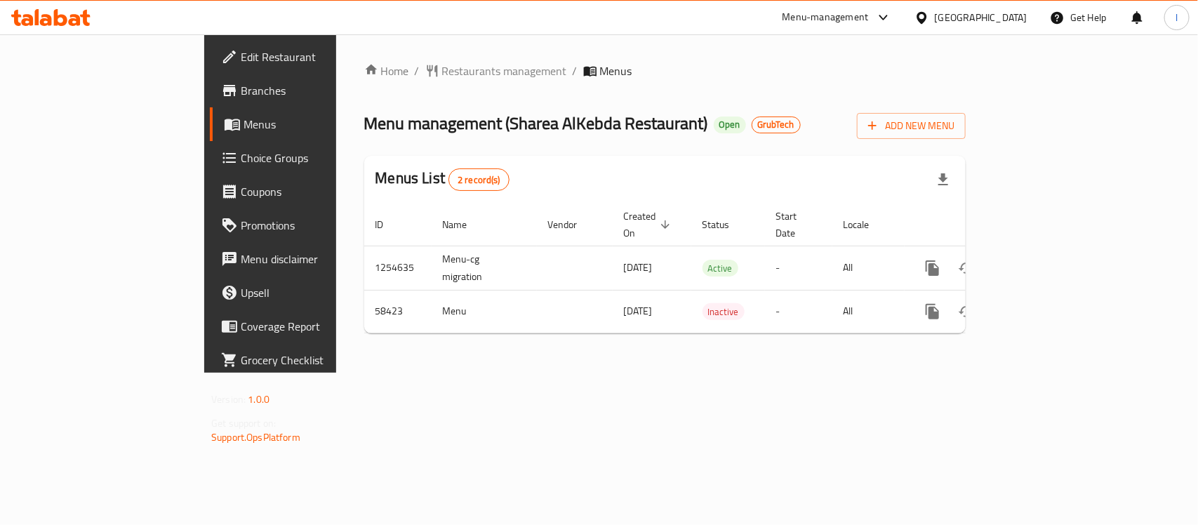
click at [366, 58] on div "Home / Restaurants management / Menus Menu management ( Sharea AlKebda Restaura…" at bounding box center [664, 203] width 657 height 338
click at [442, 67] on span "Restaurants management" at bounding box center [504, 70] width 125 height 17
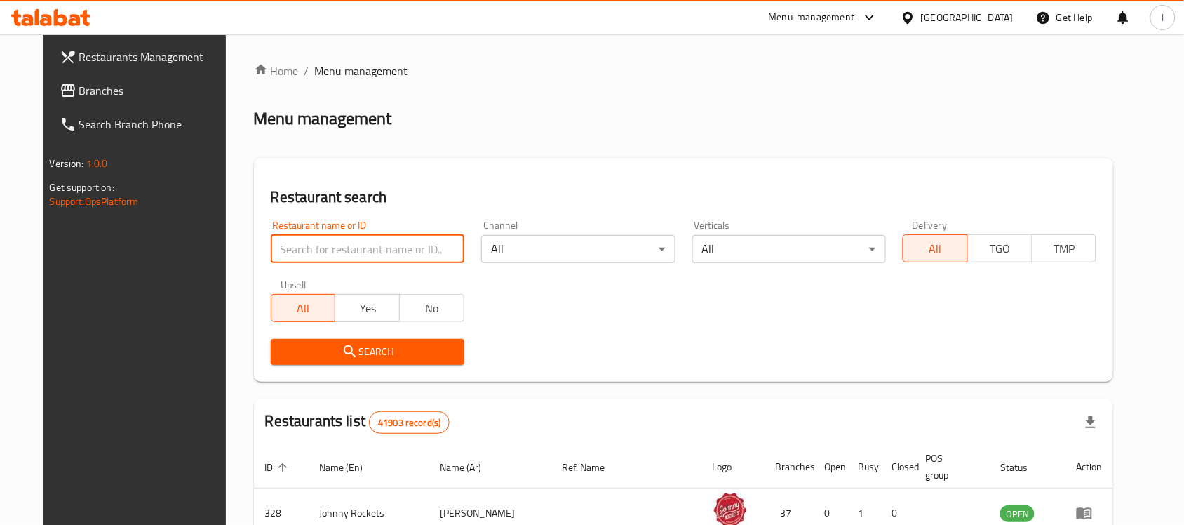
click at [320, 253] on input "search" at bounding box center [368, 249] width 194 height 28
paste input "28462"
type input "28462"
click button "Search" at bounding box center [368, 352] width 194 height 26
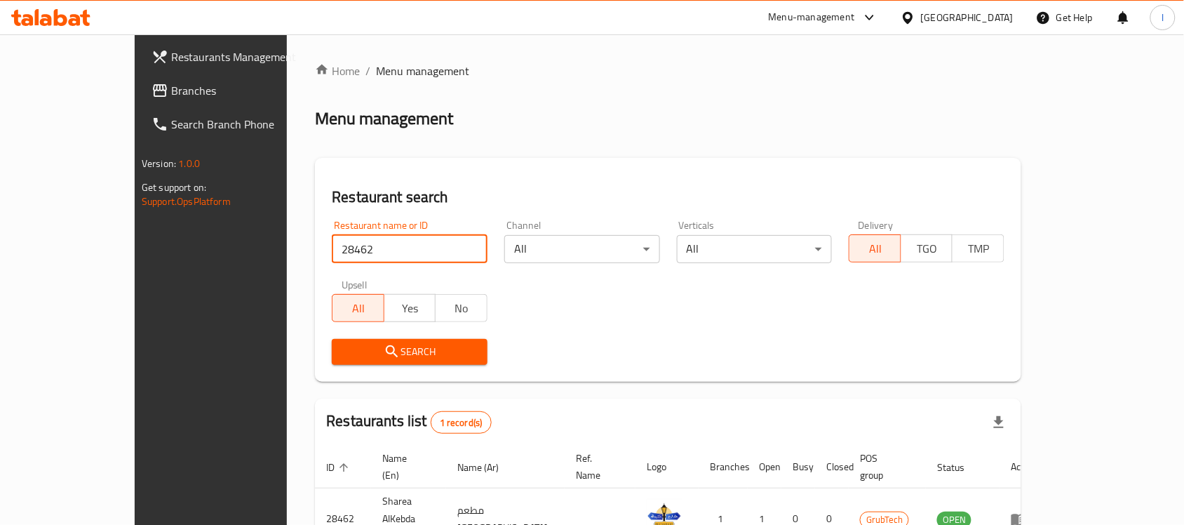
click at [140, 81] on link "Branches" at bounding box center [236, 91] width 192 height 34
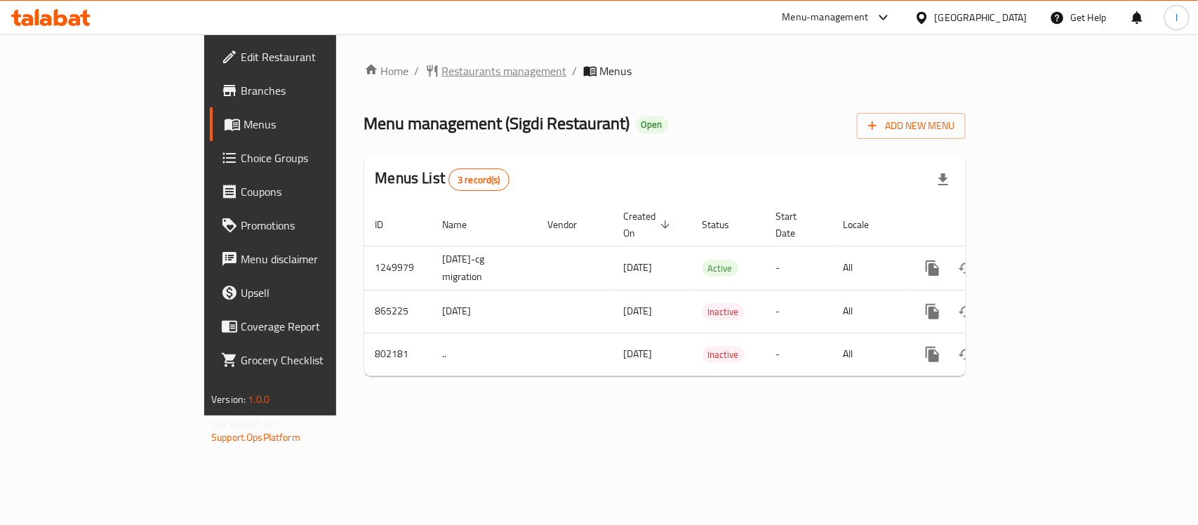
click at [425, 72] on span "breadcrumb" at bounding box center [433, 71] width 17 height 14
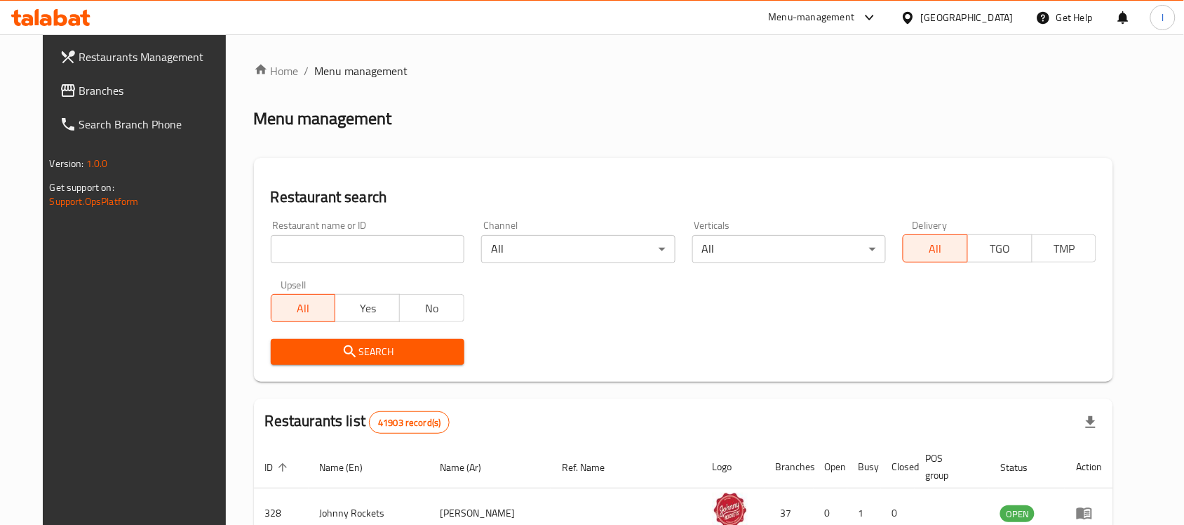
click at [79, 95] on span "Branches" at bounding box center [154, 90] width 150 height 17
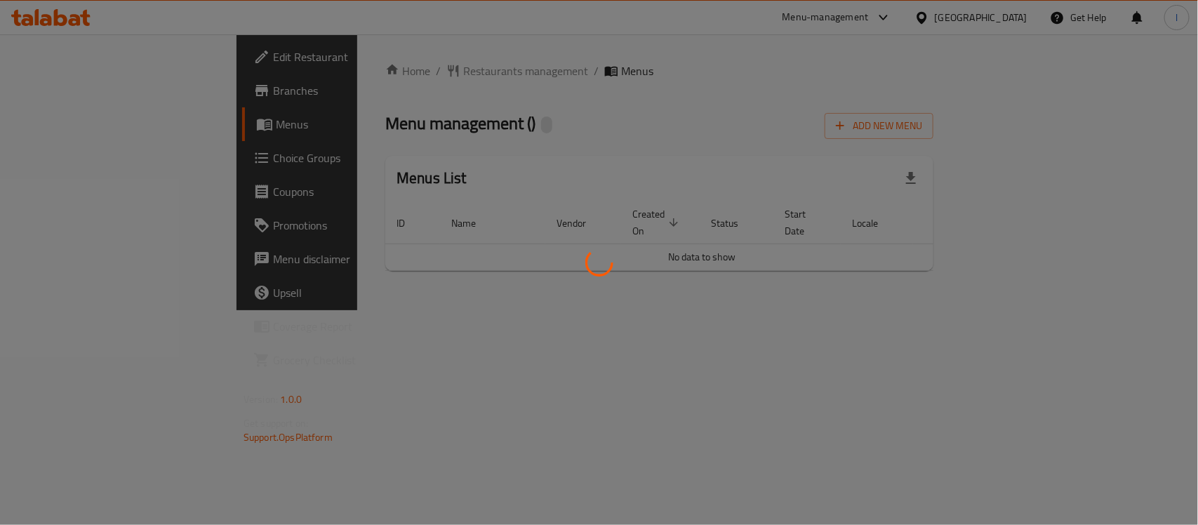
click at [509, 131] on div at bounding box center [599, 262] width 1198 height 525
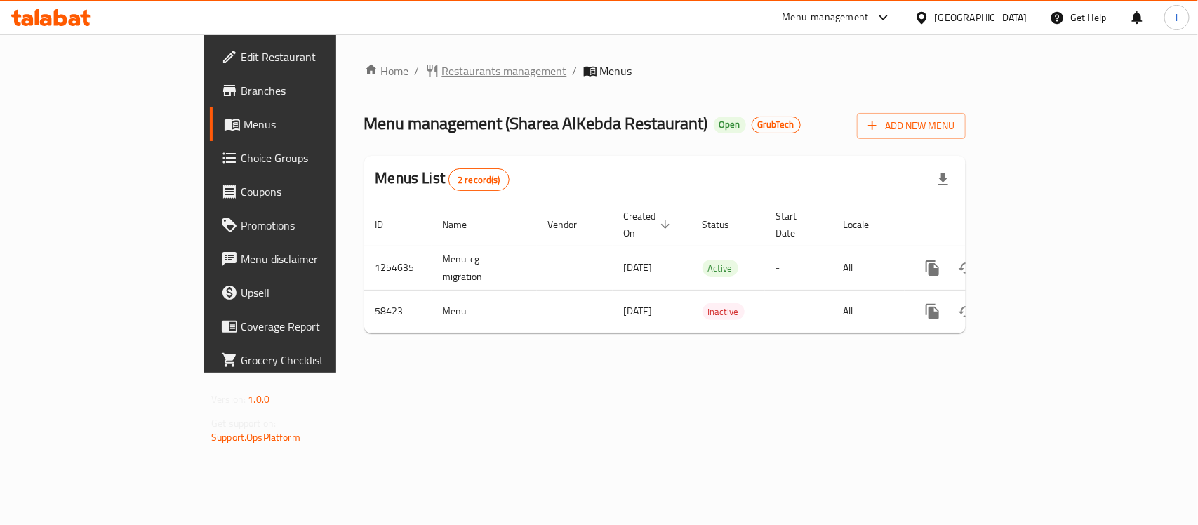
click at [442, 68] on span "Restaurants management" at bounding box center [504, 70] width 125 height 17
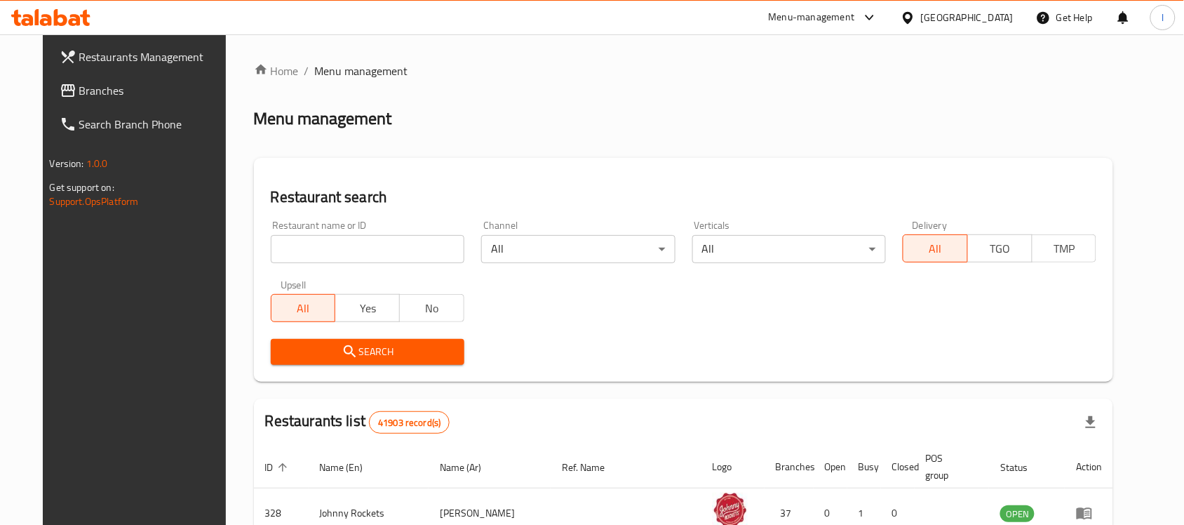
click at [328, 248] on input "search" at bounding box center [368, 249] width 194 height 28
paste input "28462"
type input "28462"
click button "Search" at bounding box center [368, 352] width 194 height 26
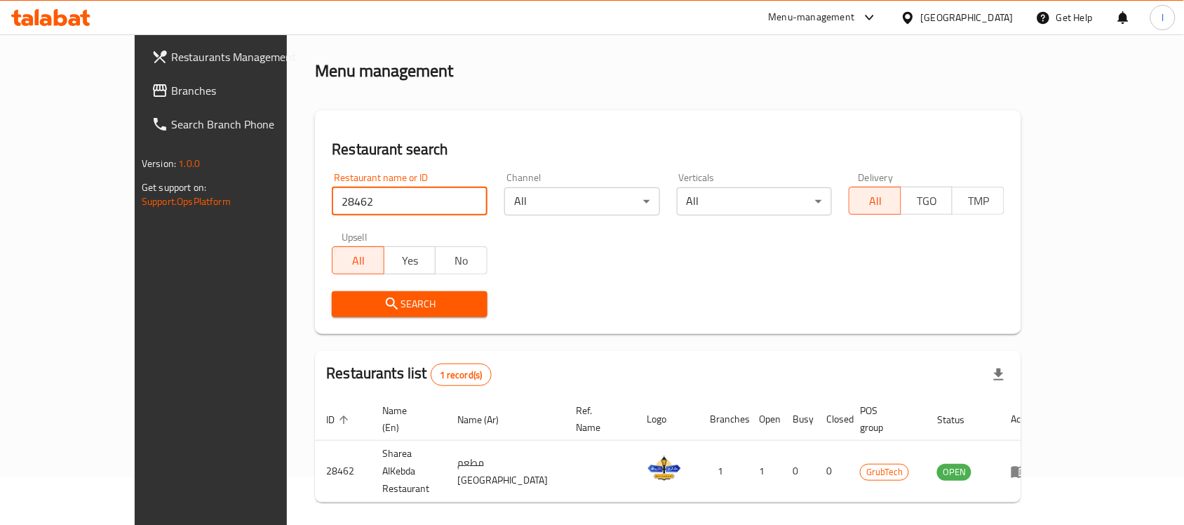
scroll to position [74, 0]
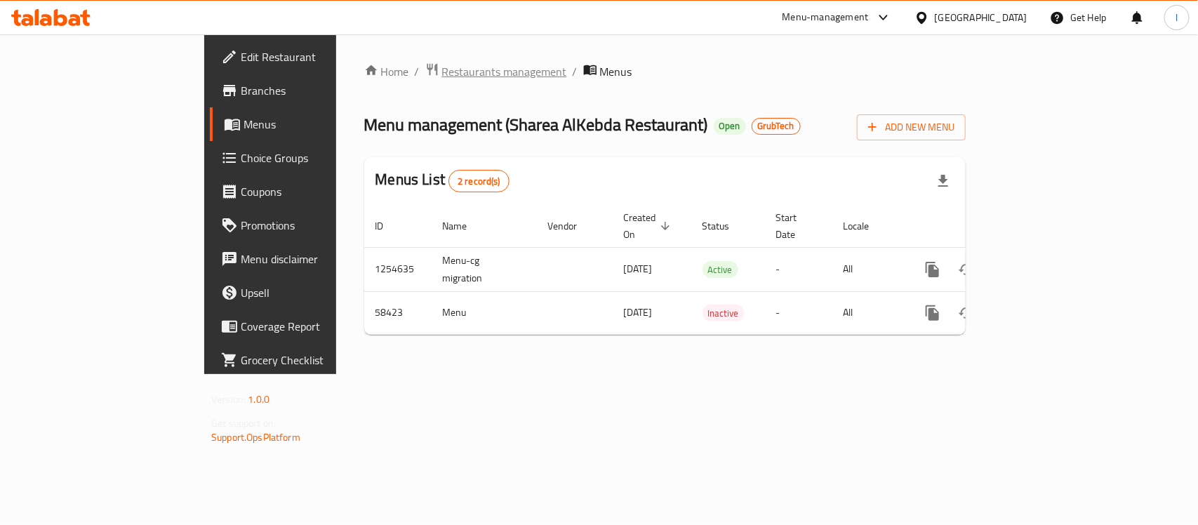
click at [442, 70] on span "Restaurants management" at bounding box center [504, 71] width 125 height 17
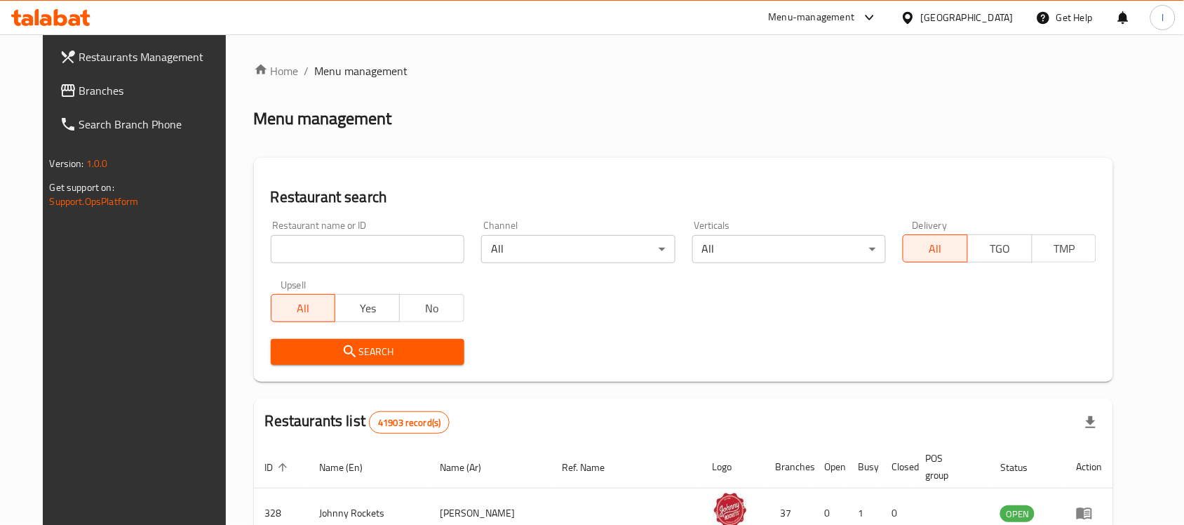
click at [342, 249] on input "search" at bounding box center [368, 249] width 194 height 28
paste input "28462"
type input "28462"
click at [373, 344] on span "Search" at bounding box center [367, 352] width 171 height 18
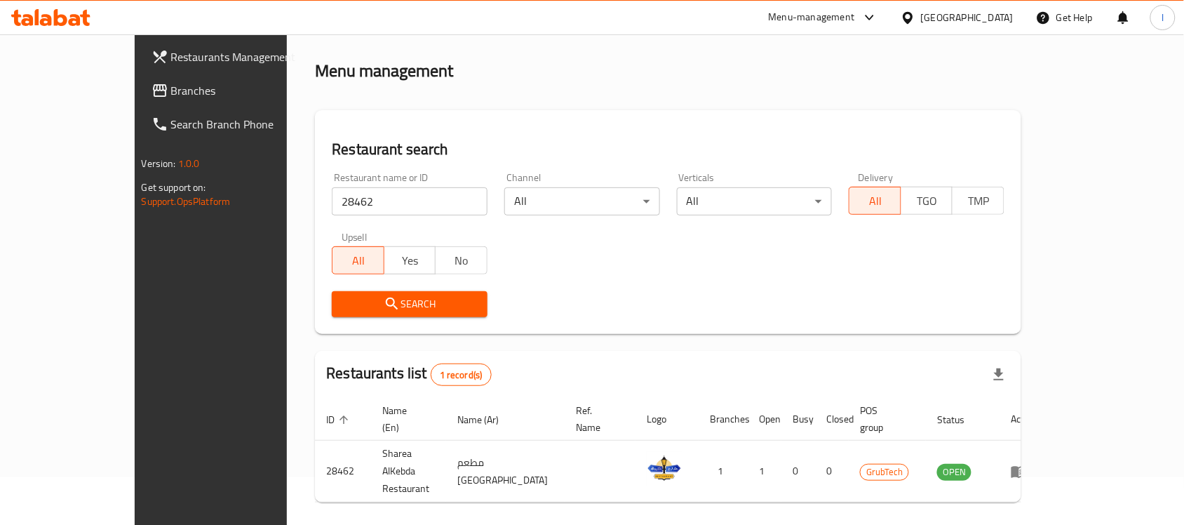
scroll to position [74, 0]
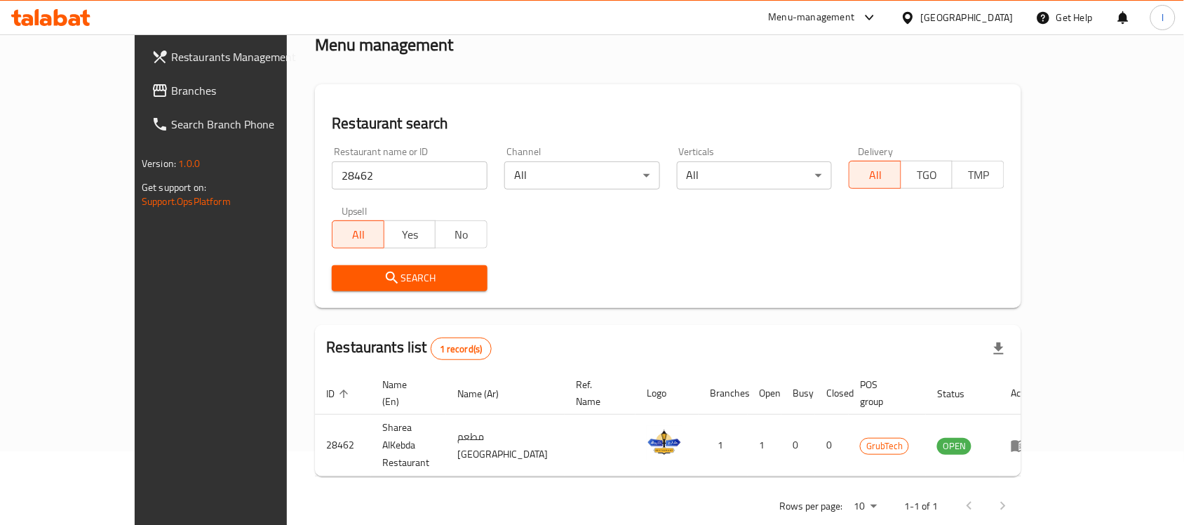
click at [171, 95] on span "Branches" at bounding box center [246, 90] width 150 height 17
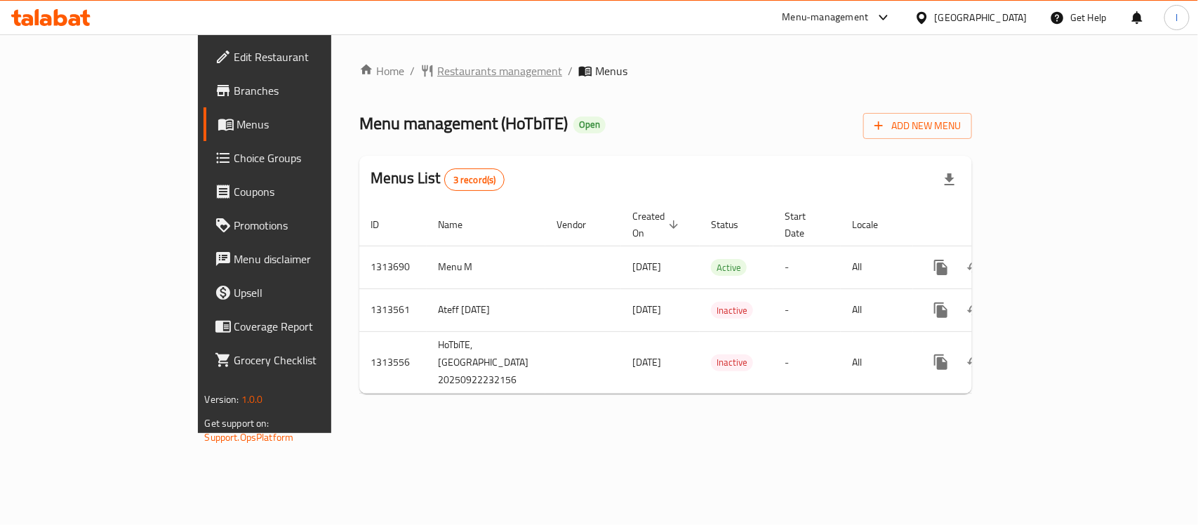
click at [437, 70] on span "Restaurants management" at bounding box center [499, 70] width 125 height 17
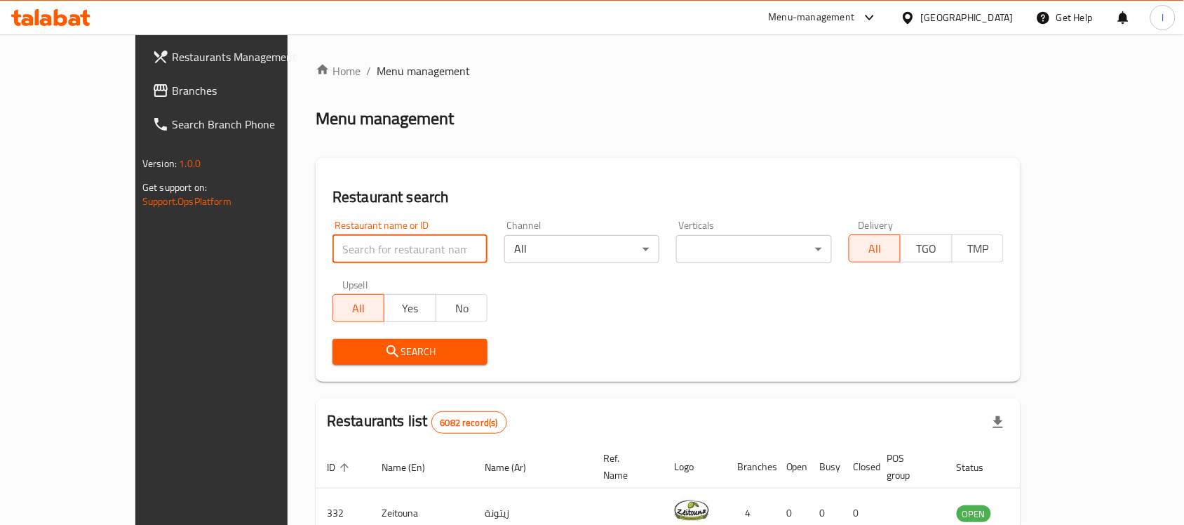
click at [333, 246] on input "search" at bounding box center [410, 249] width 155 height 28
paste input "706577"
type input "706577"
click button "Search" at bounding box center [410, 352] width 155 height 26
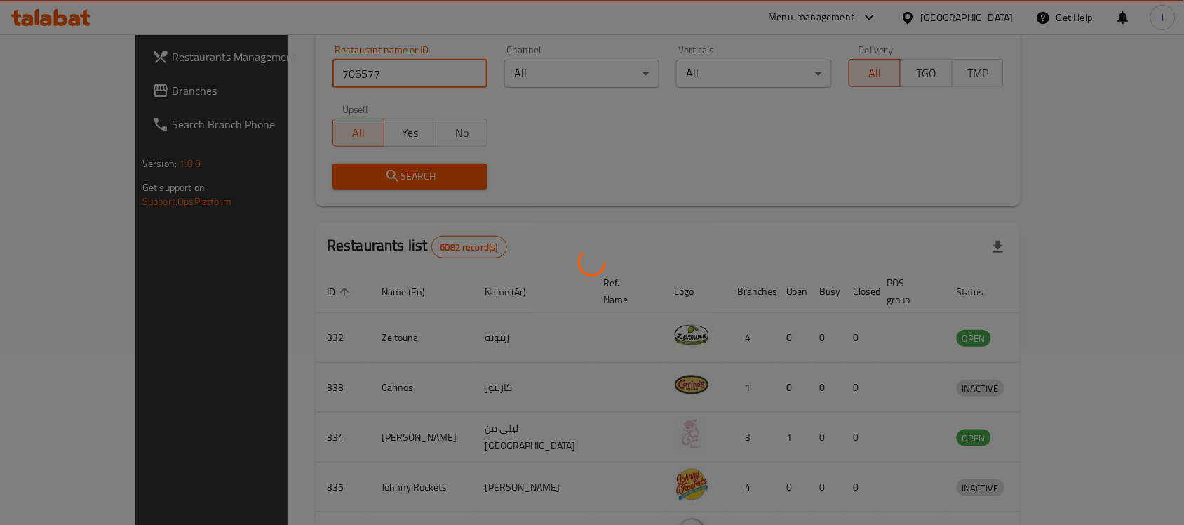
scroll to position [74, 0]
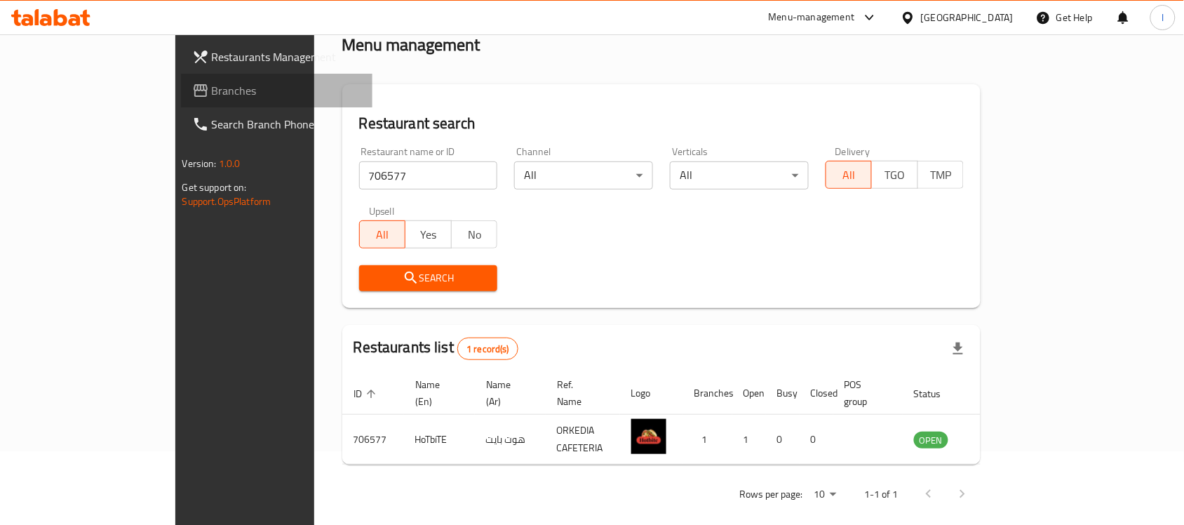
click at [212, 88] on span "Branches" at bounding box center [287, 90] width 150 height 17
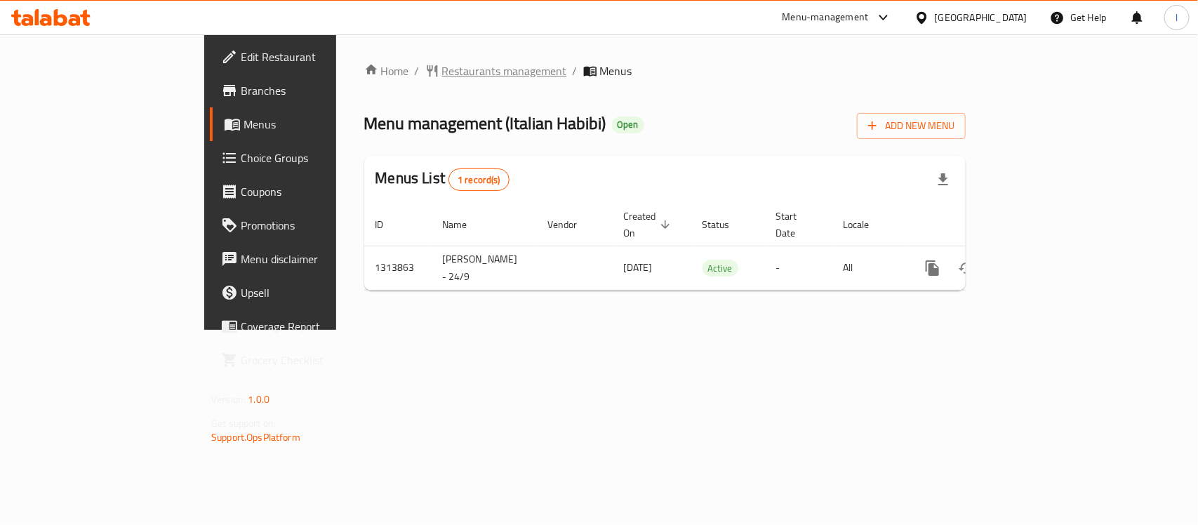
click at [442, 72] on span "Restaurants management" at bounding box center [504, 70] width 125 height 17
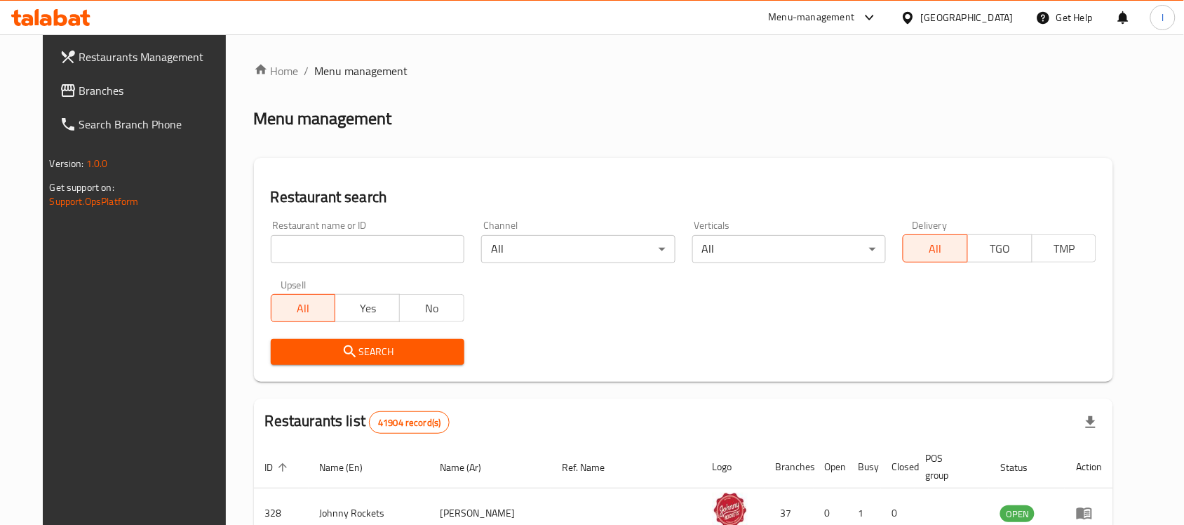
click at [316, 260] on input "search" at bounding box center [368, 249] width 194 height 28
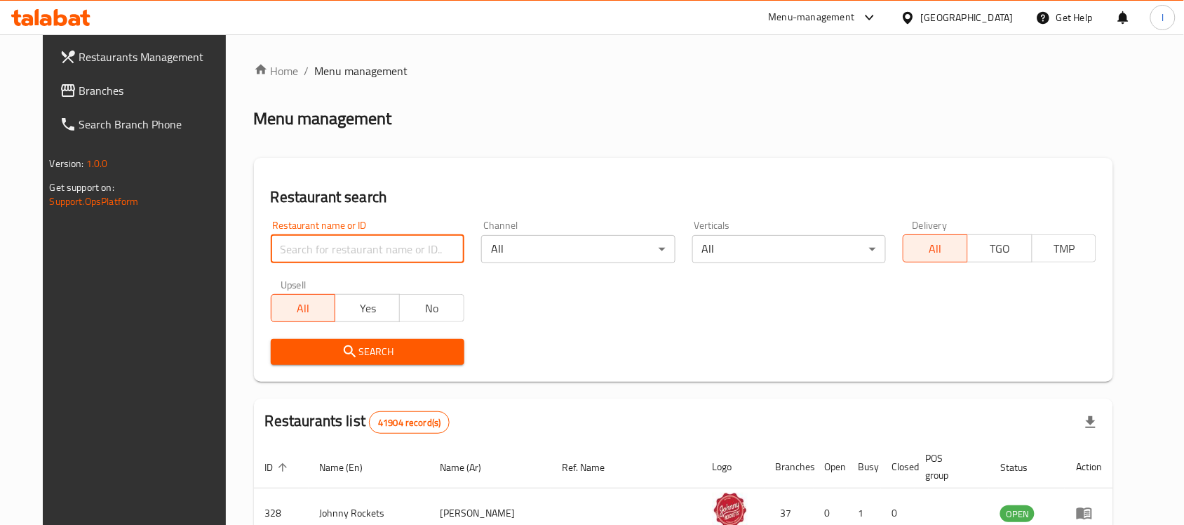
paste input "706222"
type input "706222"
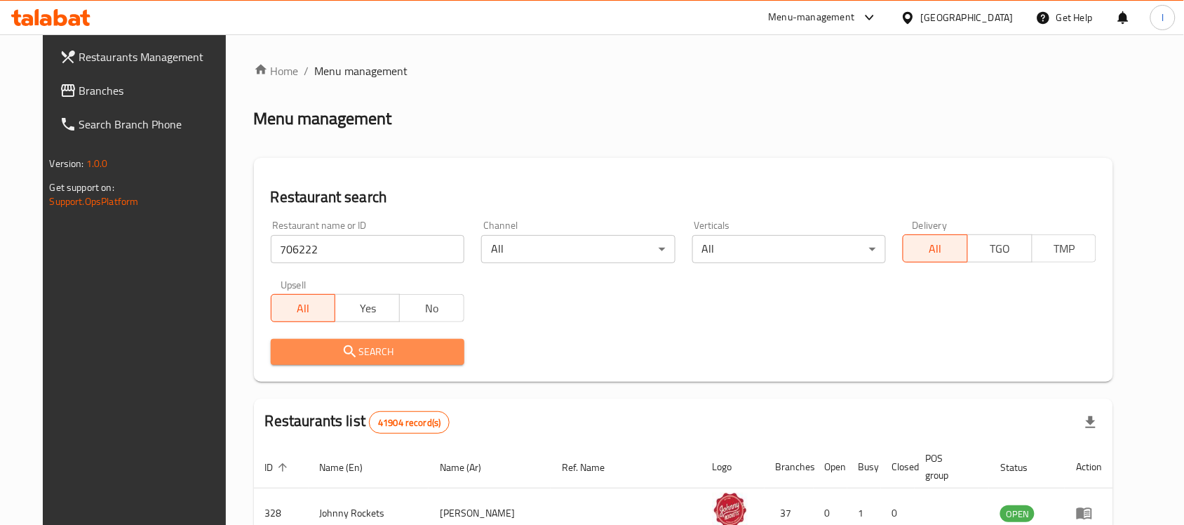
click at [344, 355] on span "Search" at bounding box center [367, 352] width 171 height 18
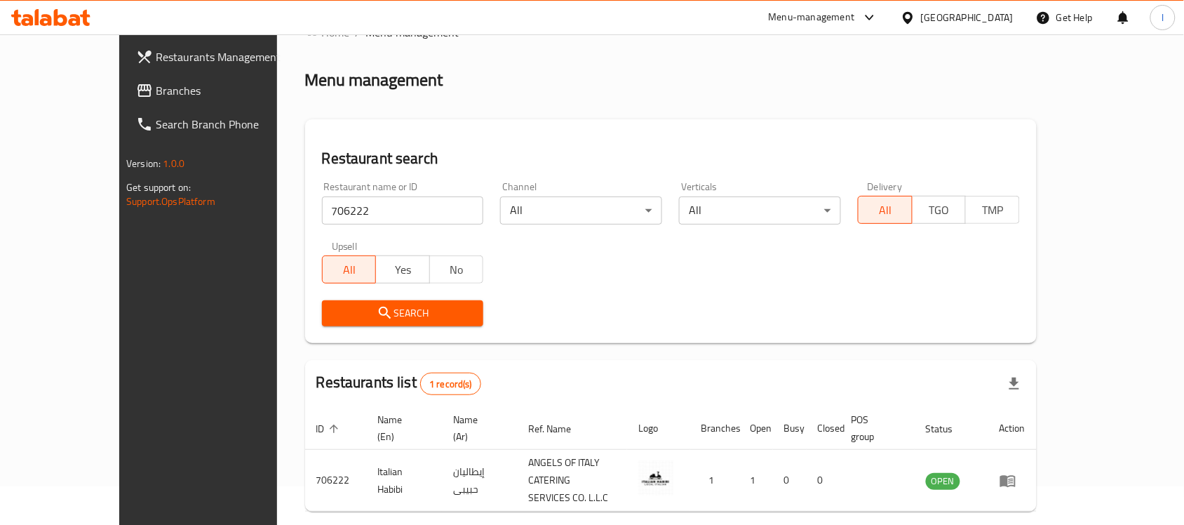
scroll to position [74, 0]
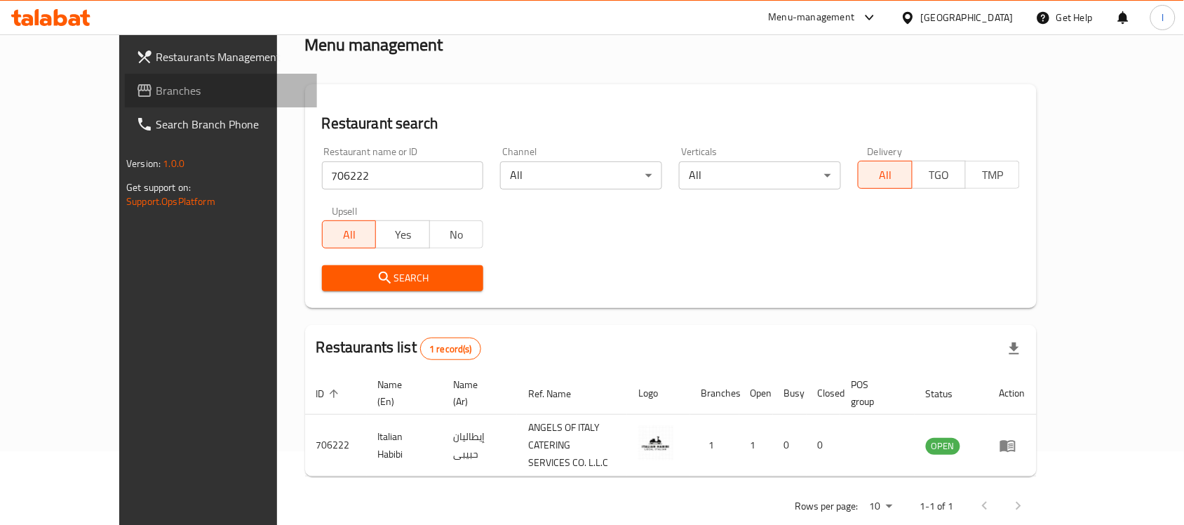
drag, startPoint x: 79, startPoint y: 95, endPoint x: 103, endPoint y: 79, distance: 28.8
click at [156, 95] on span "Branches" at bounding box center [231, 90] width 150 height 17
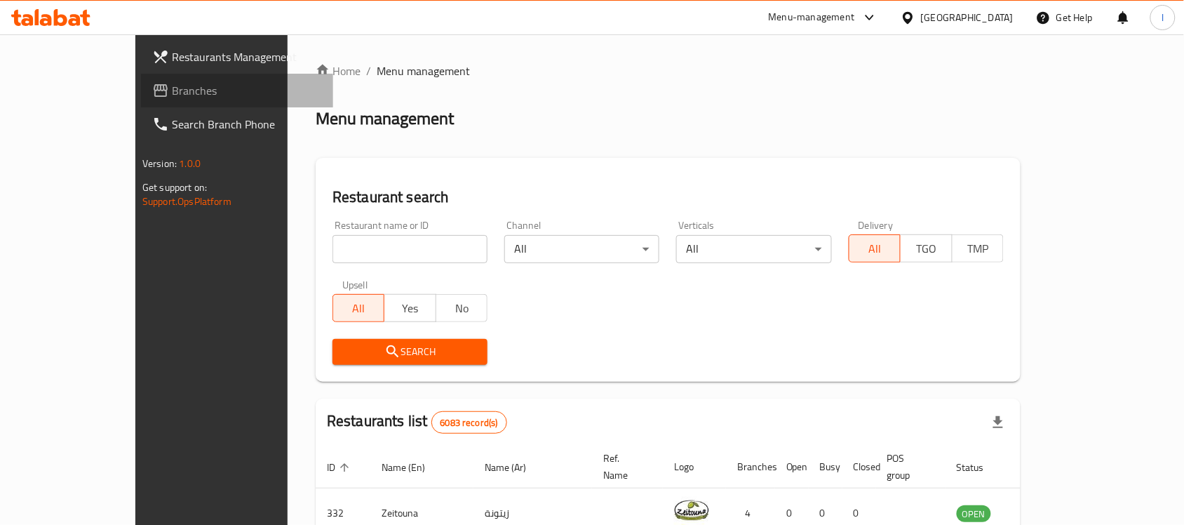
click at [172, 89] on span "Branches" at bounding box center [247, 90] width 150 height 17
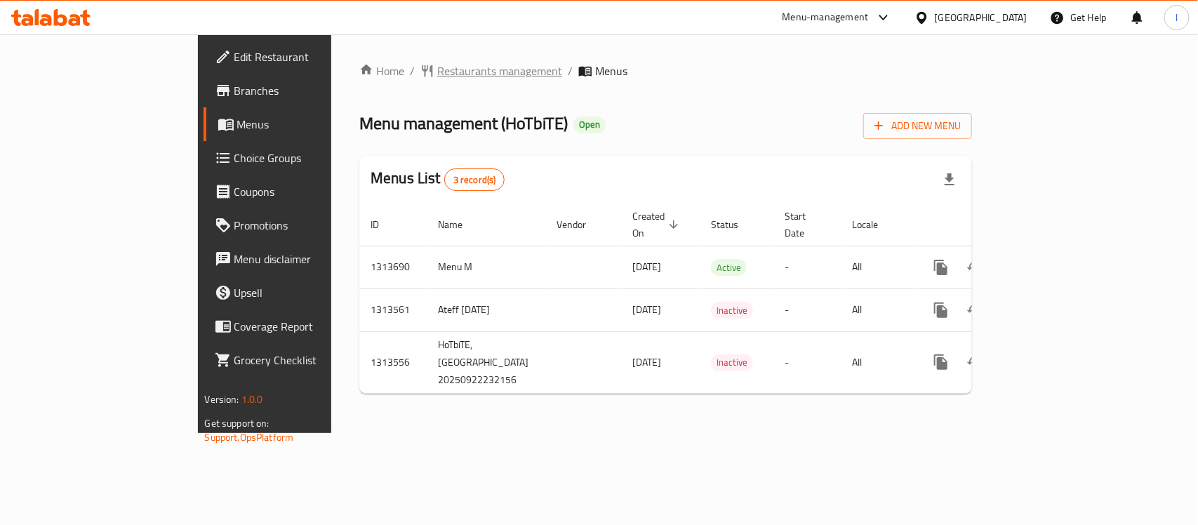
click at [437, 78] on span "Restaurants management" at bounding box center [499, 70] width 125 height 17
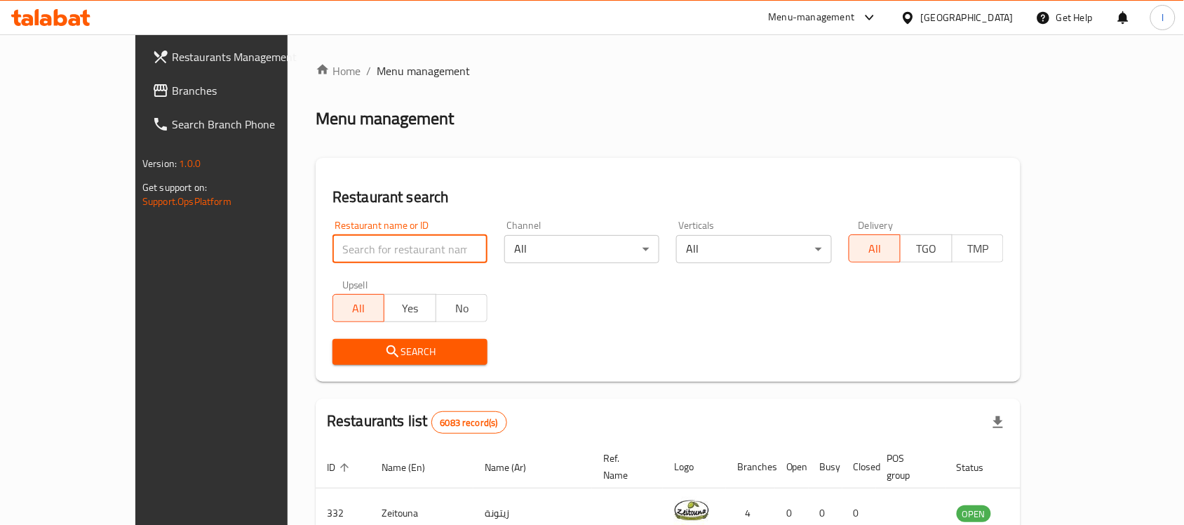
click at [333, 249] on input "search" at bounding box center [410, 249] width 155 height 28
click button "Search" at bounding box center [410, 352] width 155 height 26
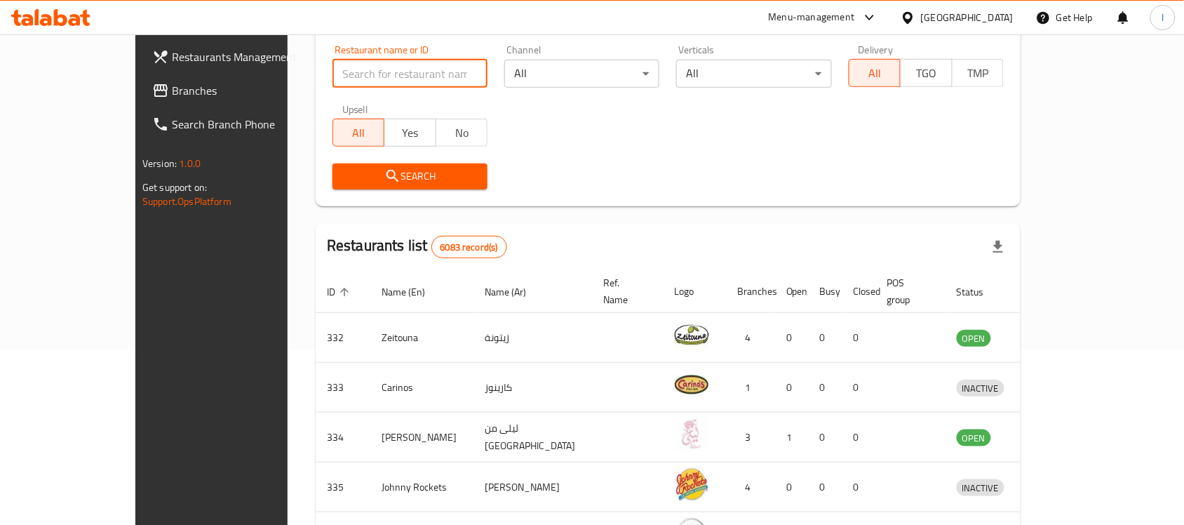
click at [333, 72] on input "search" at bounding box center [410, 74] width 155 height 28
click button "Search" at bounding box center [410, 176] width 155 height 26
click at [338, 79] on input "search" at bounding box center [410, 74] width 155 height 28
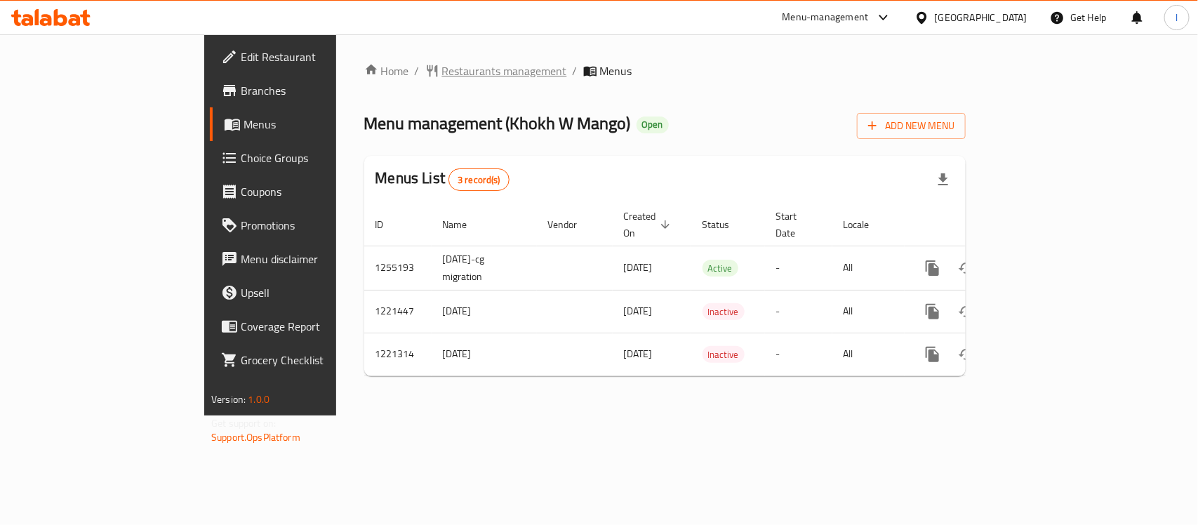
click at [442, 64] on span "Restaurants management" at bounding box center [504, 70] width 125 height 17
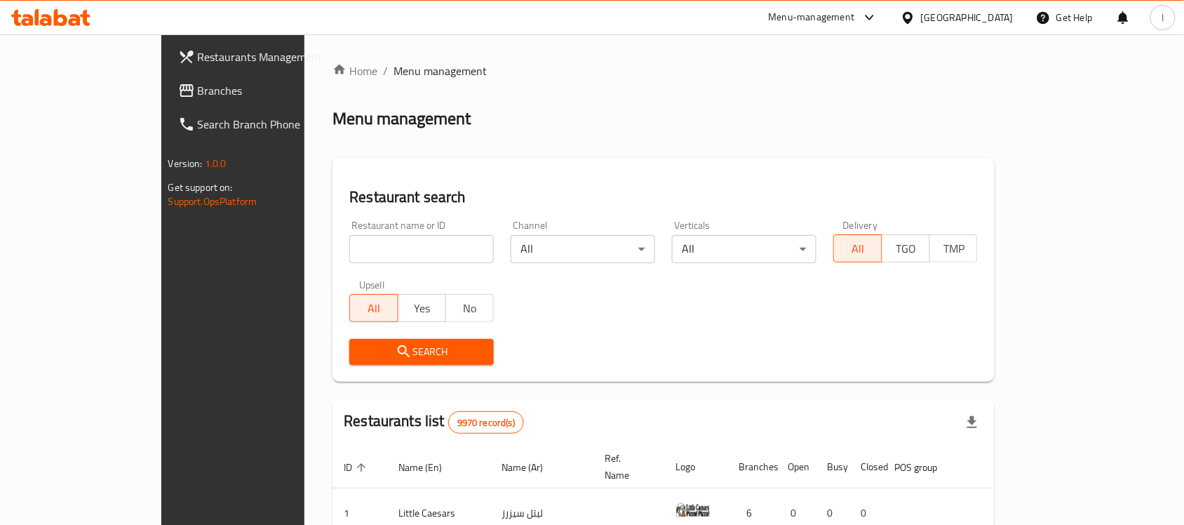
click at [349, 246] on input "search" at bounding box center [421, 249] width 145 height 28
paste input "23507"
type input "23507"
click button "Search" at bounding box center [421, 352] width 145 height 26
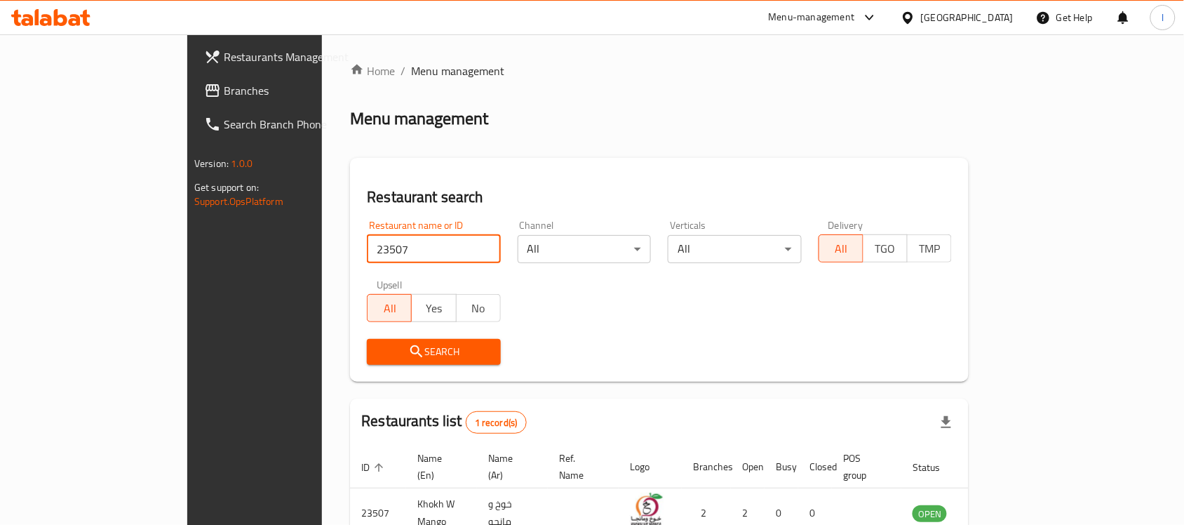
drag, startPoint x: 102, startPoint y: 104, endPoint x: 2, endPoint y: 138, distance: 105.2
click at [193, 104] on link "Branches" at bounding box center [289, 91] width 192 height 34
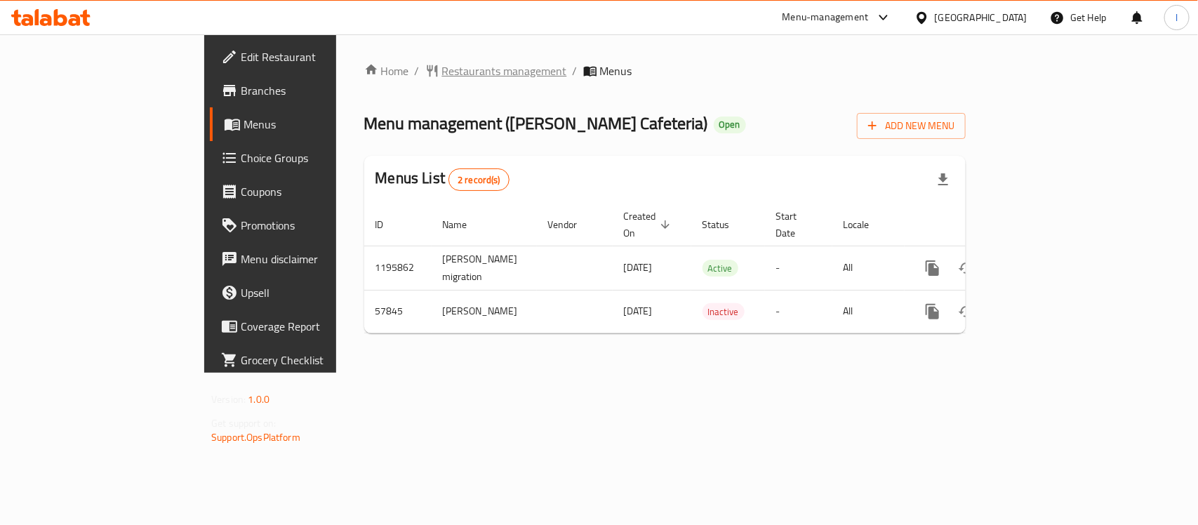
click at [442, 65] on span "Restaurants management" at bounding box center [504, 70] width 125 height 17
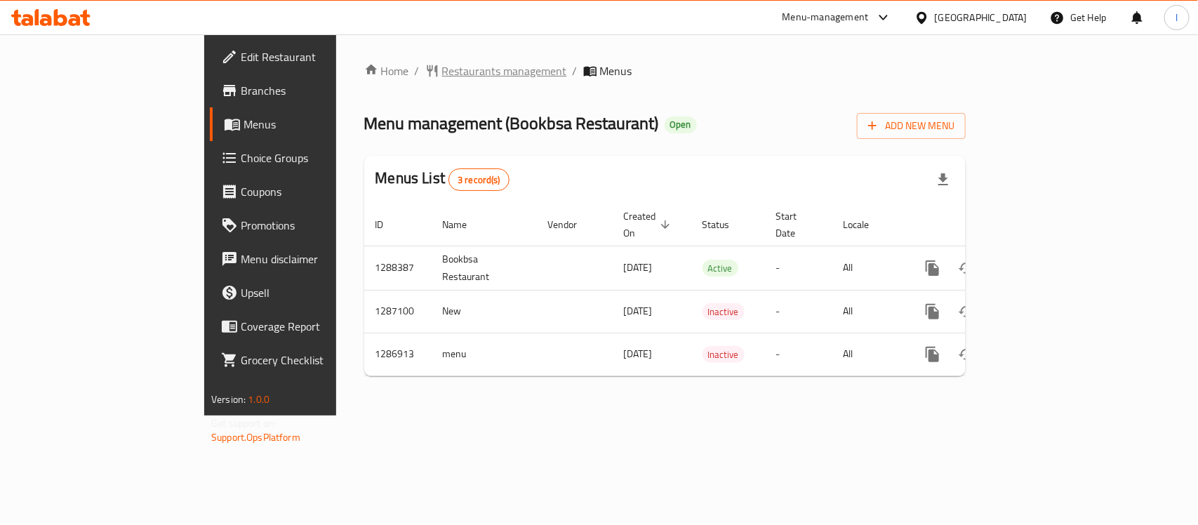
click at [442, 64] on span "Restaurants management" at bounding box center [504, 70] width 125 height 17
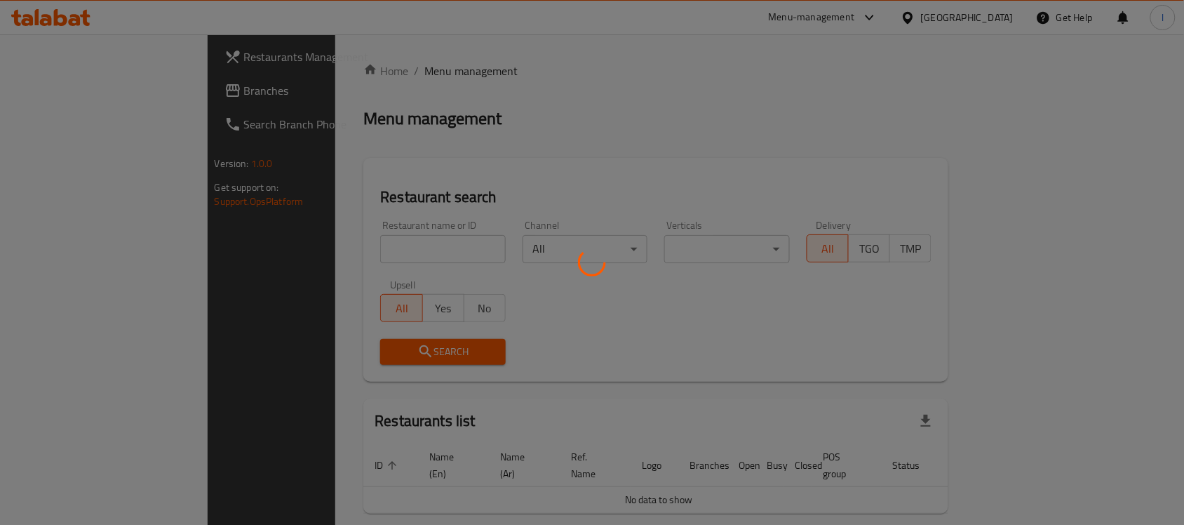
click at [67, 88] on div at bounding box center [592, 262] width 1184 height 525
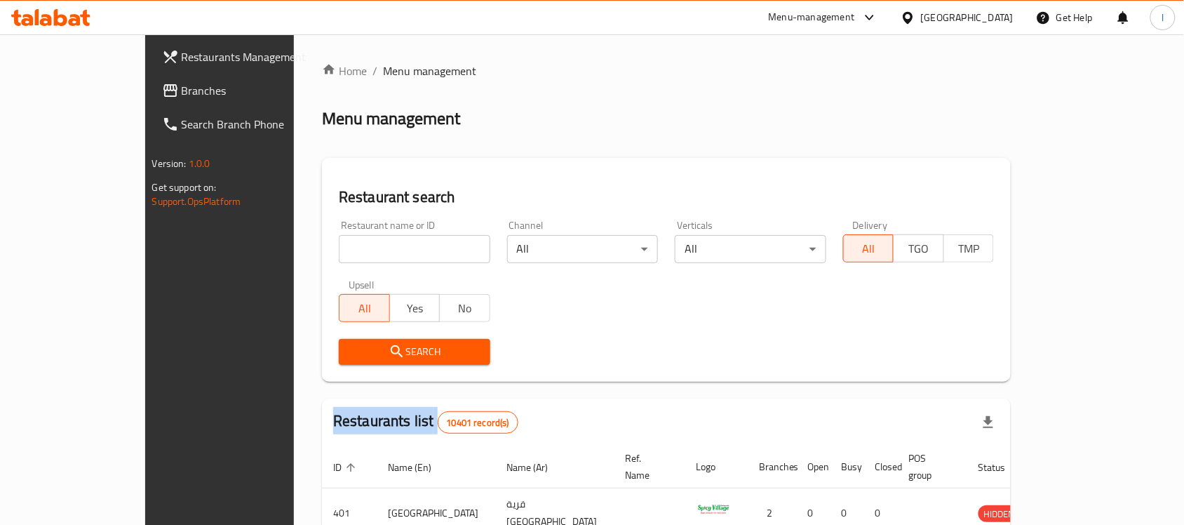
click at [145, 88] on div "Restaurants Management Branches Search Branch Phone Version: 1.0.0 Get support …" at bounding box center [592, 488] width 895 height 909
click at [182, 88] on span "Branches" at bounding box center [257, 90] width 150 height 17
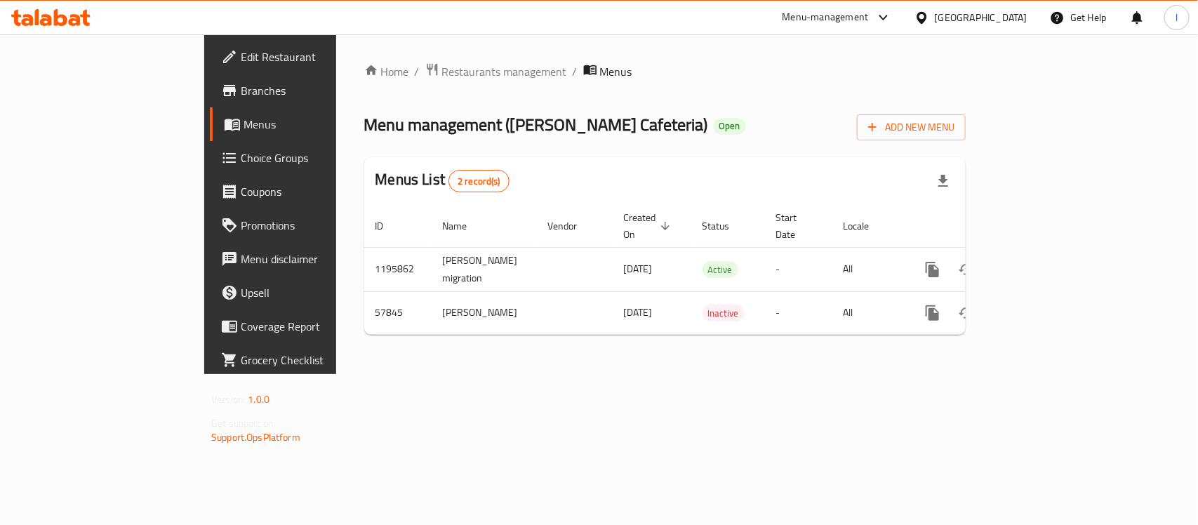
click at [380, 49] on div "Home / Restaurants management / Menus Menu management ( [PERSON_NAME] Cafeteria…" at bounding box center [664, 204] width 657 height 340
click at [380, 55] on div "Home / Restaurants management / Menus Menu management ( [PERSON_NAME] Cafeteria…" at bounding box center [664, 204] width 657 height 340
click at [442, 65] on span "Restaurants management" at bounding box center [504, 71] width 125 height 17
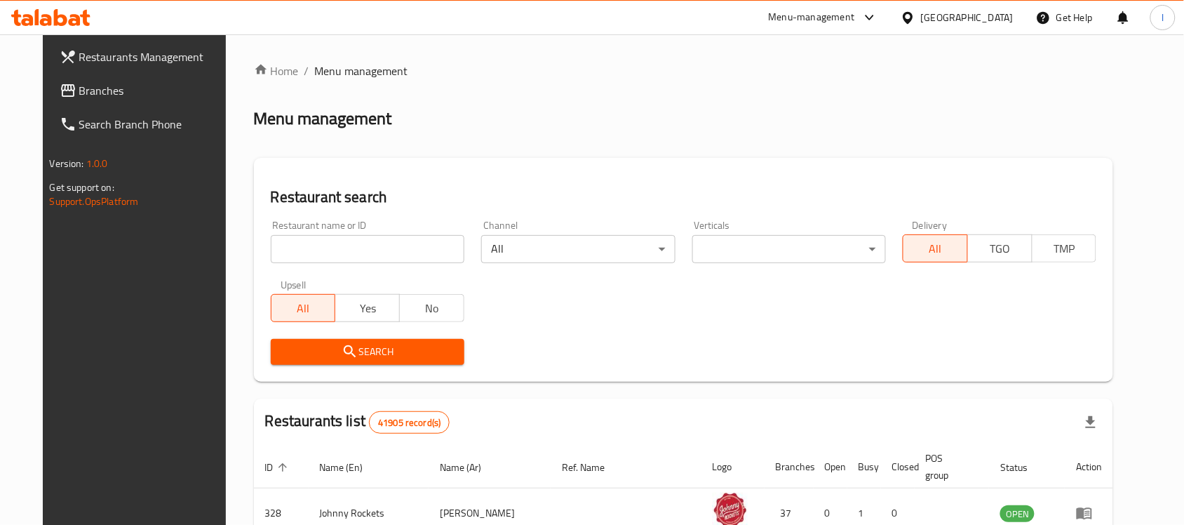
drag, startPoint x: 83, startPoint y: 92, endPoint x: 51, endPoint y: 109, distance: 36.1
click at [83, 92] on span "Branches" at bounding box center [154, 90] width 150 height 17
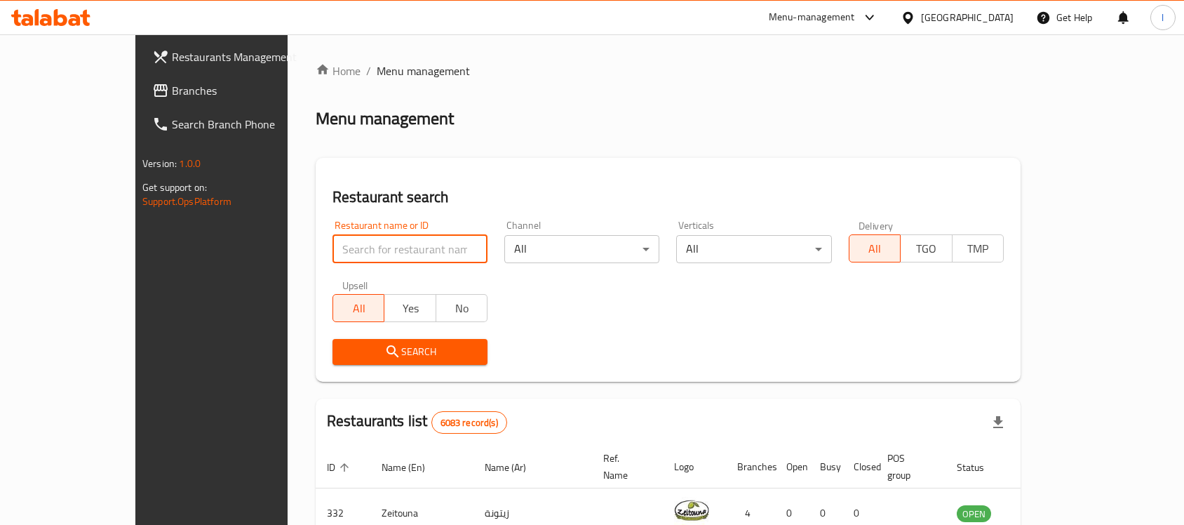
scroll to position [175, 0]
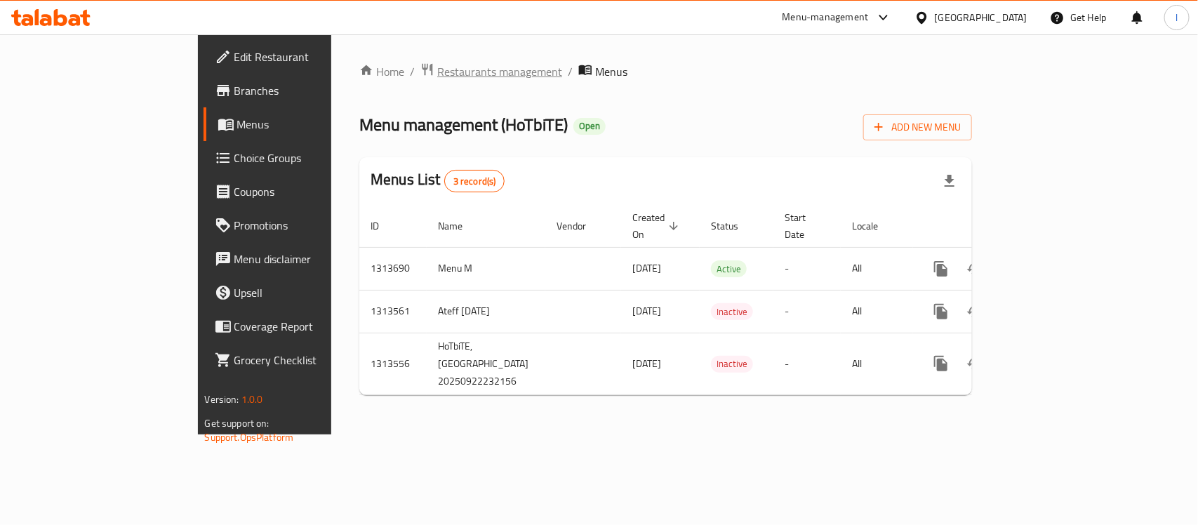
click at [437, 69] on span "Restaurants management" at bounding box center [499, 71] width 125 height 17
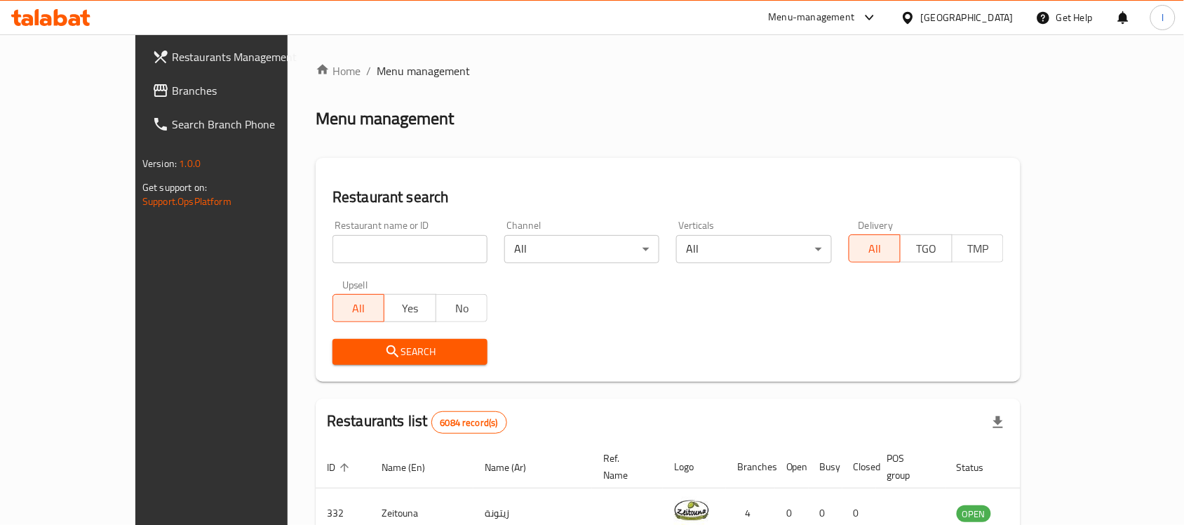
click at [141, 77] on link "Branches" at bounding box center [237, 91] width 192 height 34
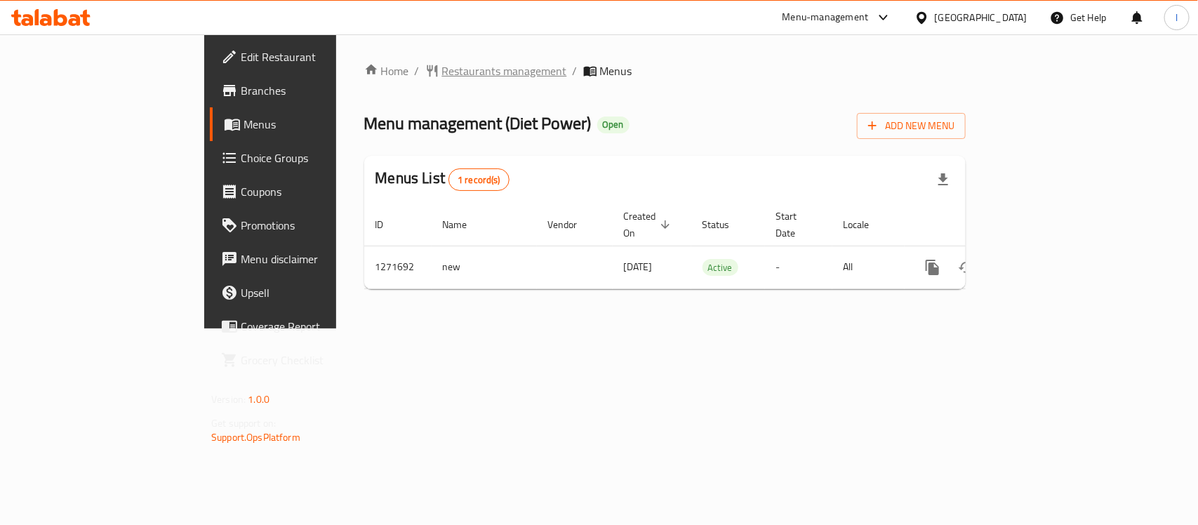
drag, startPoint x: 342, startPoint y: 55, endPoint x: 342, endPoint y: 75, distance: 20.4
click at [342, 68] on div "Home / Restaurants management / Menus Menu management ( Diet Power ) Open Add N…" at bounding box center [664, 181] width 657 height 294
click at [442, 75] on span "Restaurants management" at bounding box center [504, 70] width 125 height 17
